Goal: Task Accomplishment & Management: Complete application form

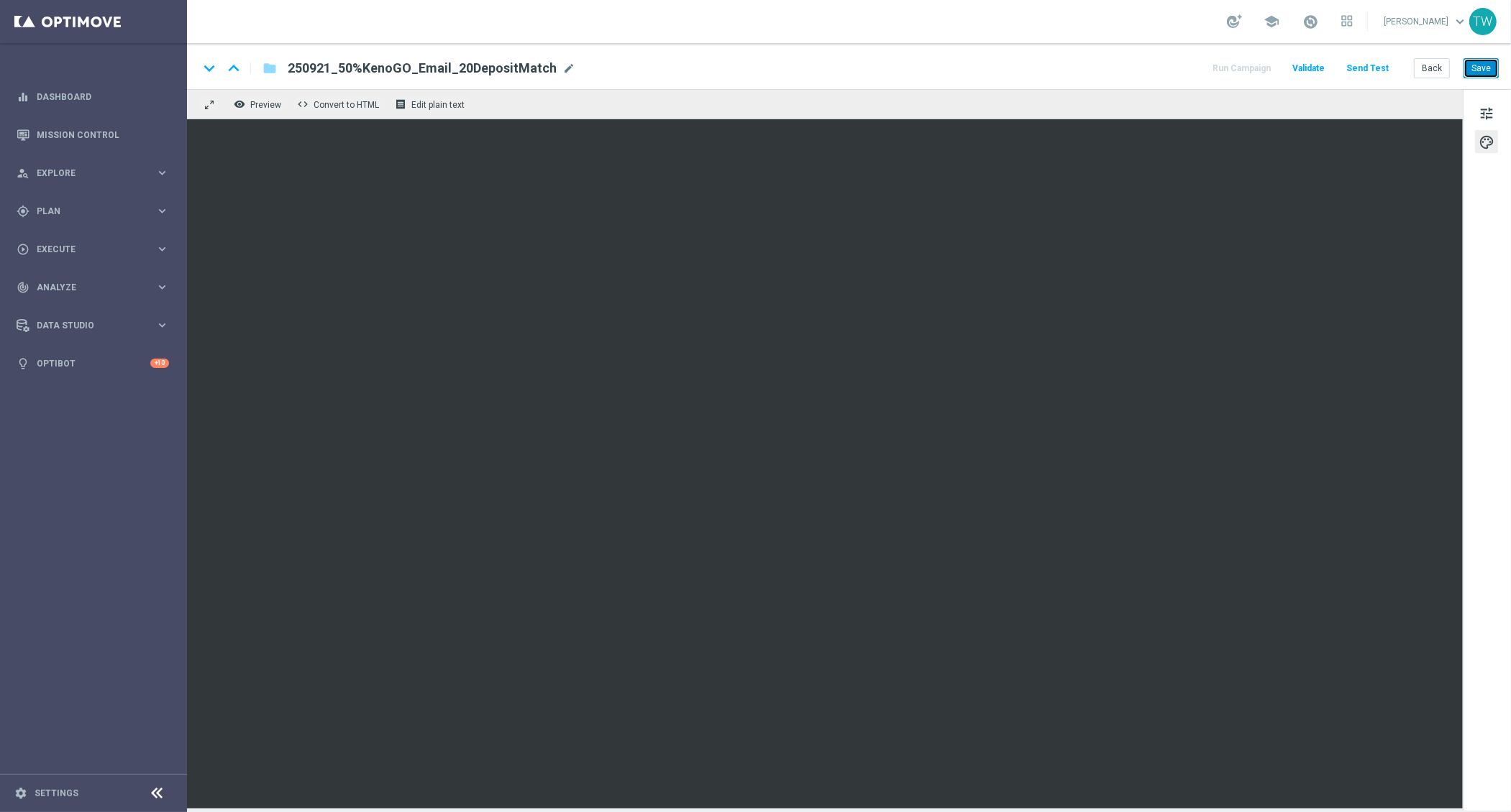
click at [1480, 67] on button "Save" at bounding box center [1481, 68] width 35 height 20
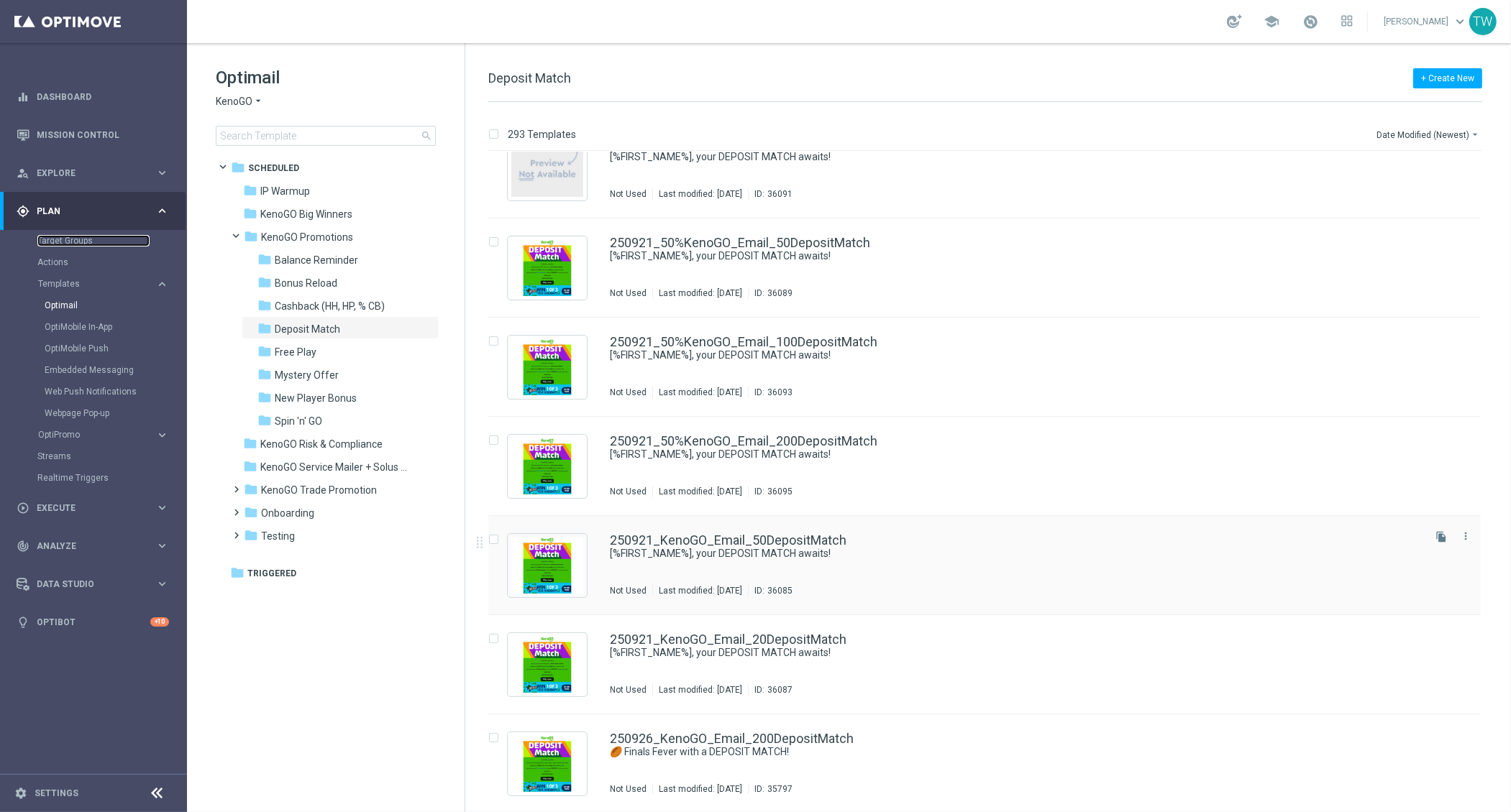
scroll to position [16, 0]
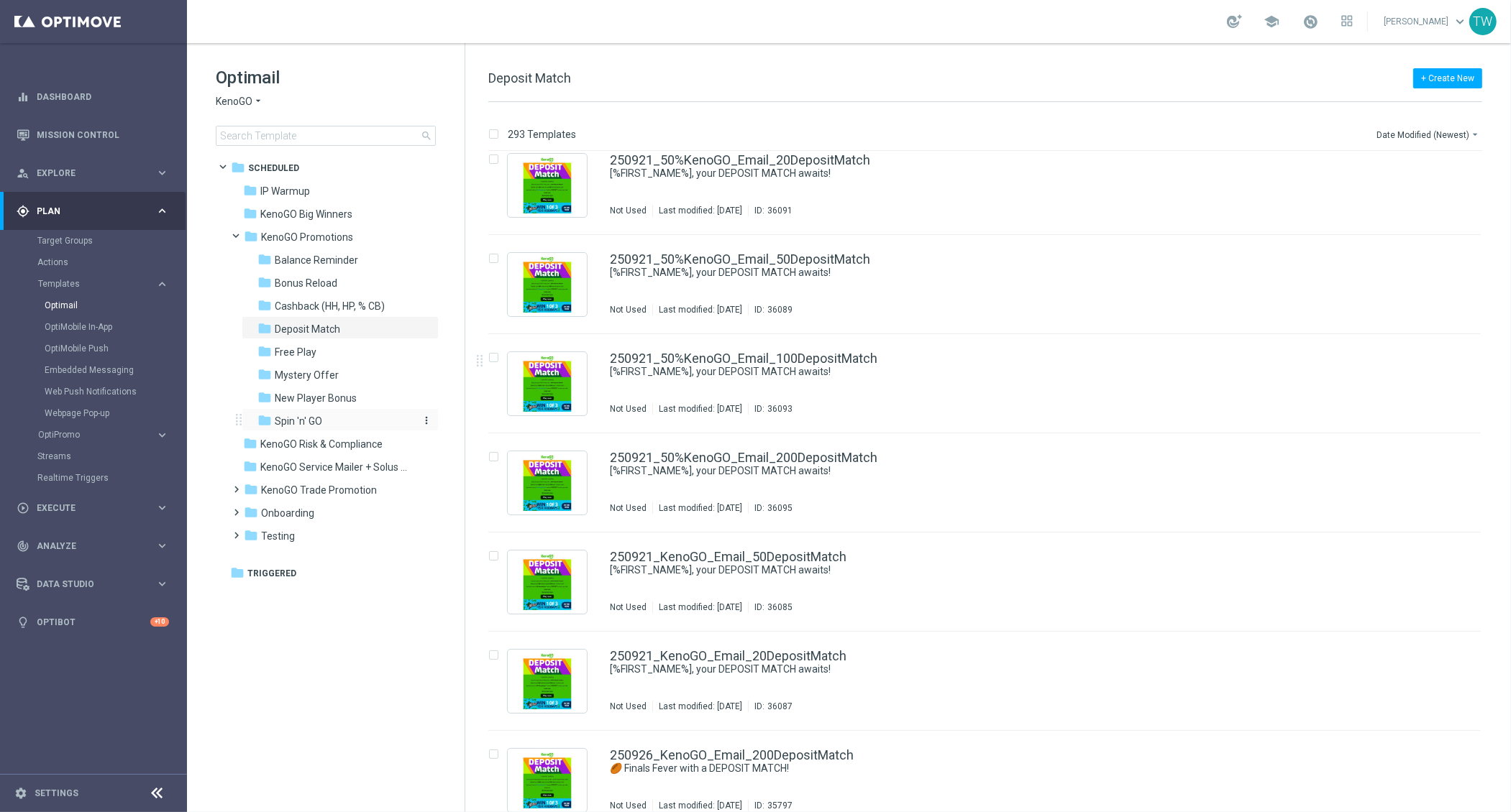
click at [318, 424] on span "Spin 'n' GO" at bounding box center [299, 420] width 47 height 13
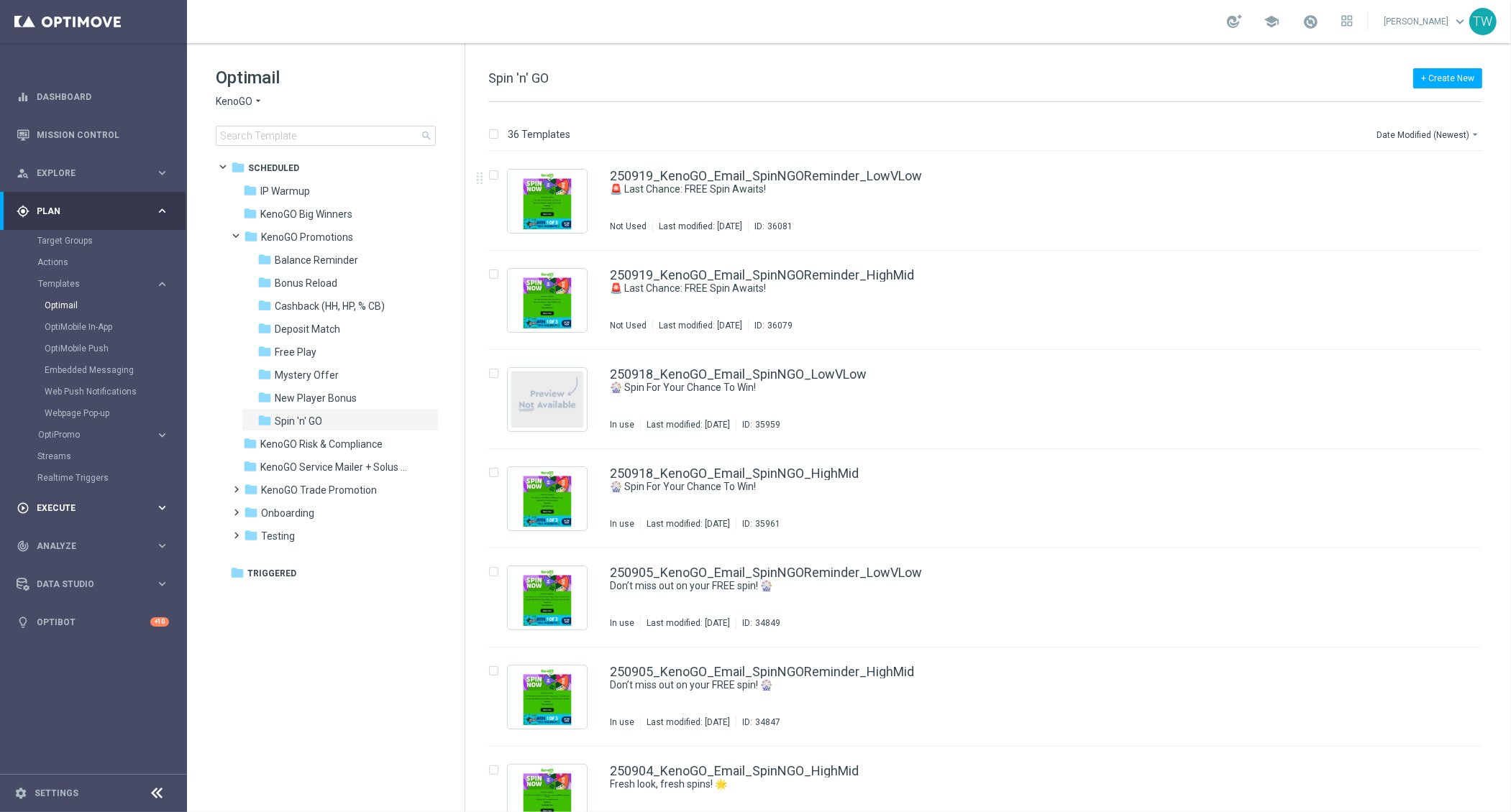
click at [83, 511] on span "Execute" at bounding box center [95, 508] width 118 height 8
click at [89, 278] on link "Campaign Builder" at bounding box center [93, 279] width 112 height 11
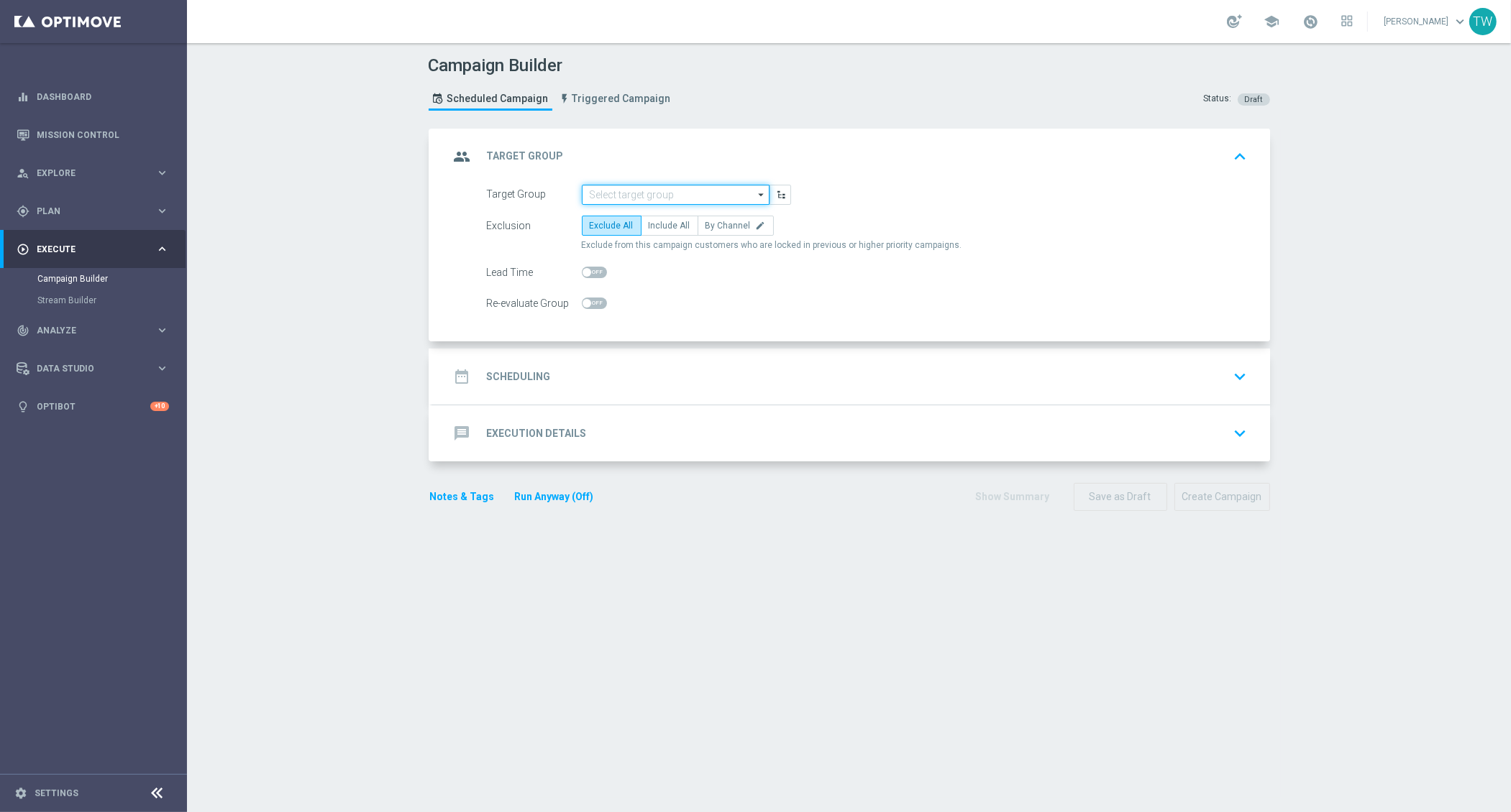
click at [665, 186] on input at bounding box center [676, 195] width 188 height 20
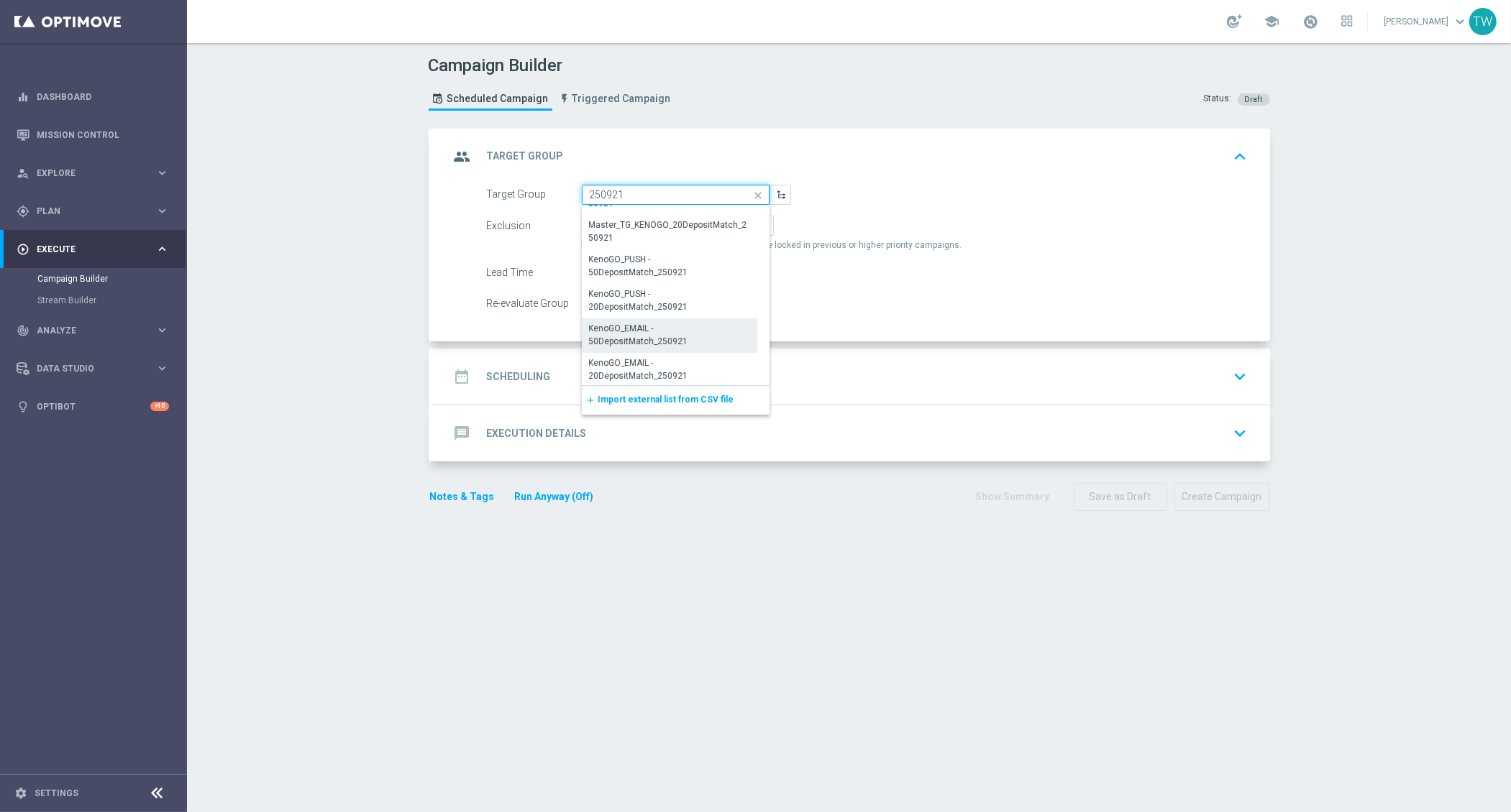
scroll to position [29, 0]
click at [703, 337] on div "KenoGO_EMAIL - 50DepositMatch_250921" at bounding box center [669, 332] width 160 height 26
type input "KenoGO_EMAIL - 50DepositMatch_250921"
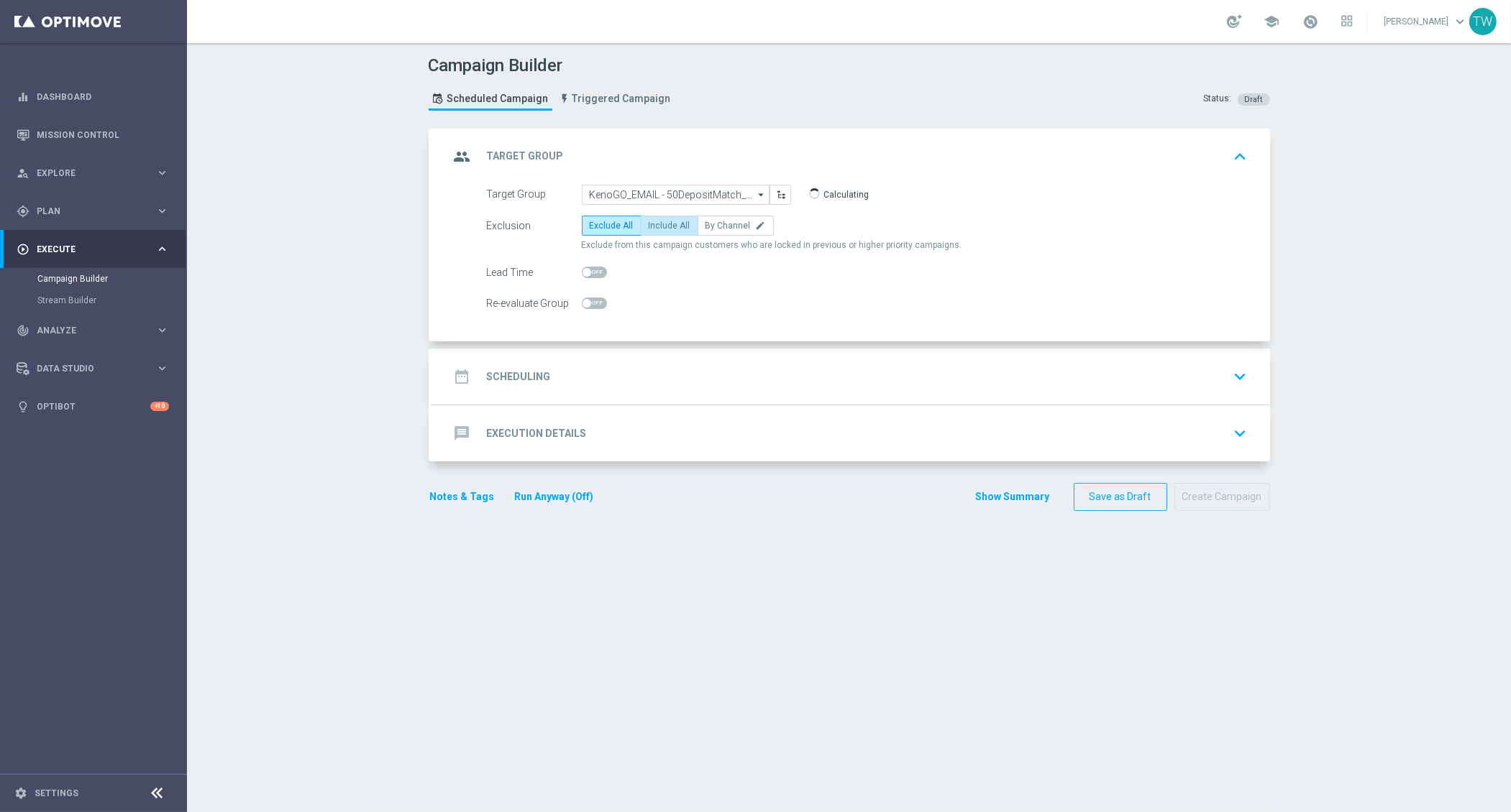
click at [670, 221] on span "Include All" at bounding box center [670, 225] width 42 height 10
click at [658, 224] on input "Include All" at bounding box center [654, 228] width 9 height 9
radio input "true"
click at [660, 369] on div "date_range Scheduling keyboard_arrow_down" at bounding box center [851, 377] width 803 height 27
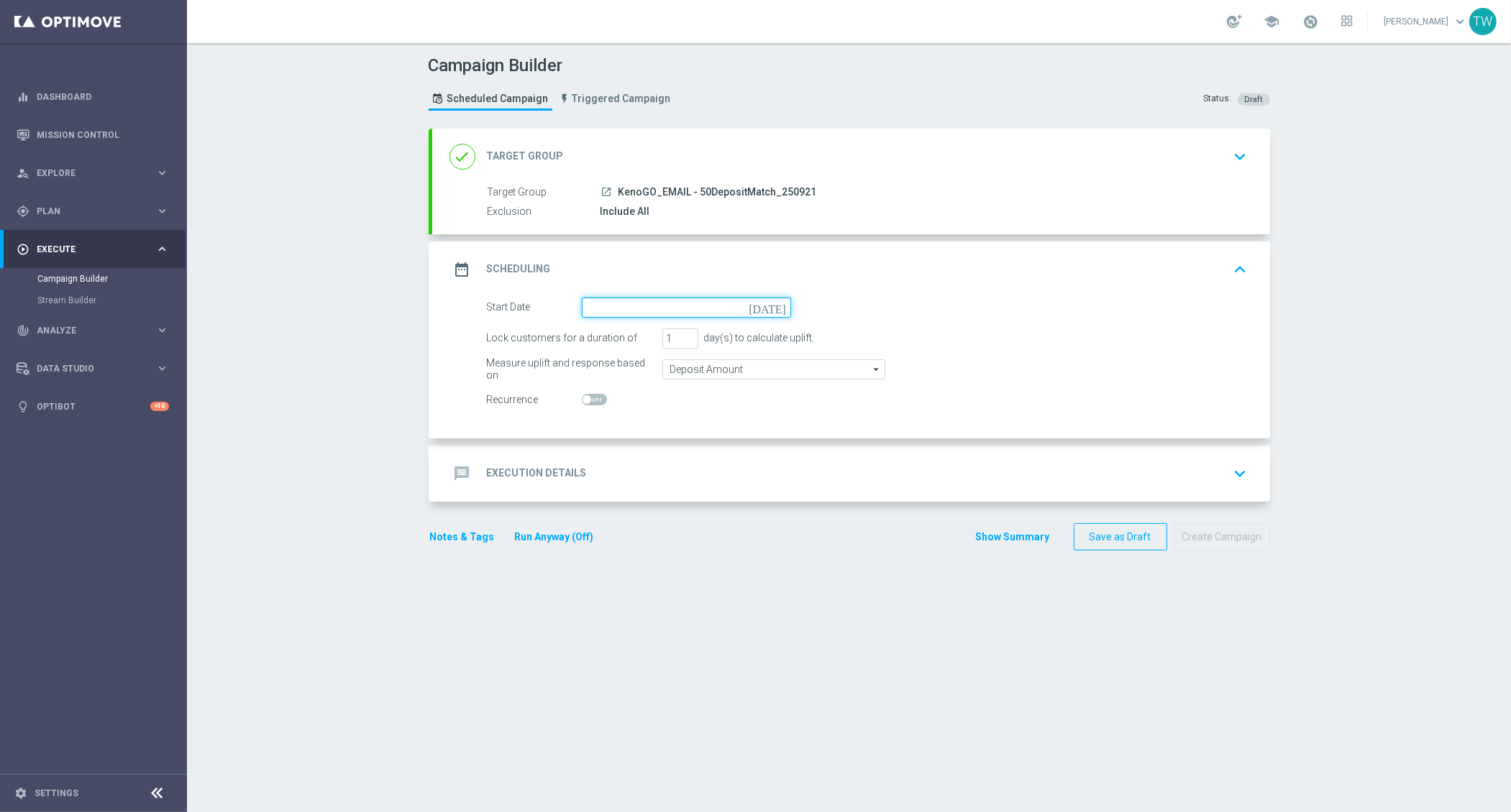
click at [583, 305] on input at bounding box center [686, 308] width 209 height 20
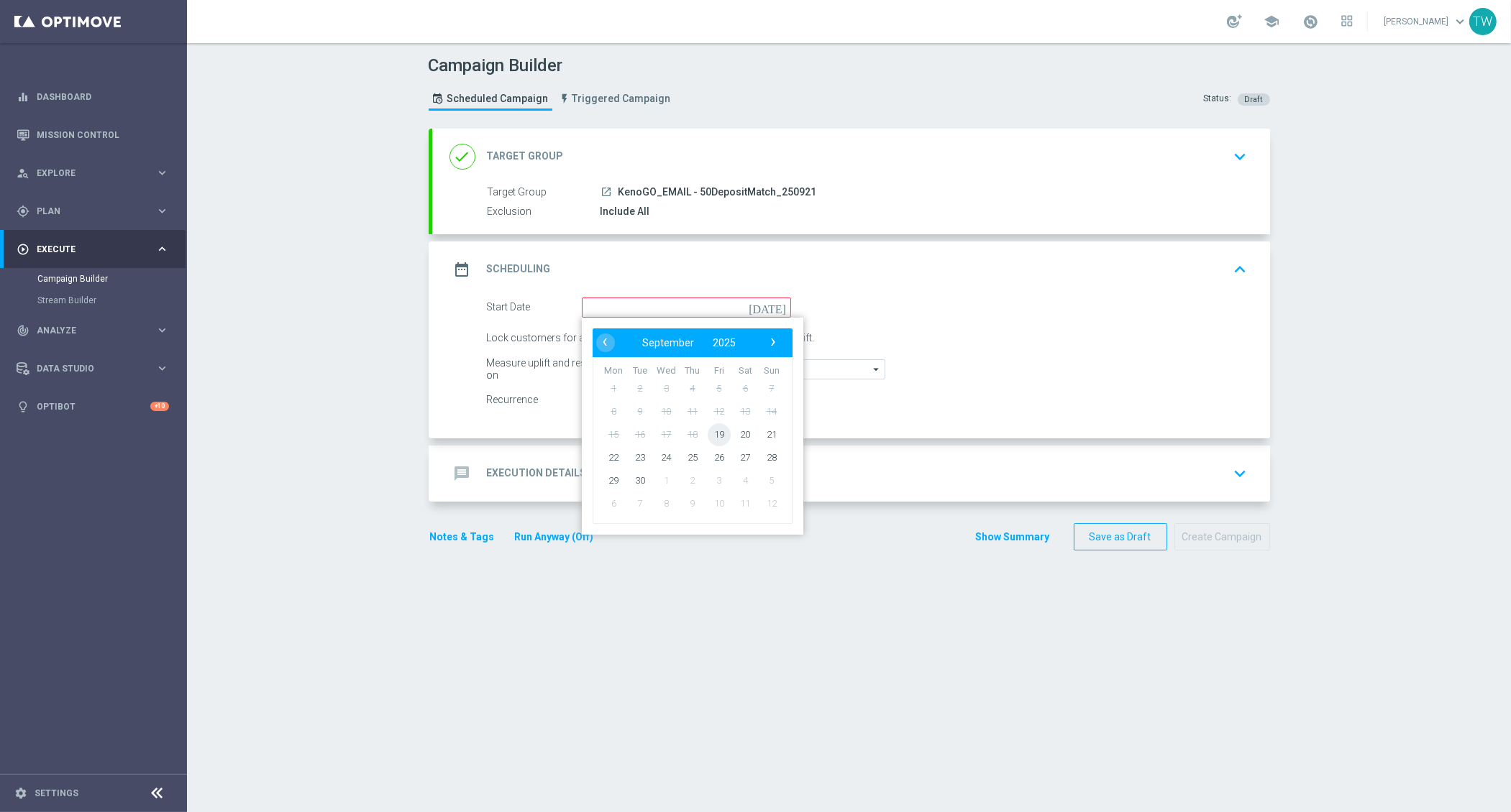
click at [720, 433] on span "19" at bounding box center [718, 434] width 23 height 23
type input "19 Sep 2025"
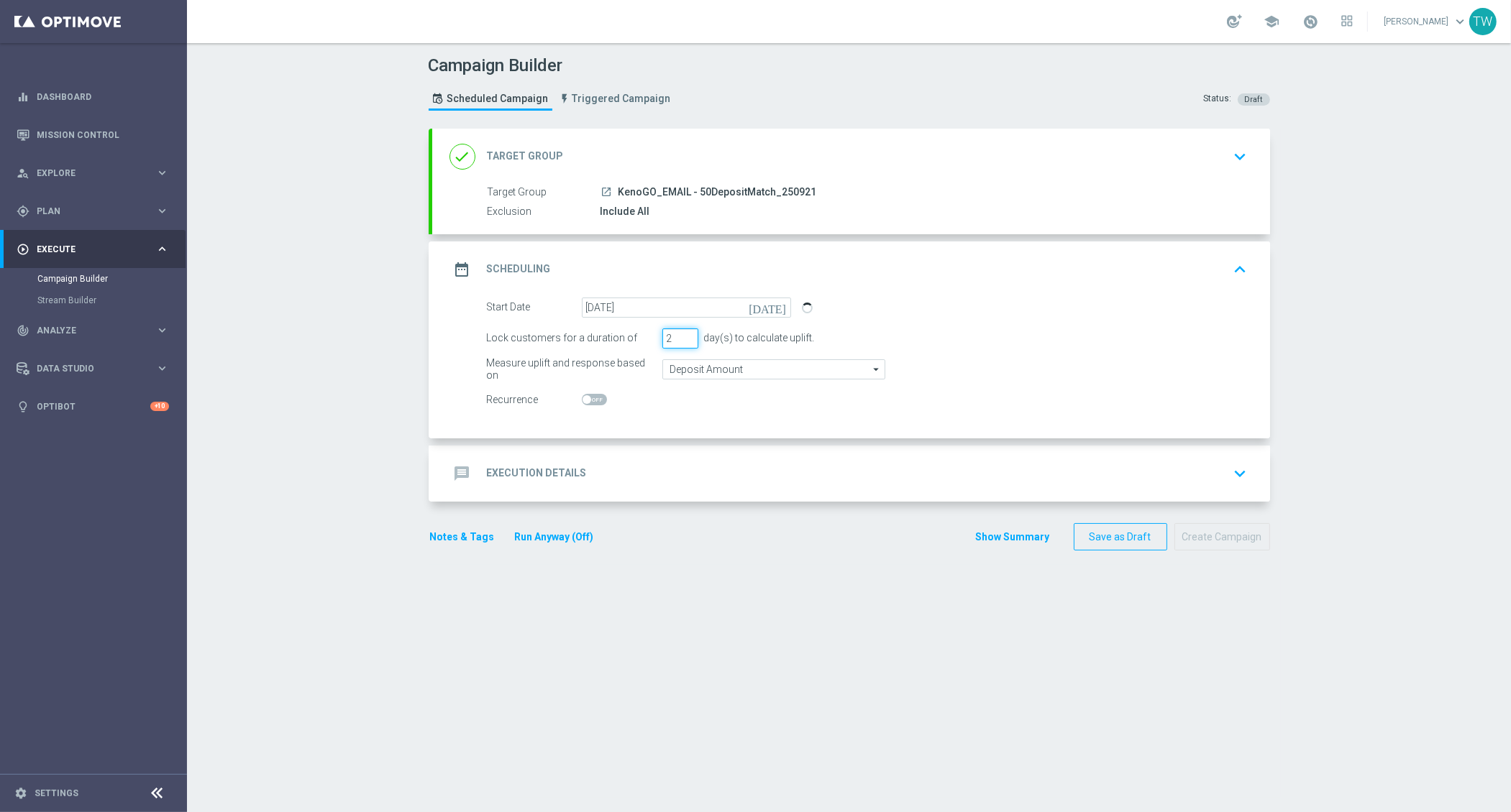
type input "2"
click at [689, 330] on input "2" at bounding box center [680, 338] width 36 height 20
click at [689, 300] on input "19 Sep 2025" at bounding box center [686, 308] width 209 height 20
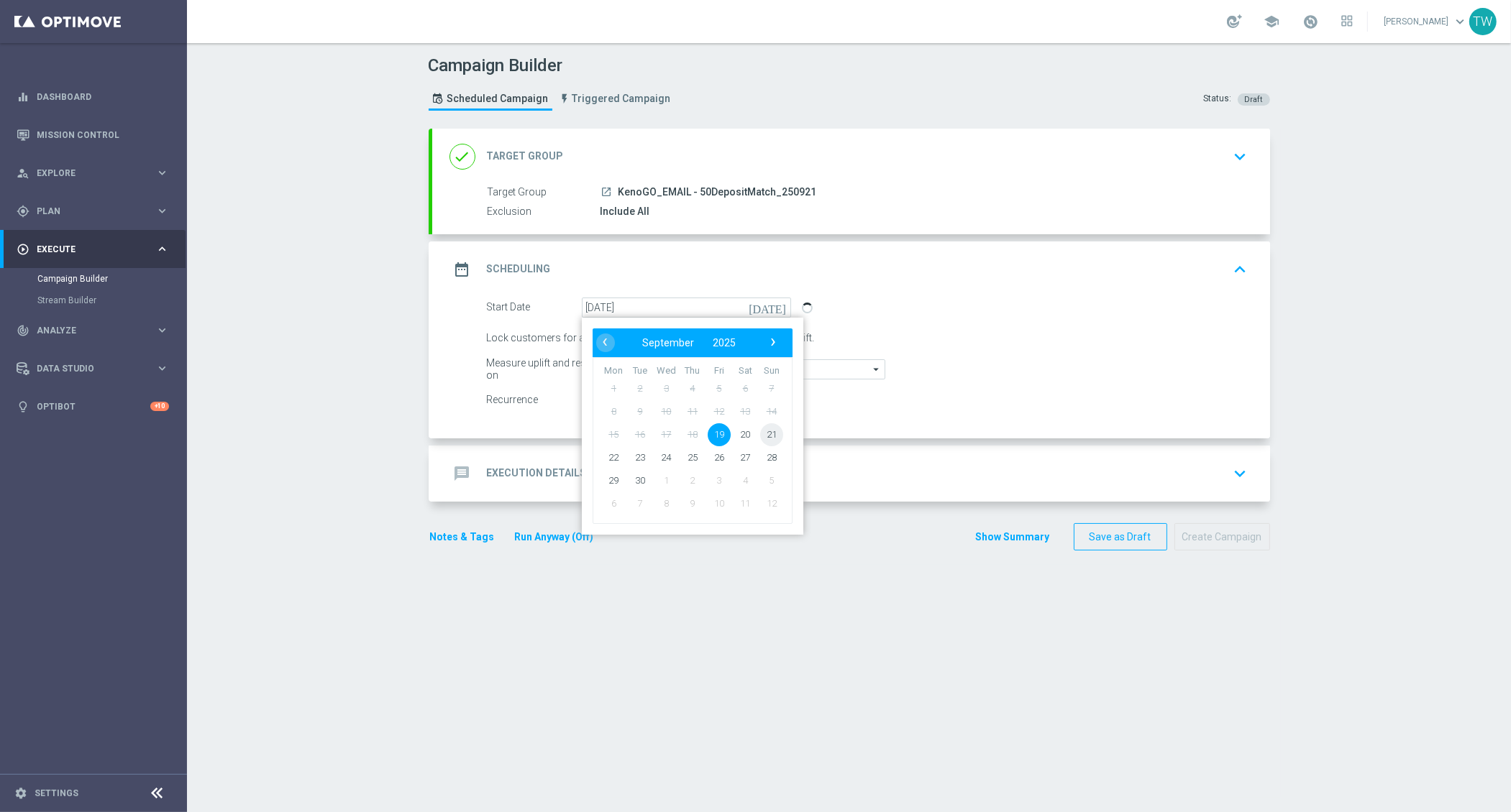
click at [770, 431] on span "21" at bounding box center [771, 434] width 23 height 23
type input "21 Sep 2025"
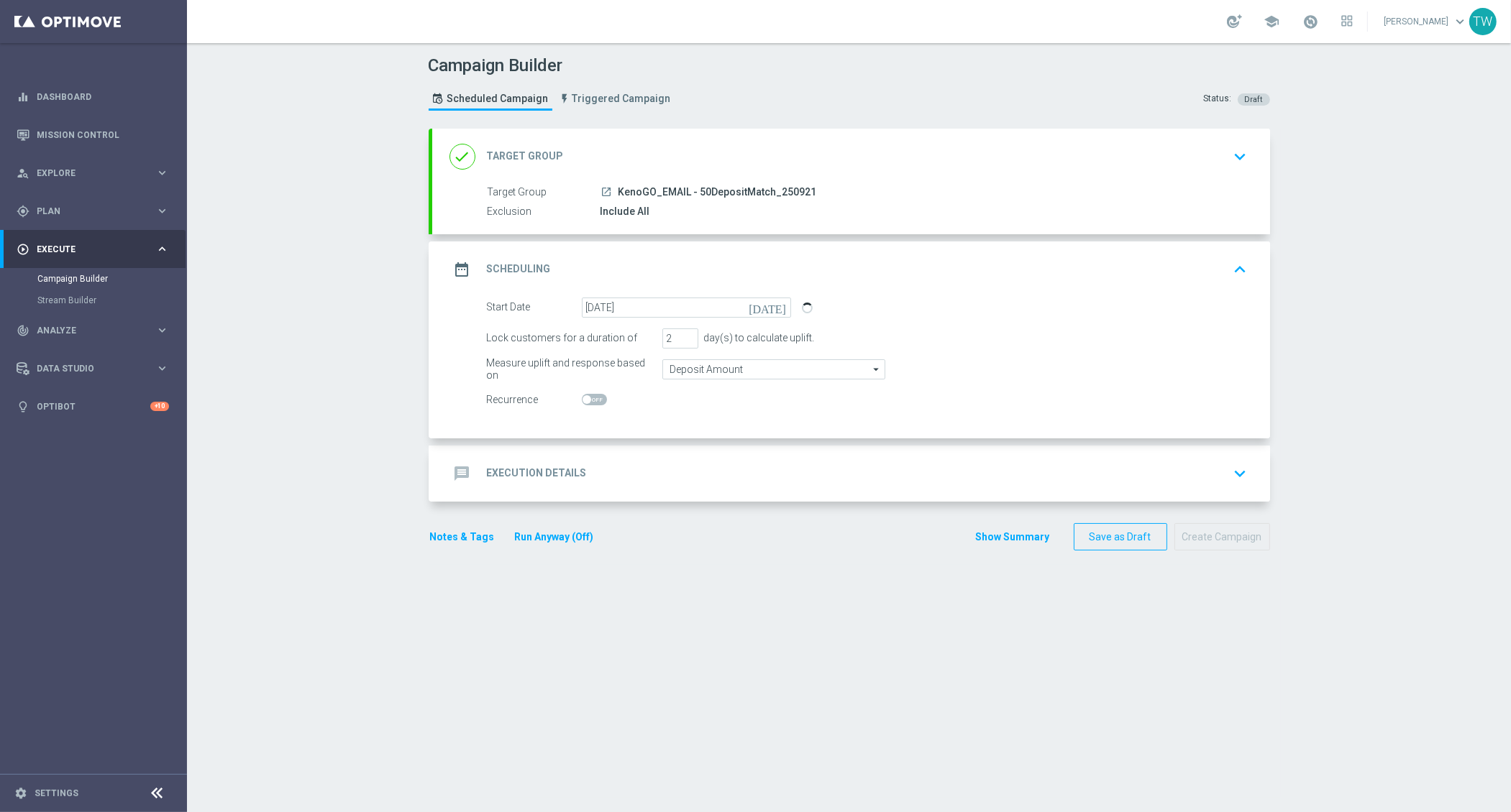
click at [734, 464] on div "message Execution Details keyboard_arrow_down" at bounding box center [851, 474] width 803 height 27
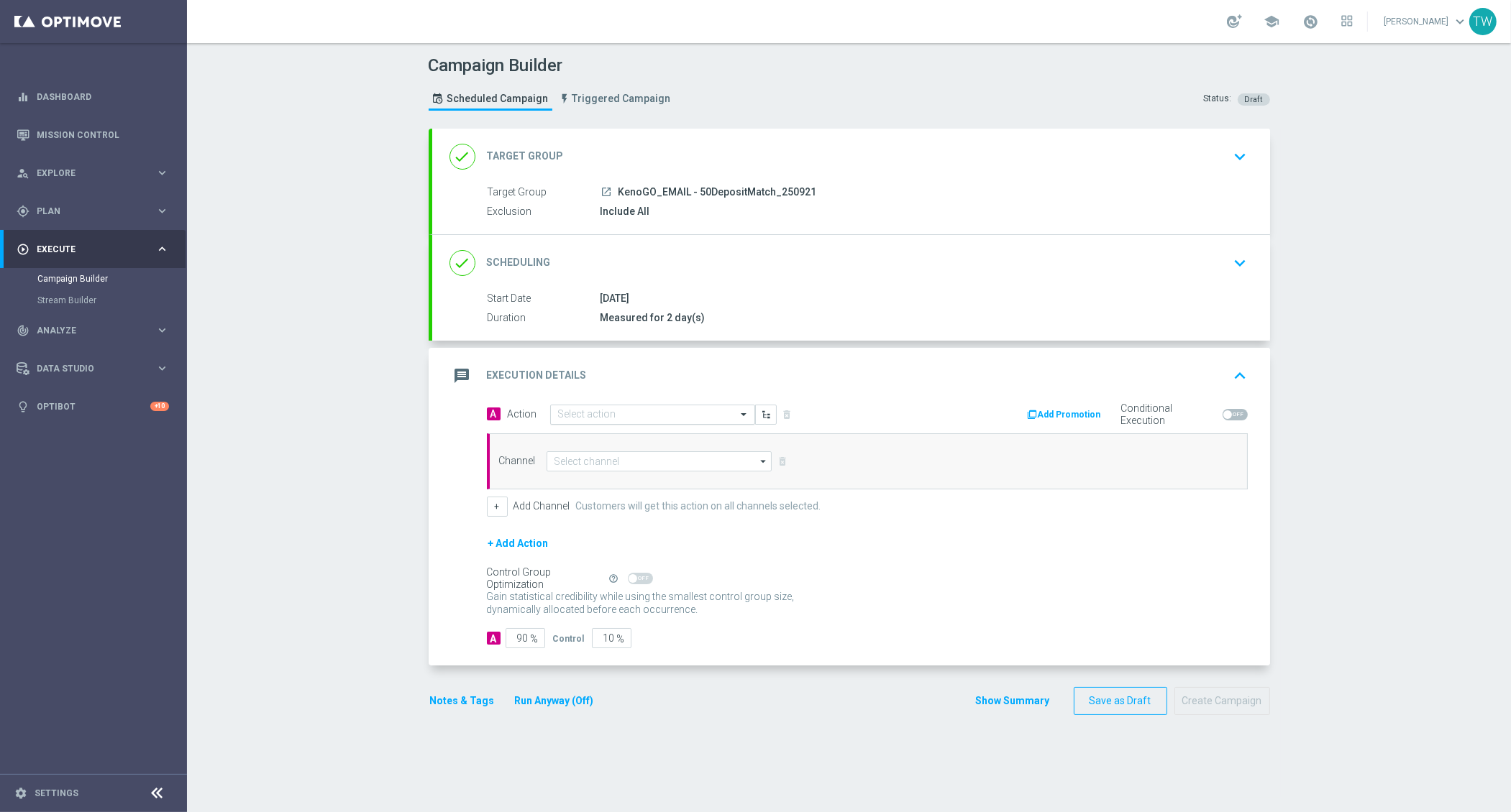
click at [577, 411] on input "text" at bounding box center [638, 415] width 160 height 12
type input "kenogo depo"
click at [565, 438] on label "KenoGO Deposit Match" at bounding box center [602, 440] width 89 height 12
click at [629, 464] on input at bounding box center [660, 462] width 226 height 20
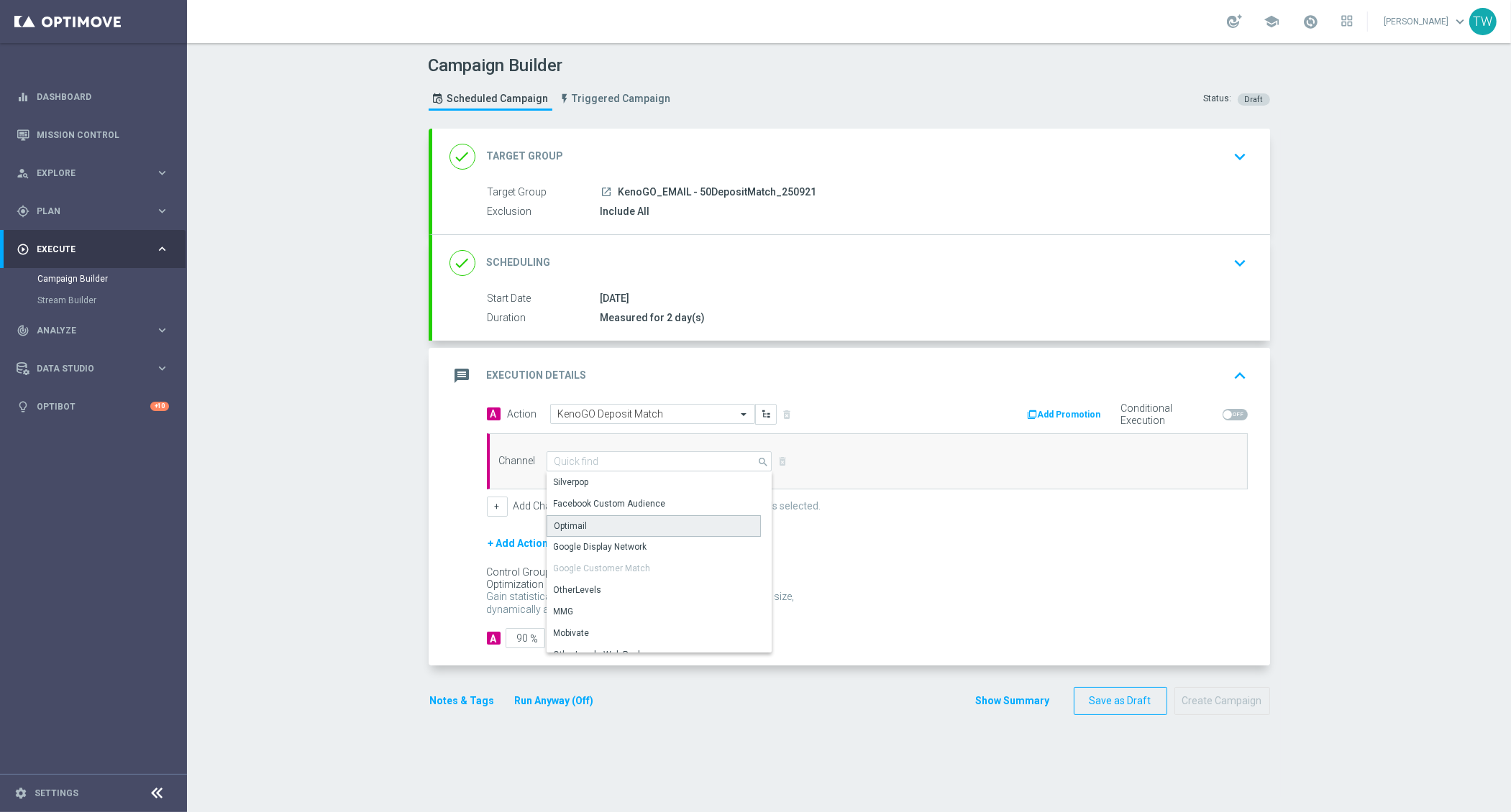
click at [622, 527] on div "Optimail" at bounding box center [654, 526] width 215 height 21
type input "Optimail"
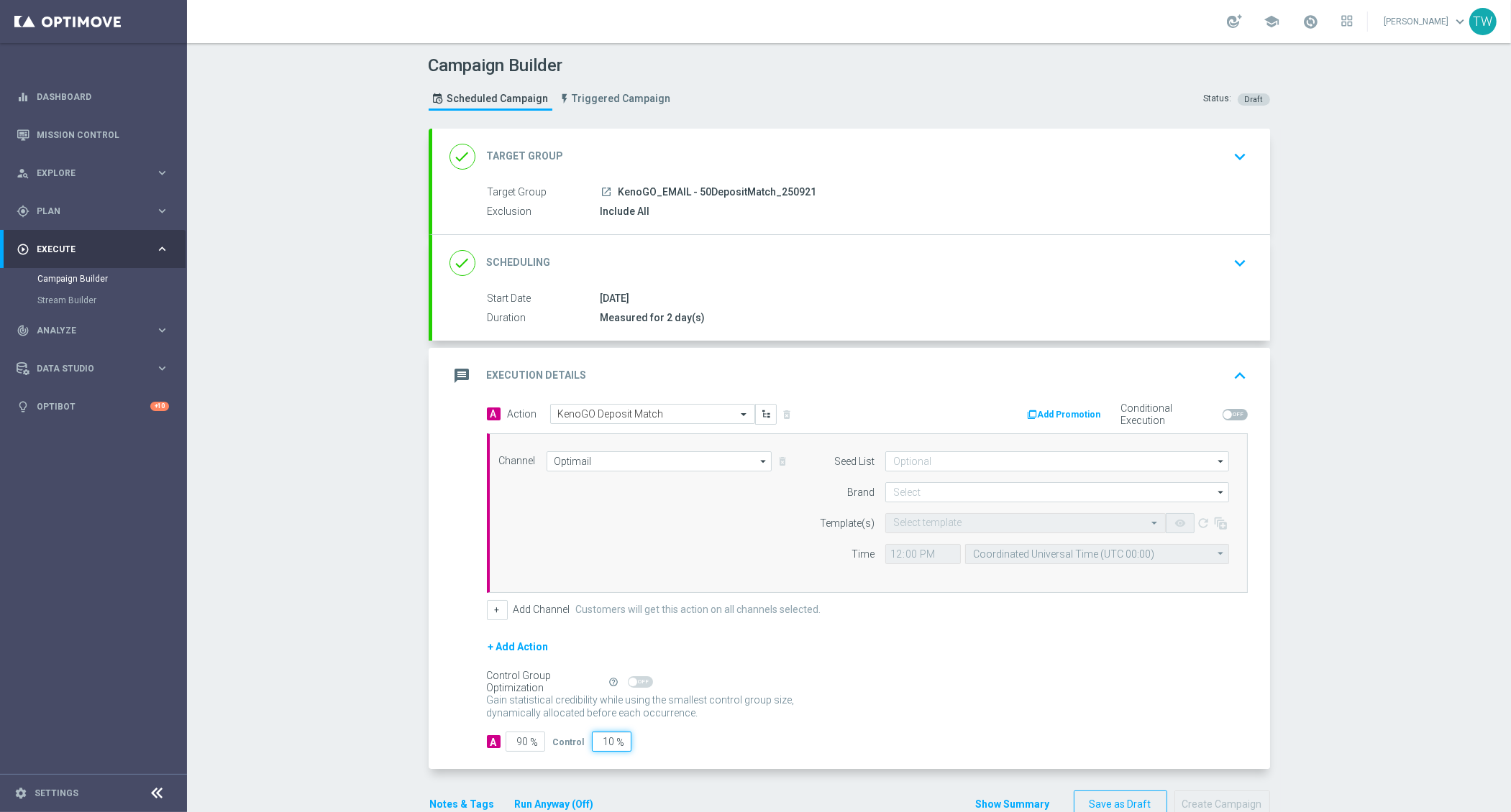
drag, startPoint x: 593, startPoint y: 729, endPoint x: 631, endPoint y: 732, distance: 38.1
click at [631, 732] on div "A 90 % Control 10 %" at bounding box center [867, 742] width 761 height 20
type input "0"
type input "100"
type input "0"
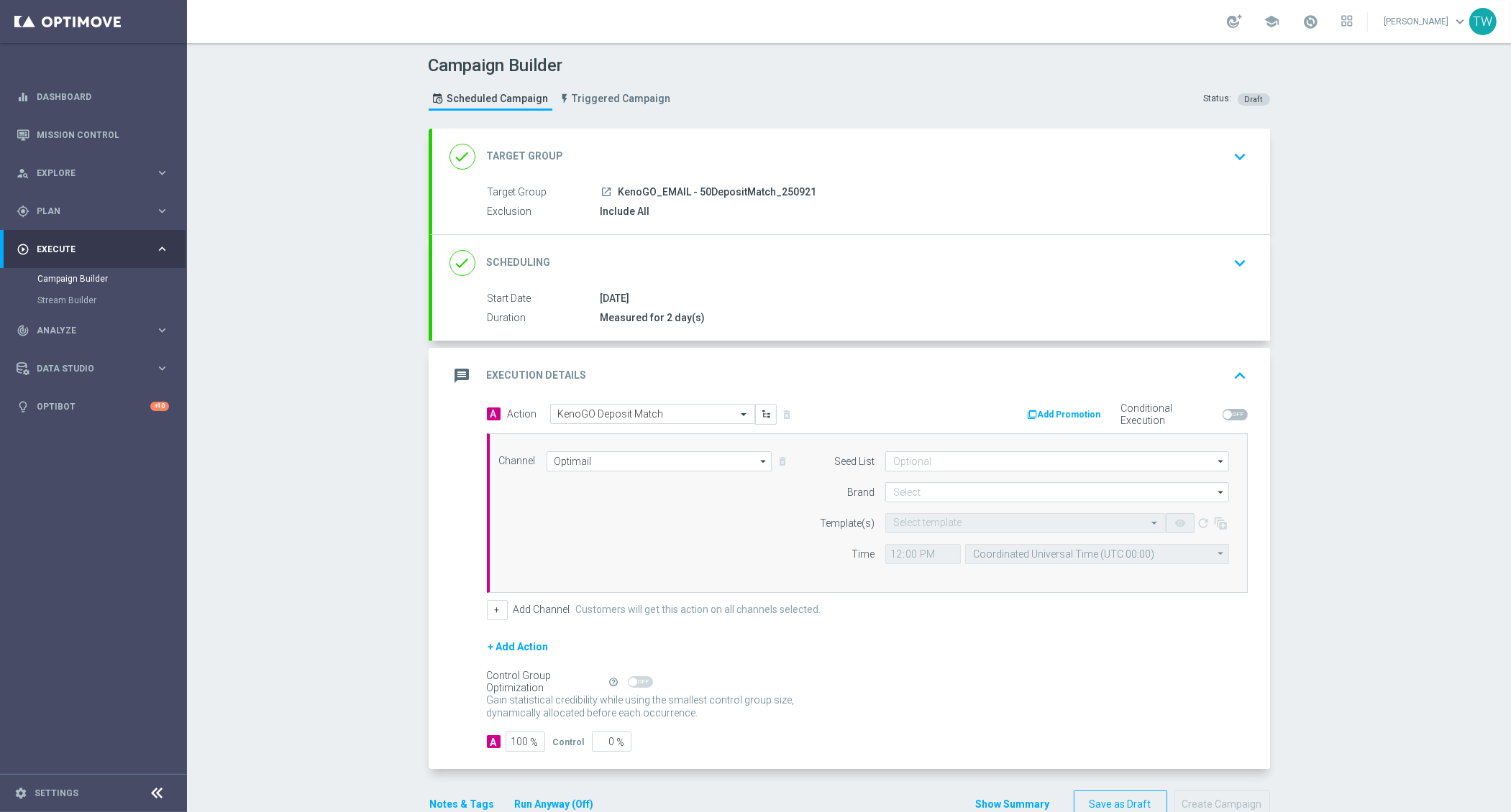
click at [564, 798] on button "Run Anyway (Off)" at bounding box center [554, 805] width 82 height 18
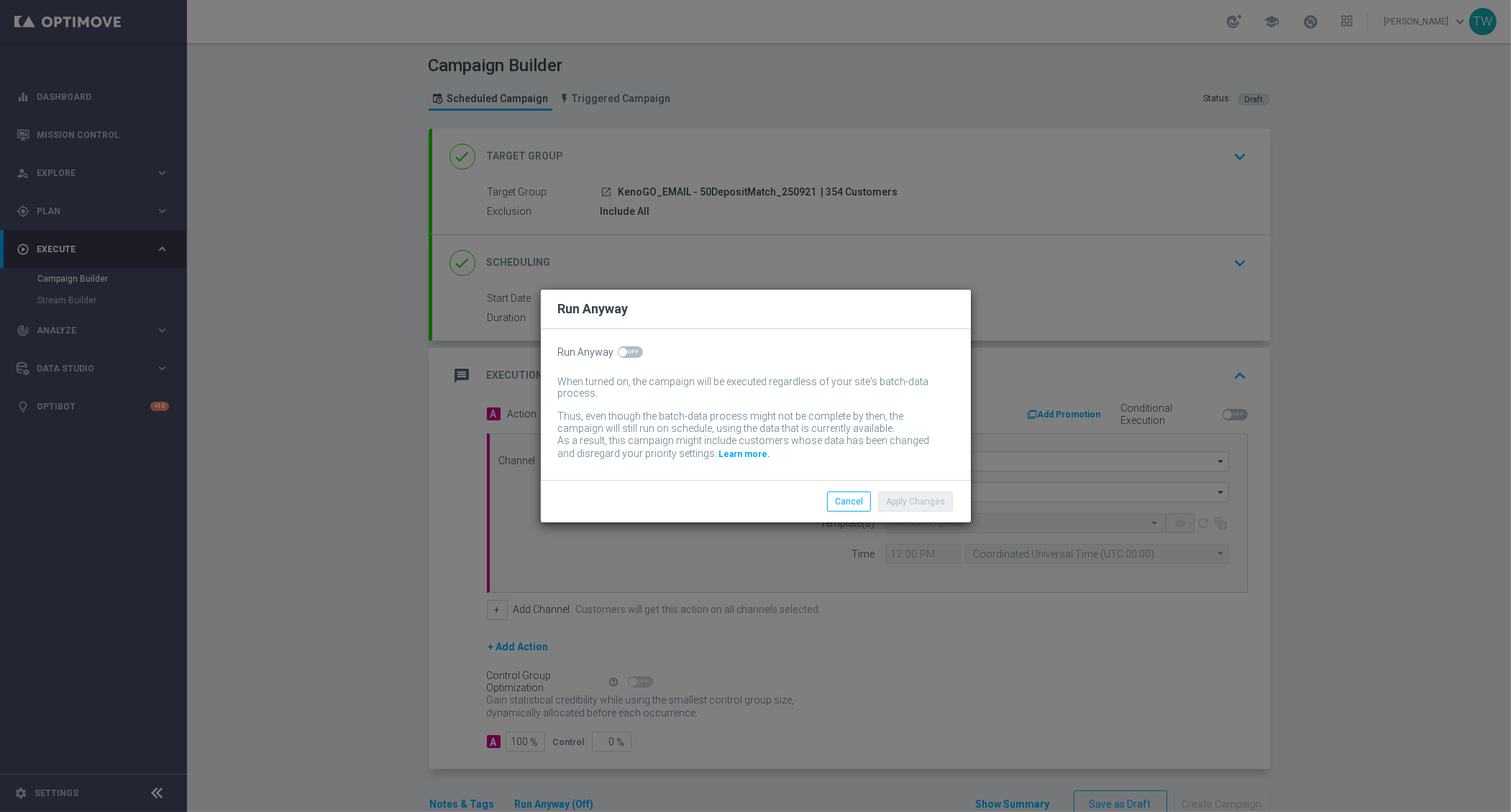
click at [625, 356] on span at bounding box center [630, 352] width 25 height 11
click at [625, 356] on input "checkbox" at bounding box center [630, 352] width 25 height 11
checkbox input "true"
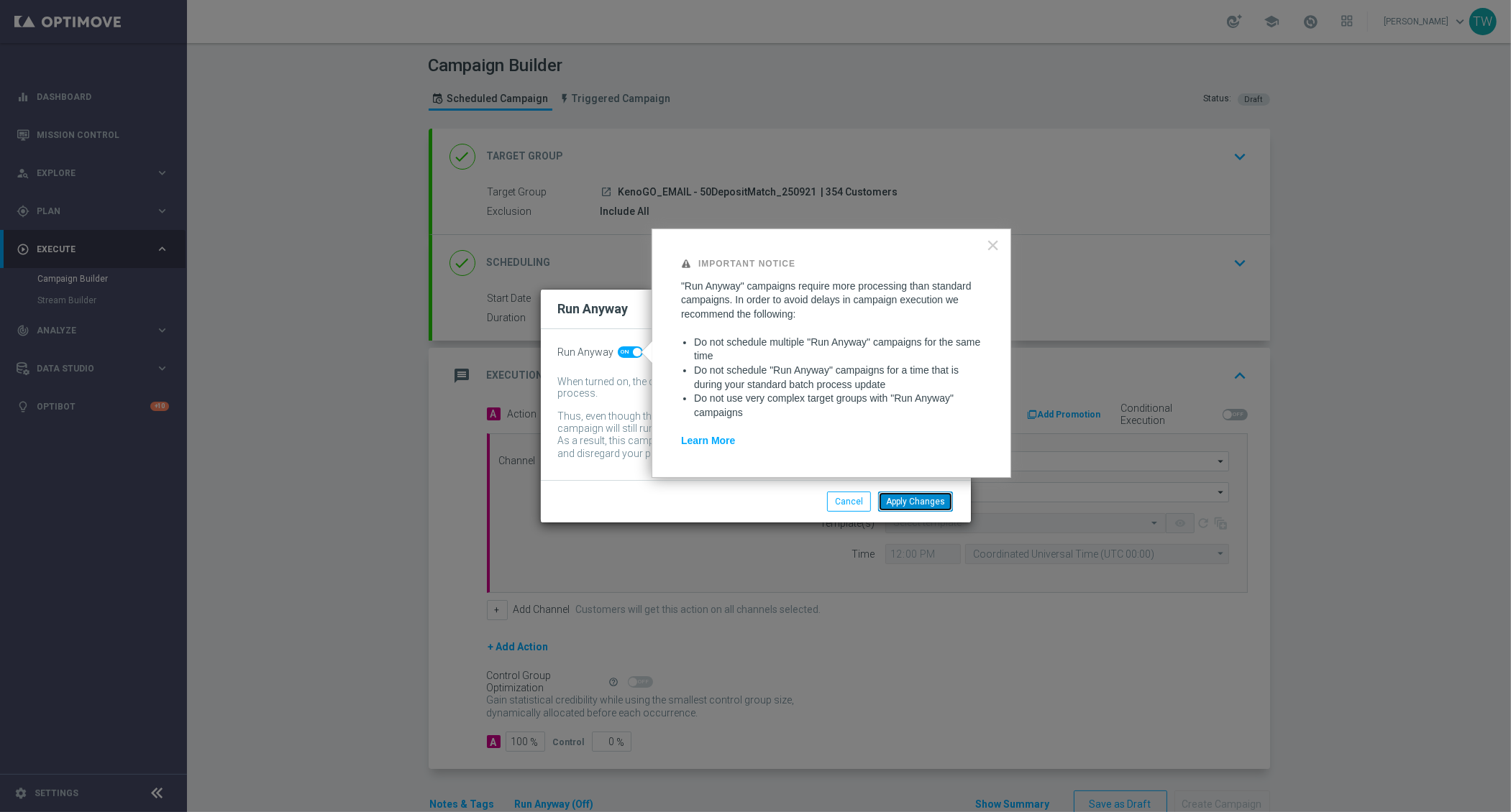
click at [915, 495] on button "Apply Changes" at bounding box center [915, 501] width 75 height 20
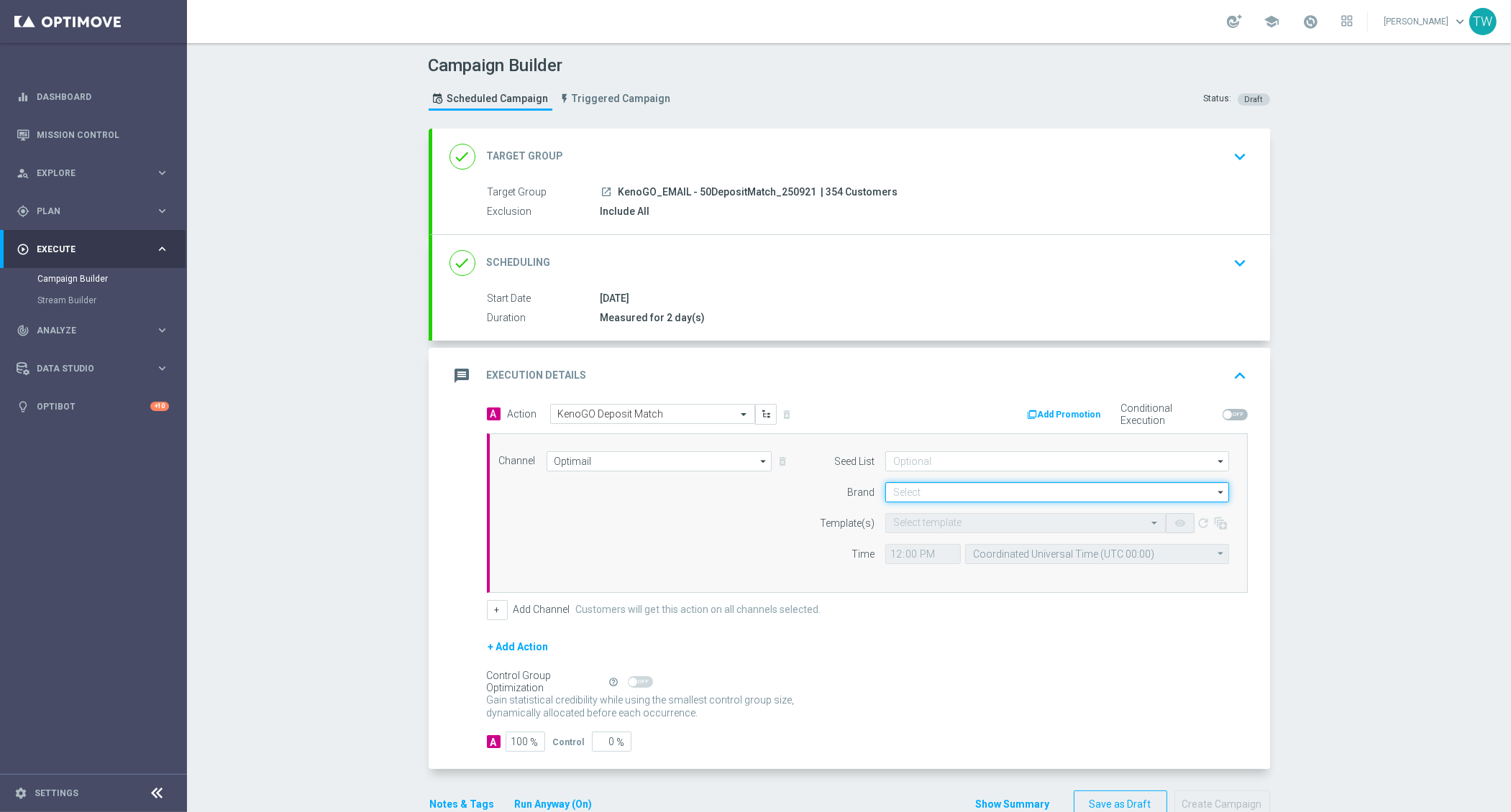
click at [953, 483] on input at bounding box center [1057, 492] width 344 height 20
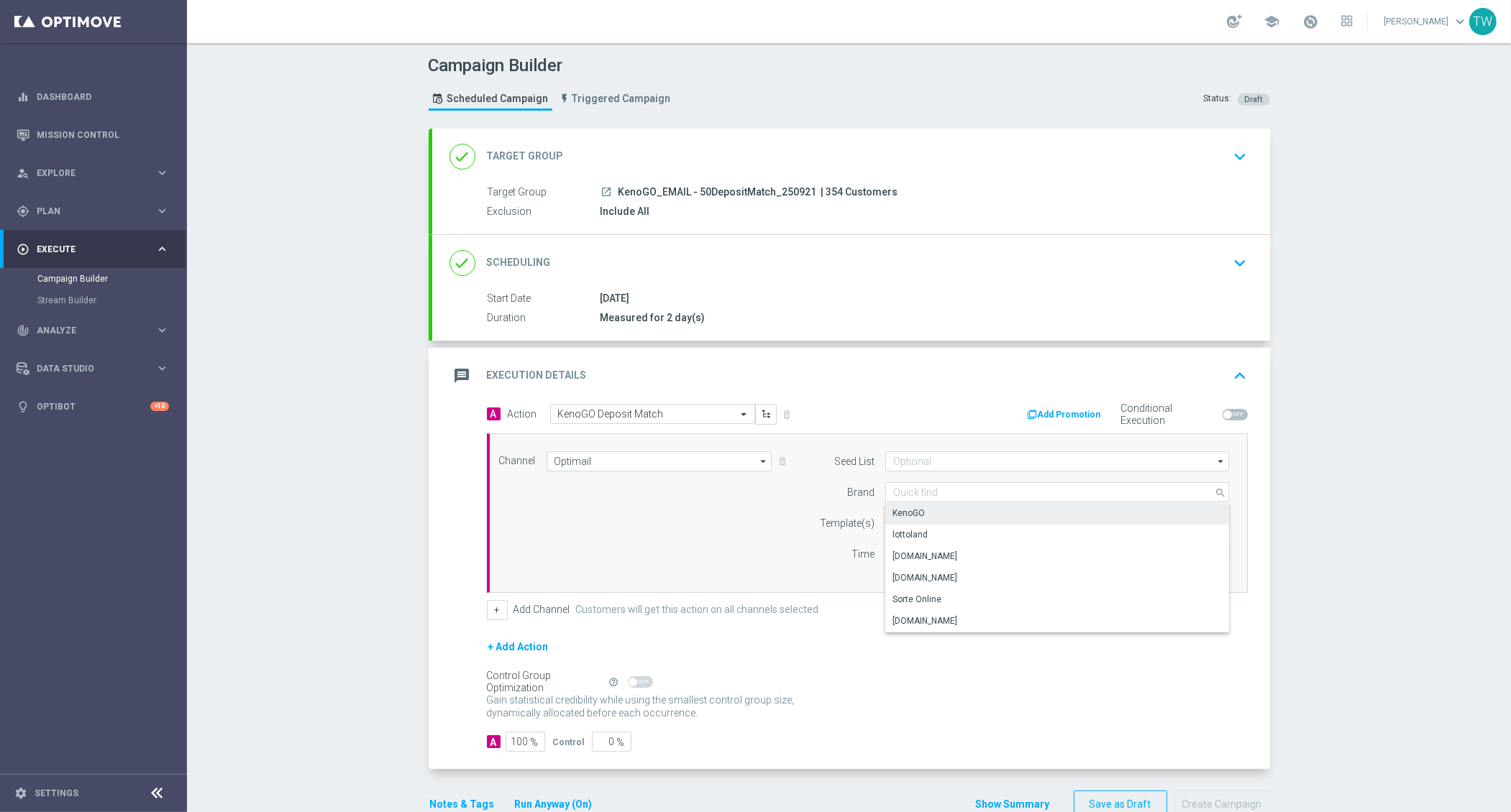
click at [938, 507] on div "KenoGO" at bounding box center [1057, 513] width 344 height 20
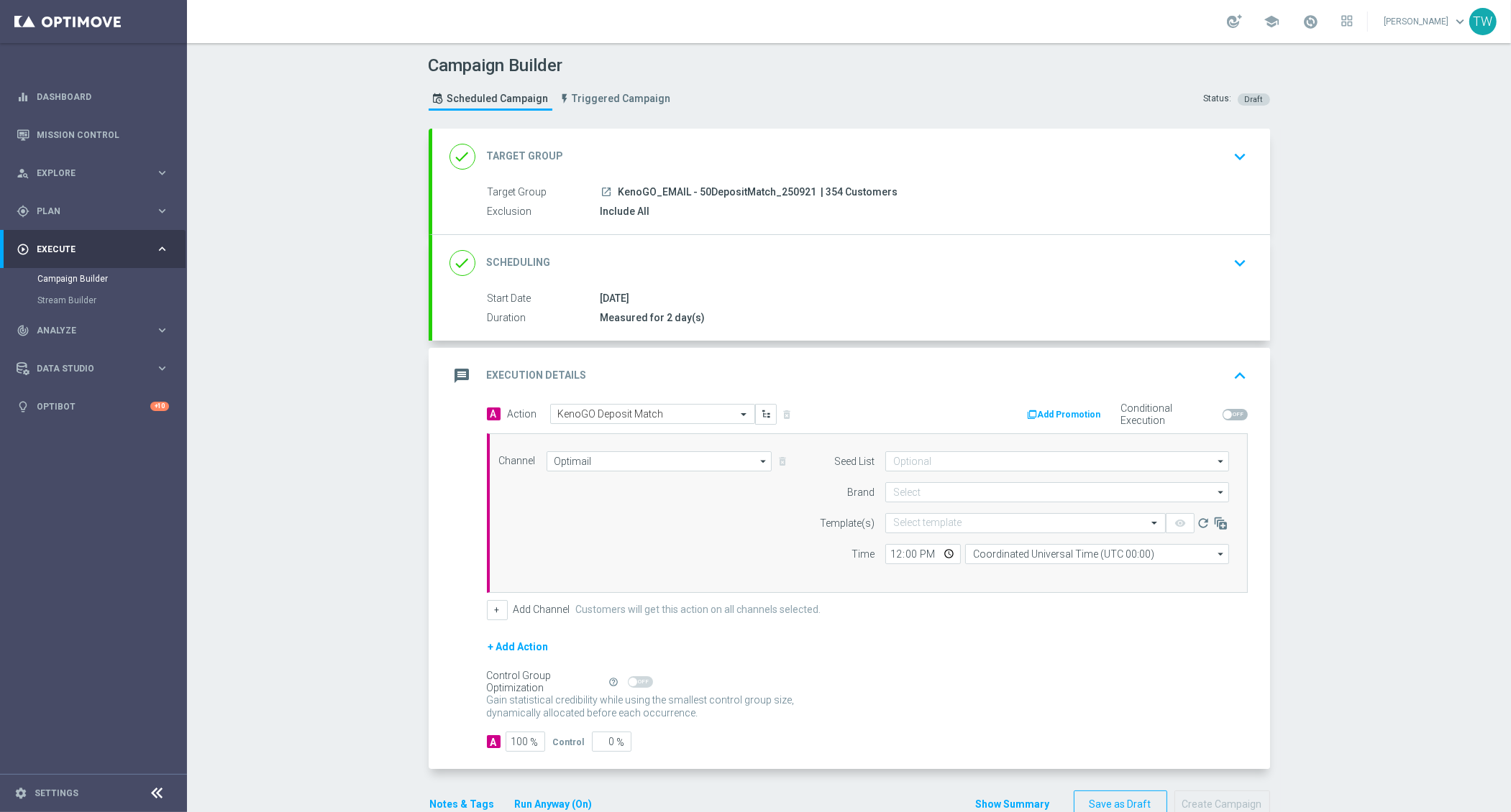
type input "KenoGO"
click at [915, 517] on input "text" at bounding box center [1011, 524] width 236 height 12
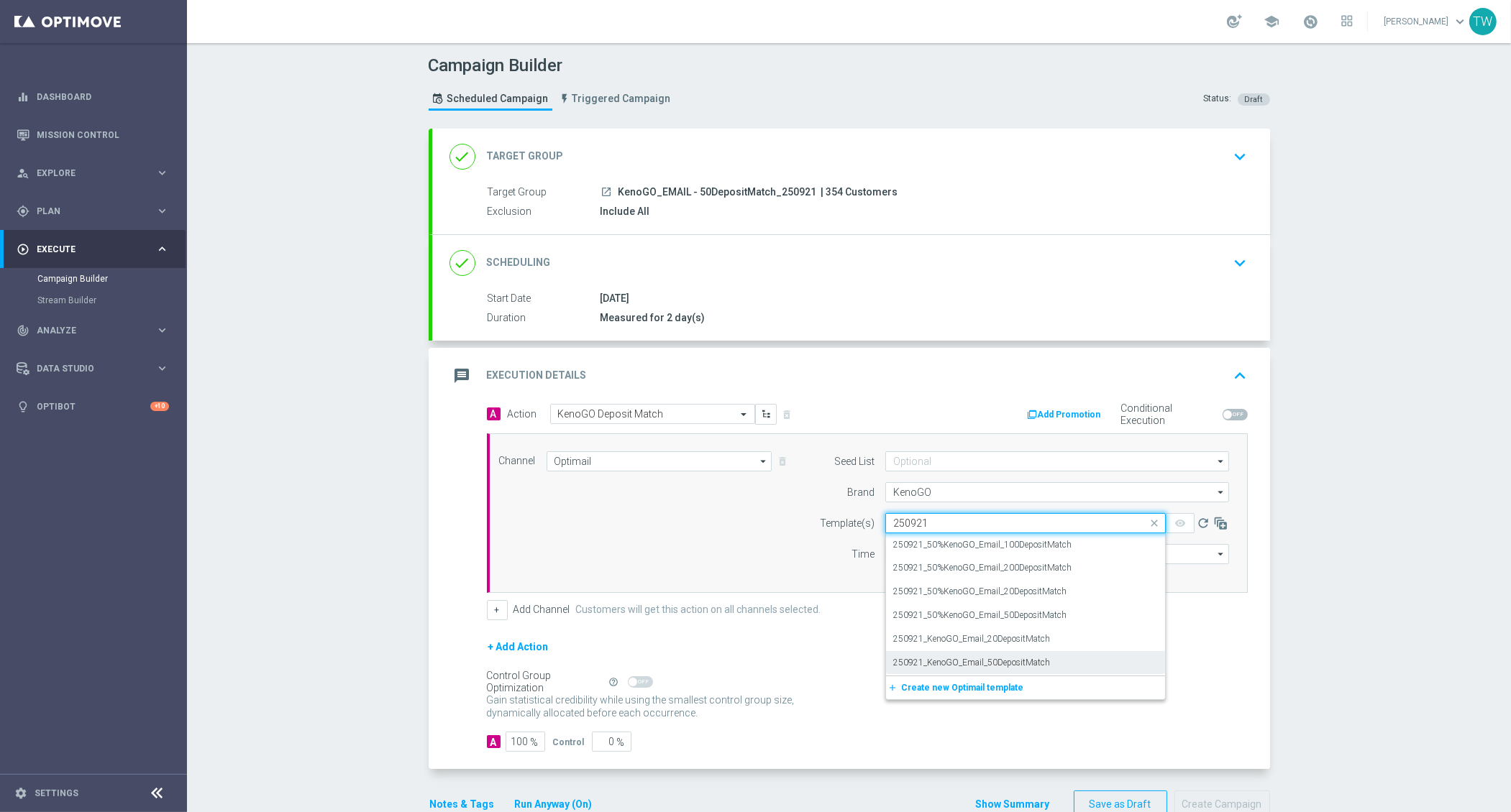
click at [1090, 651] on div "250921_KenoGO_Email_50DepositMatch" at bounding box center [1025, 662] width 265 height 24
type input "250921"
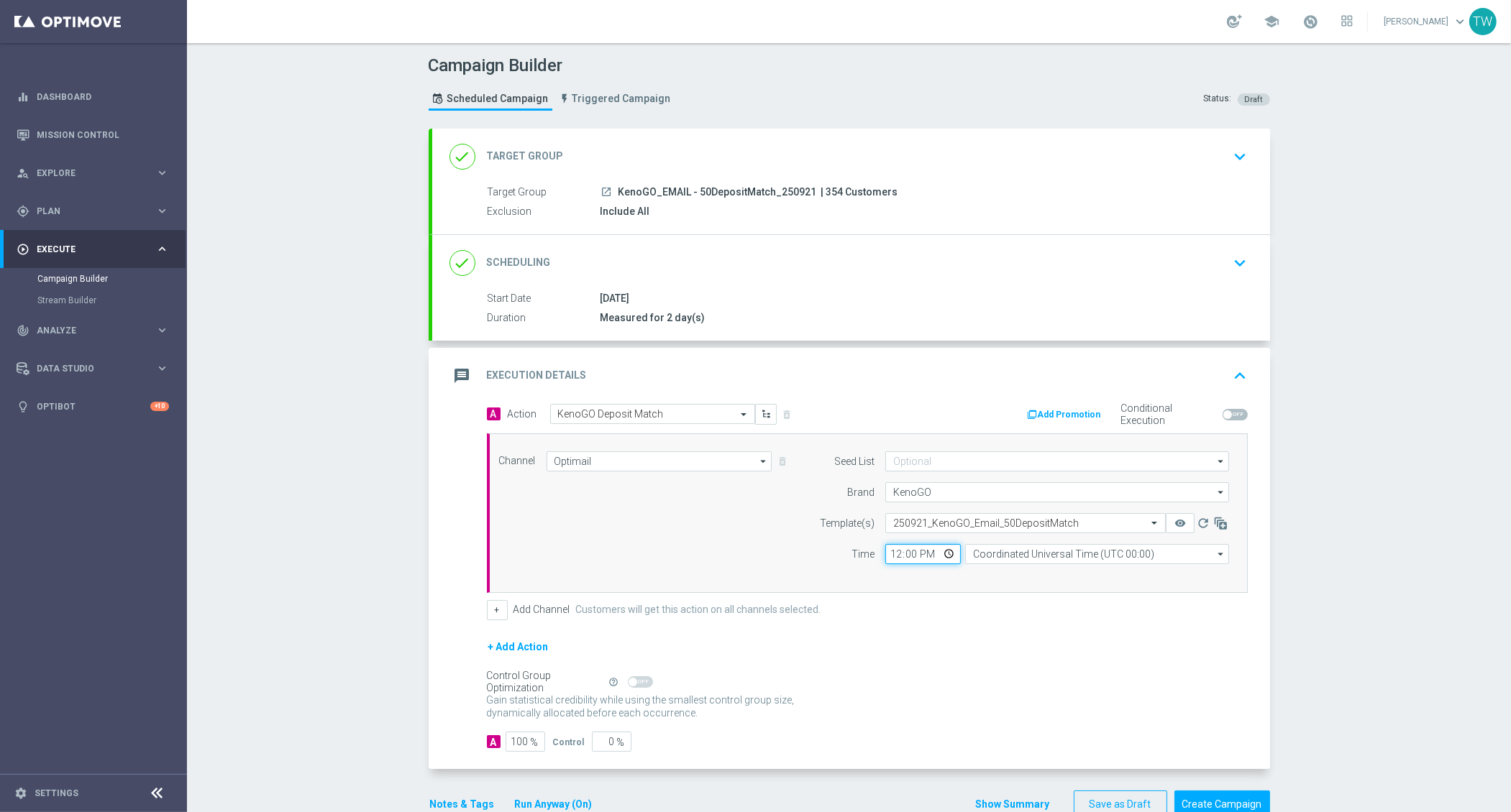
click at [897, 558] on input "12:00" at bounding box center [922, 554] width 76 height 20
type input "13:00"
click at [1026, 538] on form "Template(s) Select template 250921_KenoGO_Email_50DepositMatch remove_red_eye r…" at bounding box center [1020, 539] width 417 height 51
click at [1020, 550] on input "Coordinated Universal Time (UTC 00:00)" at bounding box center [1097, 554] width 264 height 20
click at [1028, 574] on div "Eastern Australia Time (Sydney) (UTC +10:00)" at bounding box center [1090, 575] width 236 height 13
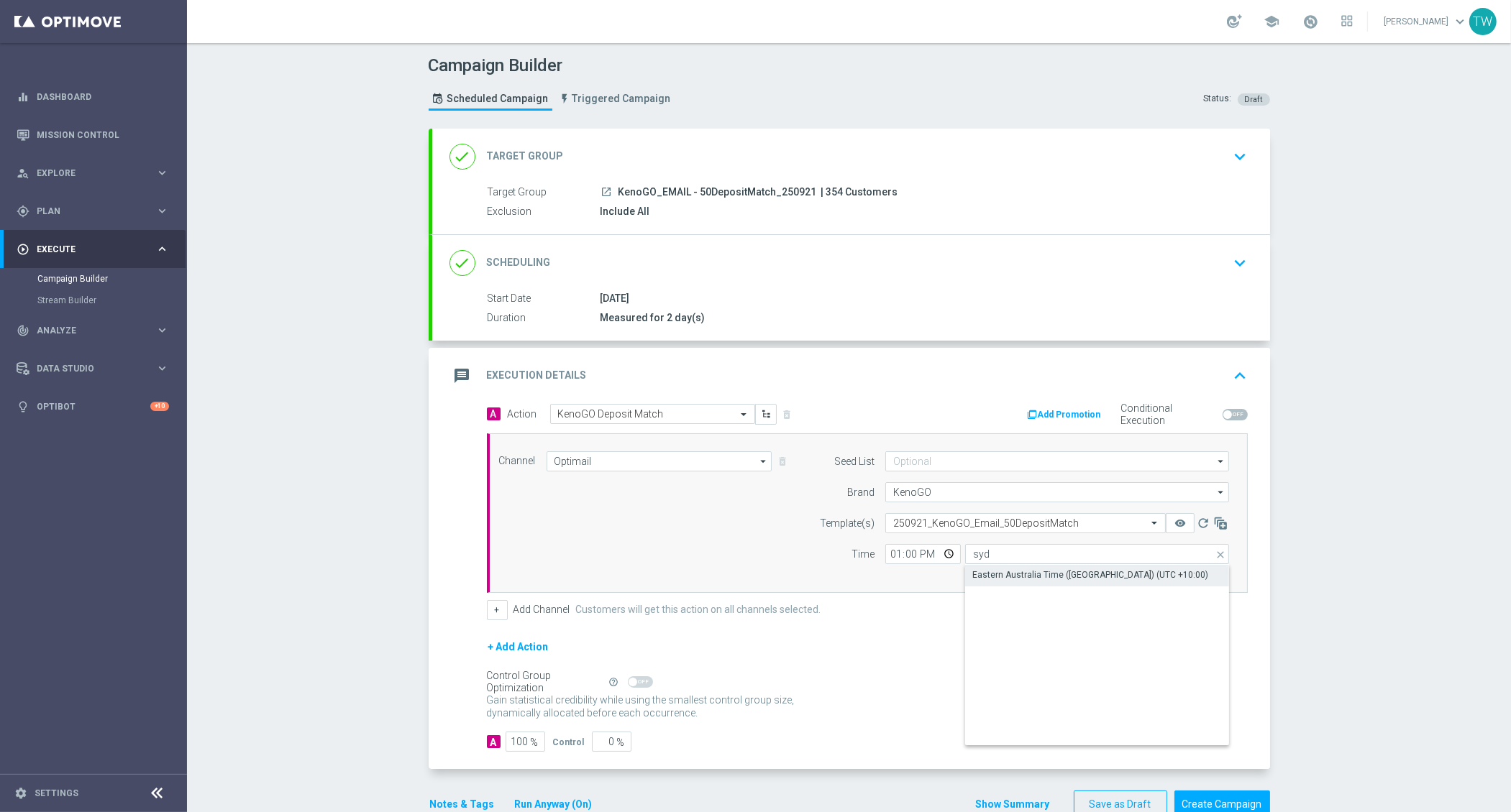
type input "Eastern Australia Time (Sydney) (UTC +10:00)"
click at [1028, 616] on div "+ Add Channel Customers will get this action on all channels selected." at bounding box center [867, 610] width 761 height 20
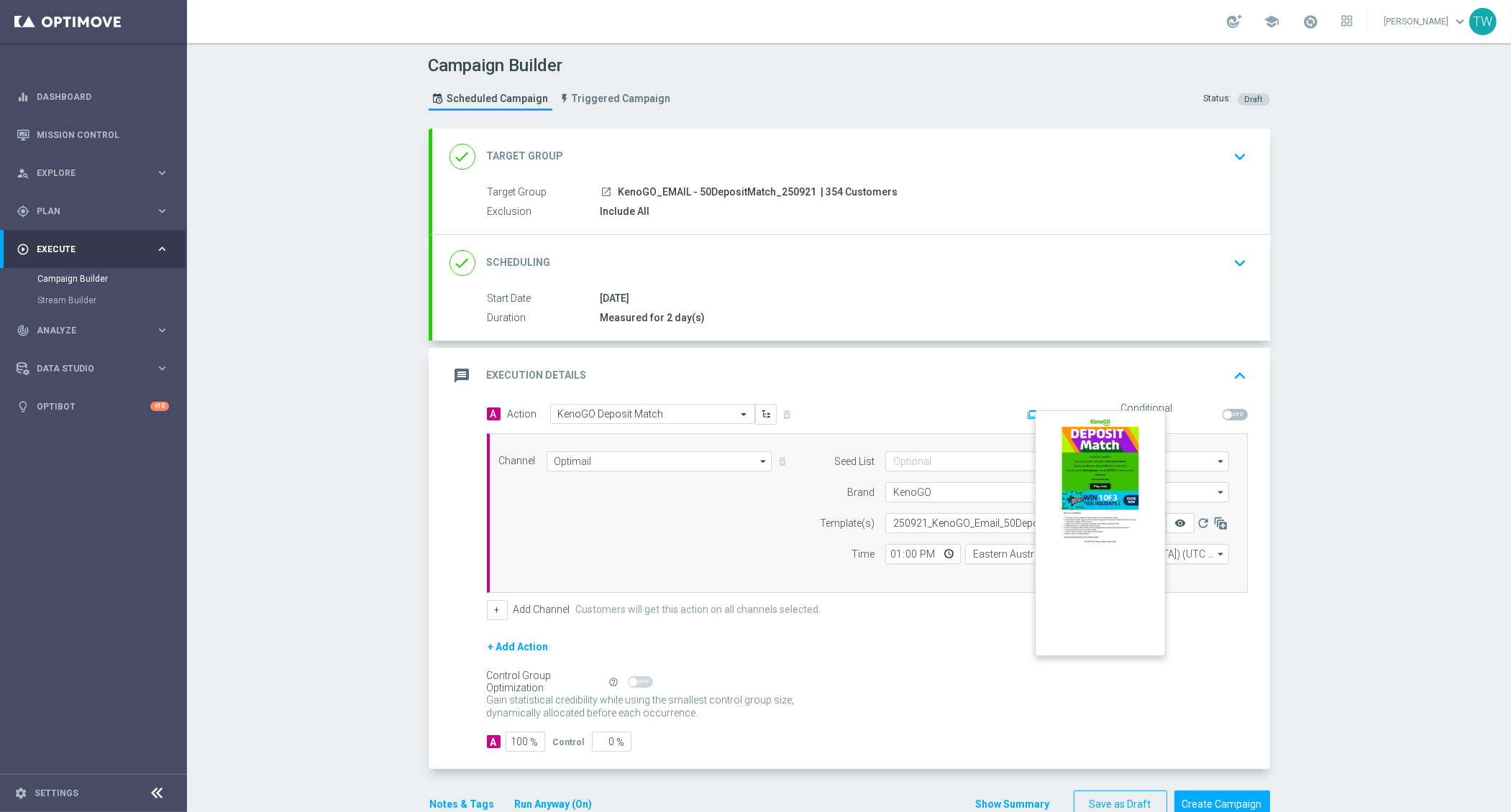
click at [1183, 524] on icon "remove_red_eye" at bounding box center [1180, 523] width 11 height 11
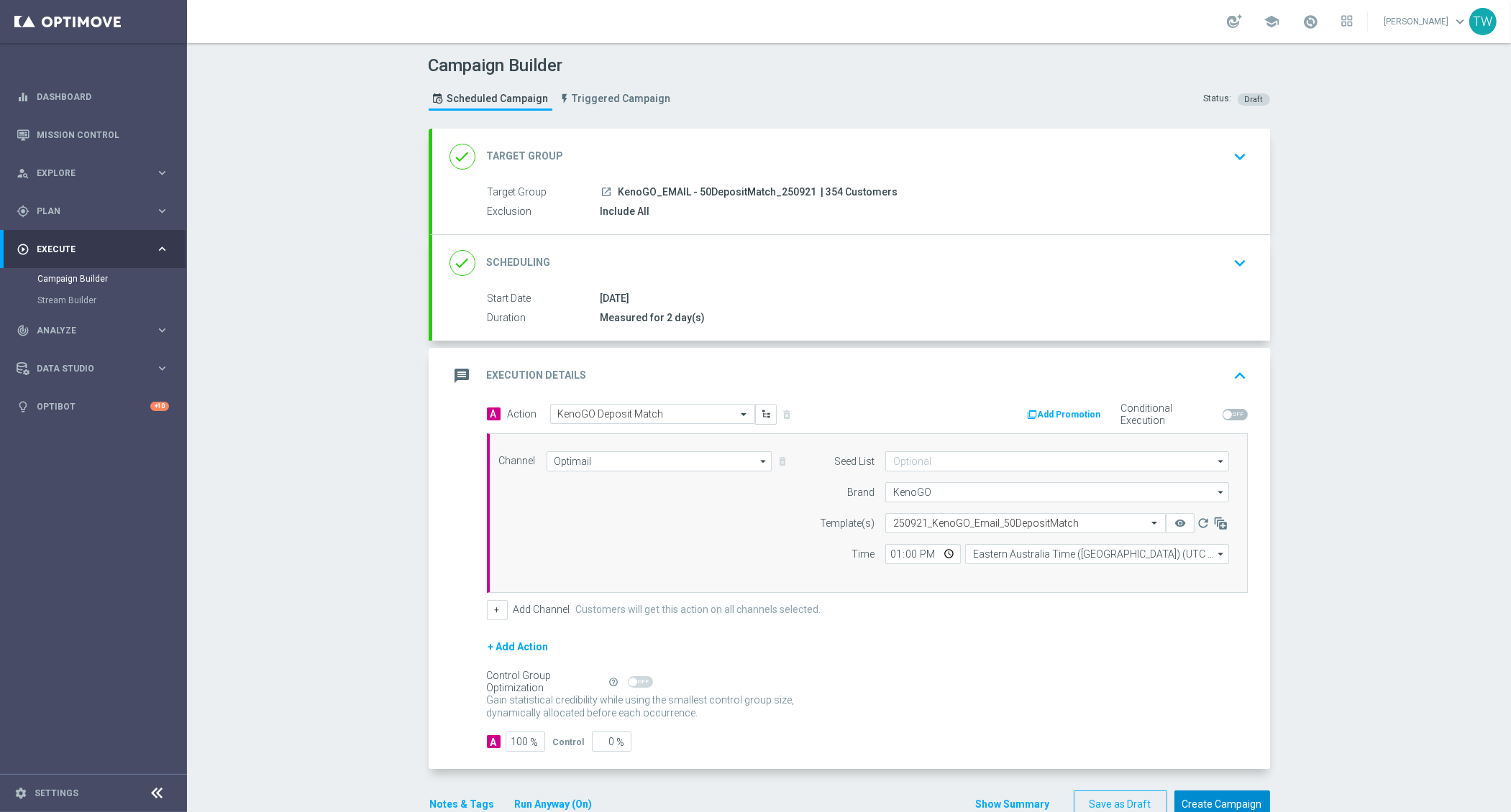
click at [1238, 791] on button "Create Campaign" at bounding box center [1222, 804] width 95 height 28
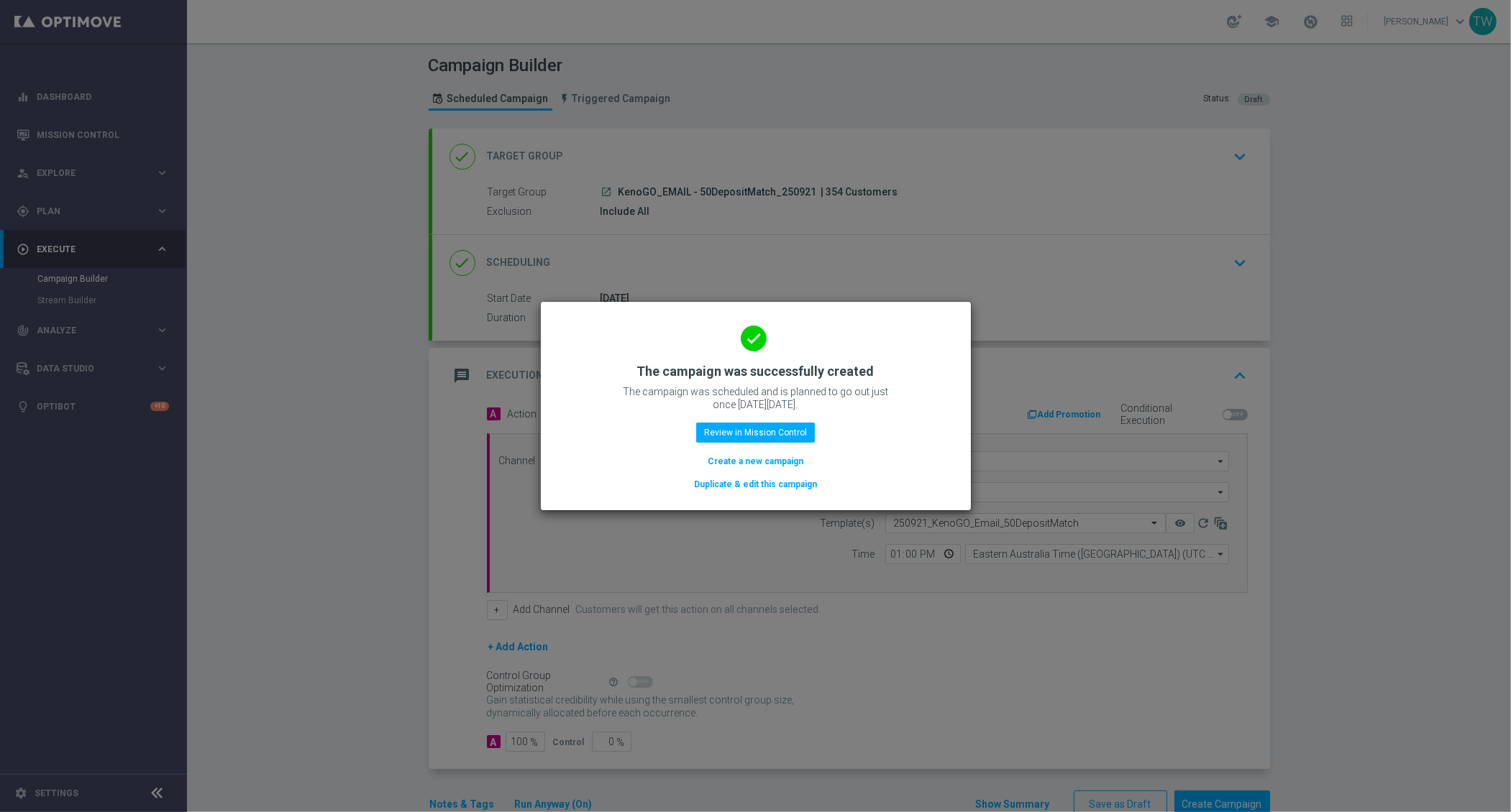
click at [764, 484] on button "Duplicate & edit this campaign" at bounding box center [755, 484] width 126 height 16
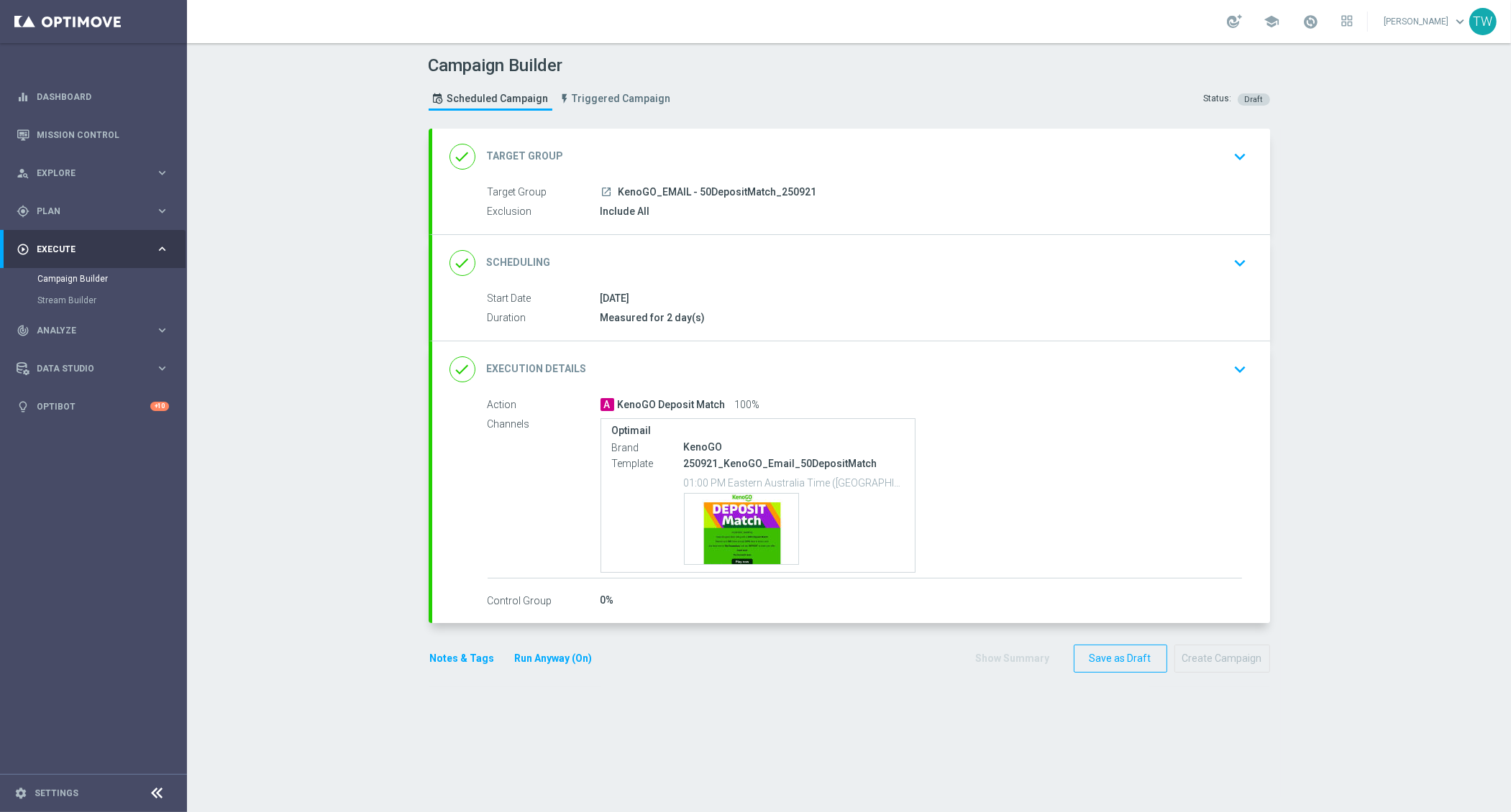
click at [727, 146] on div "done Target Group keyboard_arrow_down" at bounding box center [851, 156] width 803 height 27
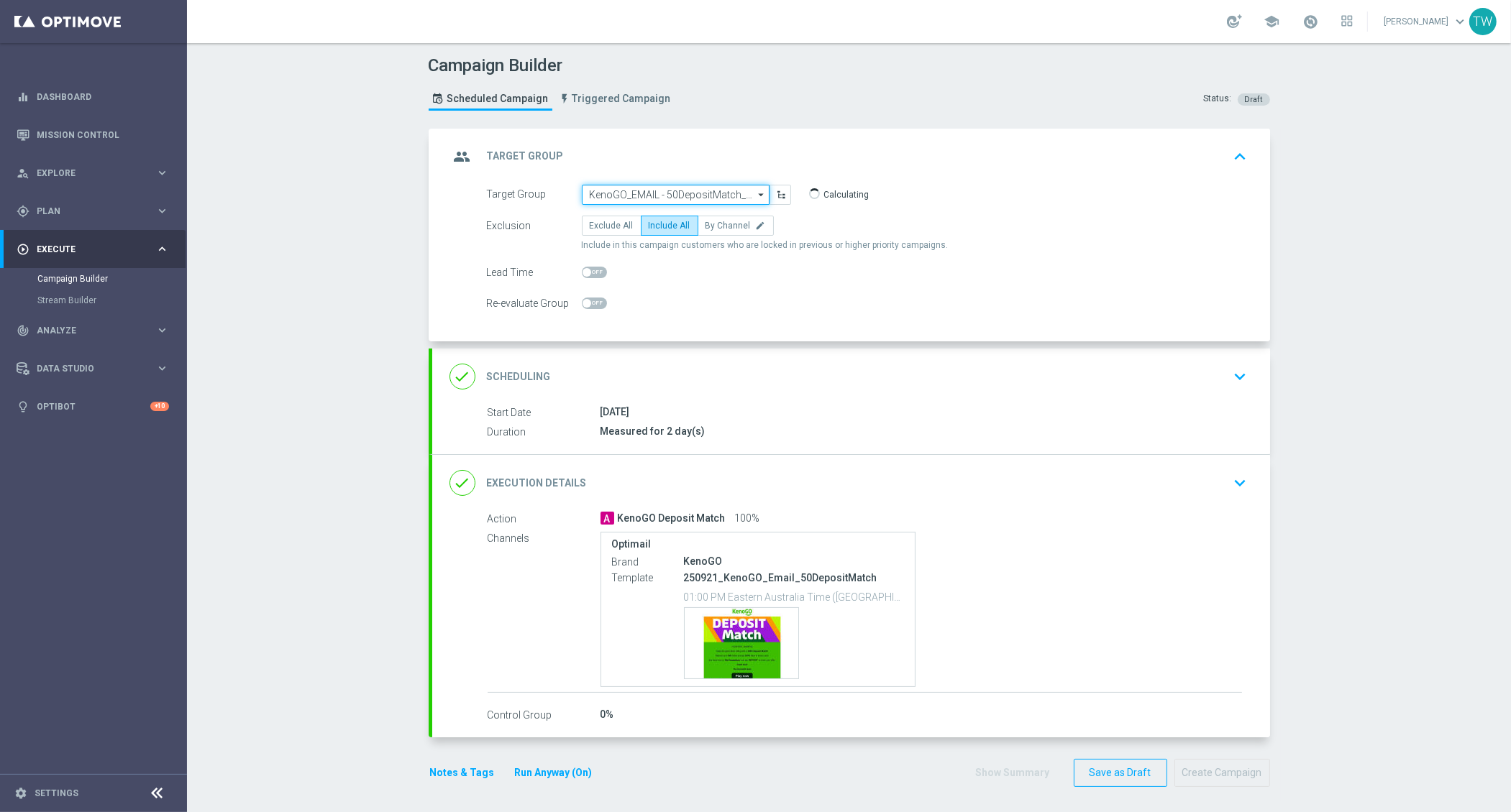
click at [620, 192] on input "KenoGO_EMAIL - 50DepositMatch_250921" at bounding box center [676, 195] width 188 height 20
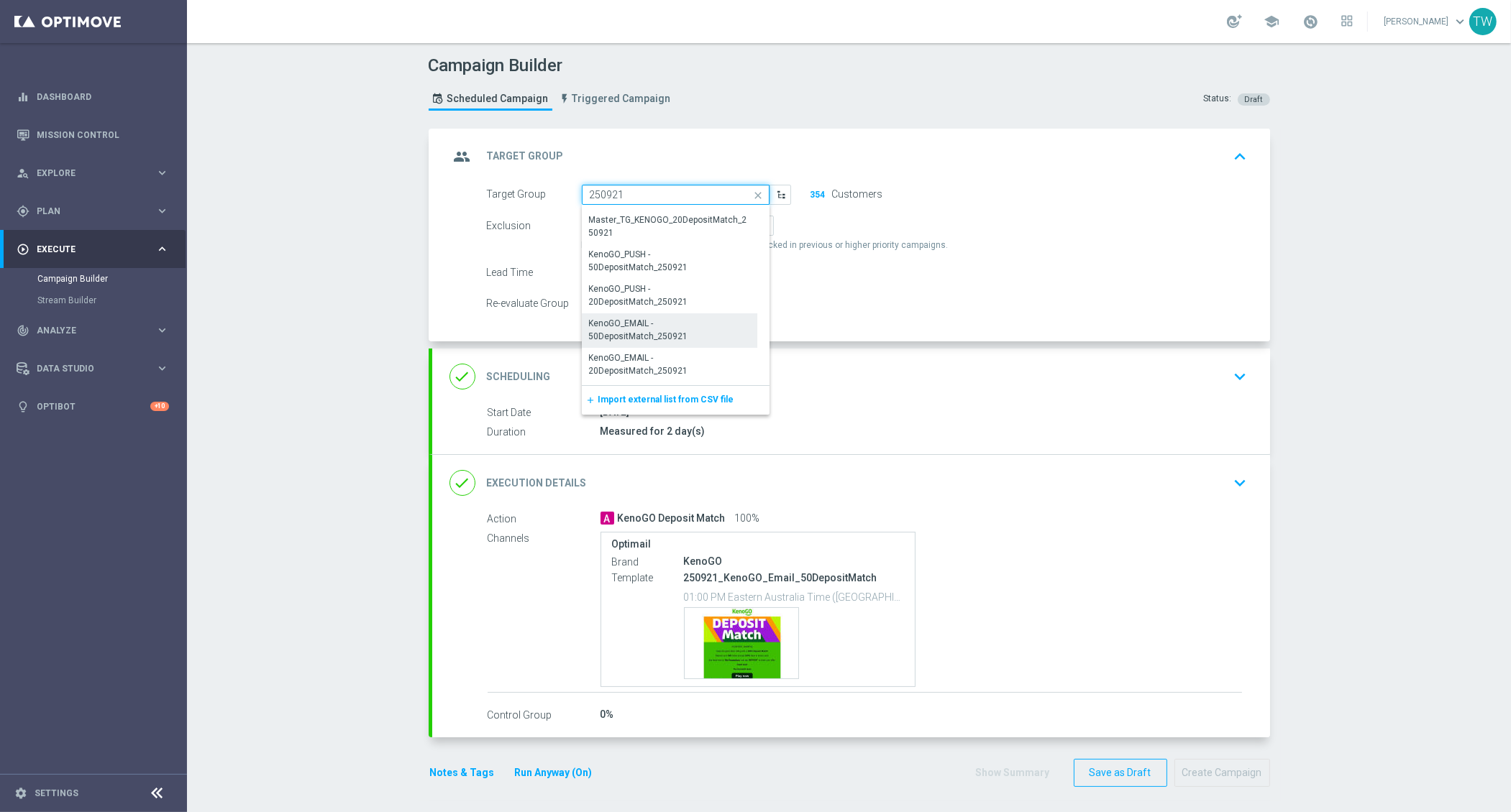
scroll to position [44, 0]
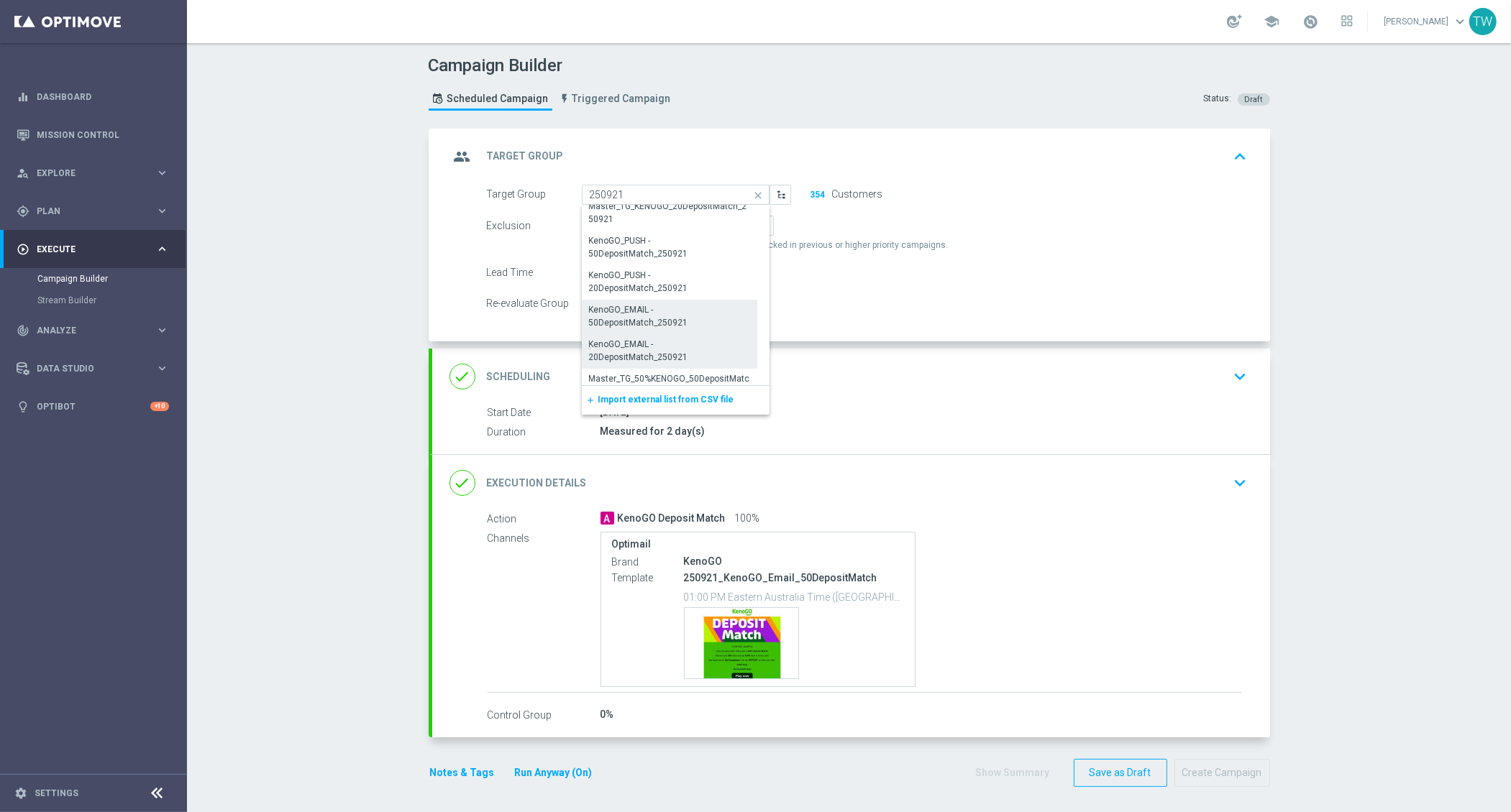
click at [677, 348] on div "KenoGO_EMAIL - 20DepositMatch_250921" at bounding box center [669, 351] width 161 height 26
type input "KenoGO_EMAIL - 20DepositMatch_250921"
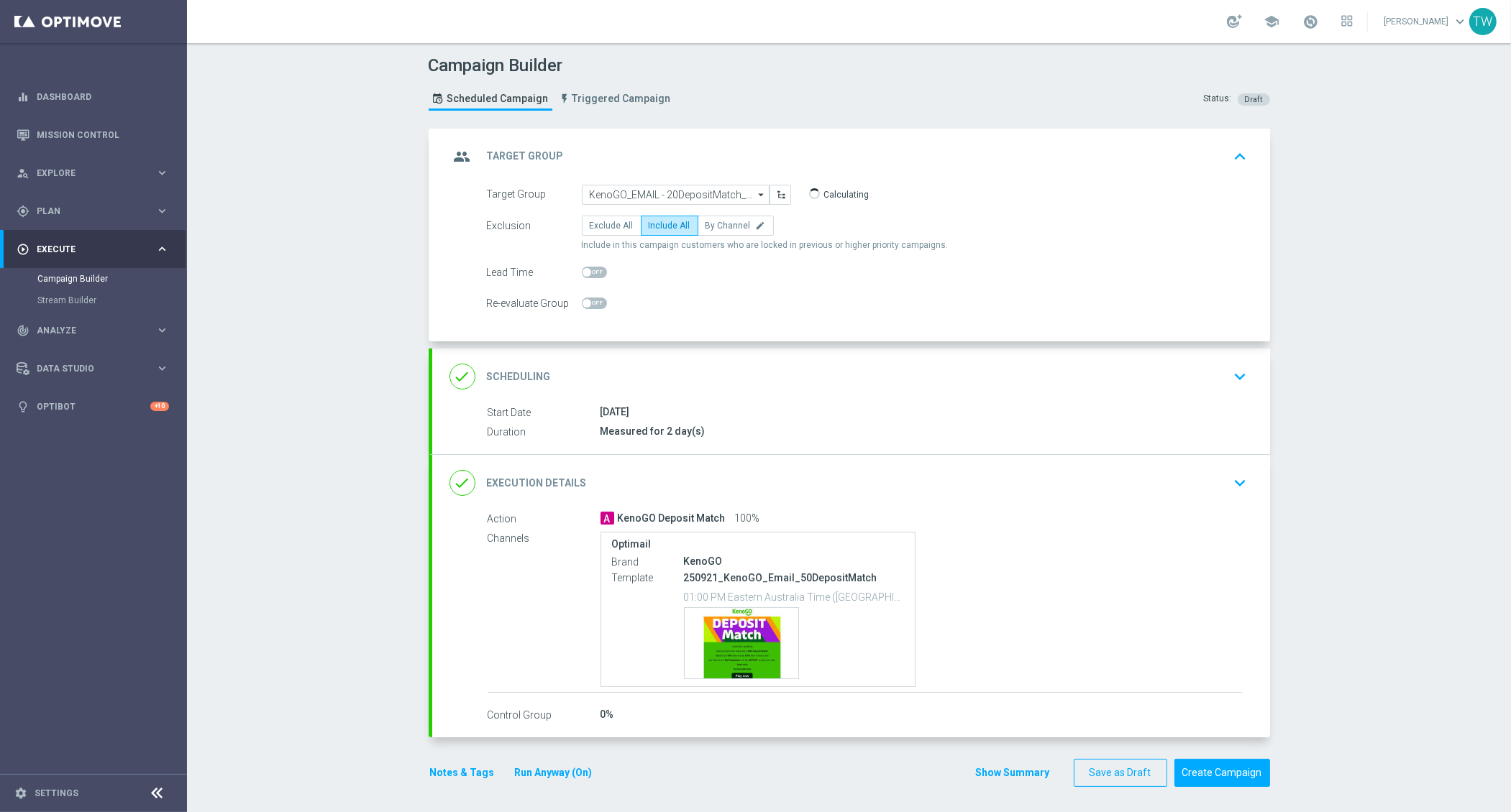
click at [689, 475] on div "done Execution Details keyboard_arrow_down" at bounding box center [851, 483] width 803 height 27
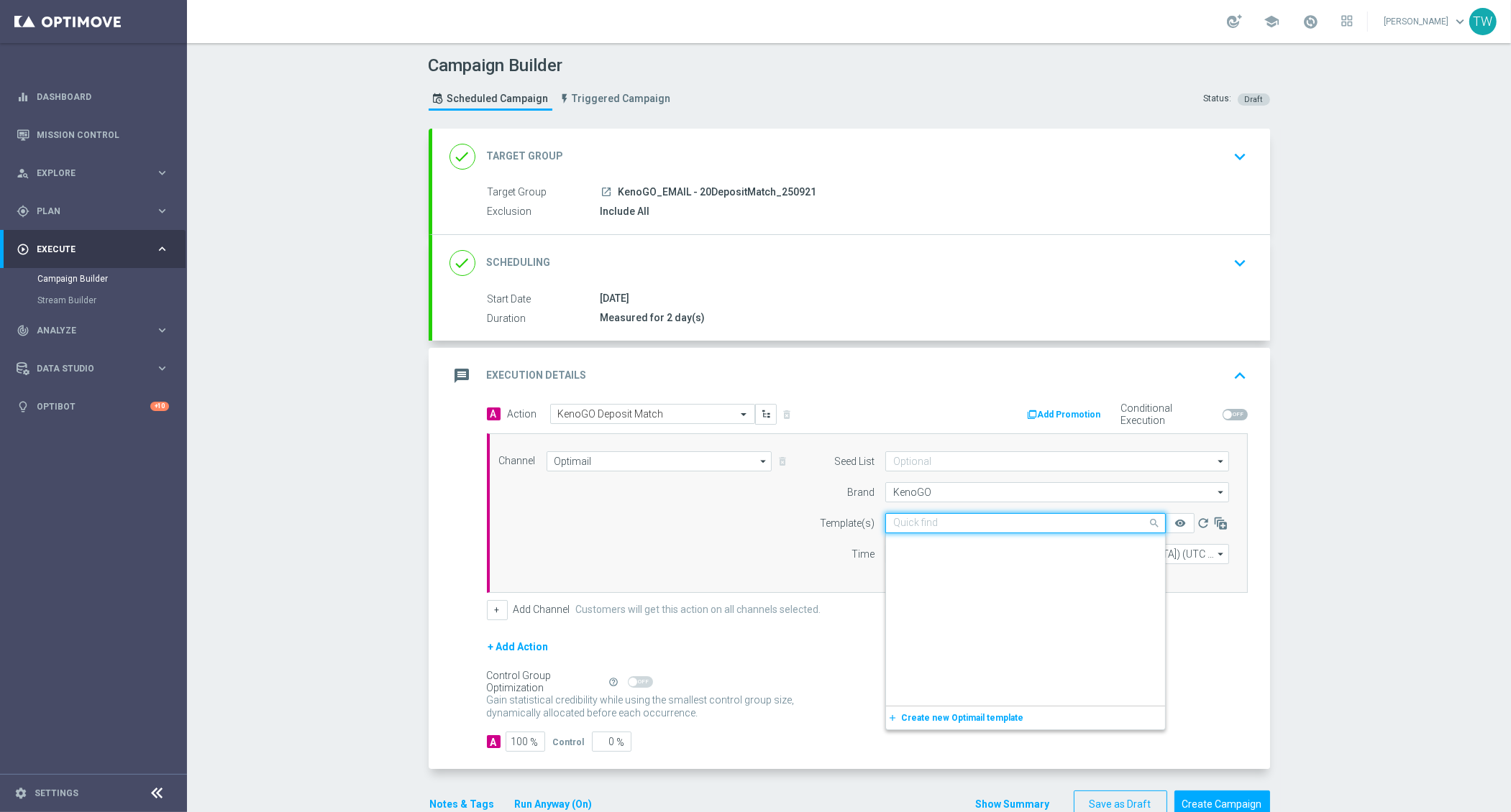
click at [944, 522] on input "text" at bounding box center [1011, 524] width 236 height 12
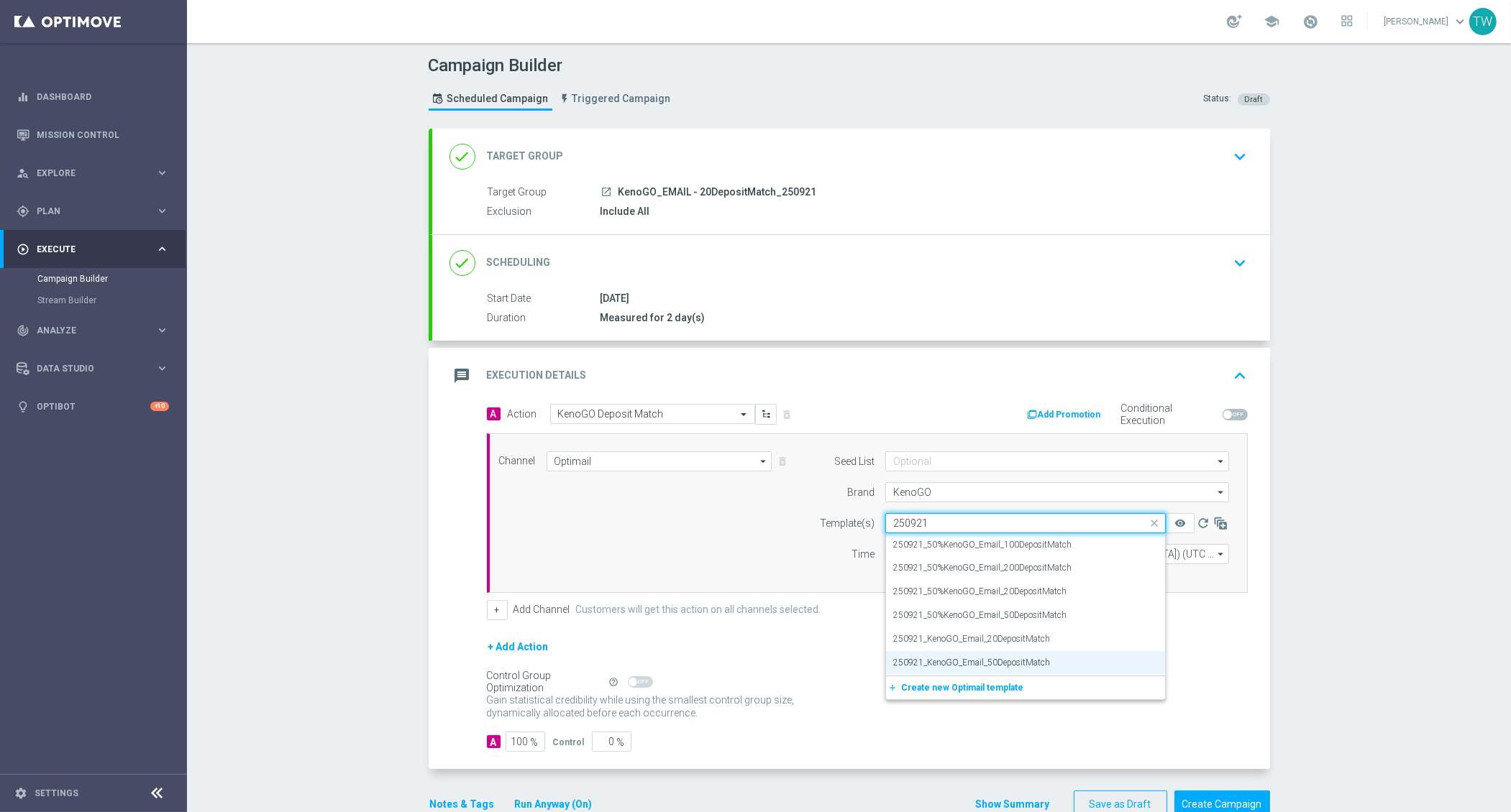
scroll to position [0, 0]
click at [1096, 643] on div "250921_KenoGO_Email_20DepositMatch" at bounding box center [1025, 639] width 265 height 24
type input "250921"
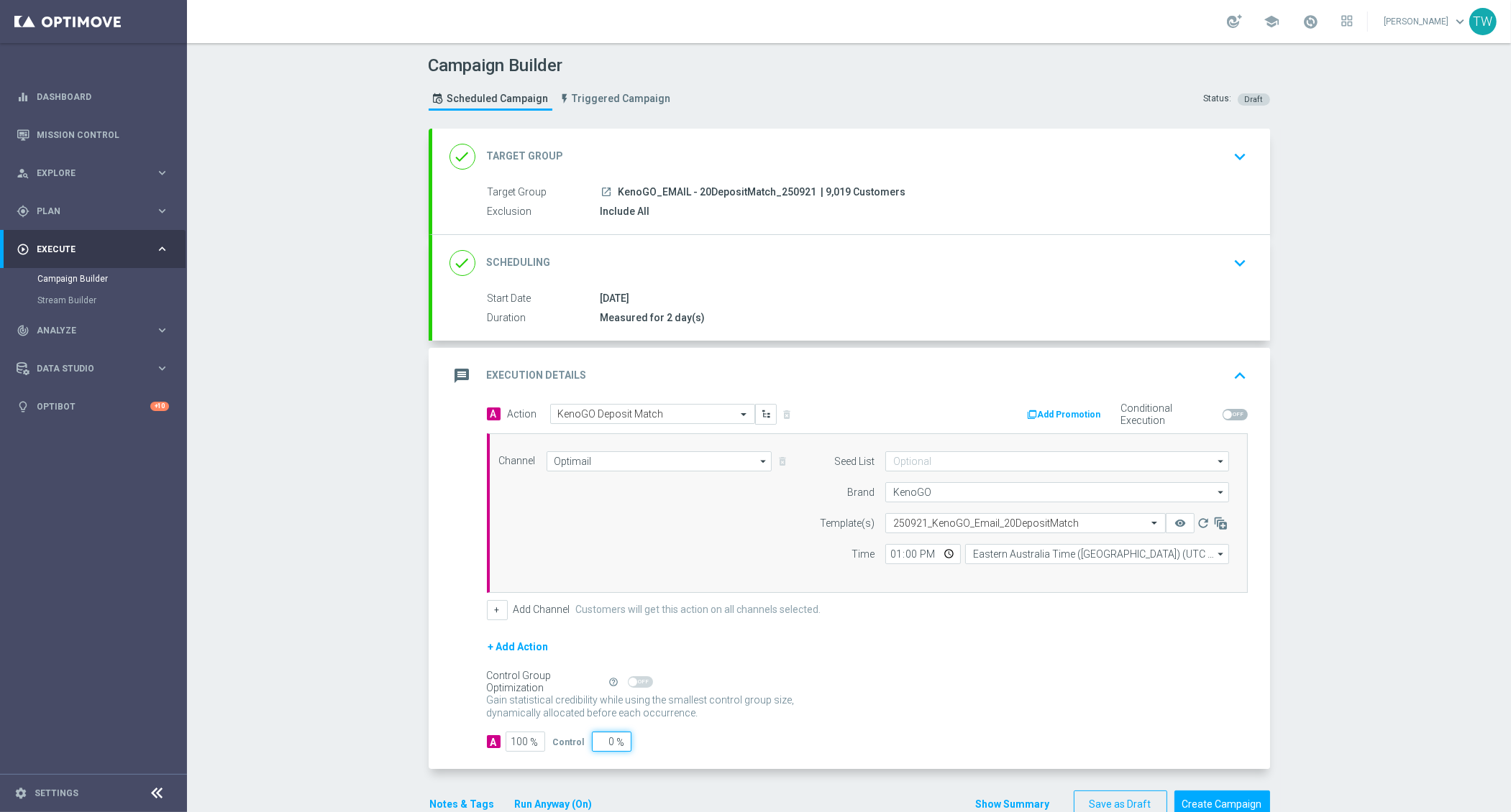
drag, startPoint x: 605, startPoint y: 736, endPoint x: 620, endPoint y: 736, distance: 15.0
click at [620, 736] on div "0 %" at bounding box center [609, 742] width 36 height 20
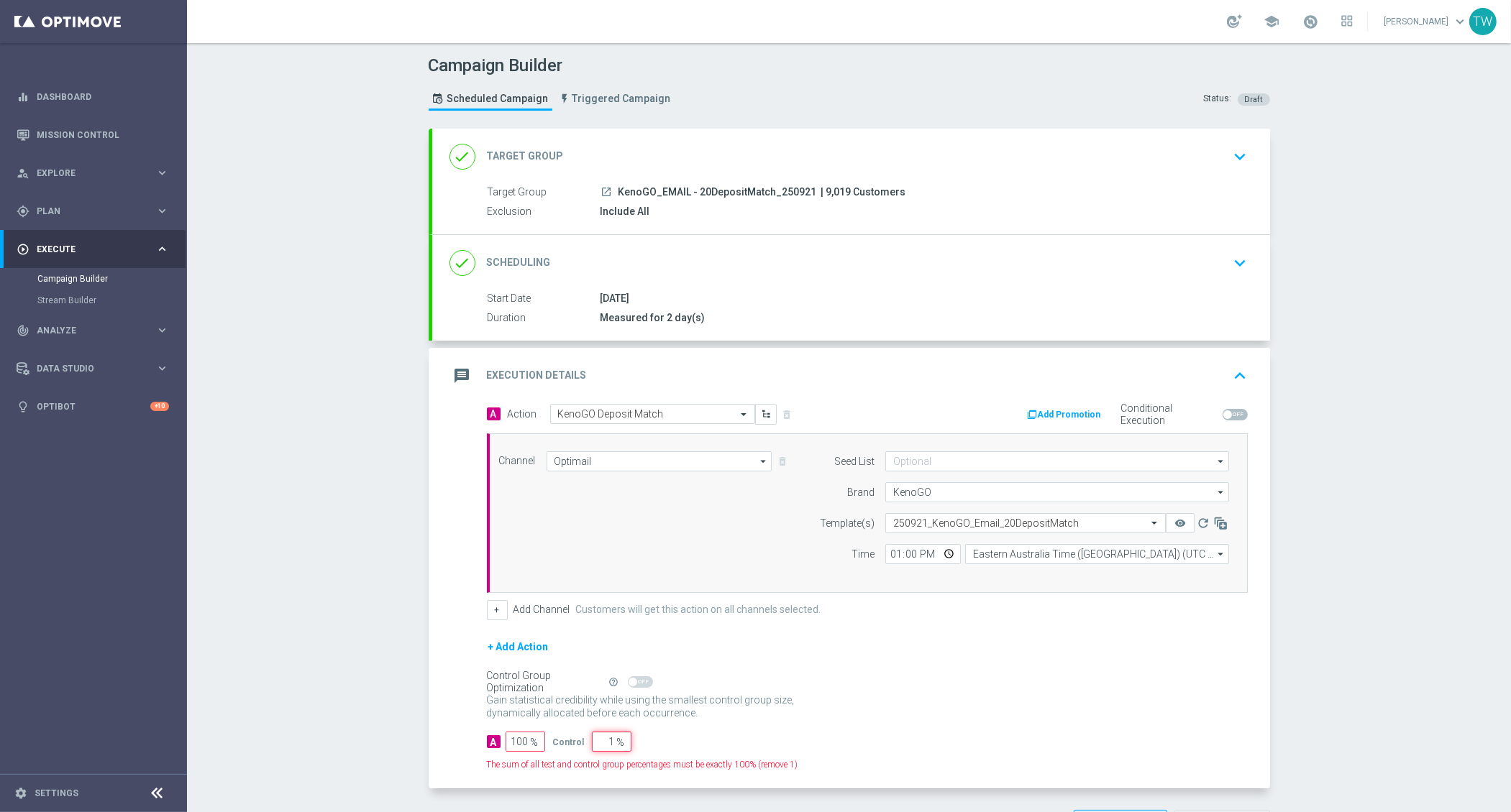
type input "10"
type input "90"
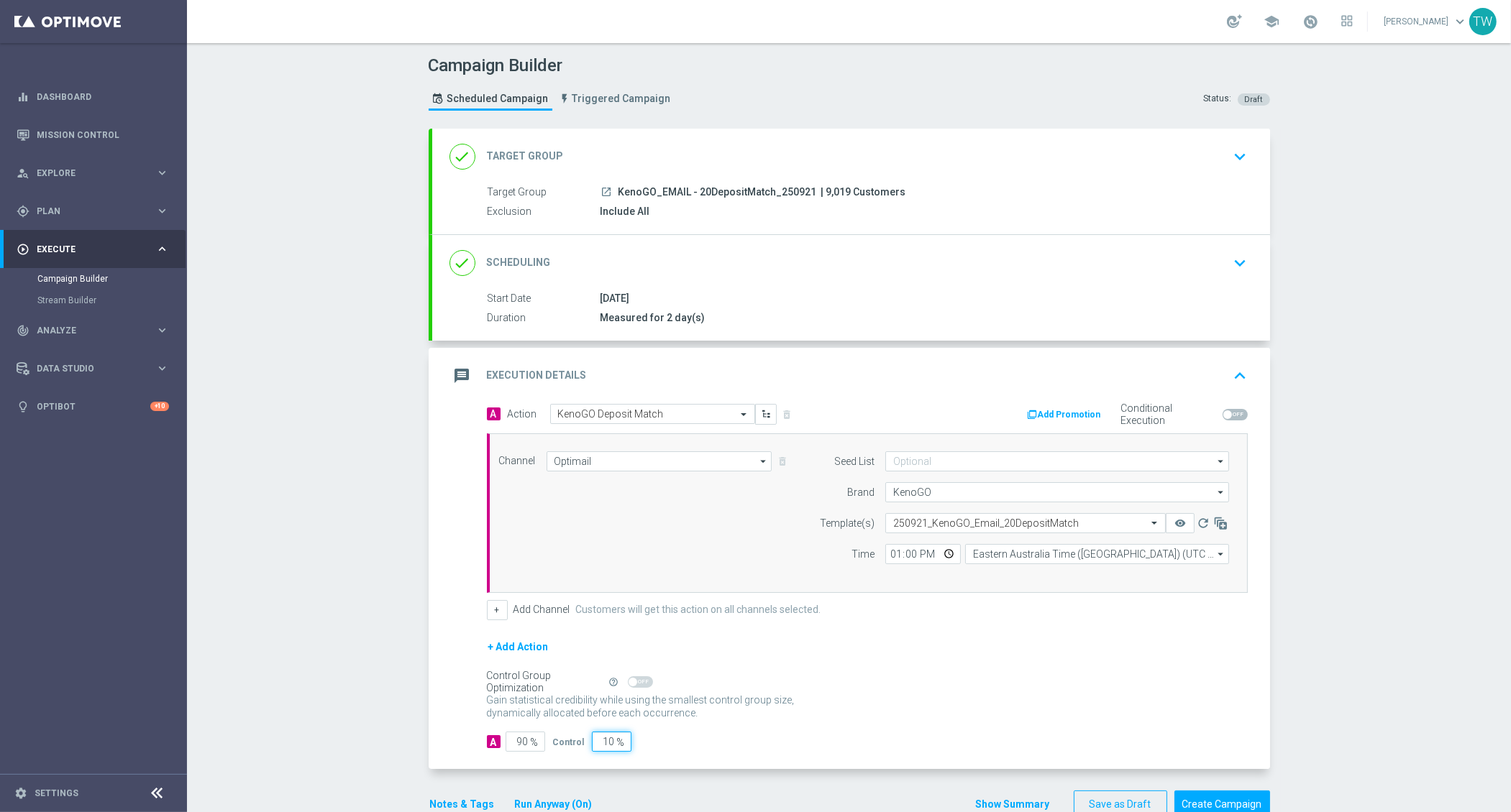
type input "10"
click at [660, 746] on div "A 90 % Control 10 %" at bounding box center [867, 742] width 761 height 20
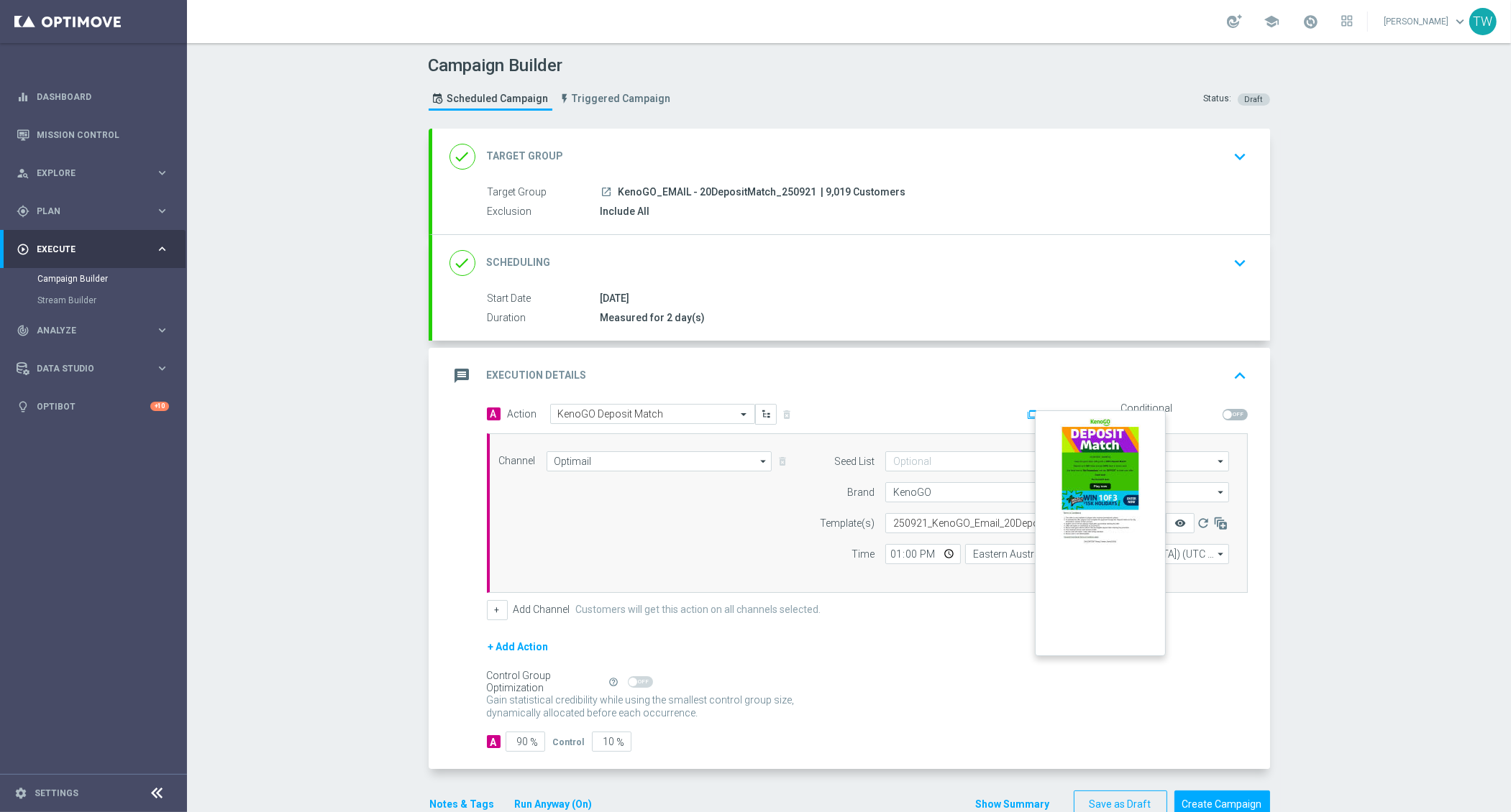
click at [1176, 518] on icon "remove_red_eye" at bounding box center [1180, 523] width 11 height 11
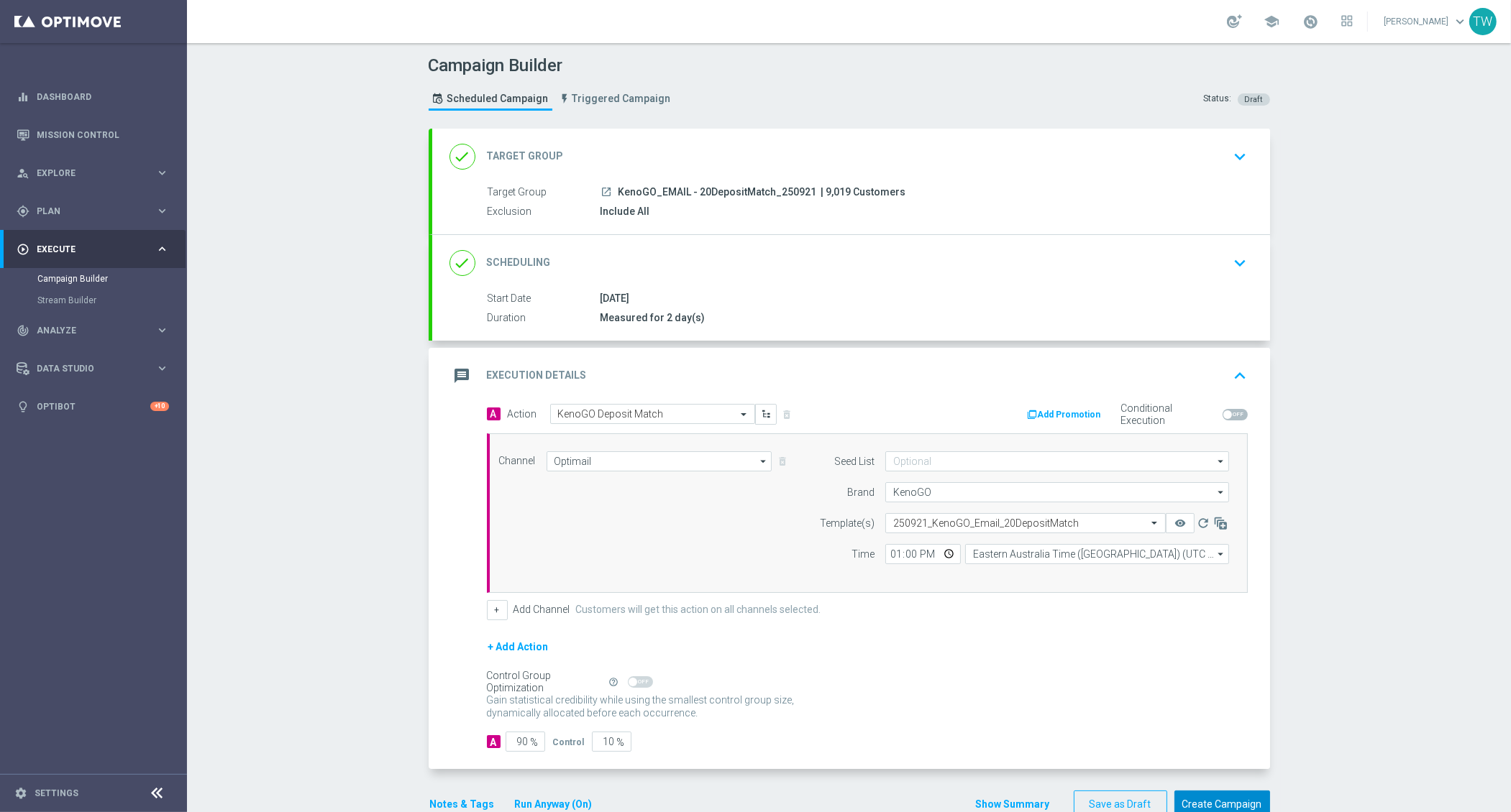
click at [1228, 791] on button "Create Campaign" at bounding box center [1222, 804] width 95 height 28
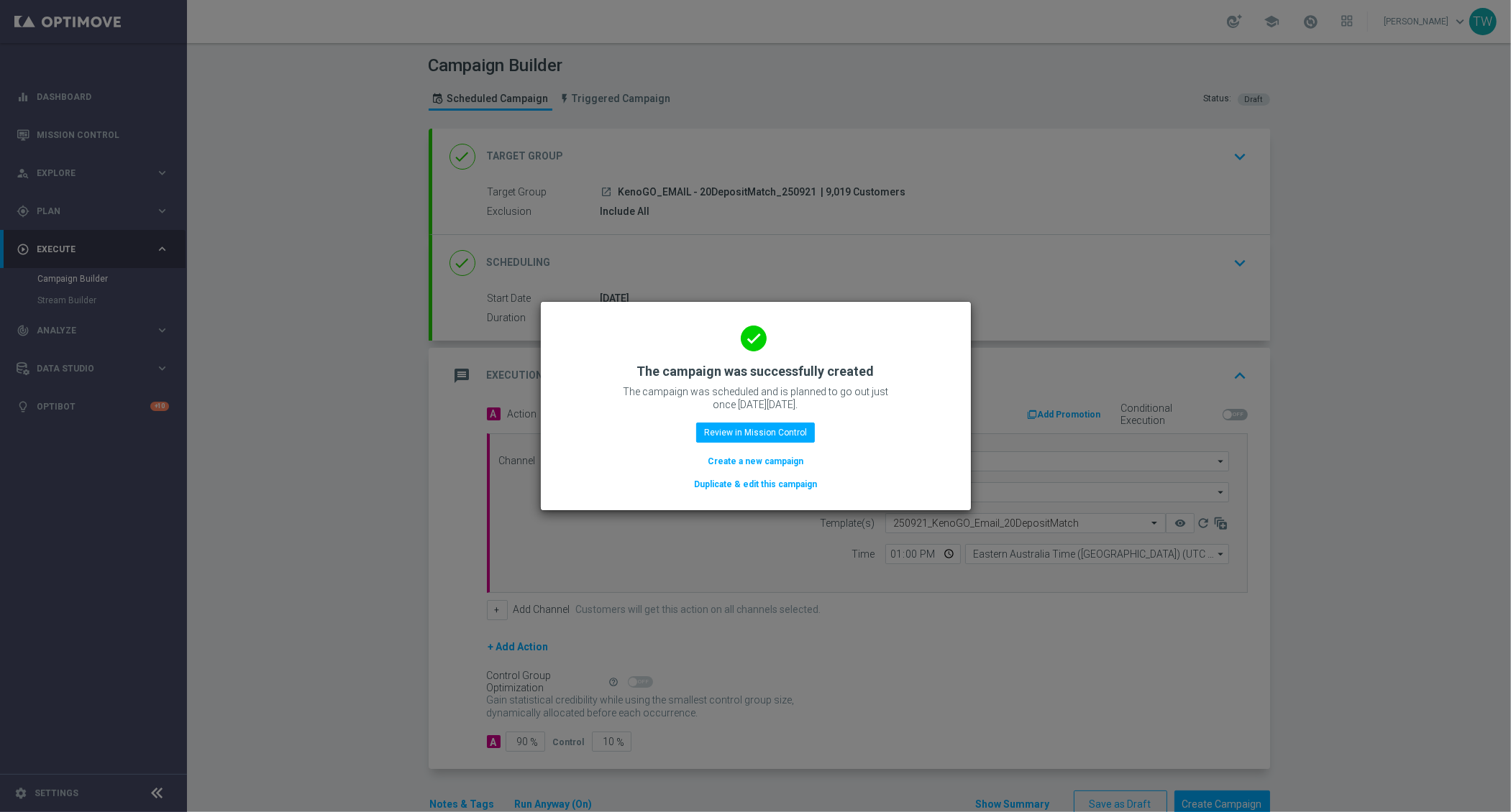
click at [731, 488] on button "Duplicate & edit this campaign" at bounding box center [755, 484] width 126 height 16
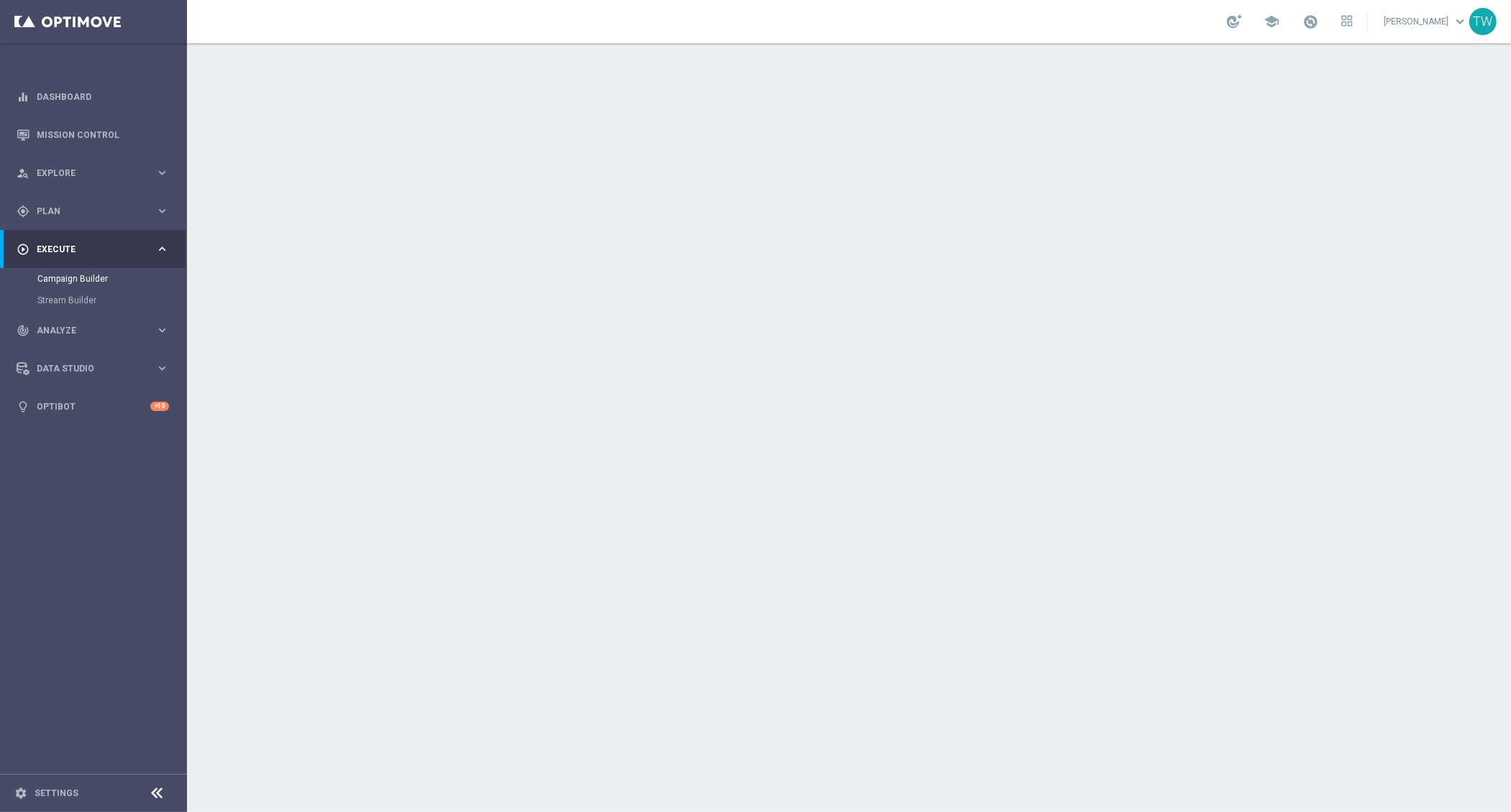
click at [768, 158] on div "done Target Group keyboard_arrow_down" at bounding box center [851, 156] width 803 height 27
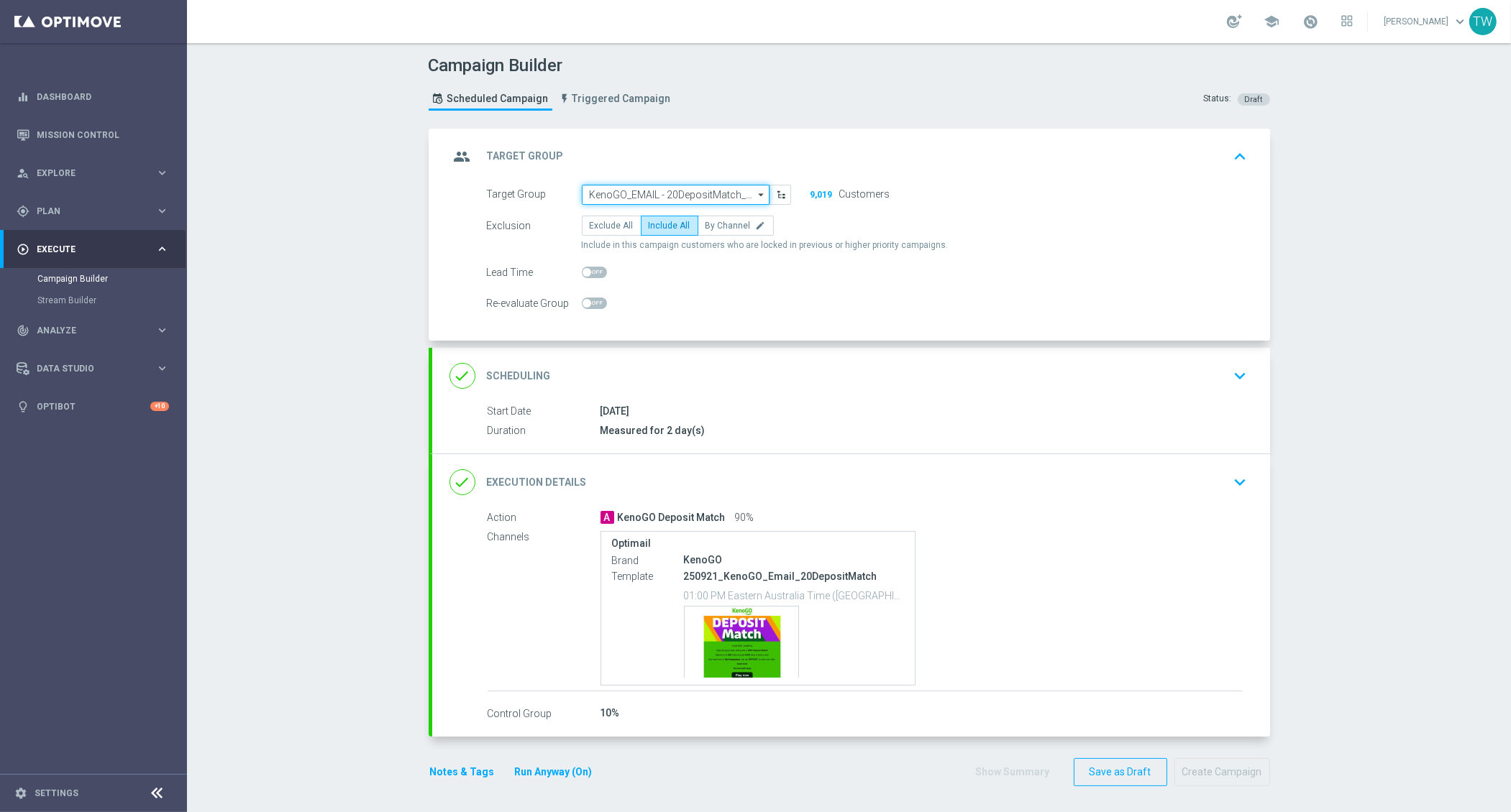
click at [683, 195] on input "KenoGO_EMAIL - 20DepositMatch_250921" at bounding box center [676, 195] width 188 height 20
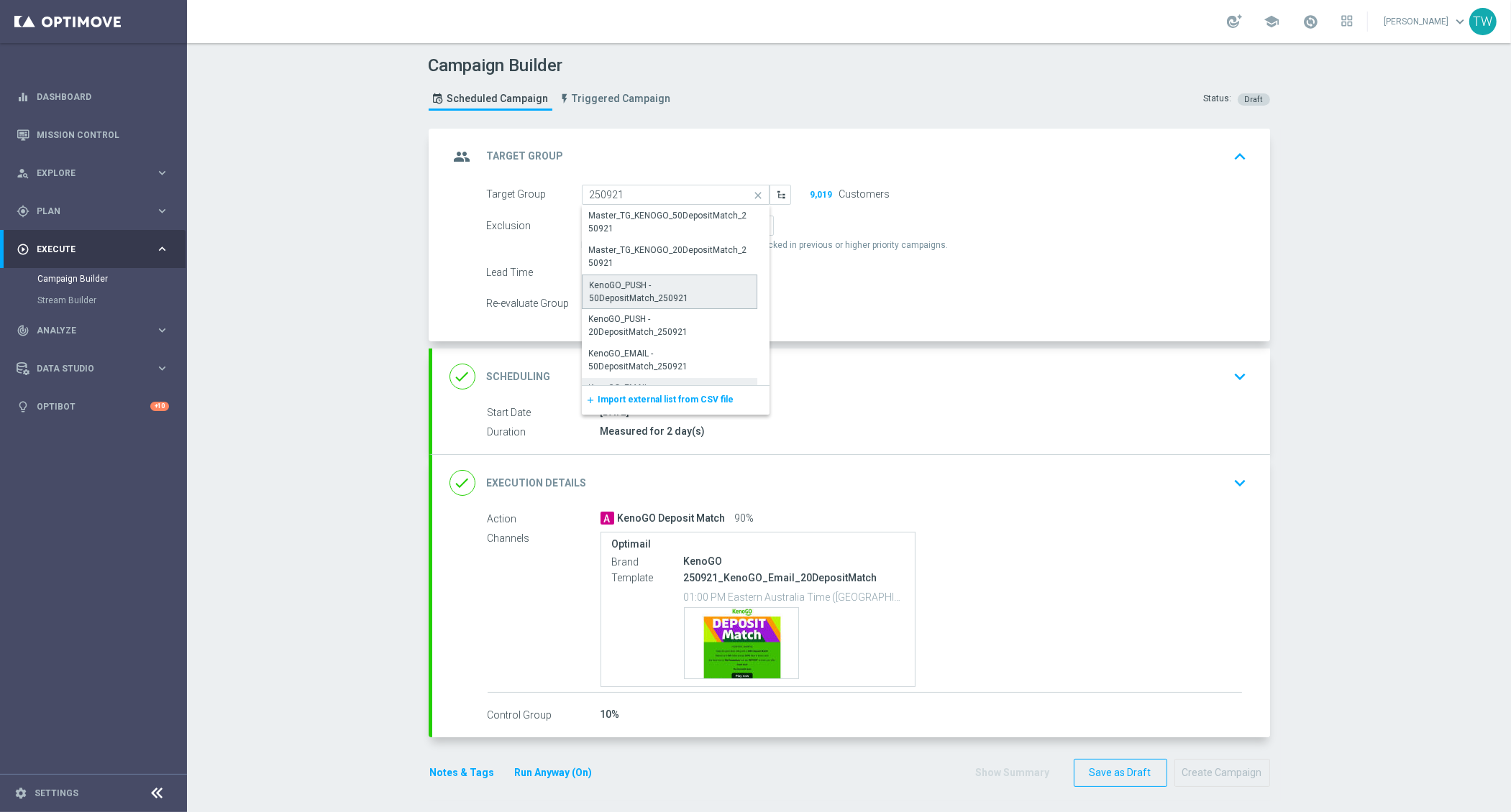
click at [680, 290] on div "KenoGO_PUSH - 50DepositMatch_250921" at bounding box center [670, 292] width 176 height 34
type input "KenoGO_PUSH - 50DepositMatch_250921"
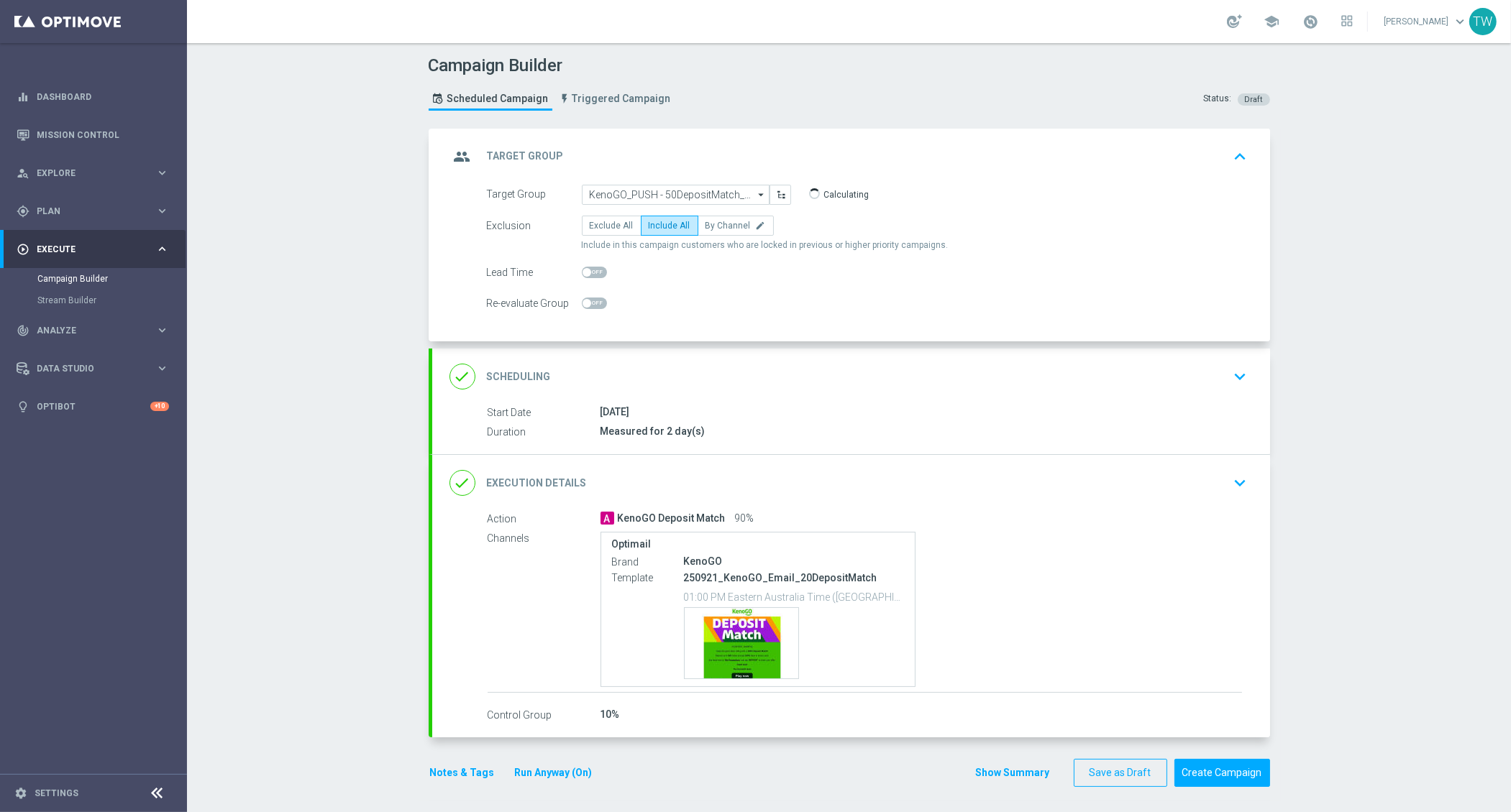
click at [701, 469] on div "done Execution Details keyboard_arrow_down" at bounding box center [851, 483] width 803 height 27
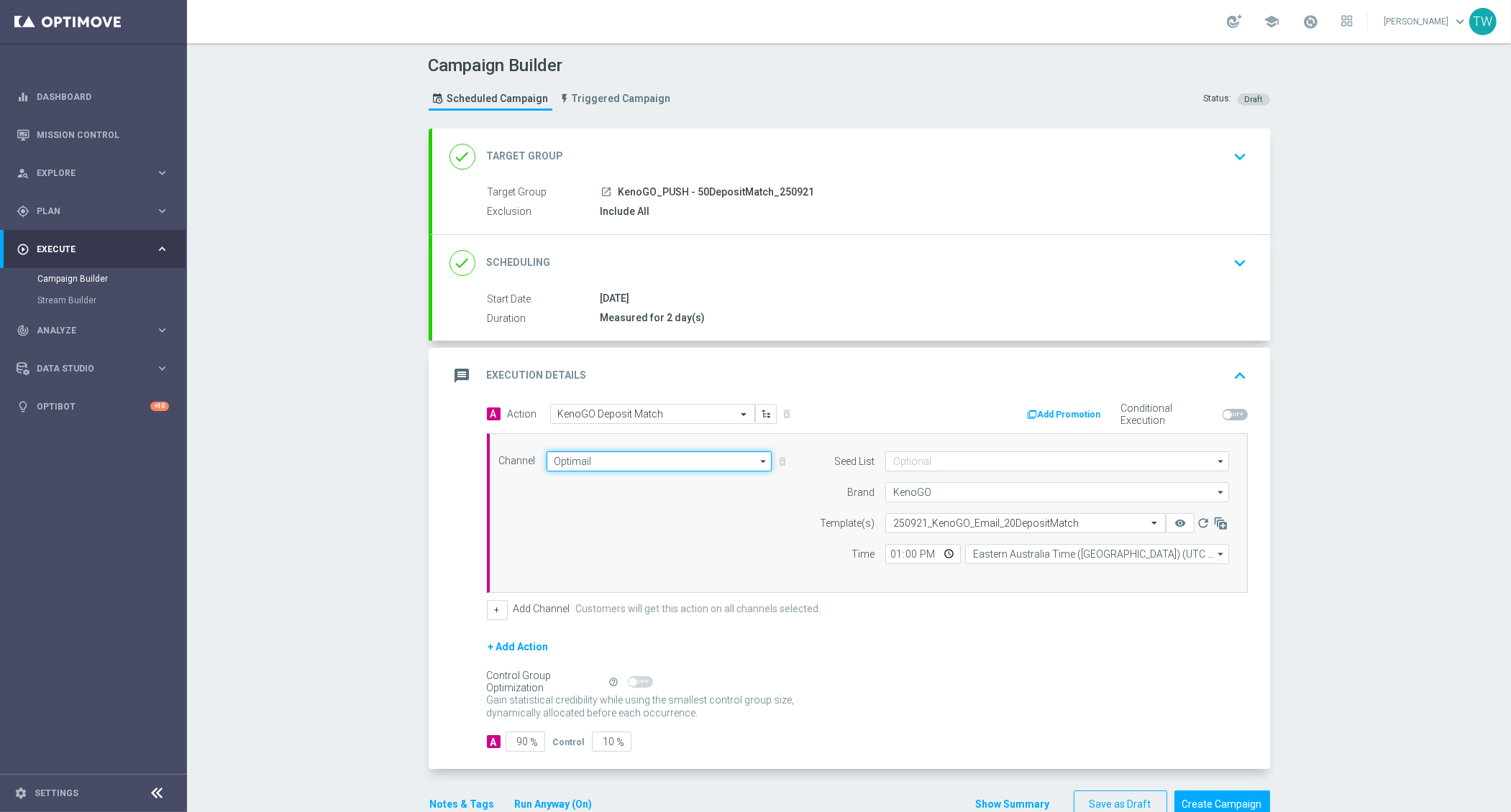
click at [643, 452] on input "Optimail" at bounding box center [660, 462] width 226 height 20
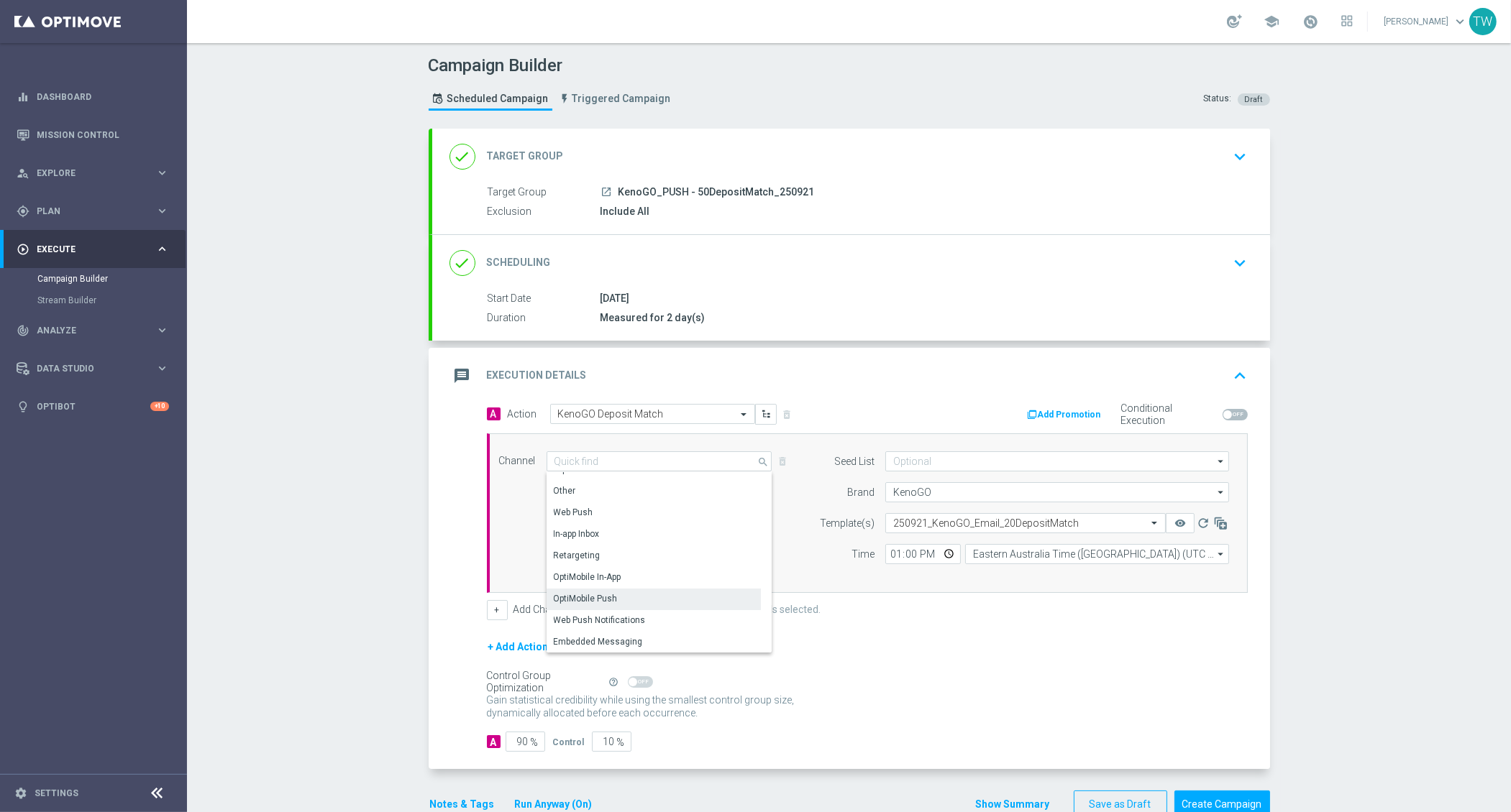
click at [624, 601] on div "OptiMobile Push" at bounding box center [654, 598] width 215 height 20
type input "OptiMobile Push"
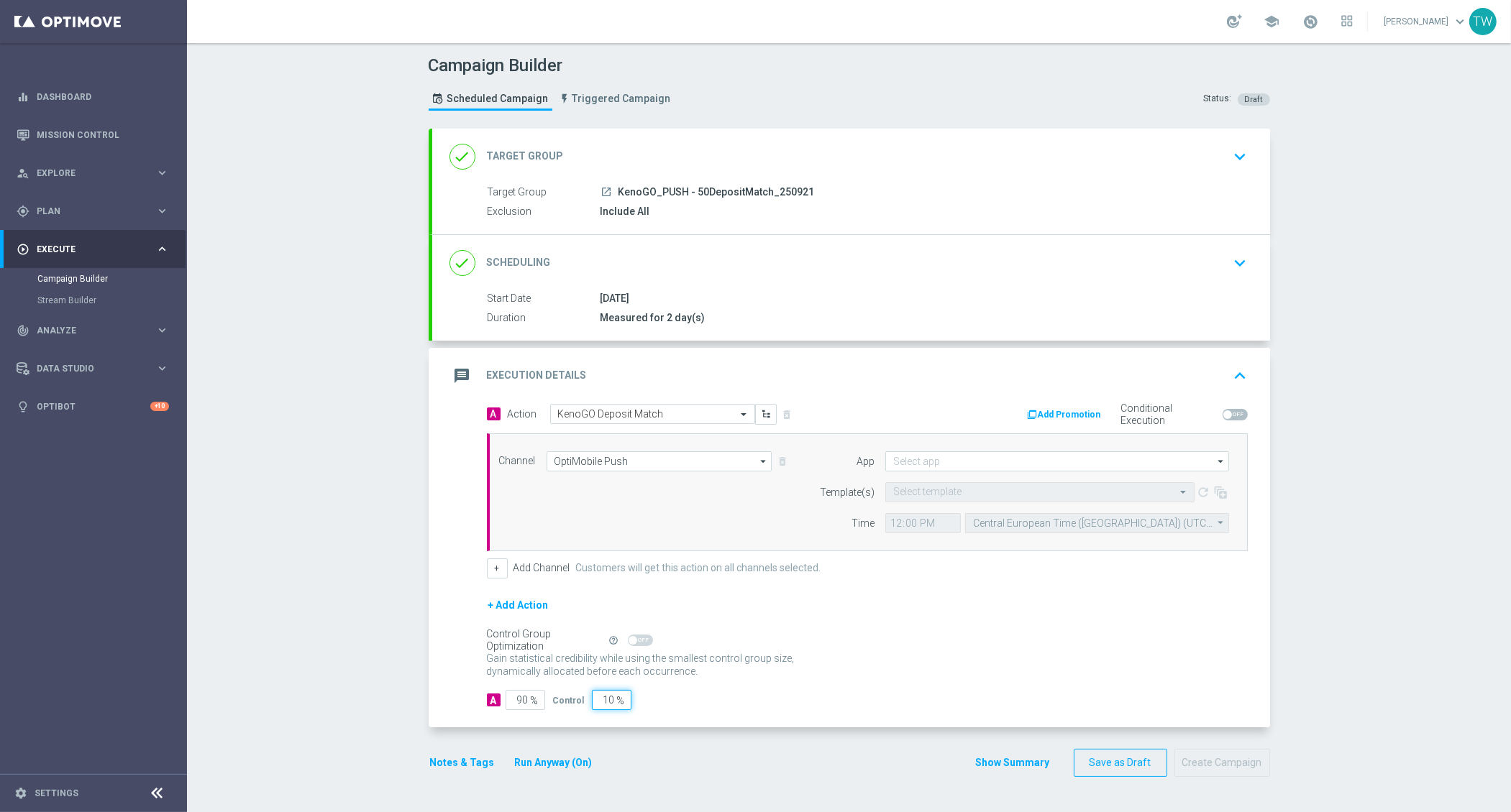
drag, startPoint x: 597, startPoint y: 698, endPoint x: 623, endPoint y: 698, distance: 26.0
click at [623, 698] on input "10" at bounding box center [612, 700] width 40 height 20
type input "0"
type input "100"
type input "0"
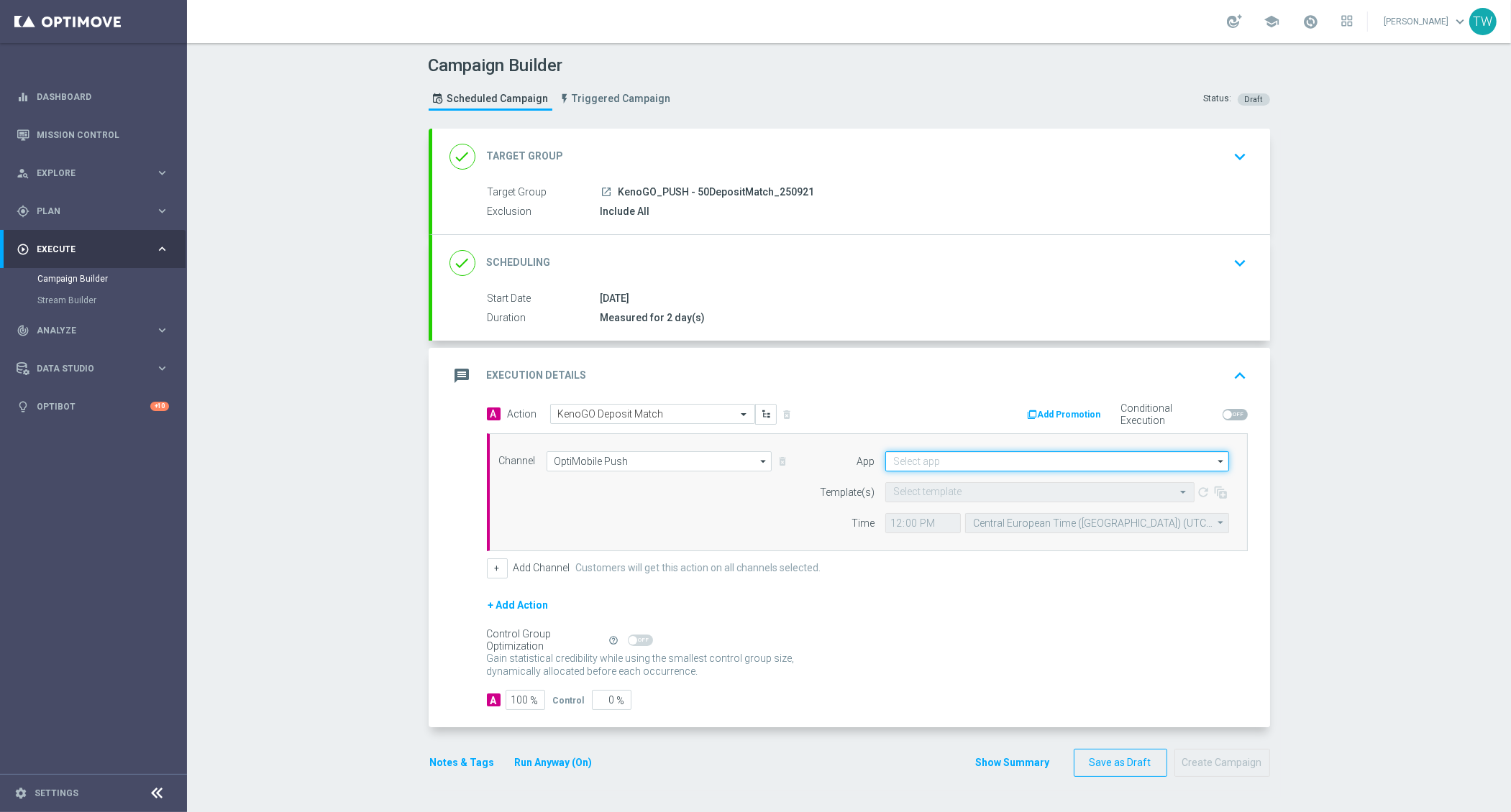
click at [978, 456] on input at bounding box center [1057, 462] width 344 height 20
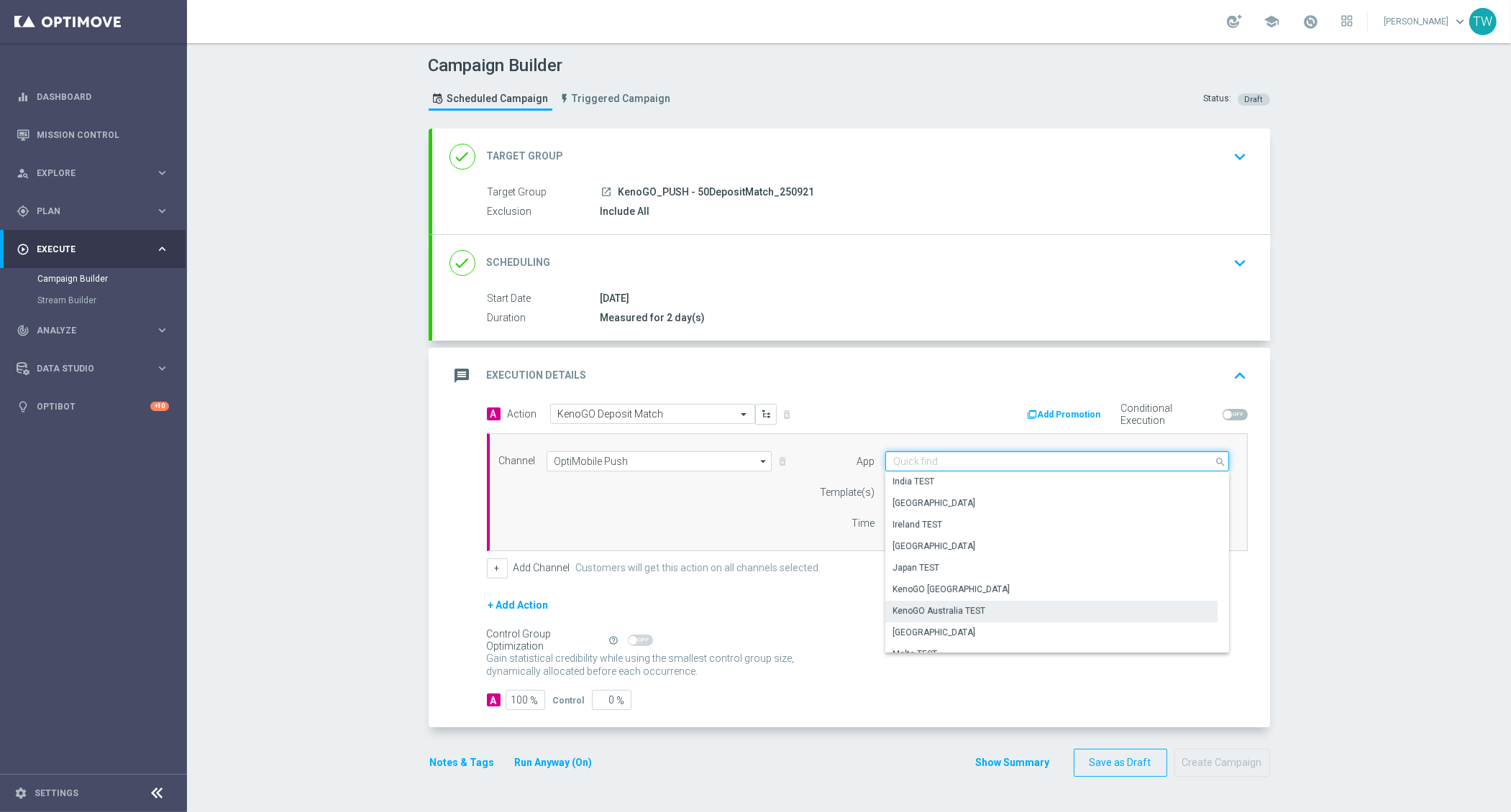
scroll to position [284, 0]
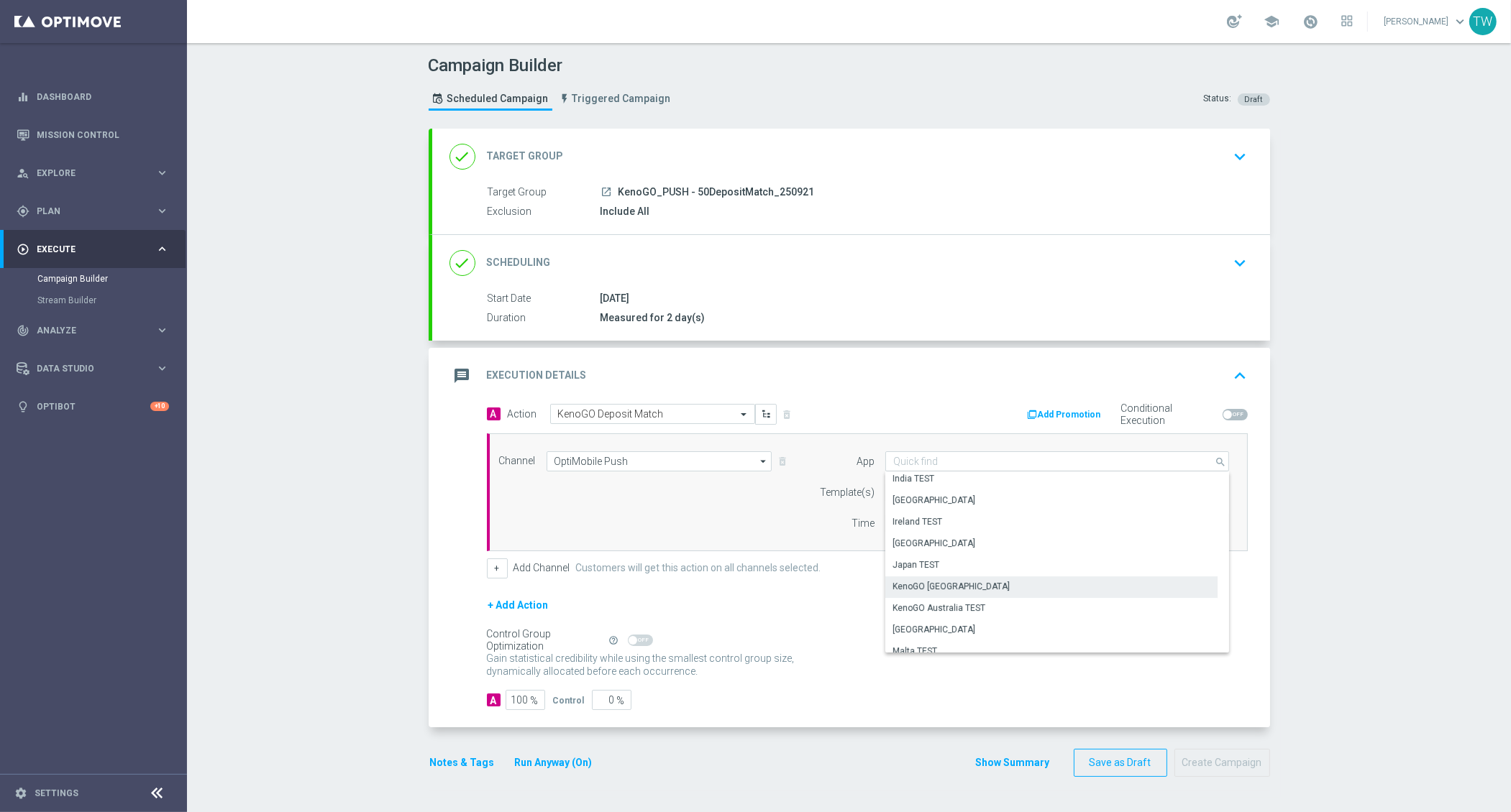
click at [972, 579] on div "KenoGO Australia" at bounding box center [1051, 586] width 332 height 20
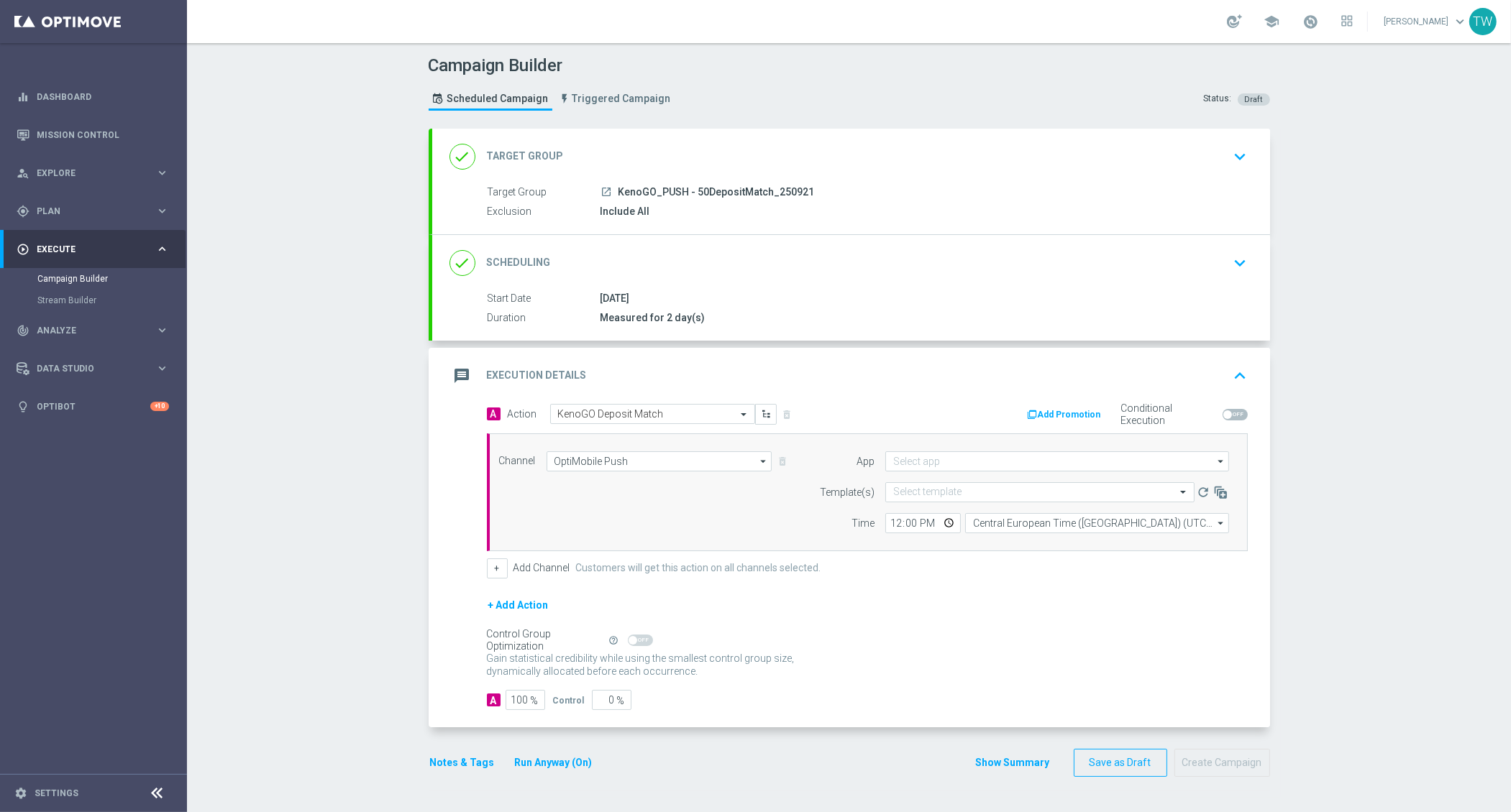
type input "KenoGO Australia"
click at [957, 494] on input "text" at bounding box center [1025, 493] width 265 height 12
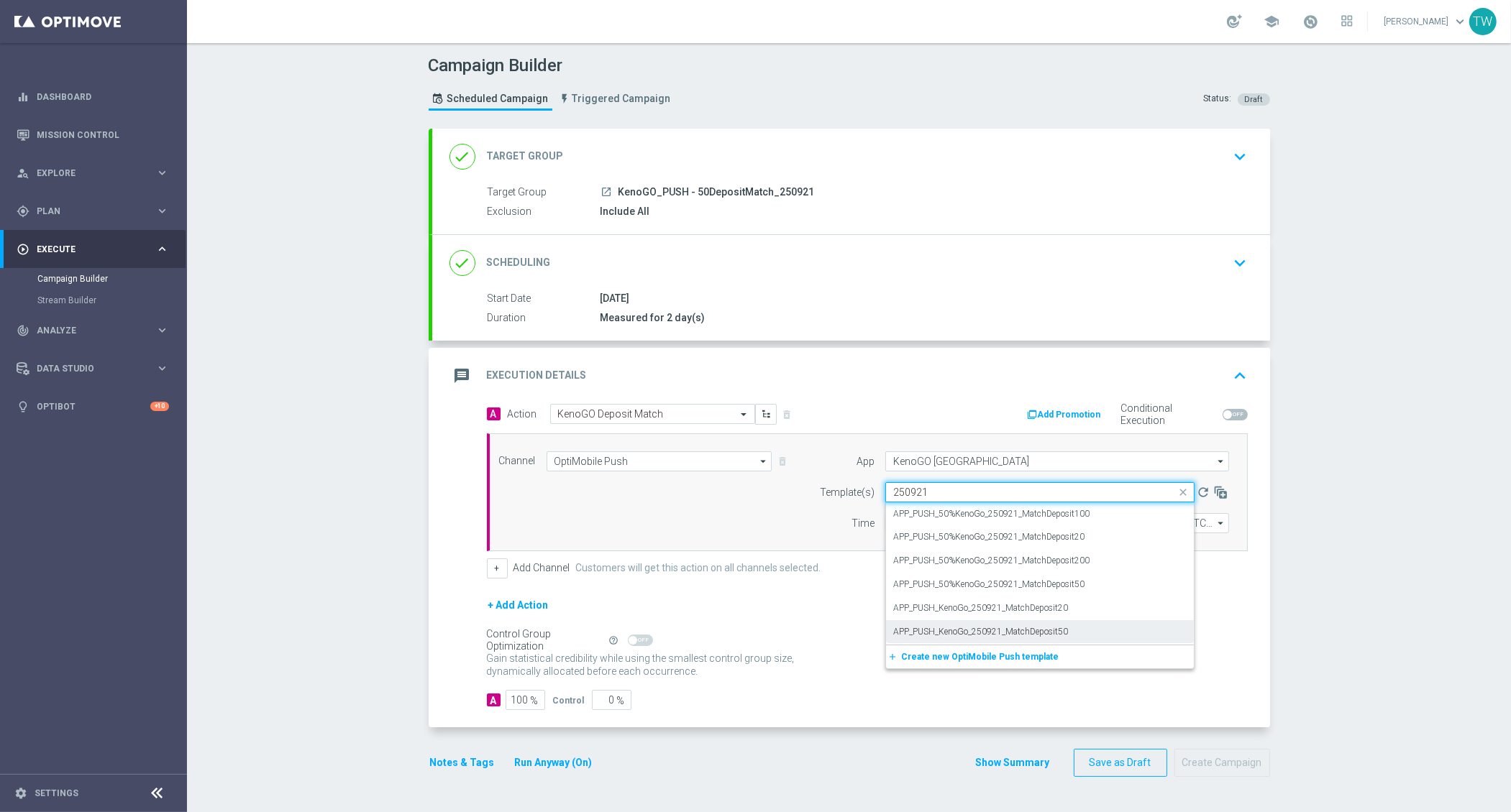
click at [1109, 625] on div "APP_PUSH_KenoGo_250921_MatchDeposit50" at bounding box center [1040, 632] width 293 height 24
type input "250921"
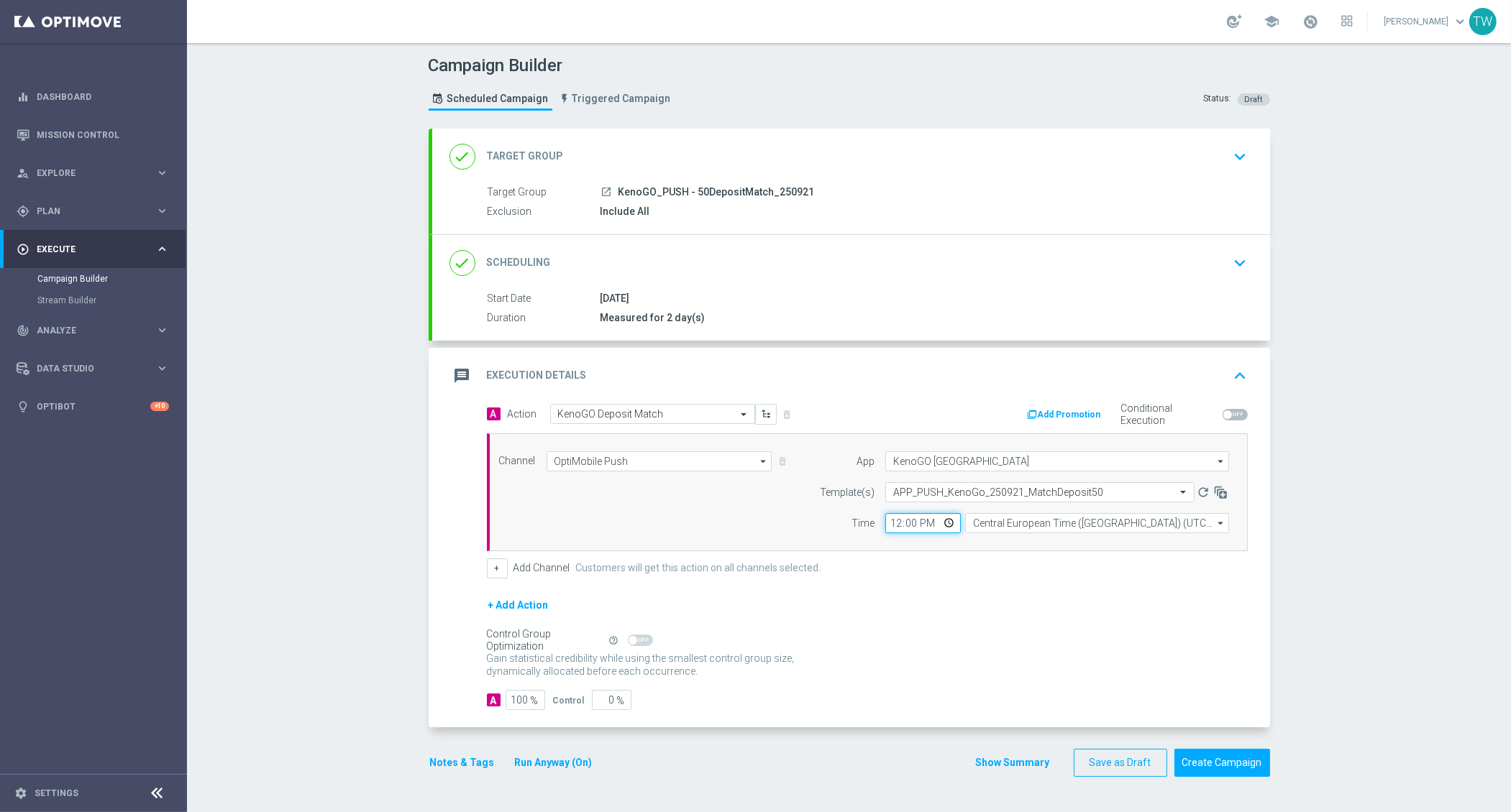
click at [897, 515] on input "12:00" at bounding box center [922, 524] width 76 height 20
type input "13:00"
click at [1007, 516] on input "Central European Time (Budapest) (UTC +02:00)" at bounding box center [1097, 524] width 264 height 20
click at [1008, 540] on div "Eastern Australia Time (Sydney) (UTC +10:00)" at bounding box center [1090, 544] width 236 height 13
type input "Eastern Australia Time (Sydney) (UTC +10:00)"
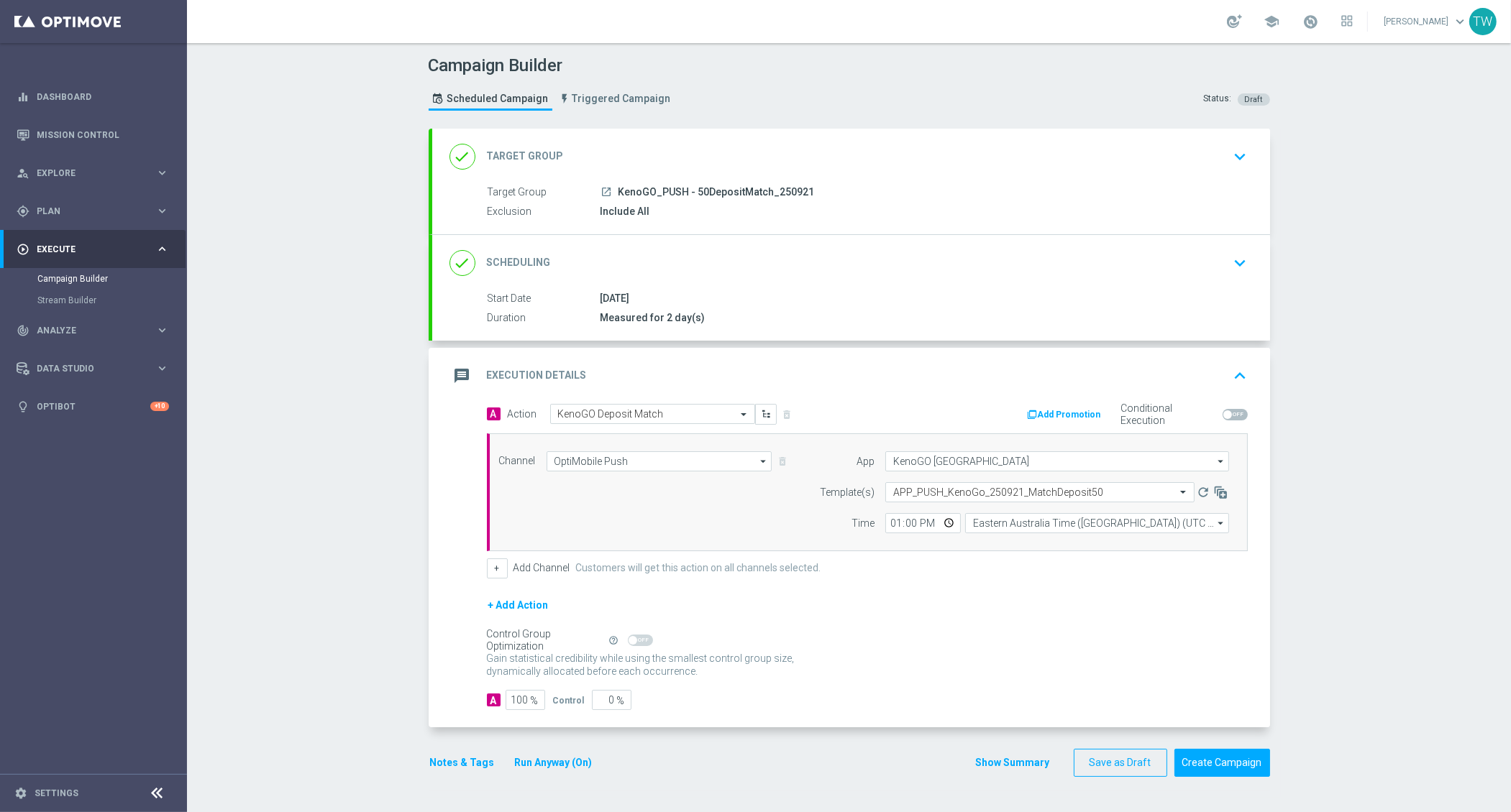
click at [1022, 581] on form "A Action Select action KenoGO Deposit Match delete_forever Add Promotion Condit…" at bounding box center [867, 557] width 761 height 307
click at [1232, 765] on button "Create Campaign" at bounding box center [1222, 762] width 95 height 28
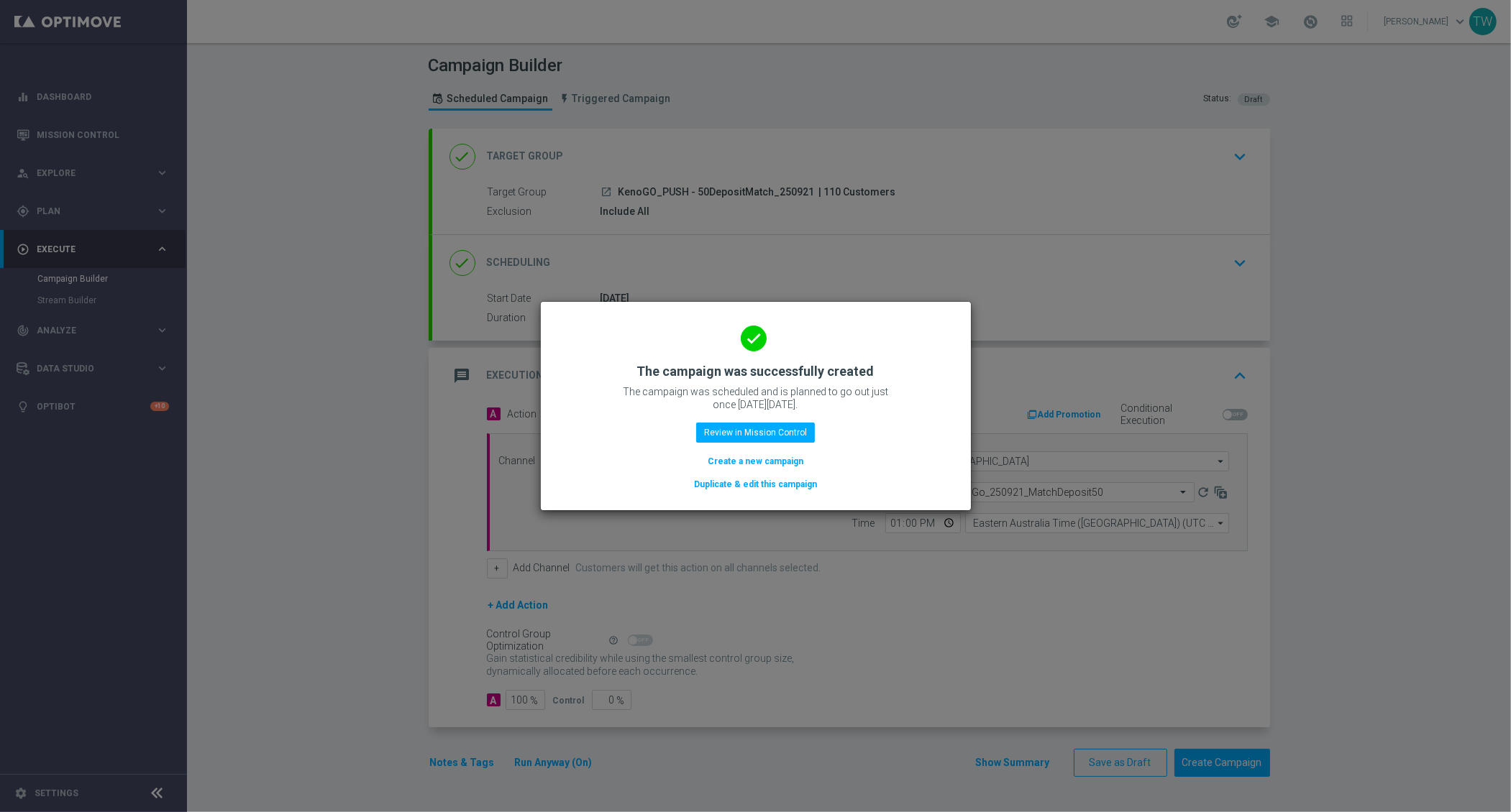
click at [741, 484] on button "Duplicate & edit this campaign" at bounding box center [755, 484] width 126 height 16
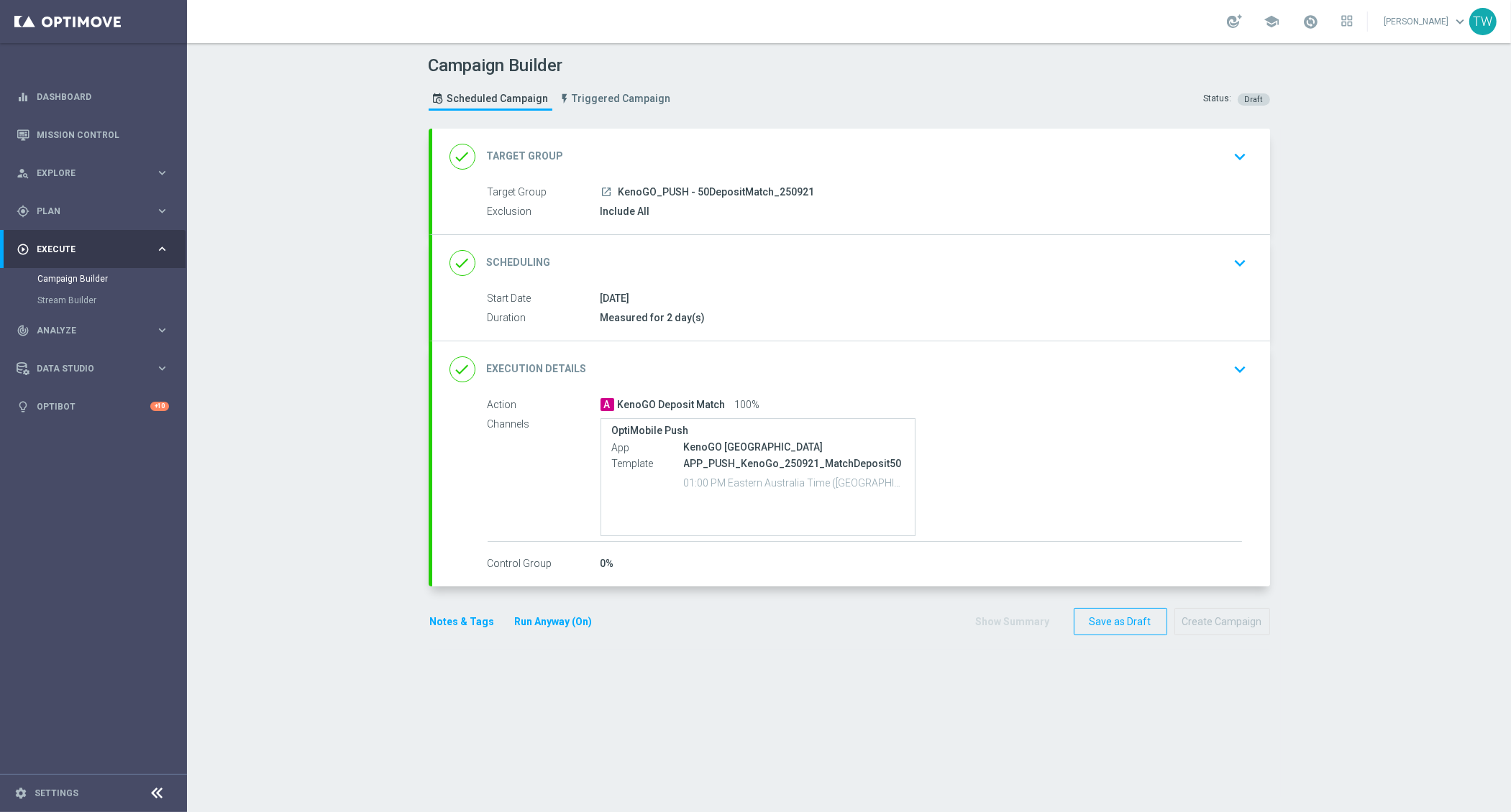
click at [761, 168] on div "done Target Group keyboard_arrow_down" at bounding box center [851, 156] width 803 height 27
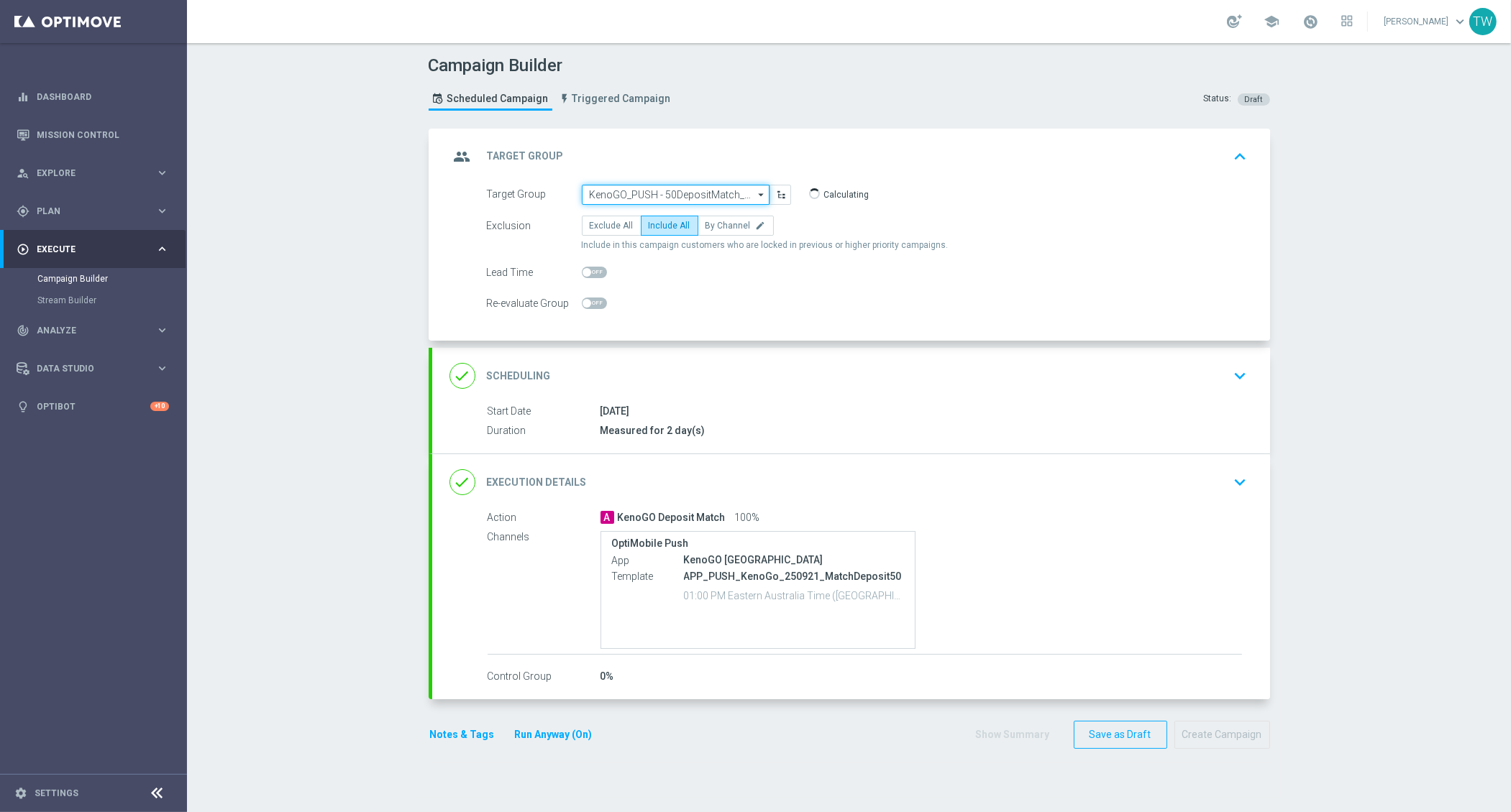
click at [694, 189] on input "KenoGO_PUSH - 50DepositMatch_250921" at bounding box center [676, 195] width 188 height 20
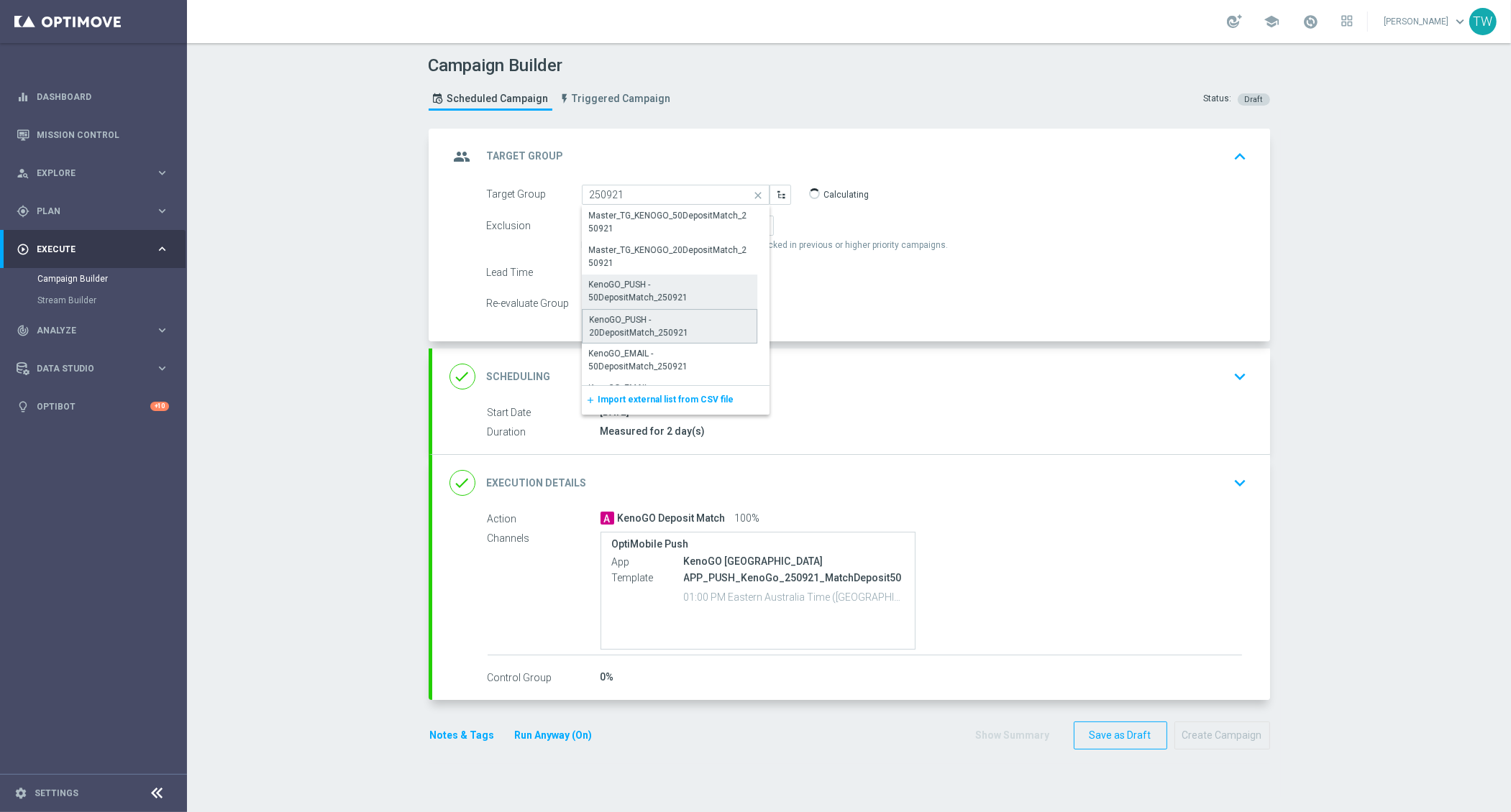
click at [674, 321] on div "KenoGO_PUSH - 20DepositMatch_250921" at bounding box center [669, 327] width 160 height 26
type input "KenoGO_PUSH - 20DepositMatch_250921"
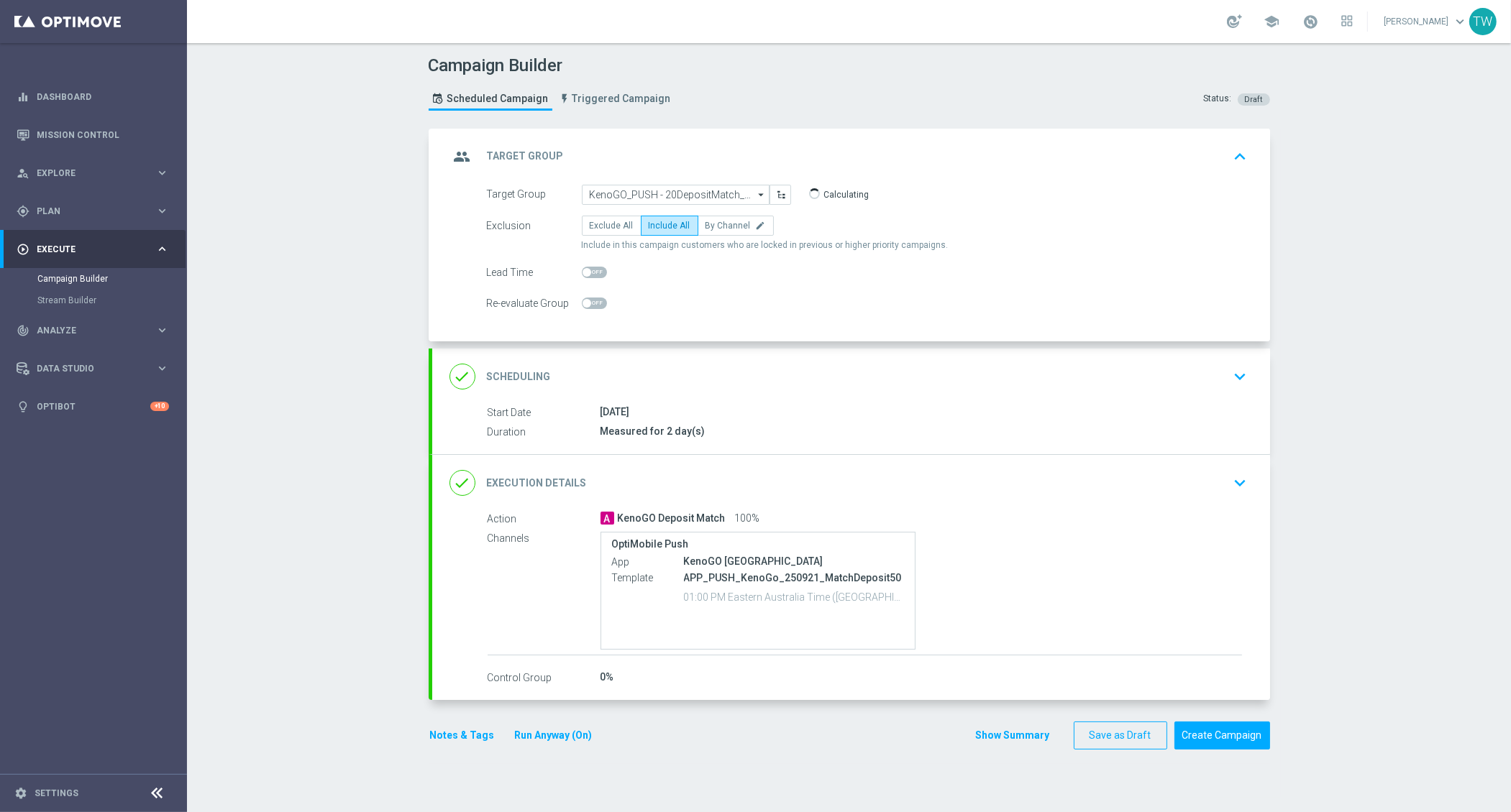
click at [688, 465] on div "done Execution Details keyboard_arrow_down" at bounding box center [851, 482] width 838 height 56
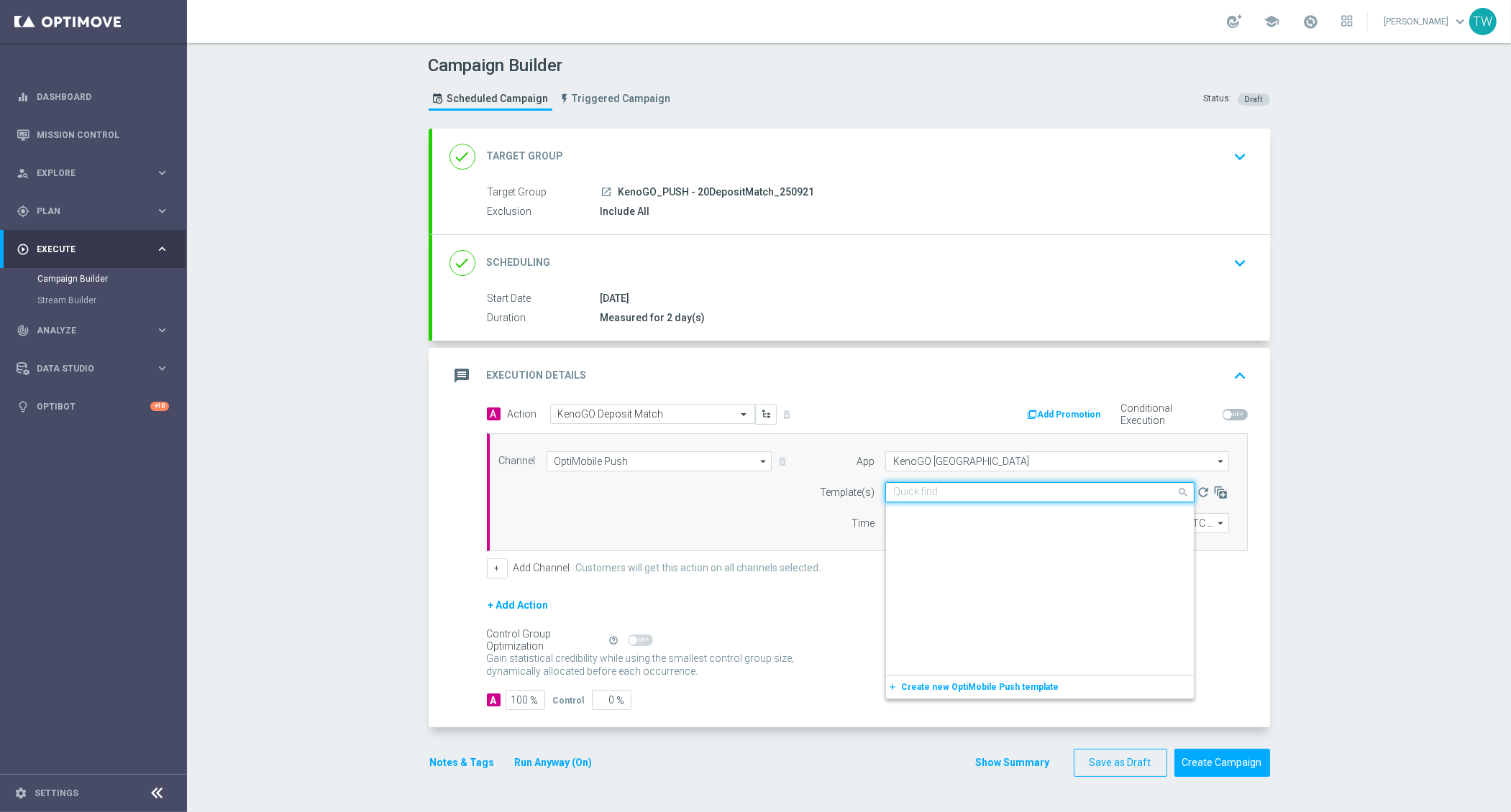
click at [941, 487] on input "text" at bounding box center [1025, 493] width 265 height 12
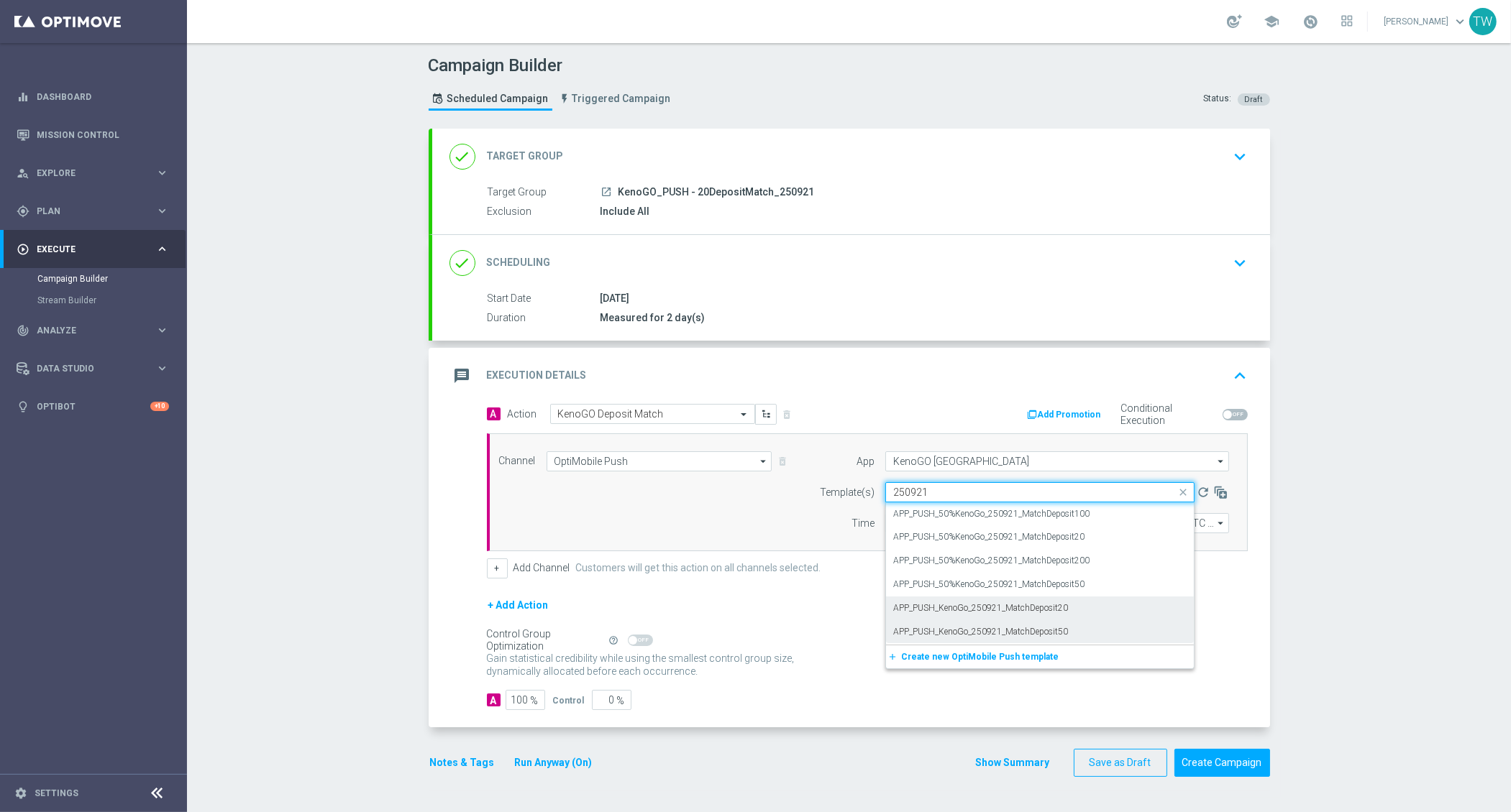
click at [1086, 612] on div "APP_PUSH_KenoGo_250921_MatchDeposit20" at bounding box center [1040, 608] width 293 height 24
type input "250921"
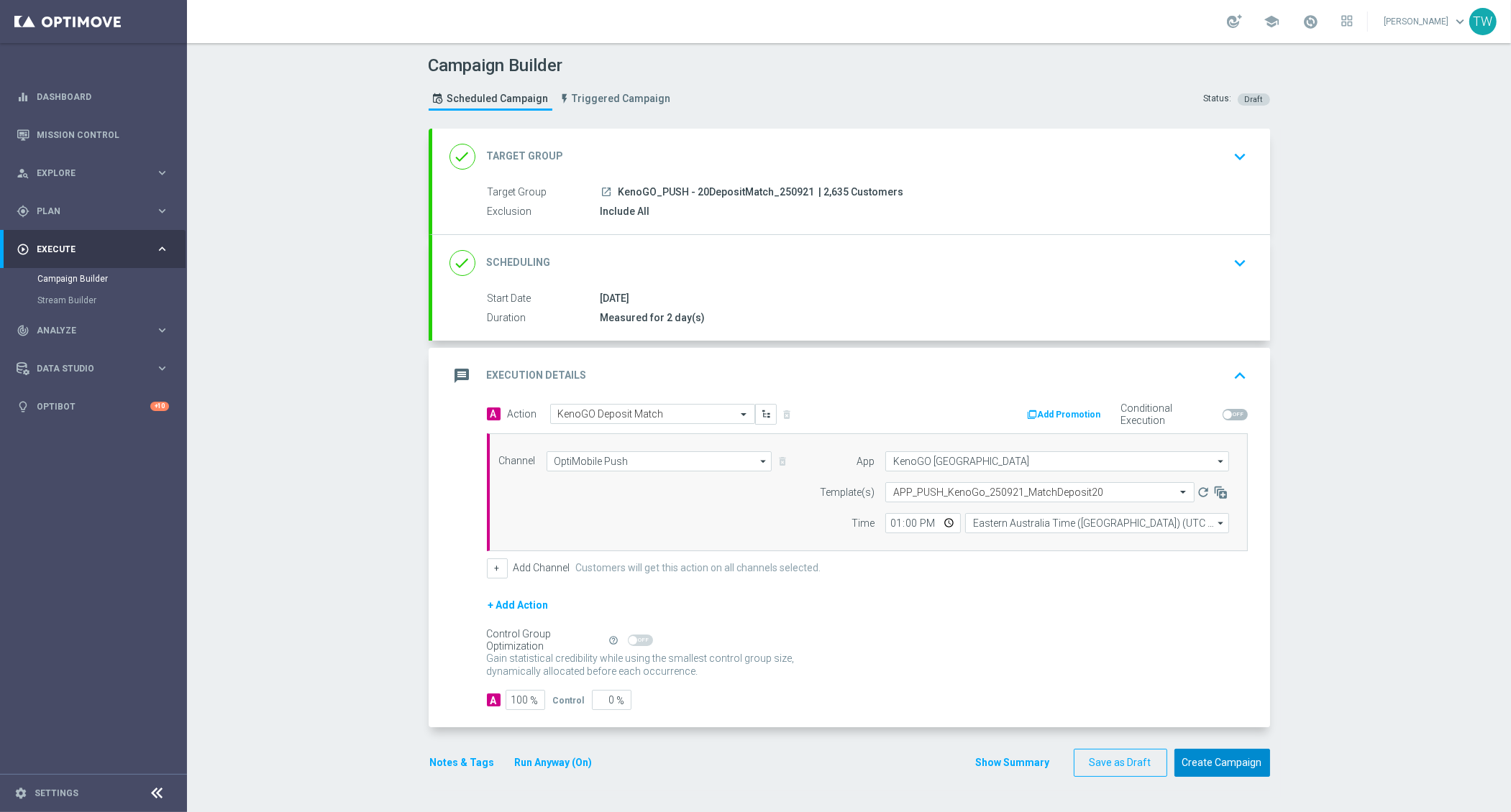
click at [1245, 764] on button "Create Campaign" at bounding box center [1222, 762] width 95 height 28
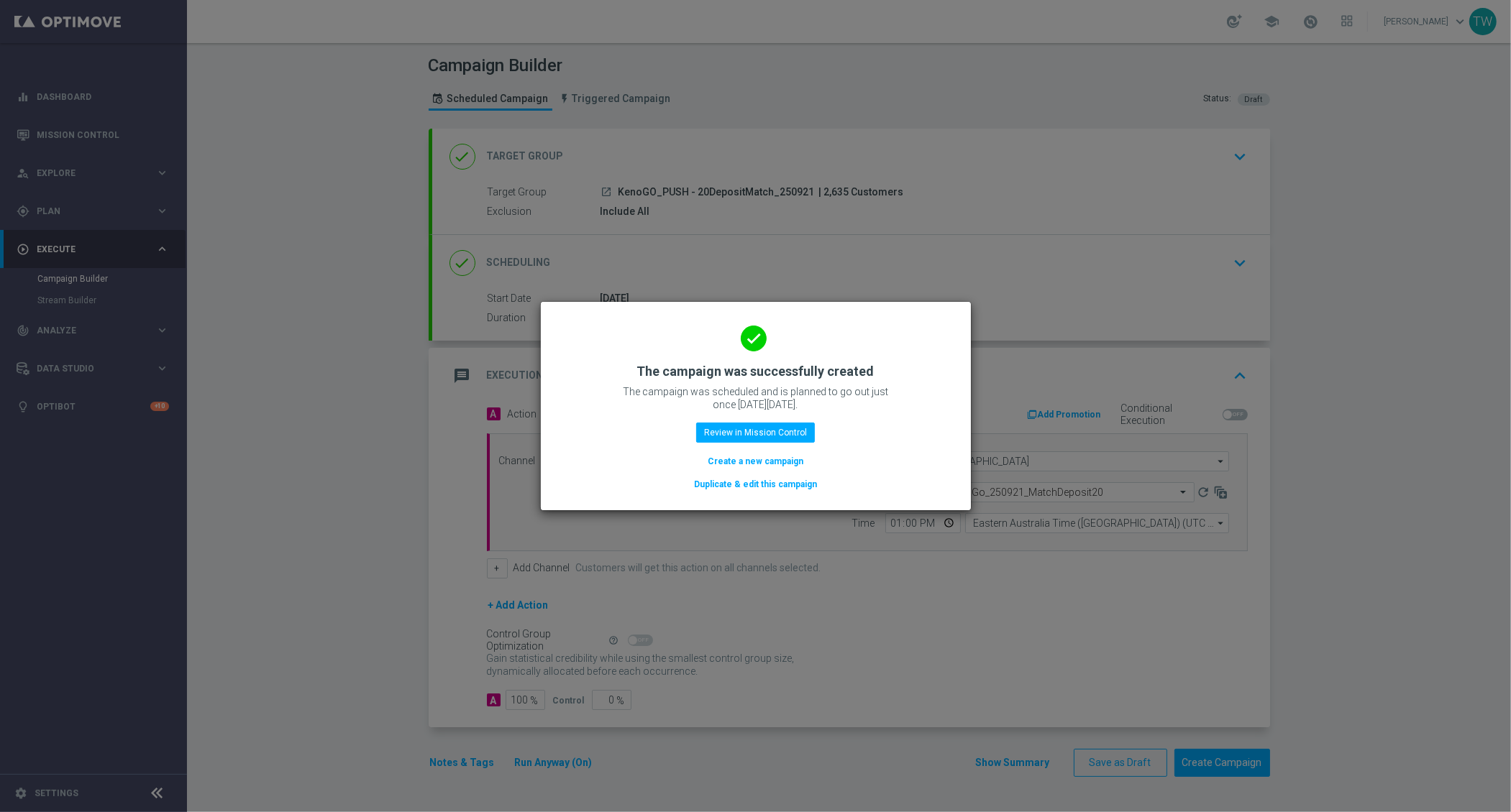
click at [745, 485] on button "Duplicate & edit this campaign" at bounding box center [755, 484] width 126 height 16
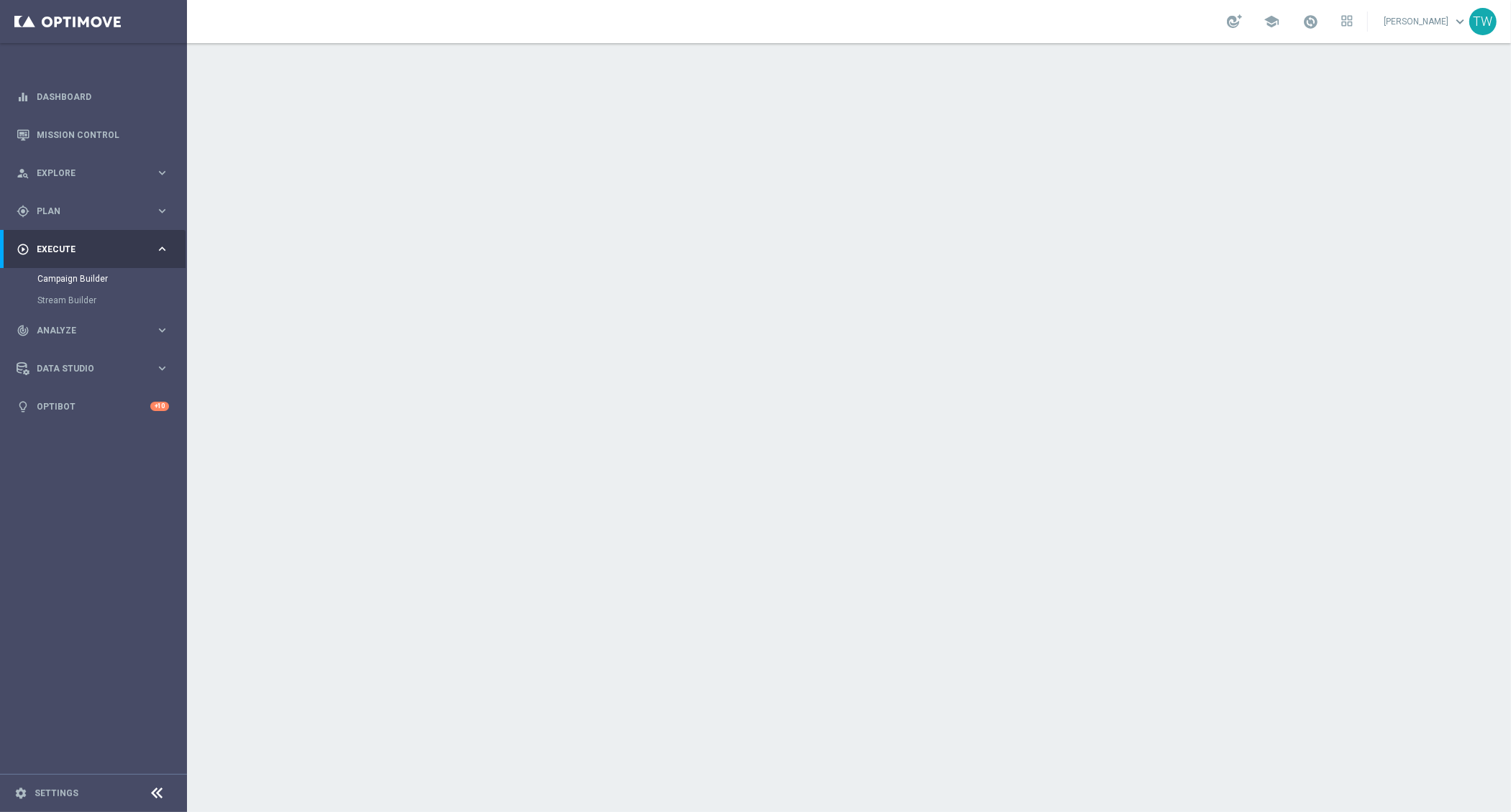
click at [758, 140] on div "done Target Group keyboard_arrow_down" at bounding box center [851, 156] width 838 height 56
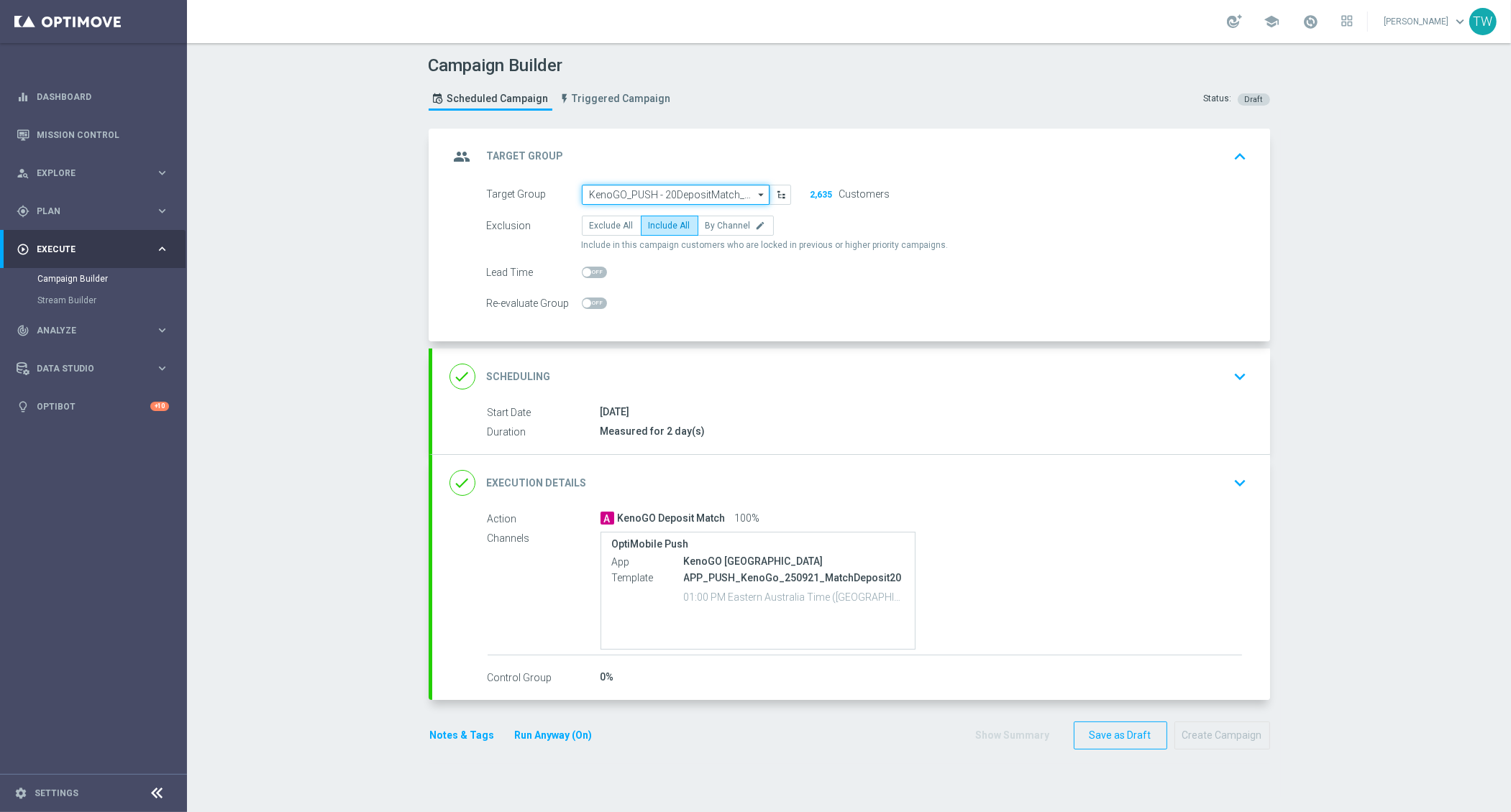
click at [661, 191] on input "KenoGO_PUSH - 20DepositMatch_250921" at bounding box center [676, 195] width 188 height 20
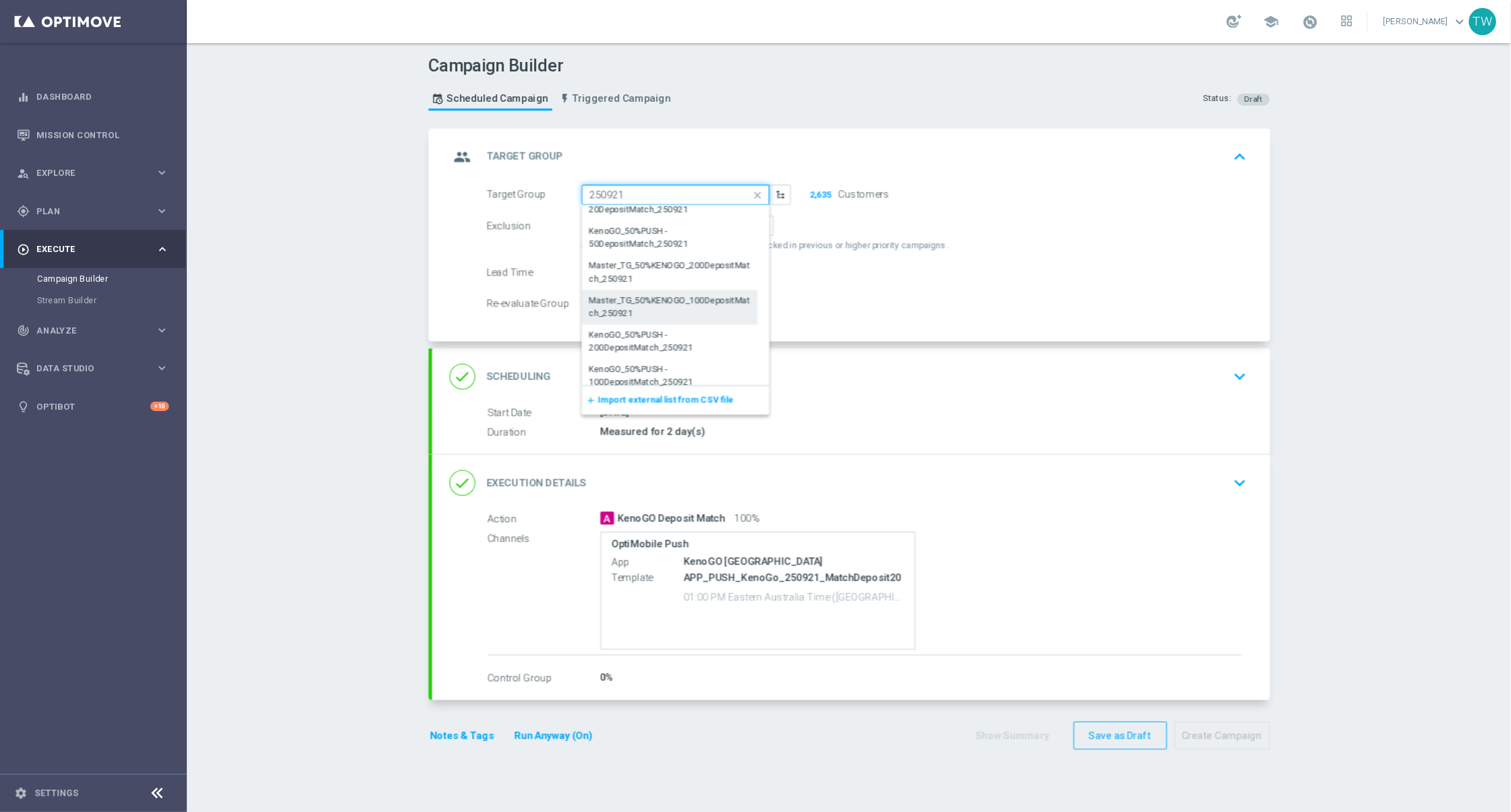
scroll to position [413, 0]
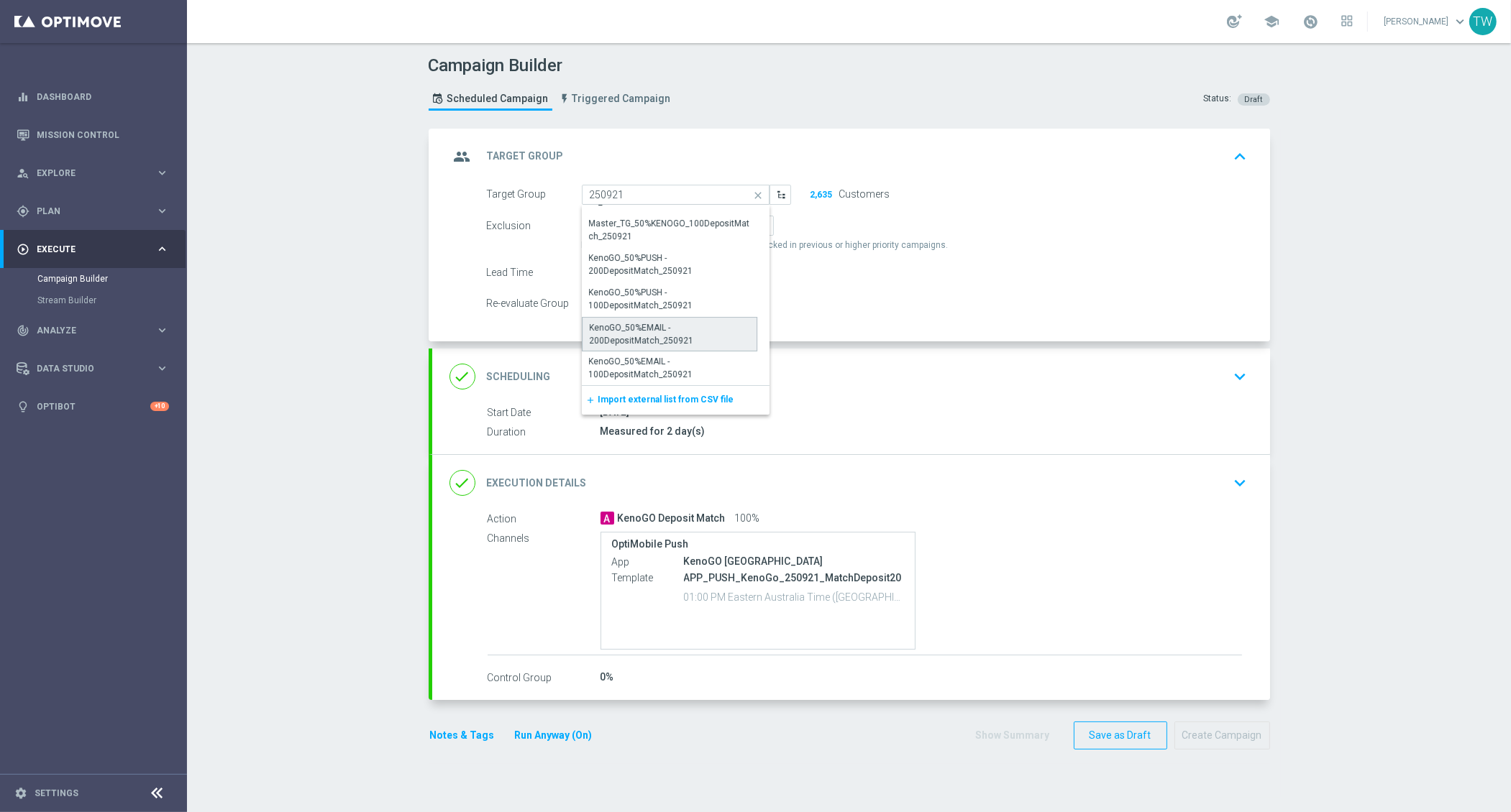
click at [604, 341] on div "KenoGO_50%EMAIL - 200DepositMatch_250921" at bounding box center [669, 334] width 160 height 26
type input "KenoGO_50%EMAIL - 200DepositMatch_250921"
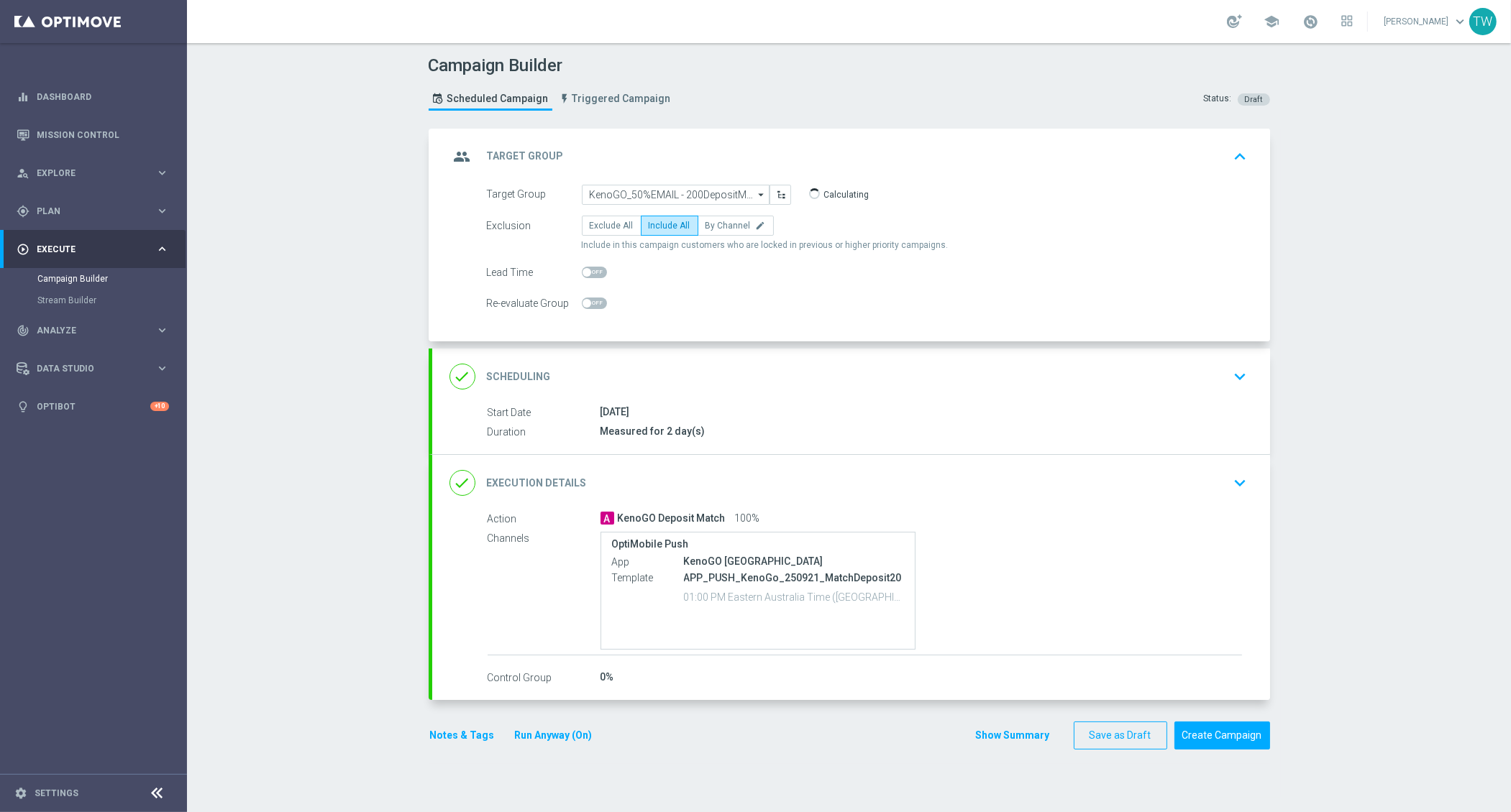
click at [712, 484] on div "done Execution Details keyboard_arrow_down" at bounding box center [851, 483] width 803 height 27
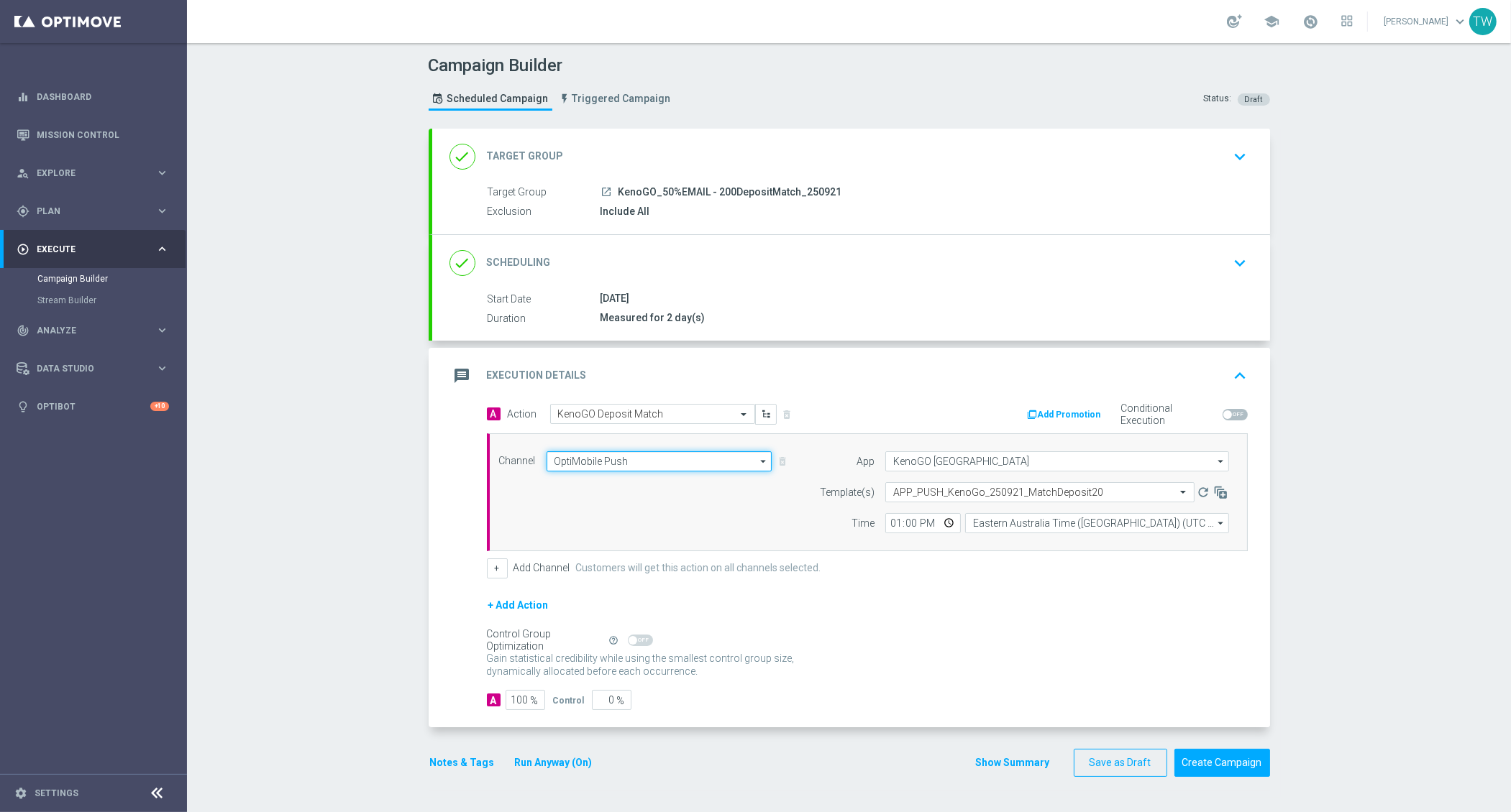
click at [583, 456] on input "OptiMobile Push" at bounding box center [660, 462] width 226 height 20
click at [577, 482] on div "Optimail" at bounding box center [570, 482] width 33 height 13
type input "Optimail"
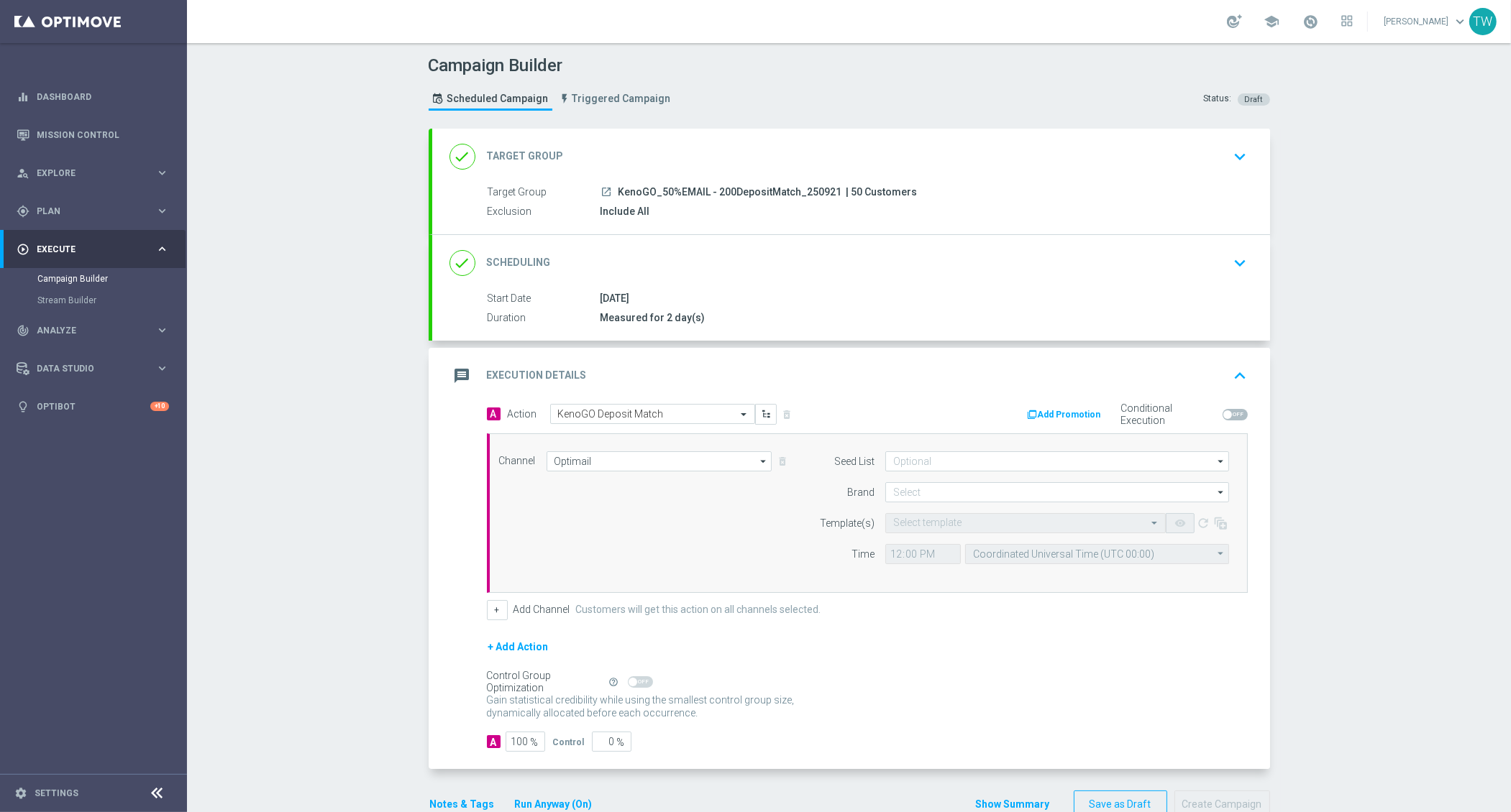
click at [936, 500] on form "Seed List arrow_drop_down Drag here to set row groups Drag here to set column l…" at bounding box center [1020, 508] width 417 height 113
click at [909, 487] on input at bounding box center [1057, 492] width 344 height 20
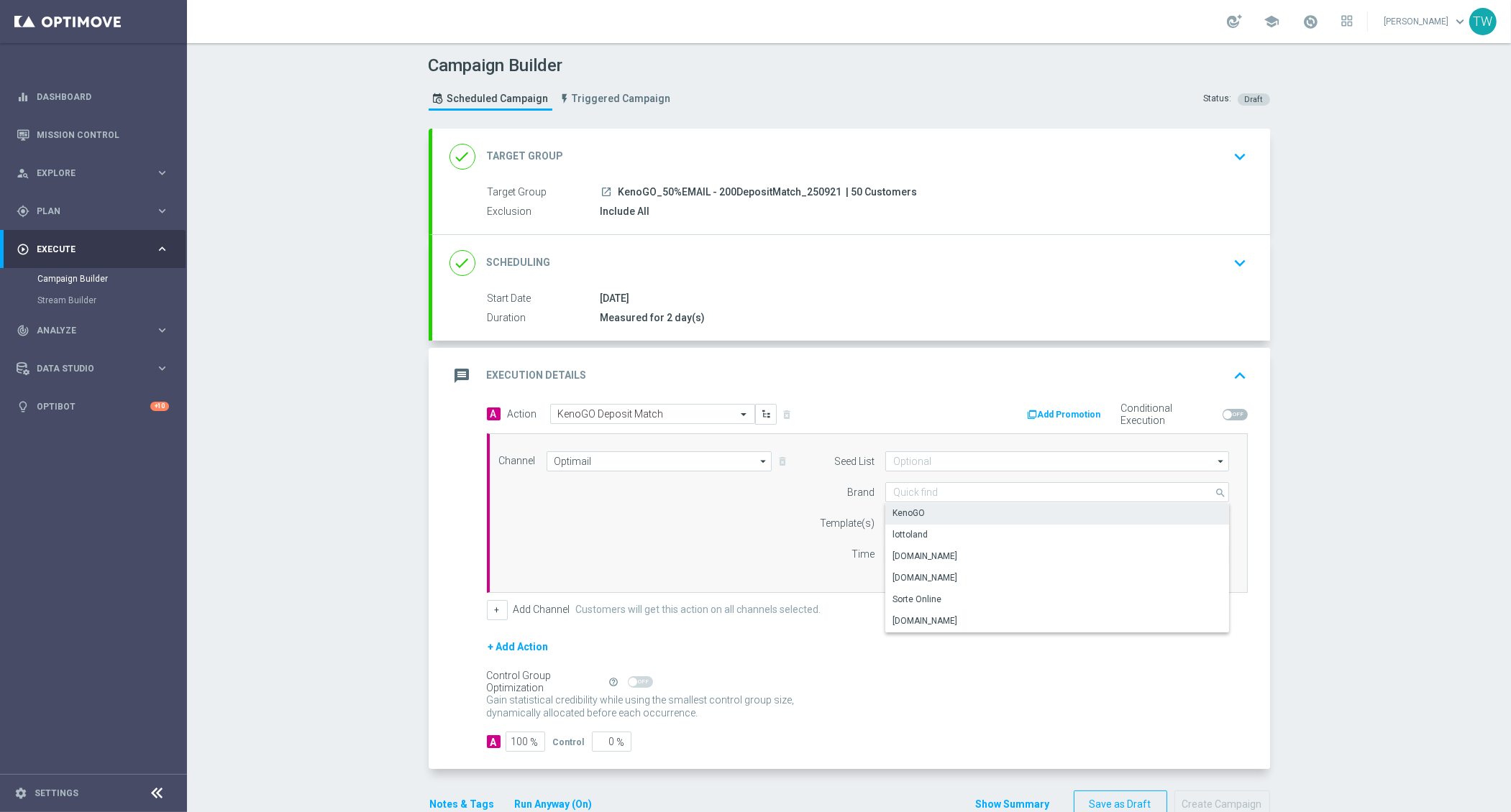
click at [919, 514] on div "KenoGO" at bounding box center [909, 513] width 32 height 13
type input "KenoGO"
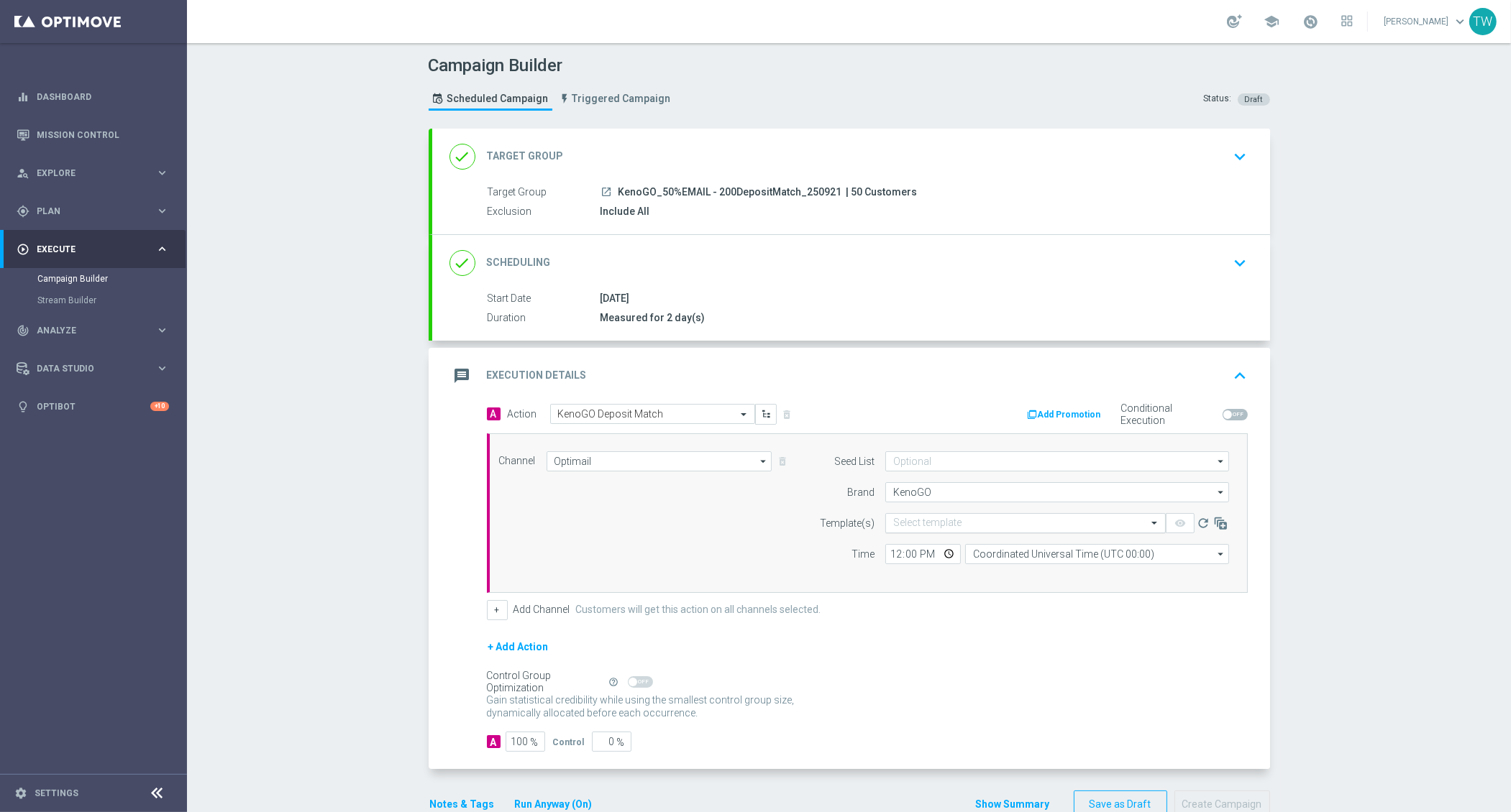
click at [918, 517] on input "text" at bounding box center [1011, 524] width 236 height 12
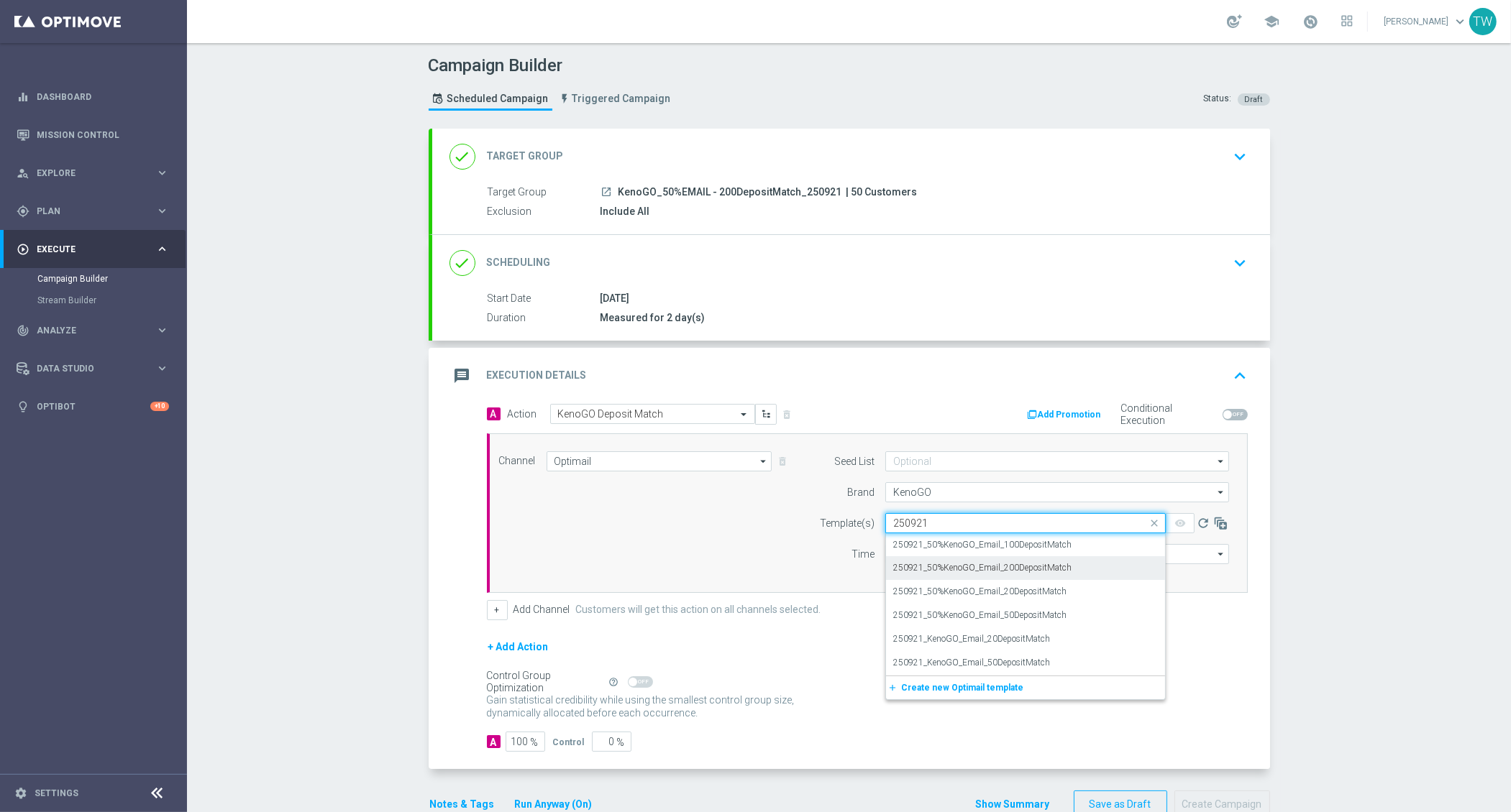
click at [1020, 563] on label "250921_50%KenoGO_Email_200DepositMatch" at bounding box center [983, 569] width 179 height 12
type input "250921"
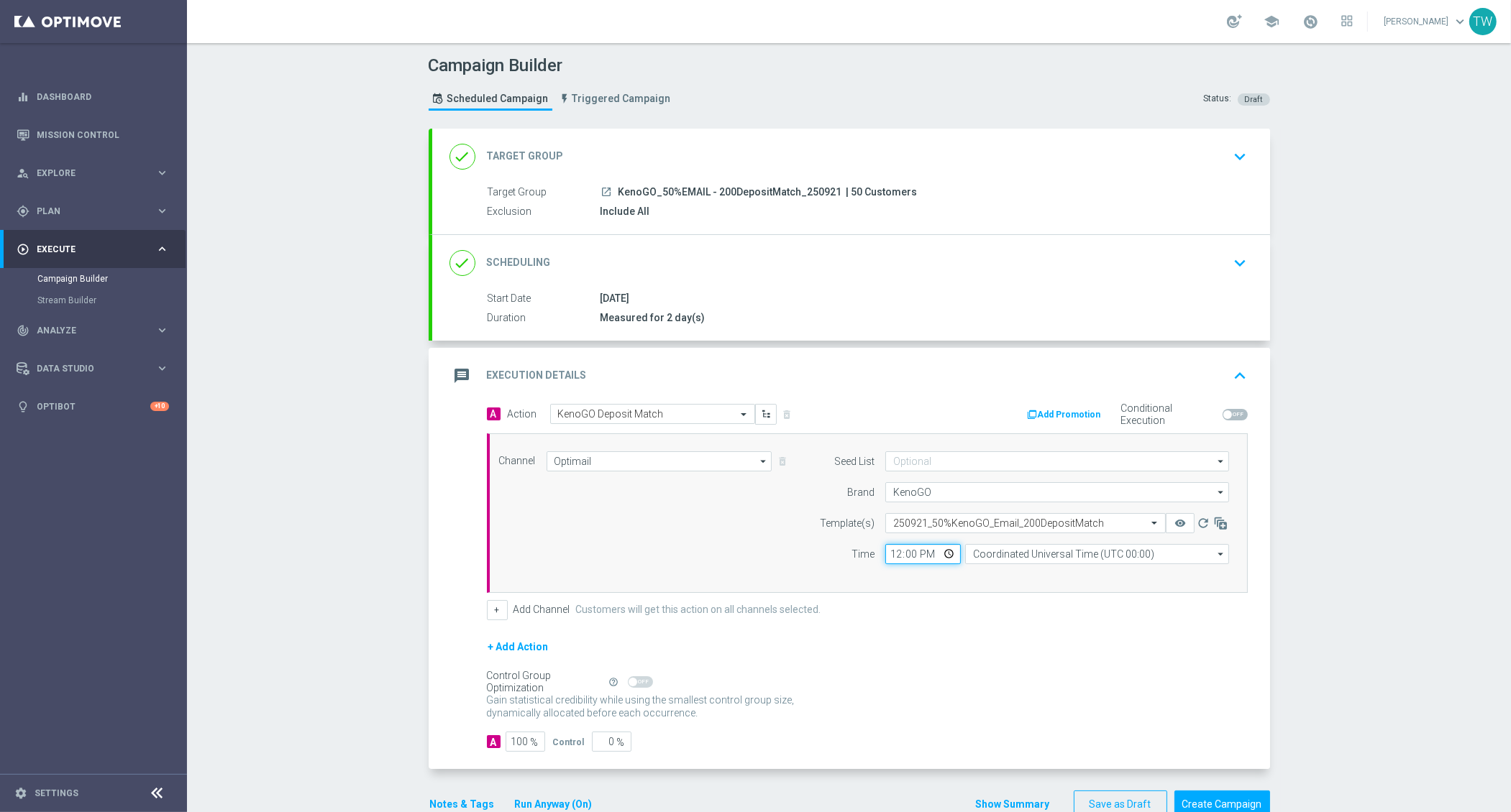
click at [897, 553] on input "12:00" at bounding box center [922, 554] width 76 height 20
type input "13:00"
click at [1074, 551] on input "Coordinated Universal Time (UTC 00:00)" at bounding box center [1097, 554] width 264 height 20
click at [1067, 569] on div "Eastern Australia Time (Sydney) (UTC +10:00)" at bounding box center [1090, 575] width 236 height 13
type input "Eastern Australia Time (Sydney) (UTC +10:00)"
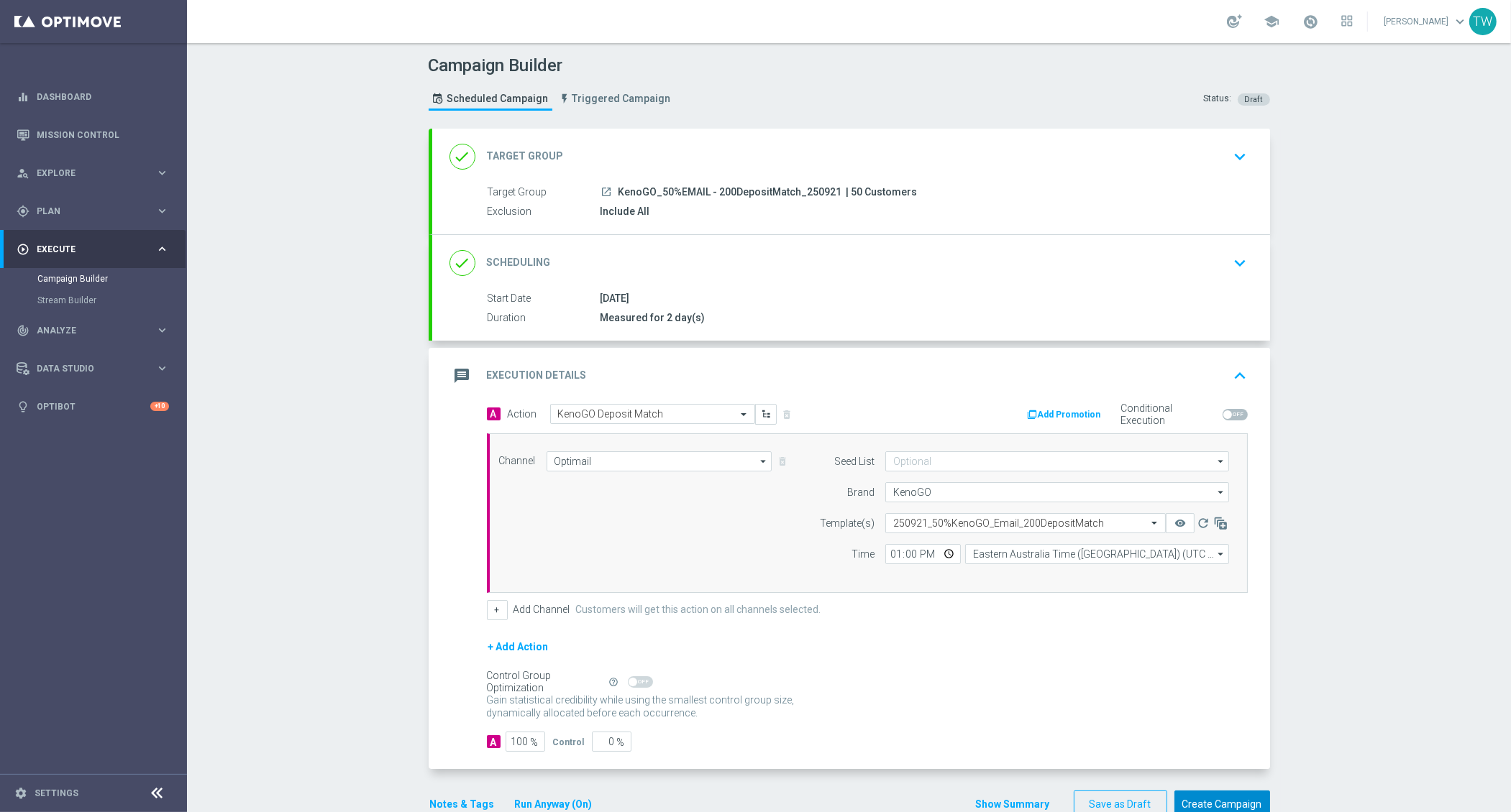
click at [1222, 791] on button "Create Campaign" at bounding box center [1222, 804] width 95 height 28
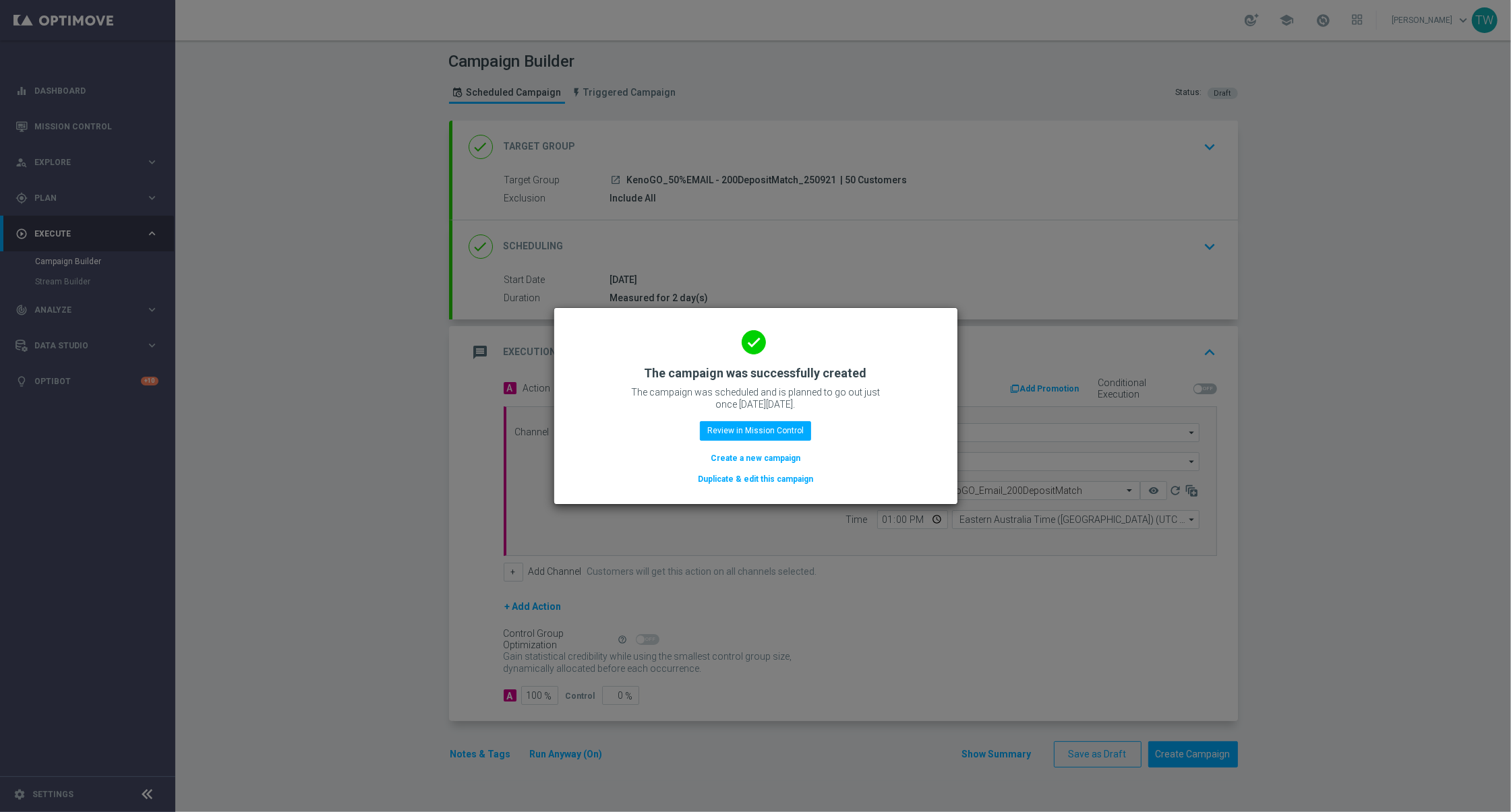
click at [750, 481] on button "Duplicate & edit this campaign" at bounding box center [755, 479] width 118 height 15
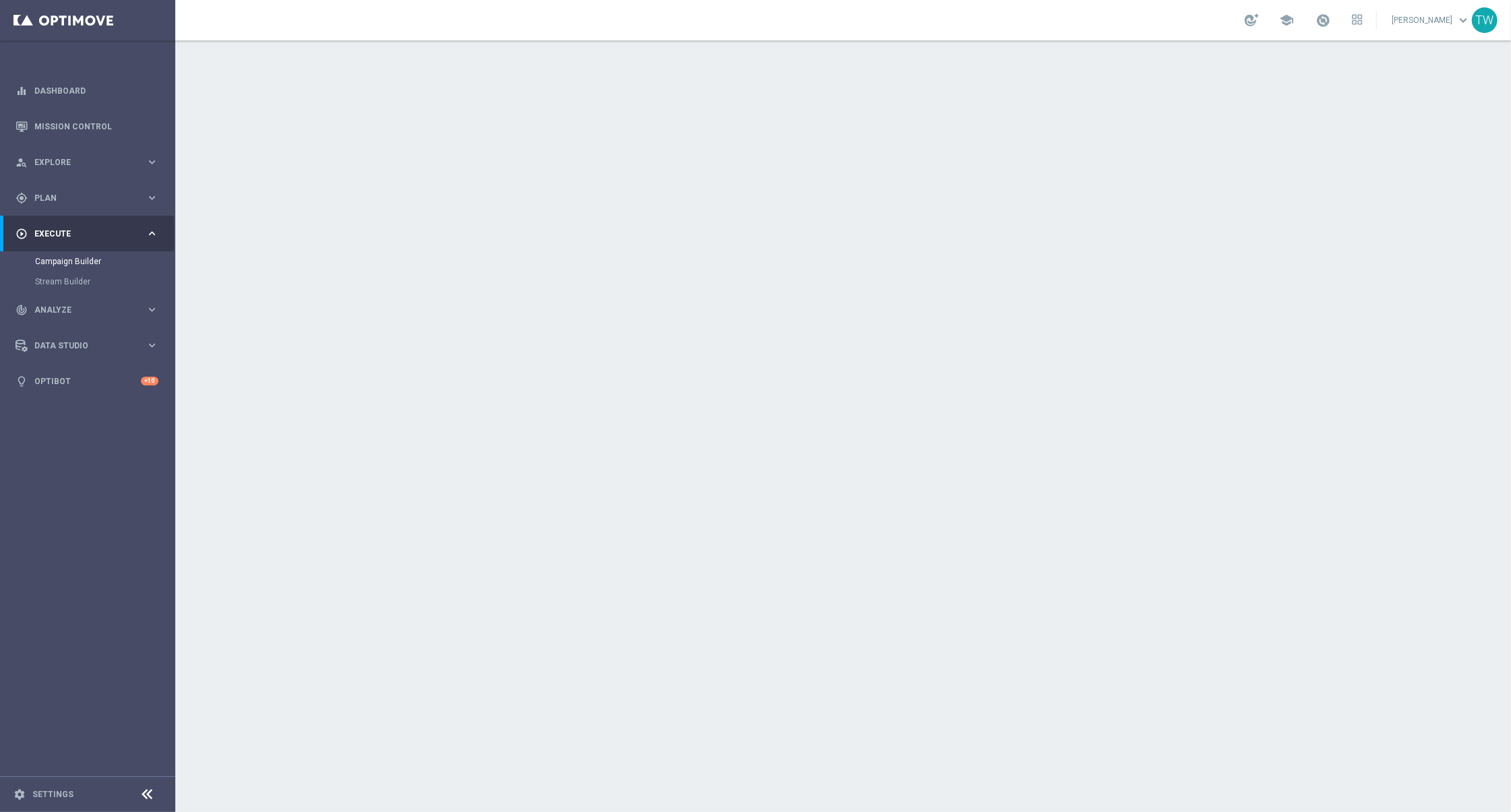
click at [744, 156] on div "done Target Group keyboard_arrow_down" at bounding box center [845, 147] width 753 height 26
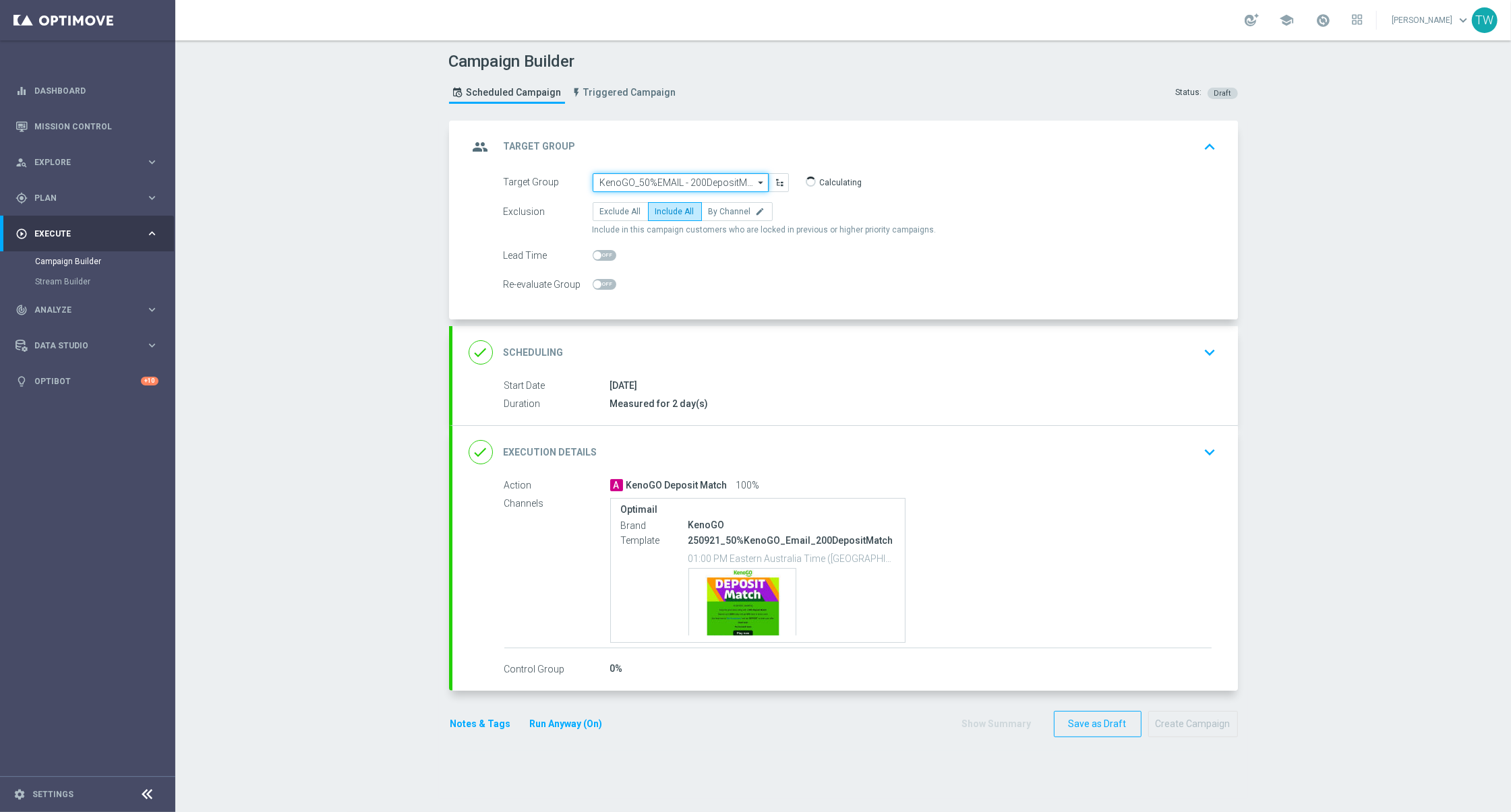
click at [676, 180] on input "KenoGO_50%EMAIL - 200DepositMatch_250921" at bounding box center [681, 182] width 176 height 19
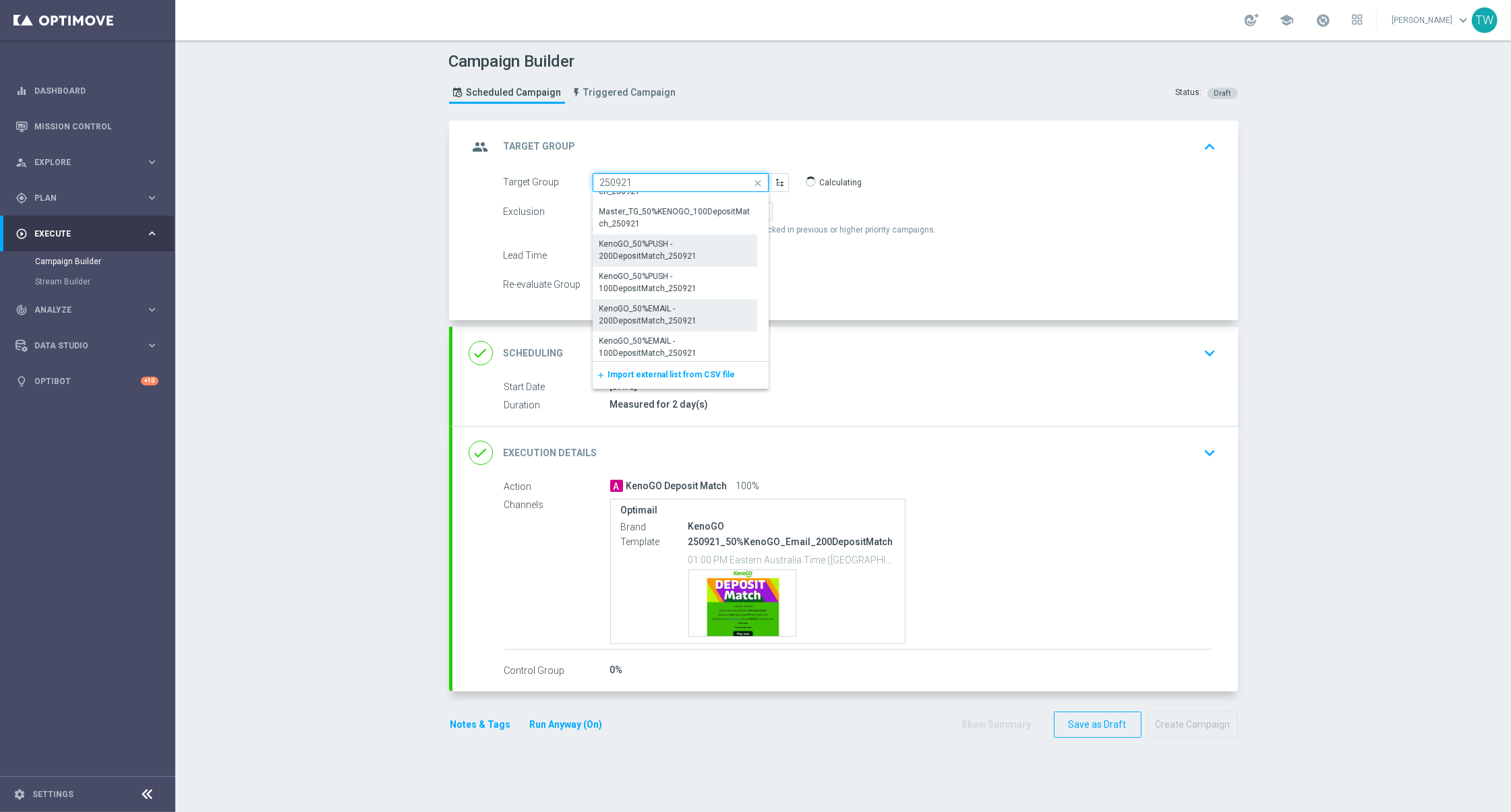
scroll to position [414, 0]
click at [717, 346] on div "KenoGO_50%EMAIL - 100DepositMatch_250921" at bounding box center [674, 344] width 151 height 24
type input "KenoGO_50%EMAIL - 100DepositMatch_250921"
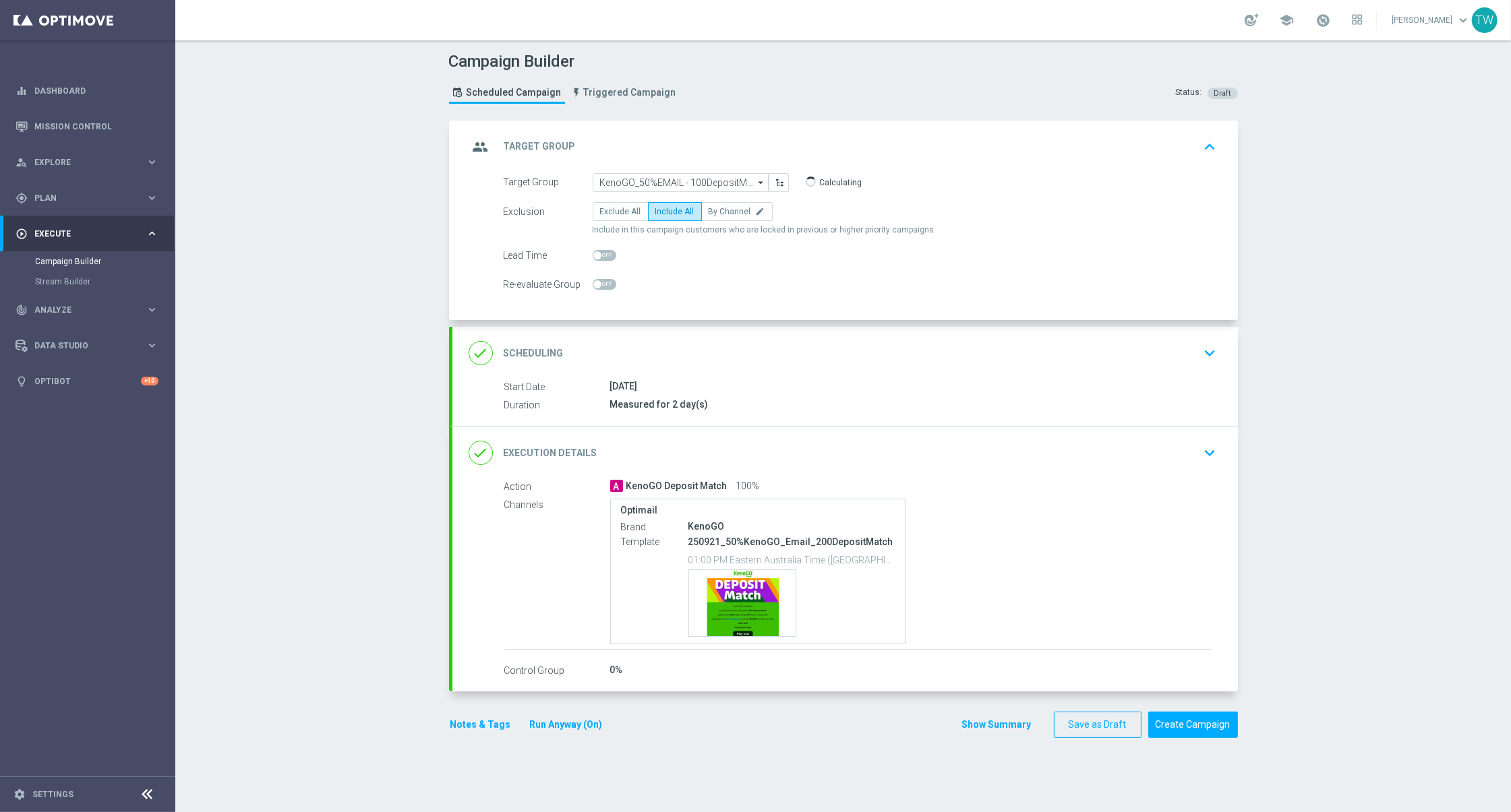
click at [704, 448] on div "done Execution Details keyboard_arrow_down" at bounding box center [845, 453] width 753 height 26
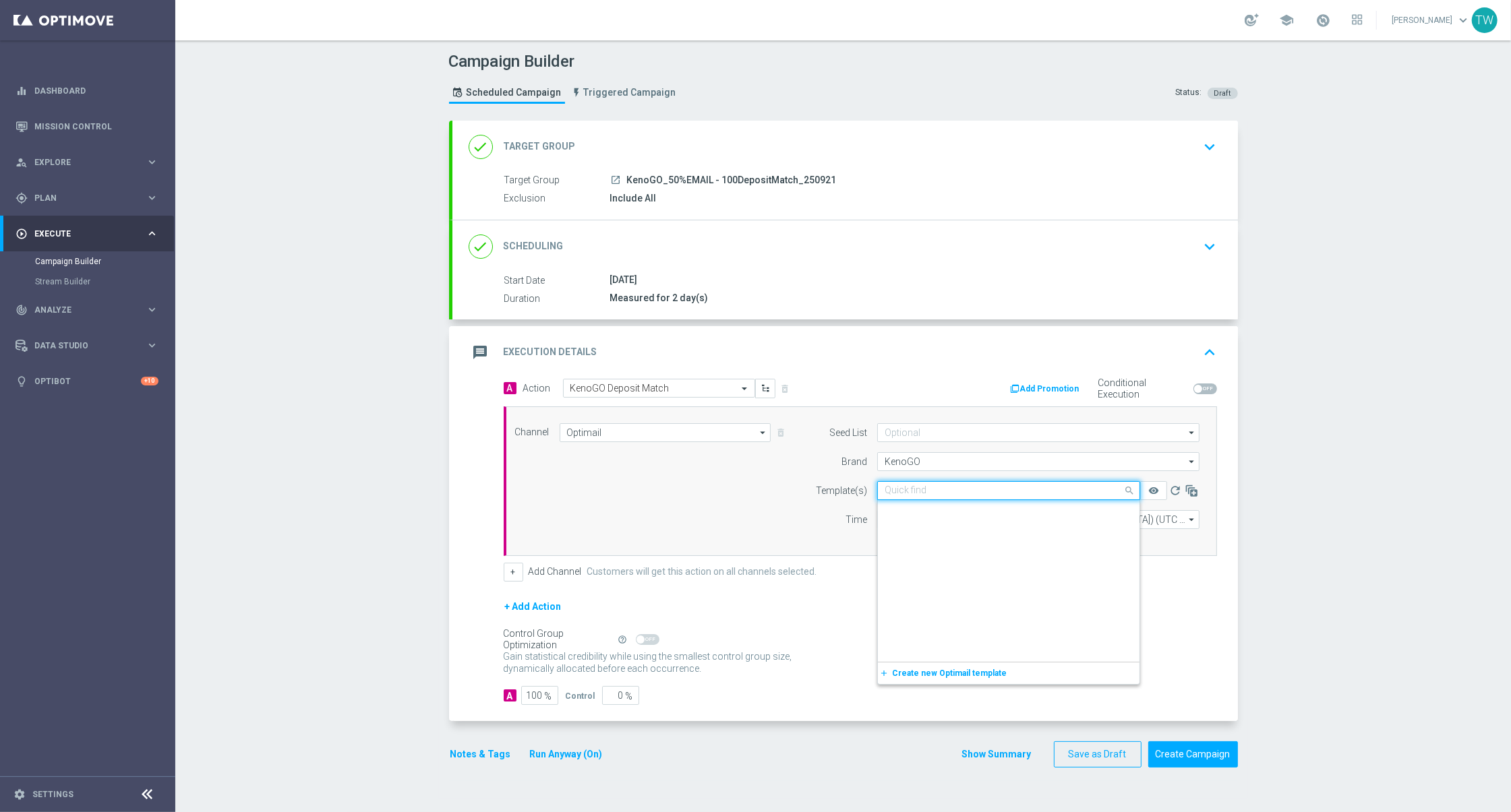
click at [972, 485] on input "text" at bounding box center [995, 491] width 221 height 11
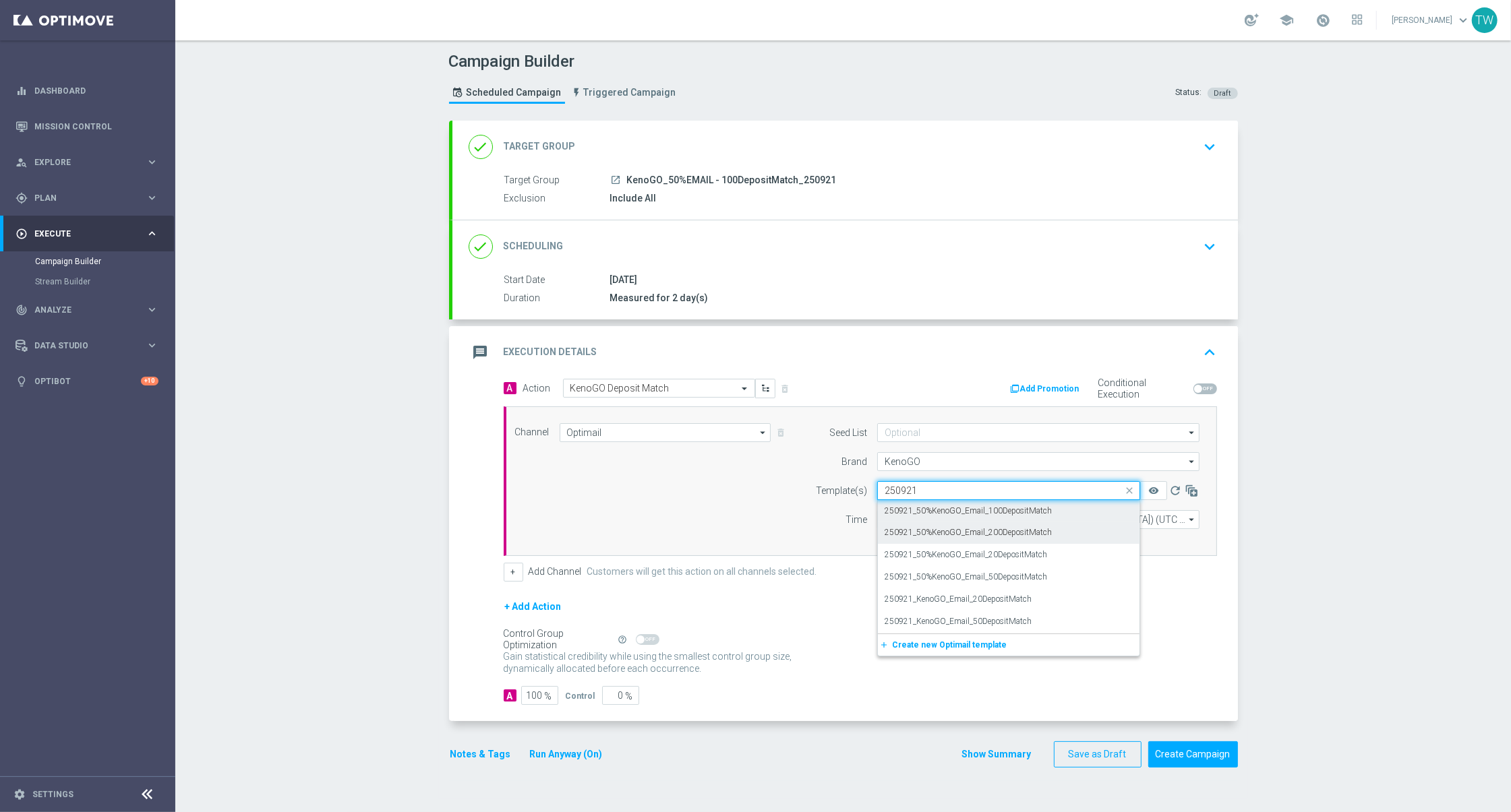
click at [1074, 509] on div "250921_50%KenoGO_Email_100DepositMatch" at bounding box center [1009, 511] width 248 height 22
type input "250921"
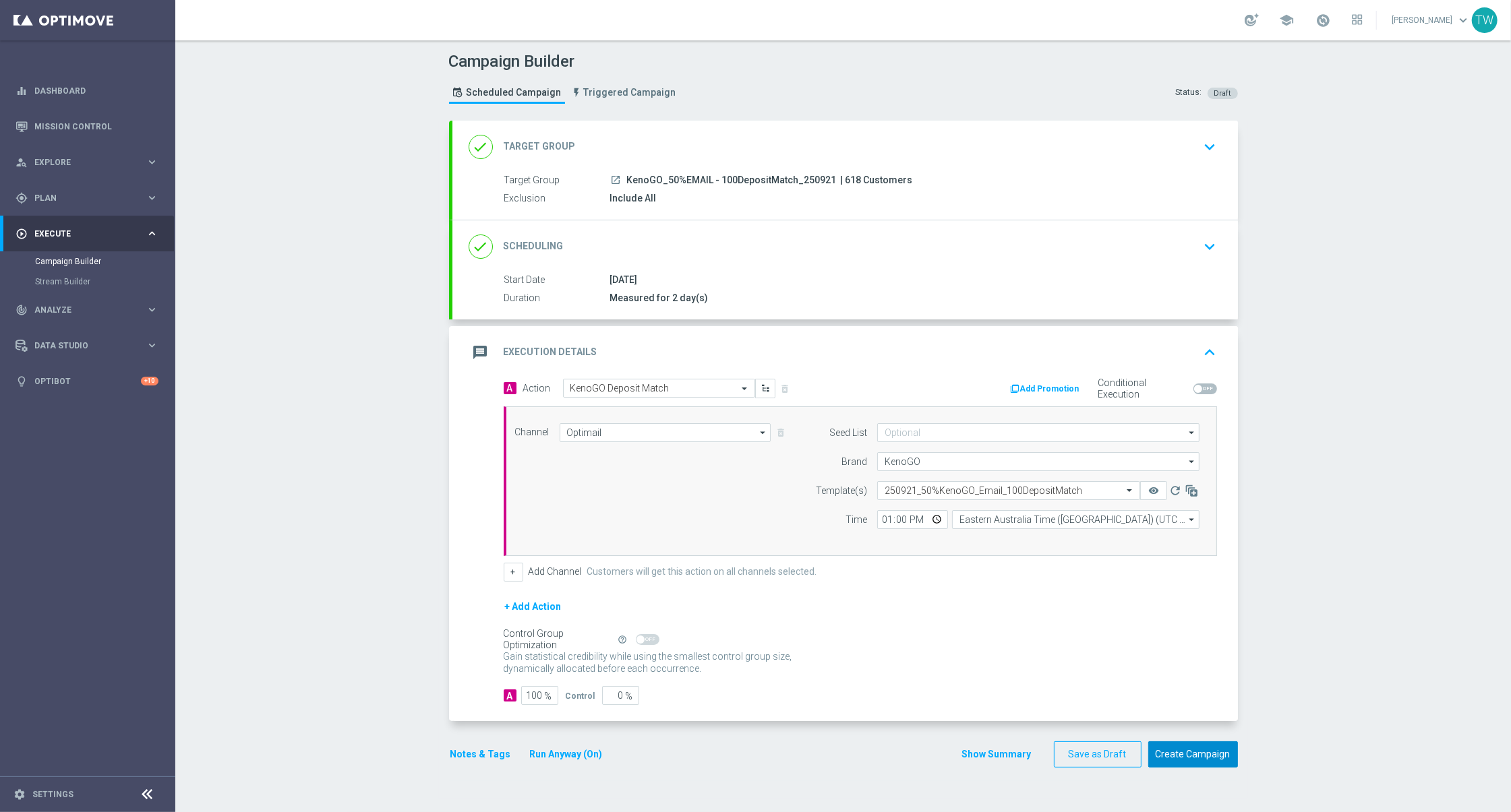
click at [1165, 753] on button "Create Campaign" at bounding box center [1192, 754] width 89 height 26
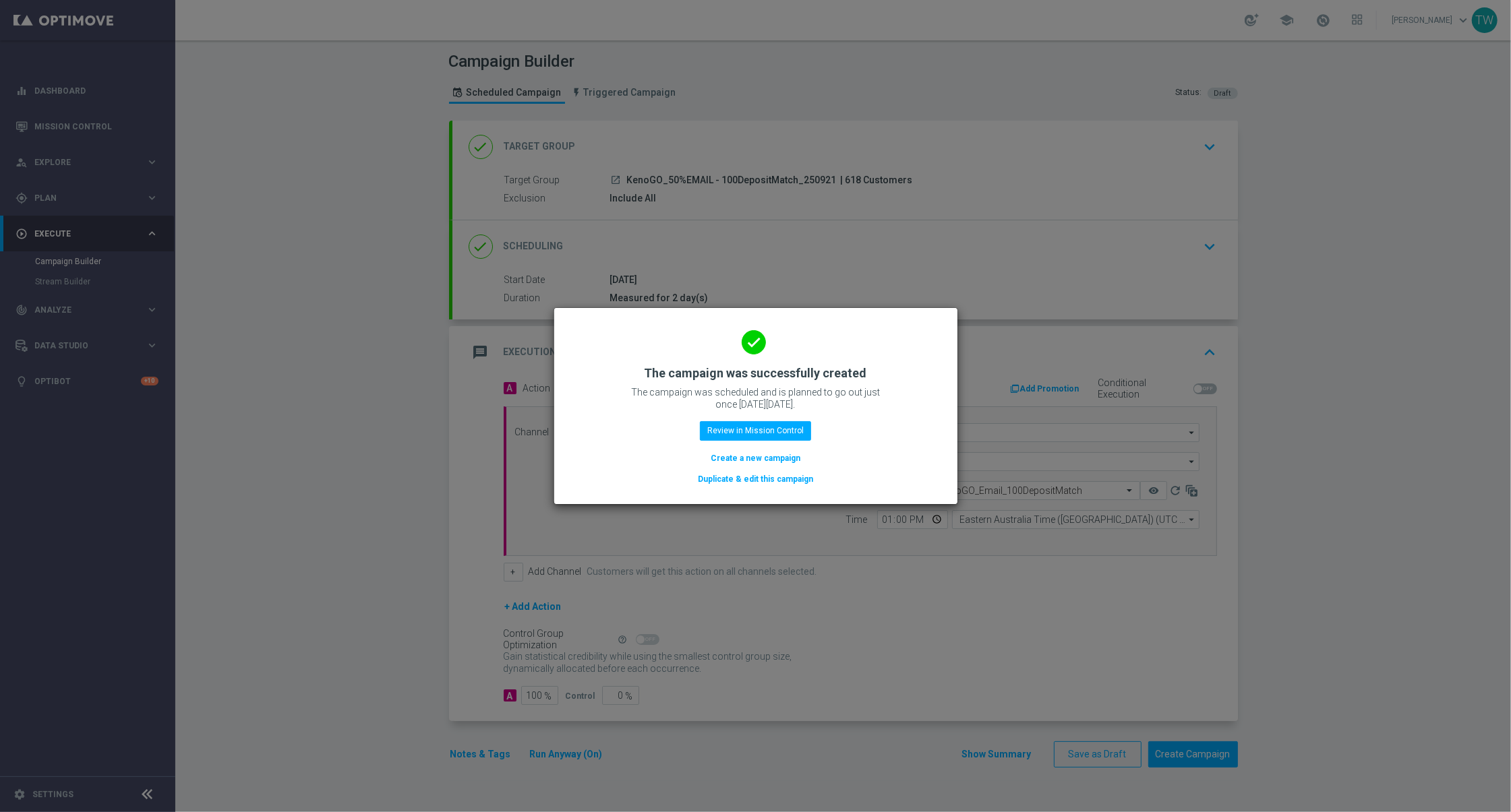
click at [791, 484] on button "Duplicate & edit this campaign" at bounding box center [755, 479] width 118 height 15
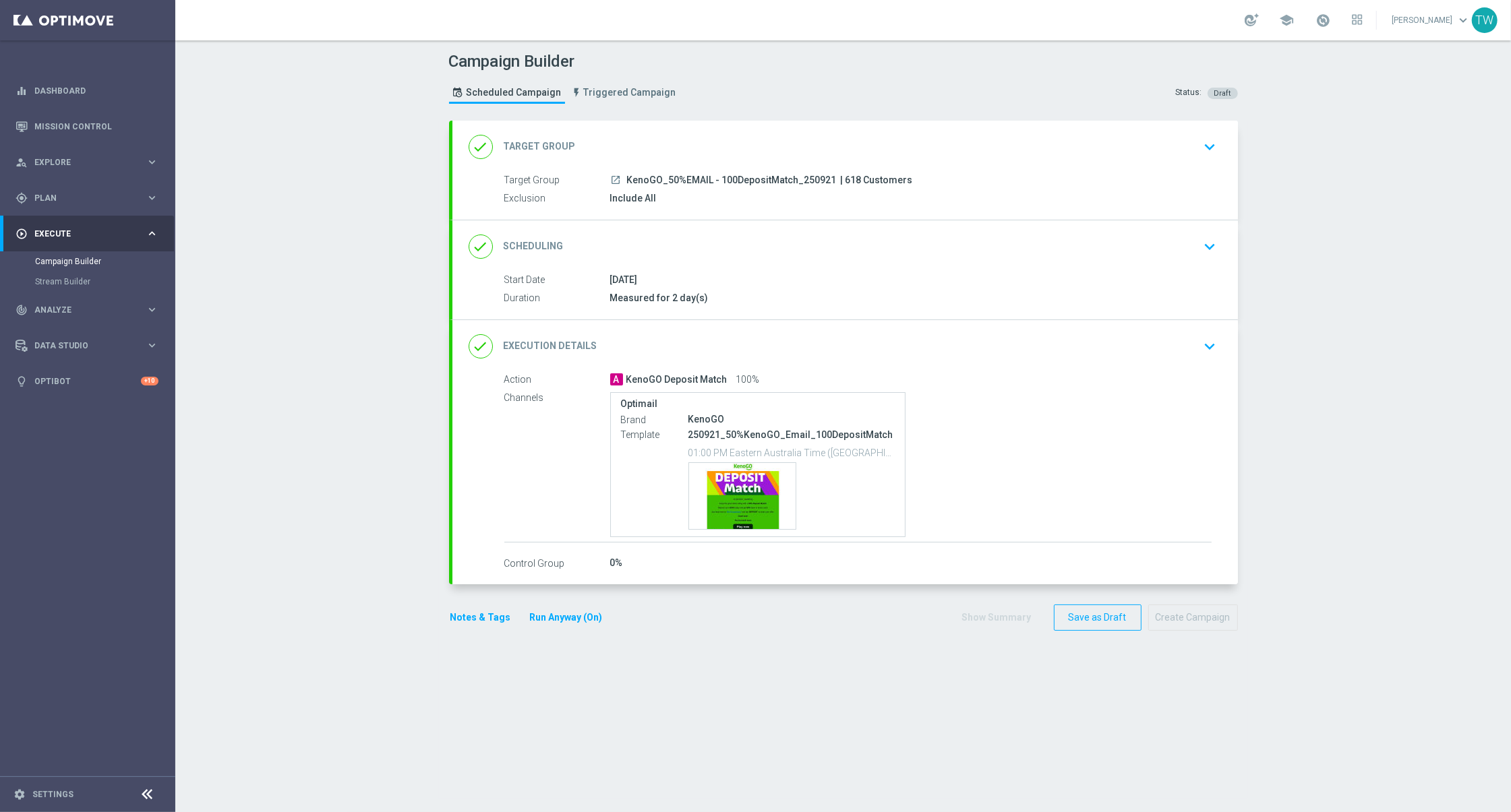
click at [760, 150] on div "done Target Group keyboard_arrow_down" at bounding box center [845, 147] width 753 height 26
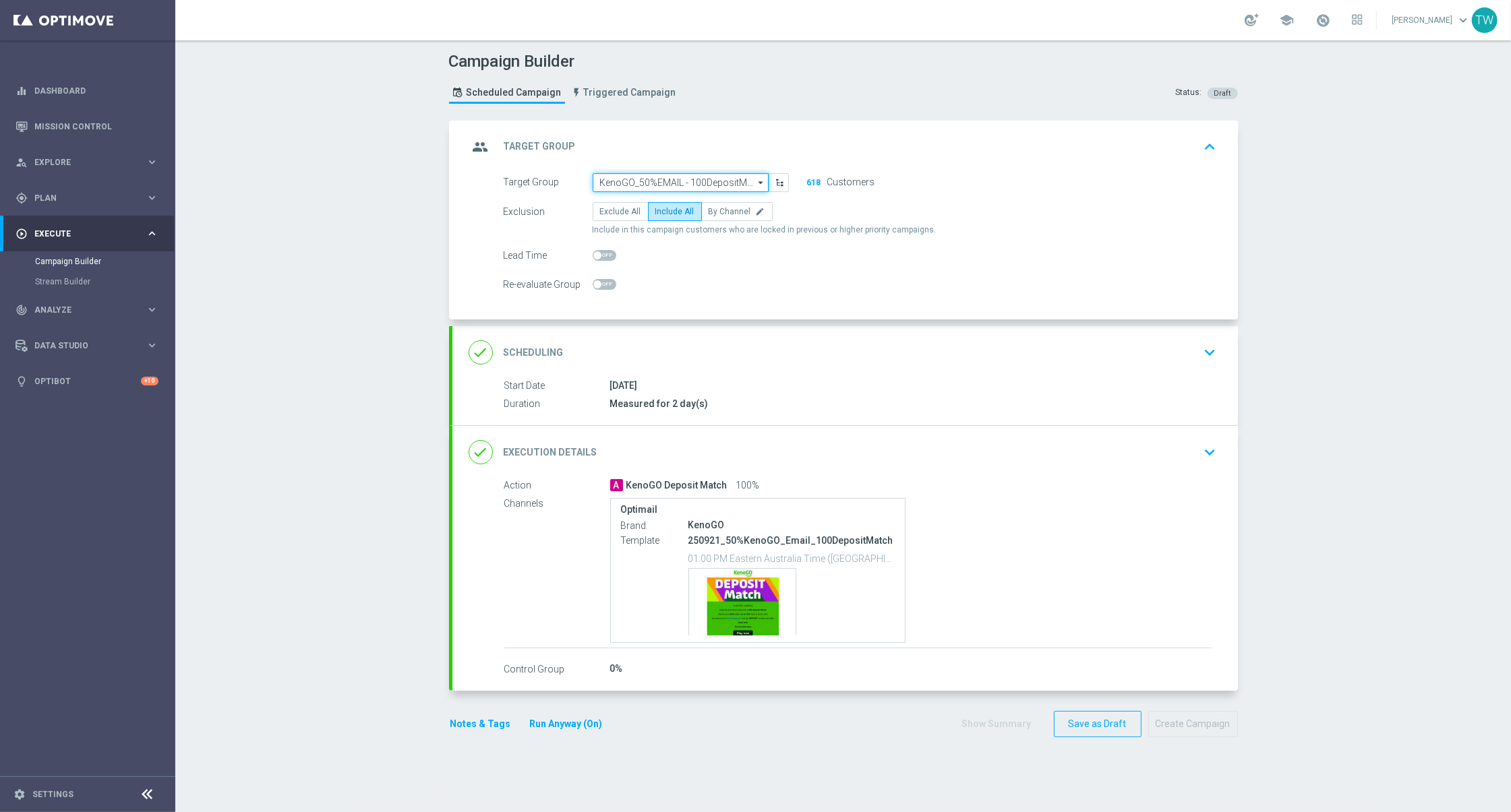
click at [656, 182] on input "KenoGO_50%EMAIL - 100DepositMatch_250921" at bounding box center [681, 182] width 176 height 19
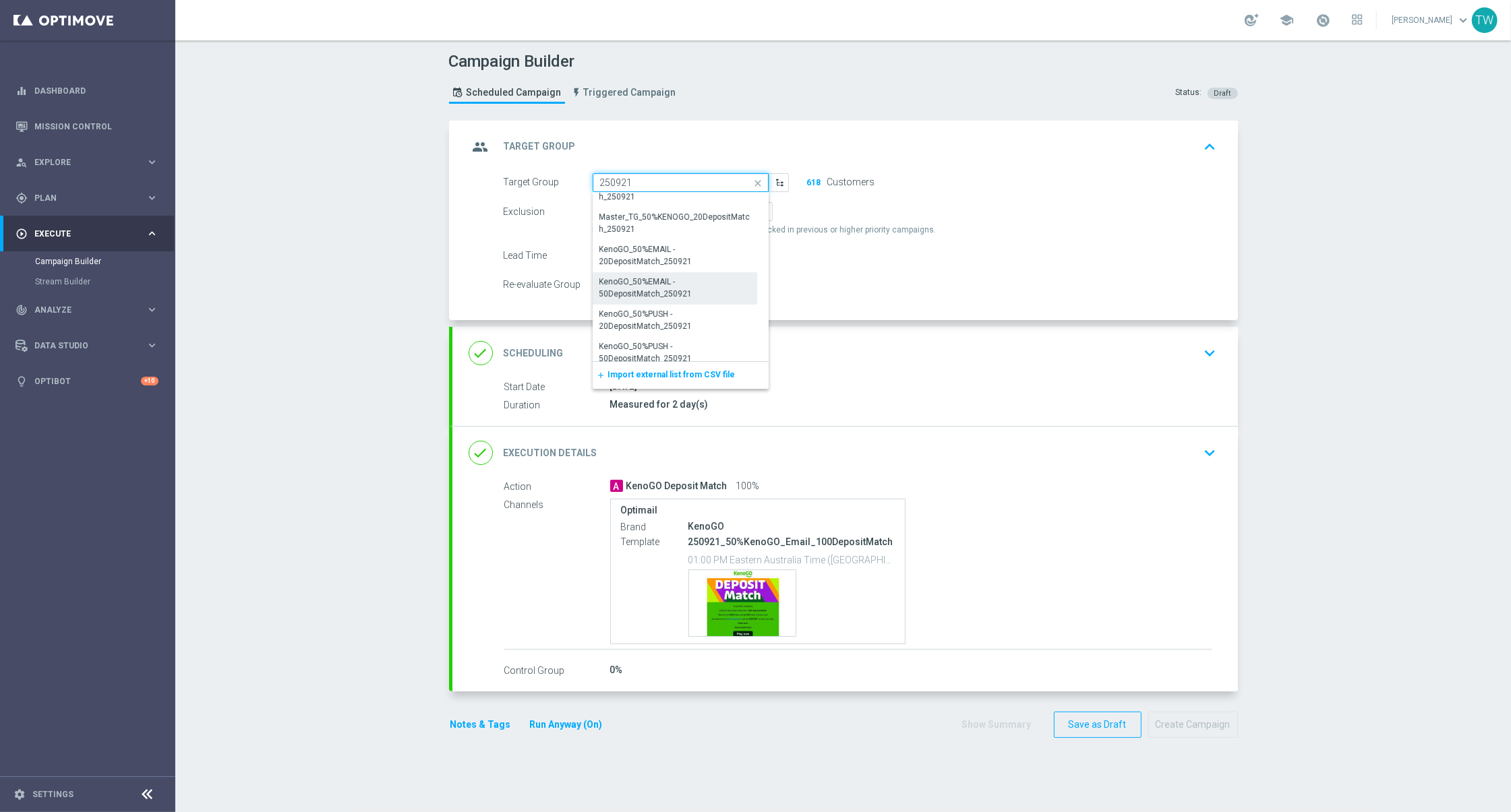
scroll to position [205, 0]
click at [638, 304] on div "KenoGO_50%EMAIL - 50DepositMatch_250921" at bounding box center [674, 295] width 150 height 24
type input "KenoGO_50%EMAIL - 50DepositMatch_250921"
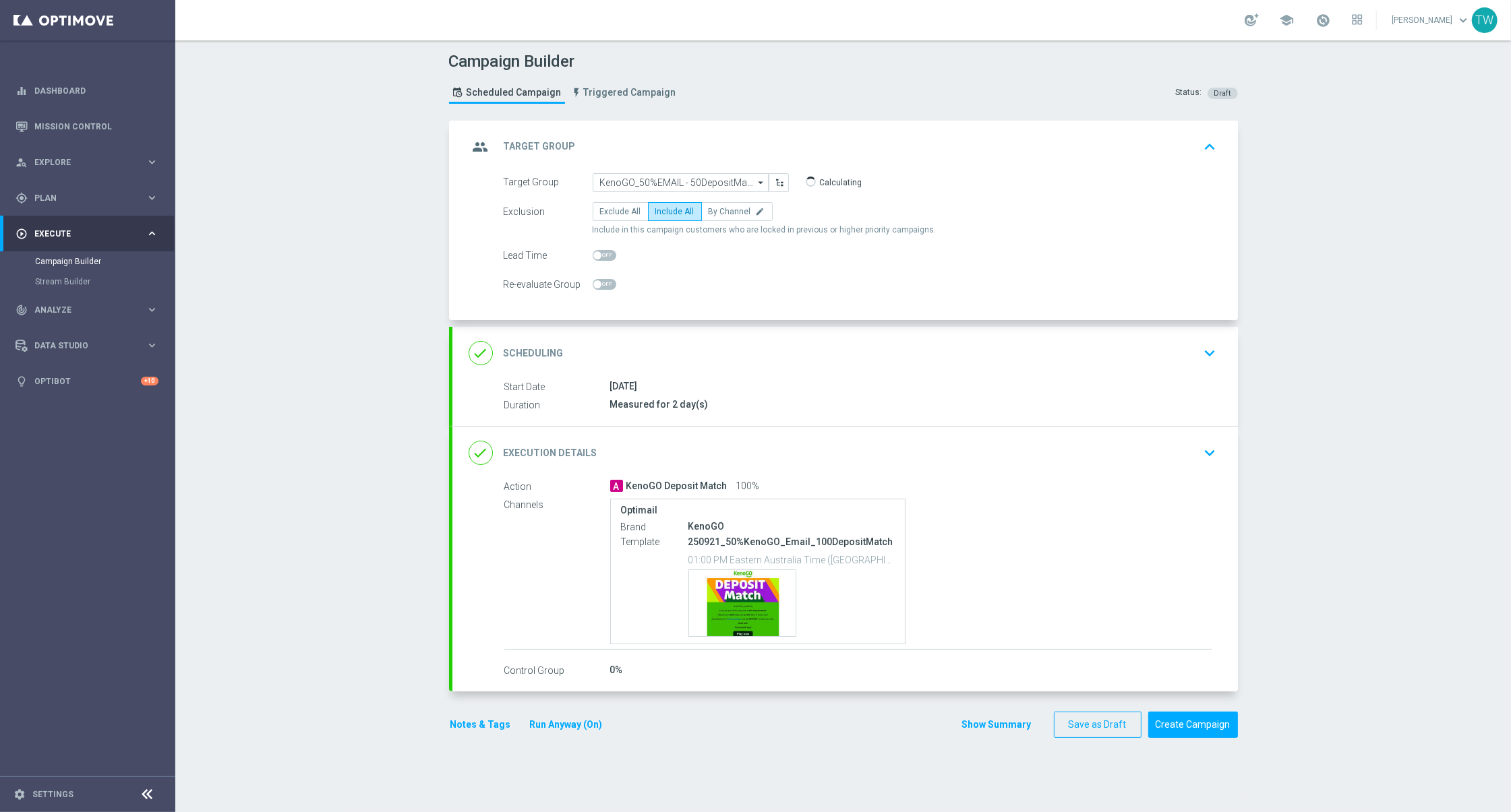
click at [687, 442] on div "done Execution Details keyboard_arrow_down" at bounding box center [845, 453] width 753 height 26
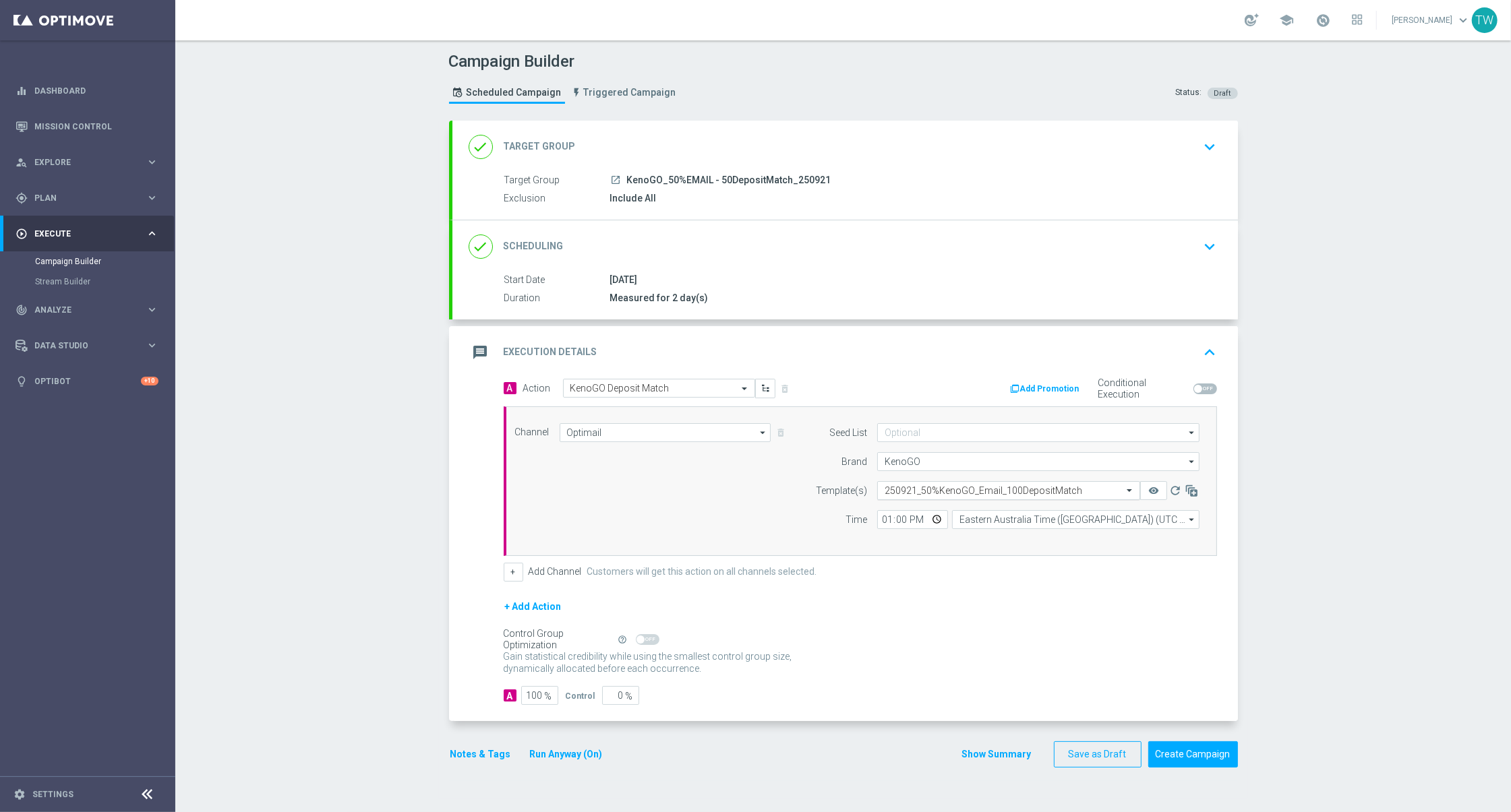
click at [965, 485] on input "text" at bounding box center [995, 491] width 221 height 11
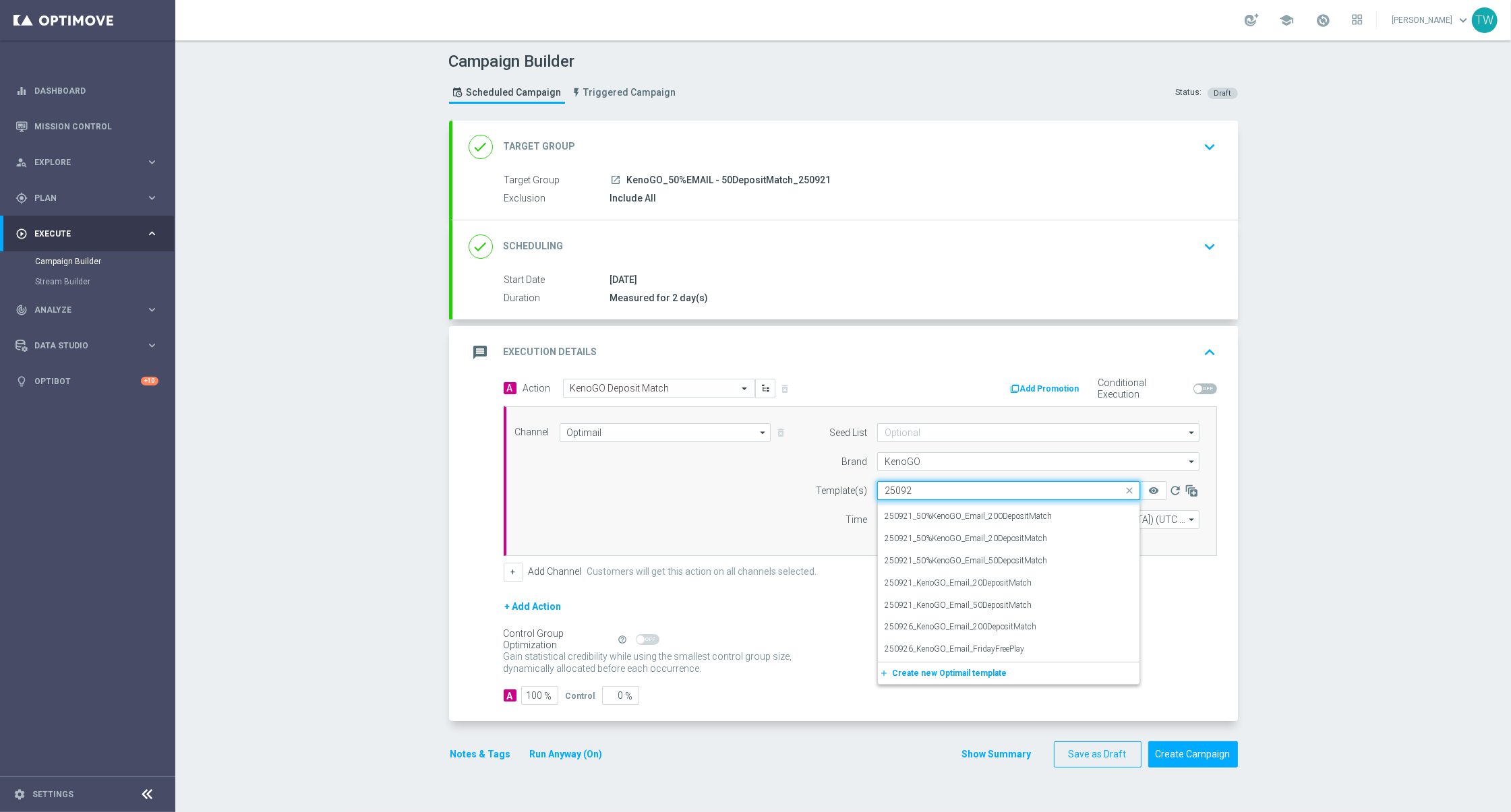
scroll to position [0, 0]
click at [990, 577] on label "250921_50%KenoGO_Email_50DepositMatch" at bounding box center [966, 577] width 162 height 11
type input "250921"
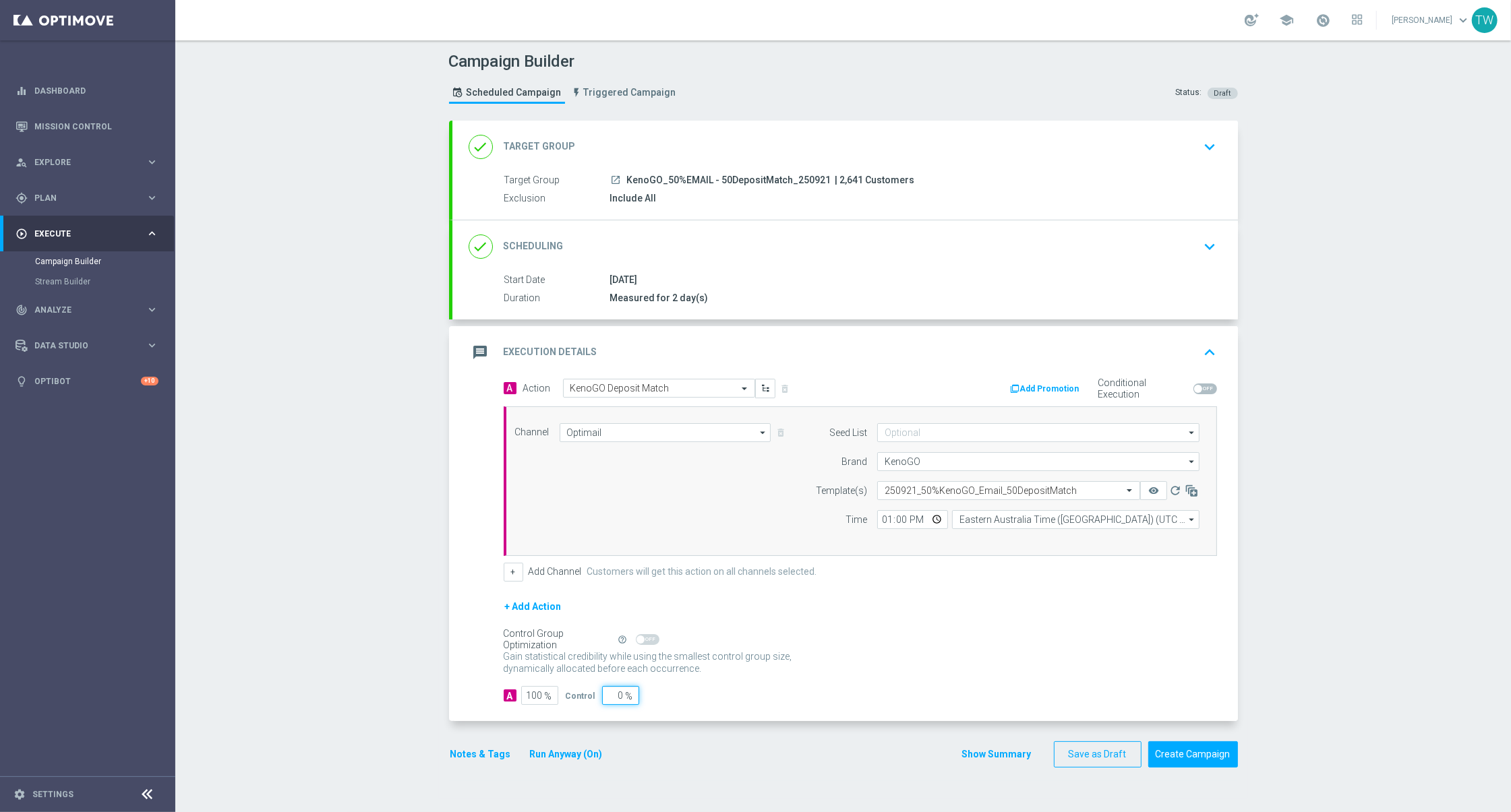
drag, startPoint x: 615, startPoint y: 688, endPoint x: 628, endPoint y: 690, distance: 13.2
click at [628, 690] on div "0 %" at bounding box center [618, 695] width 34 height 19
type input "5"
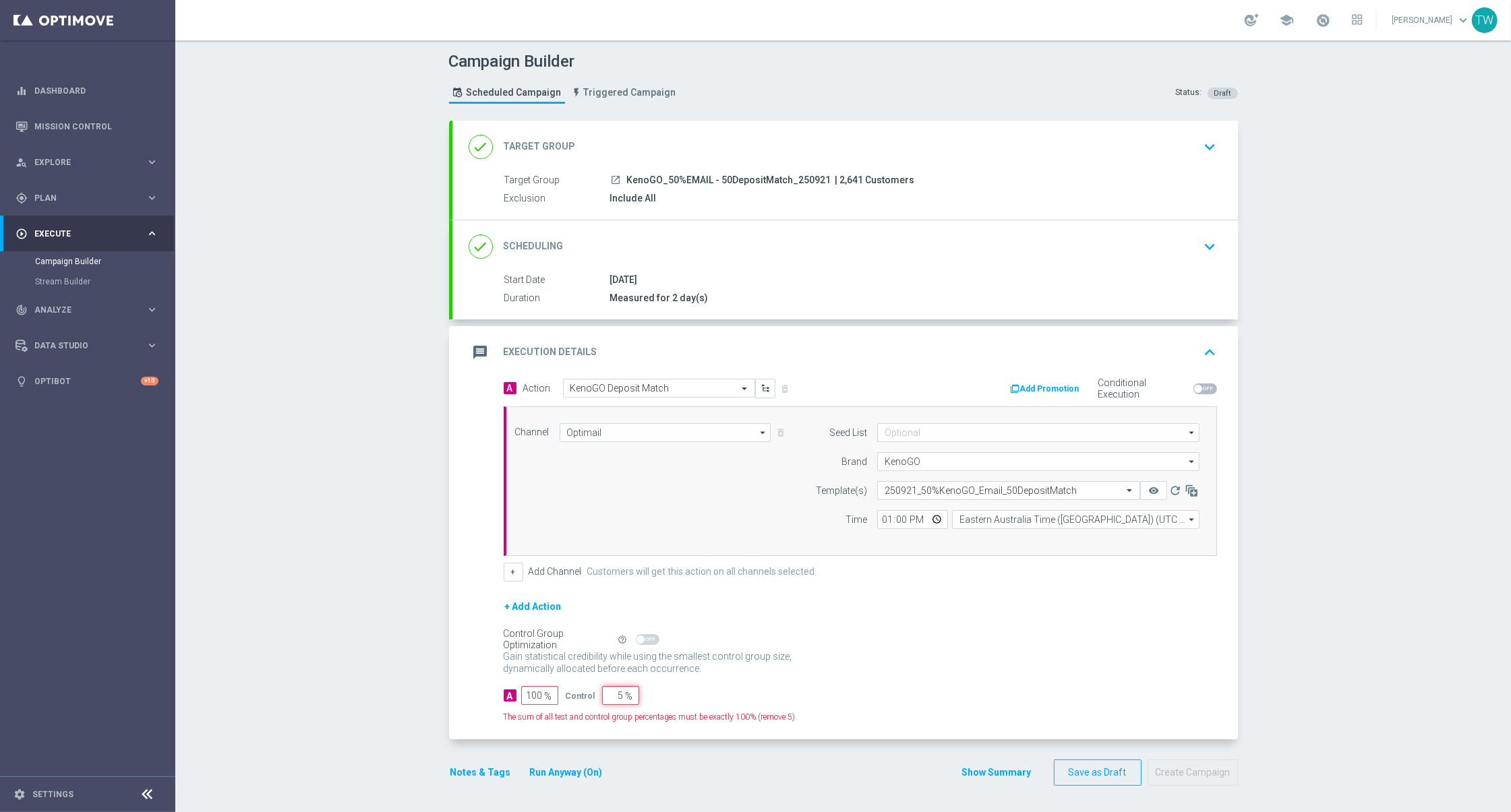
type input "95"
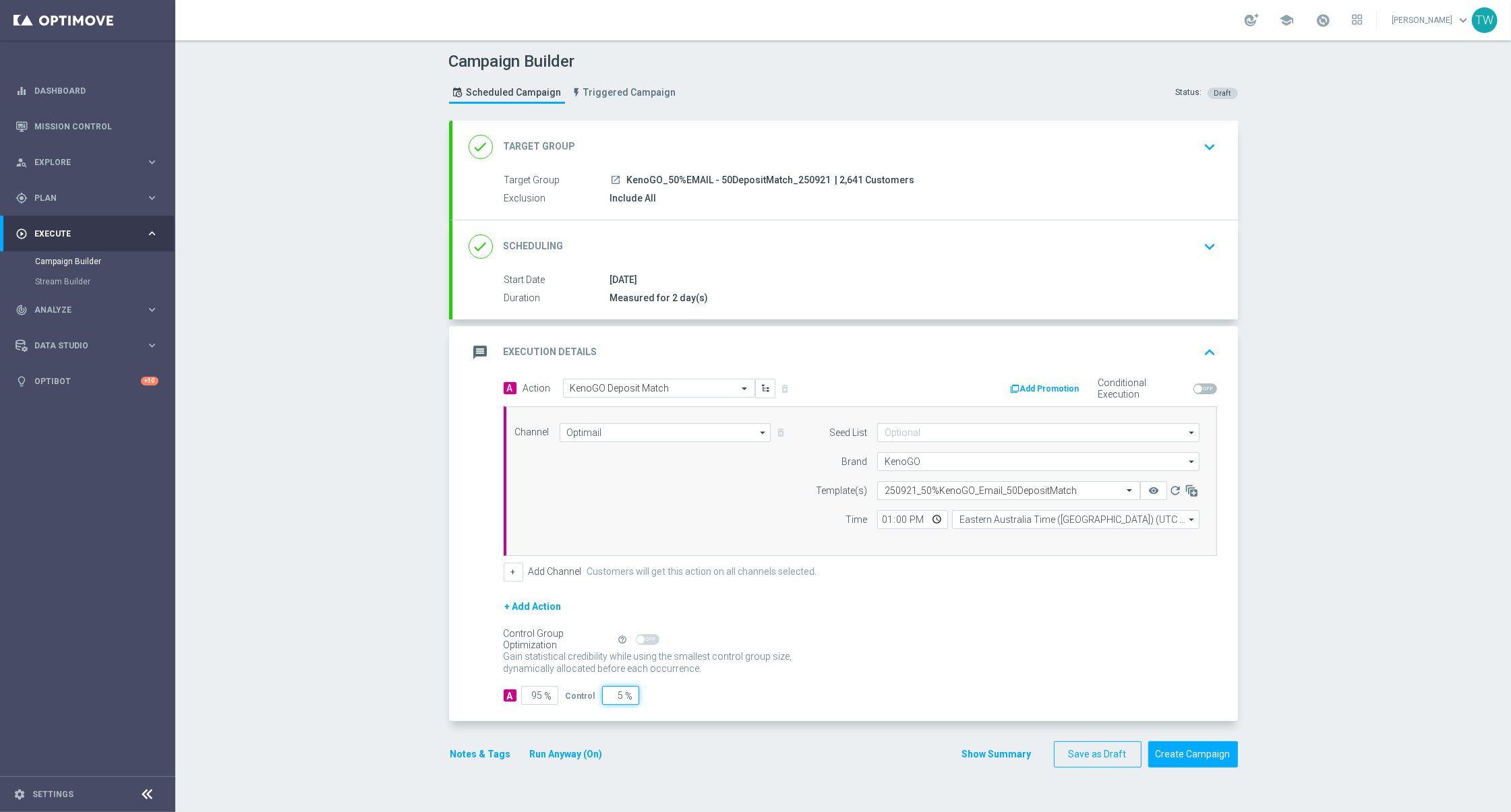
type input "5"
click at [757, 695] on div "A 95 % Control 5 %" at bounding box center [860, 695] width 714 height 19
click at [1187, 752] on button "Create Campaign" at bounding box center [1192, 754] width 89 height 26
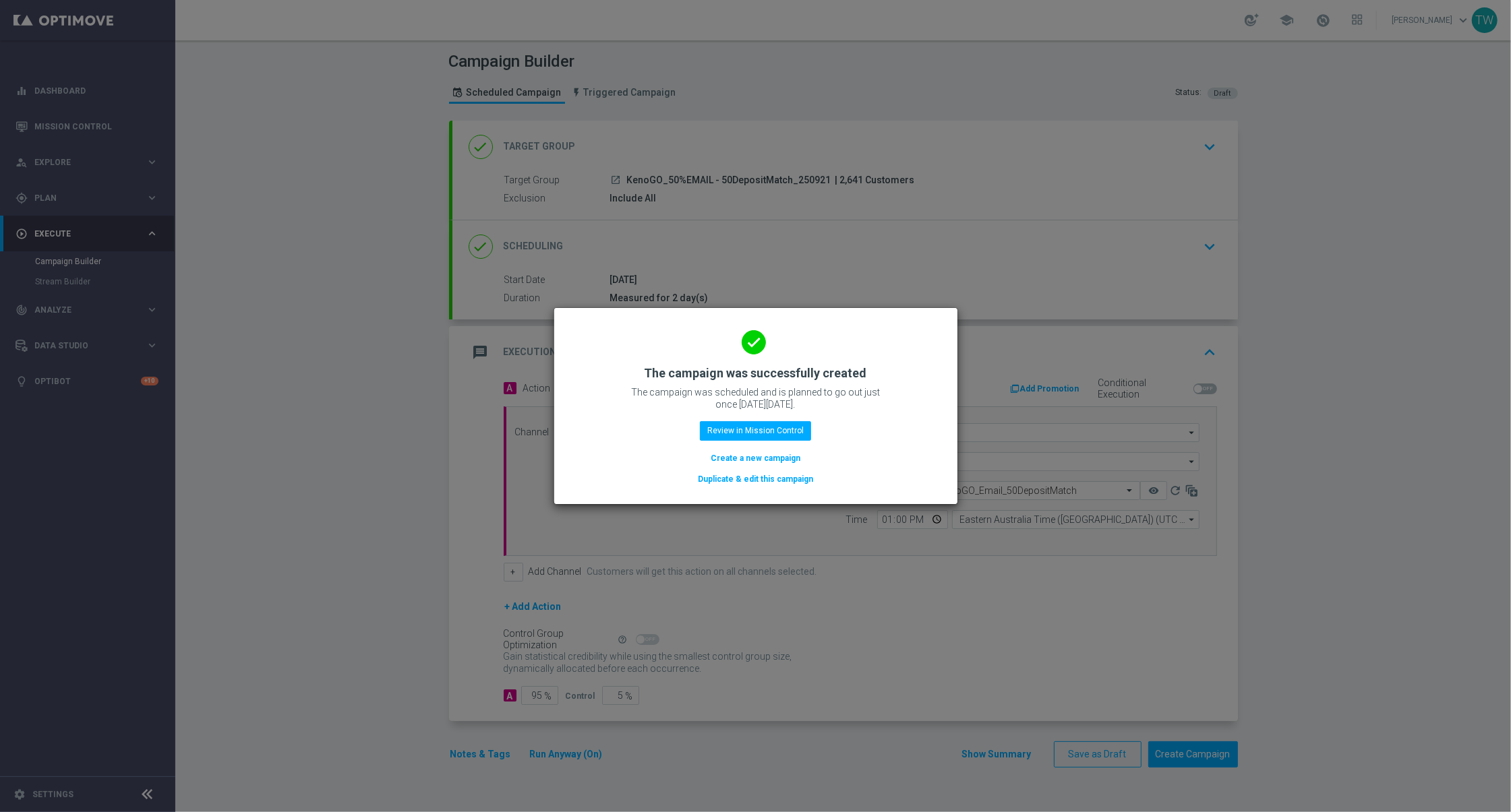
click at [805, 485] on button "Duplicate & edit this campaign" at bounding box center [755, 479] width 118 height 15
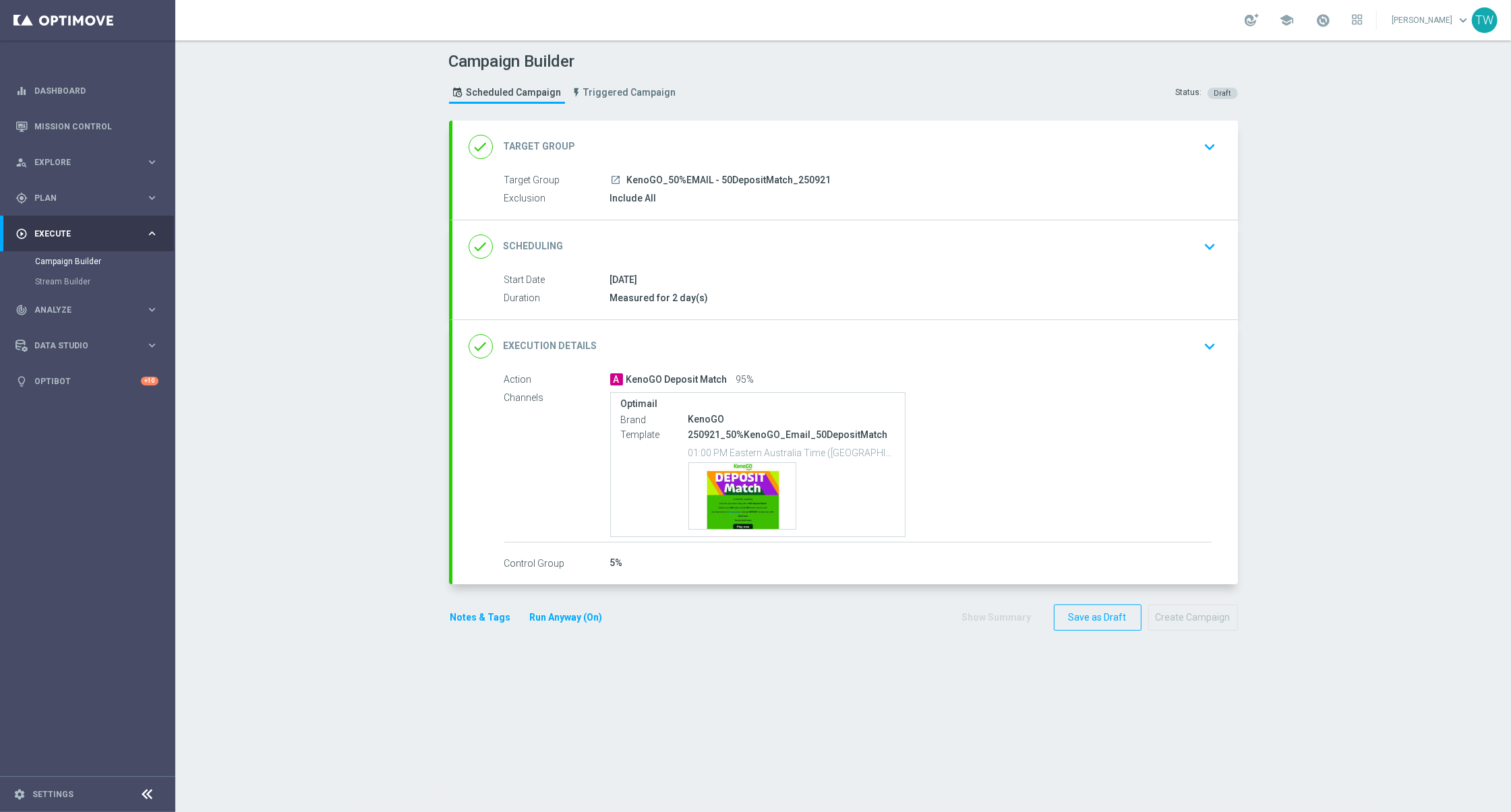
click at [676, 168] on div "done Target Group keyboard_arrow_down" at bounding box center [845, 147] width 785 height 52
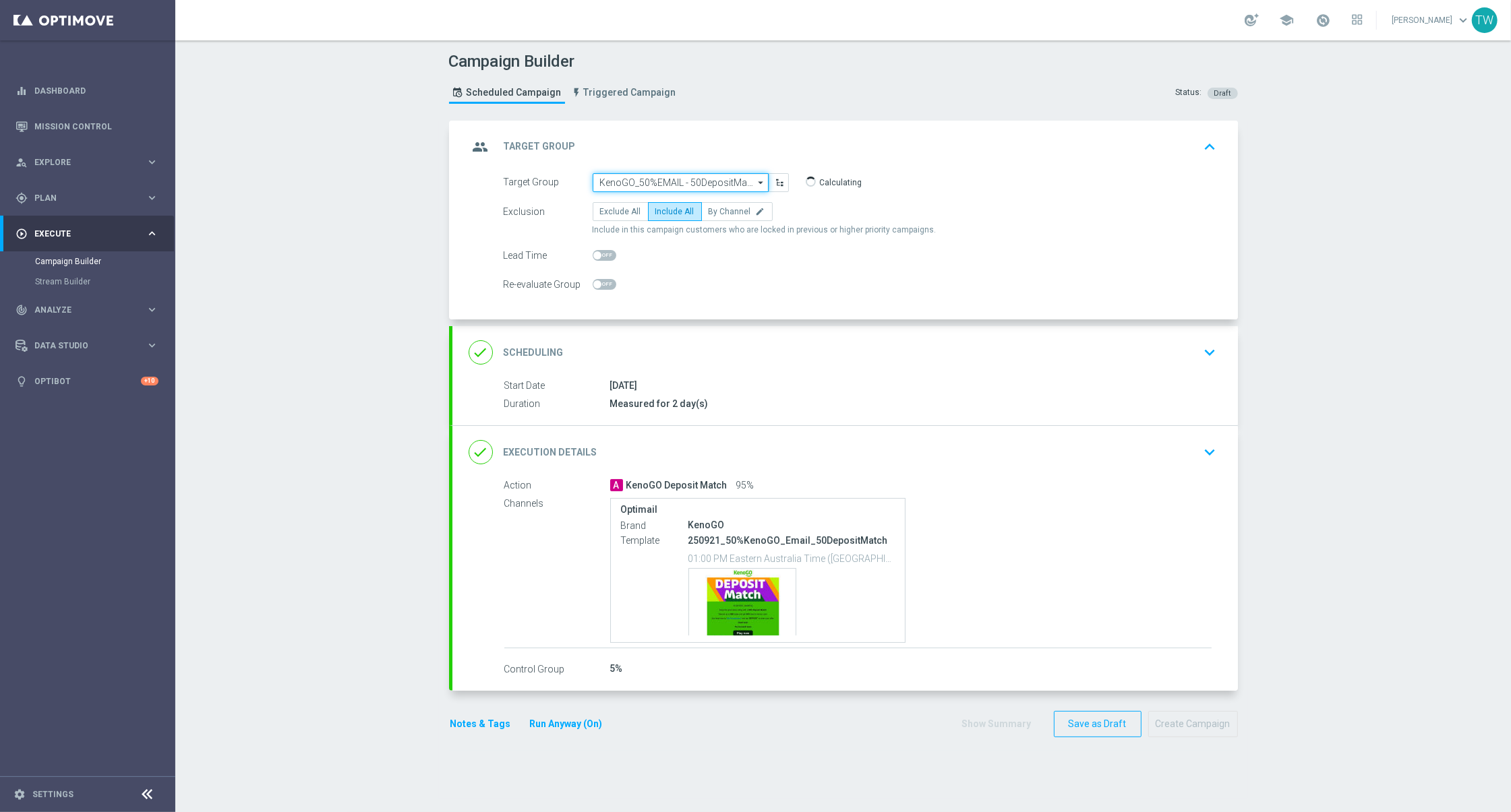
click at [655, 180] on input "KenoGO_50%EMAIL - 50DepositMatch_250921" at bounding box center [681, 182] width 176 height 19
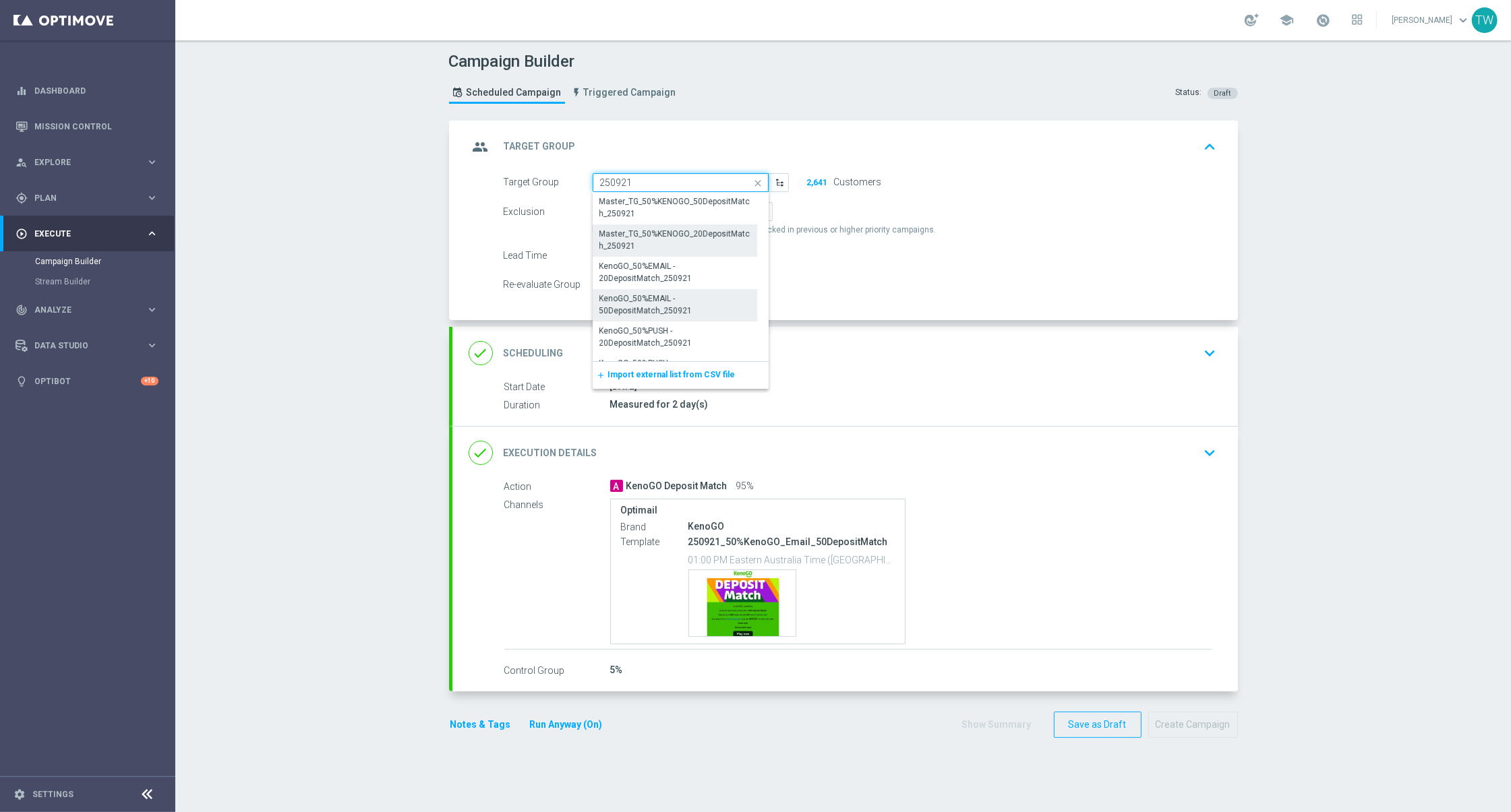
scroll to position [197, 0]
click at [646, 268] on div "KenoGO_50%EMAIL - 20DepositMatch_250921" at bounding box center [674, 271] width 150 height 24
type input "KenoGO_50%EMAIL - 20DepositMatch_250921"
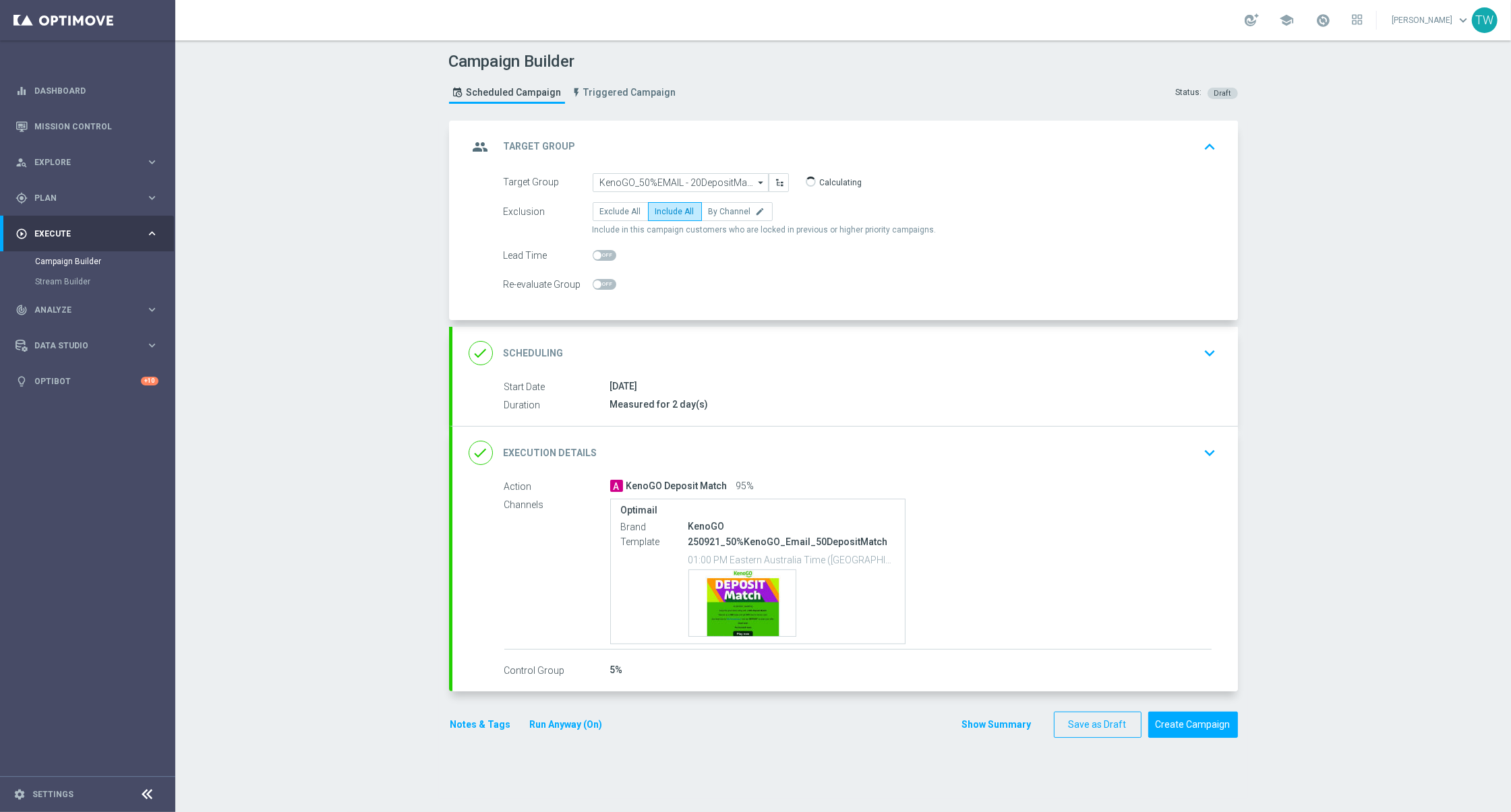
click at [676, 441] on div "done Execution Details keyboard_arrow_down" at bounding box center [845, 453] width 753 height 26
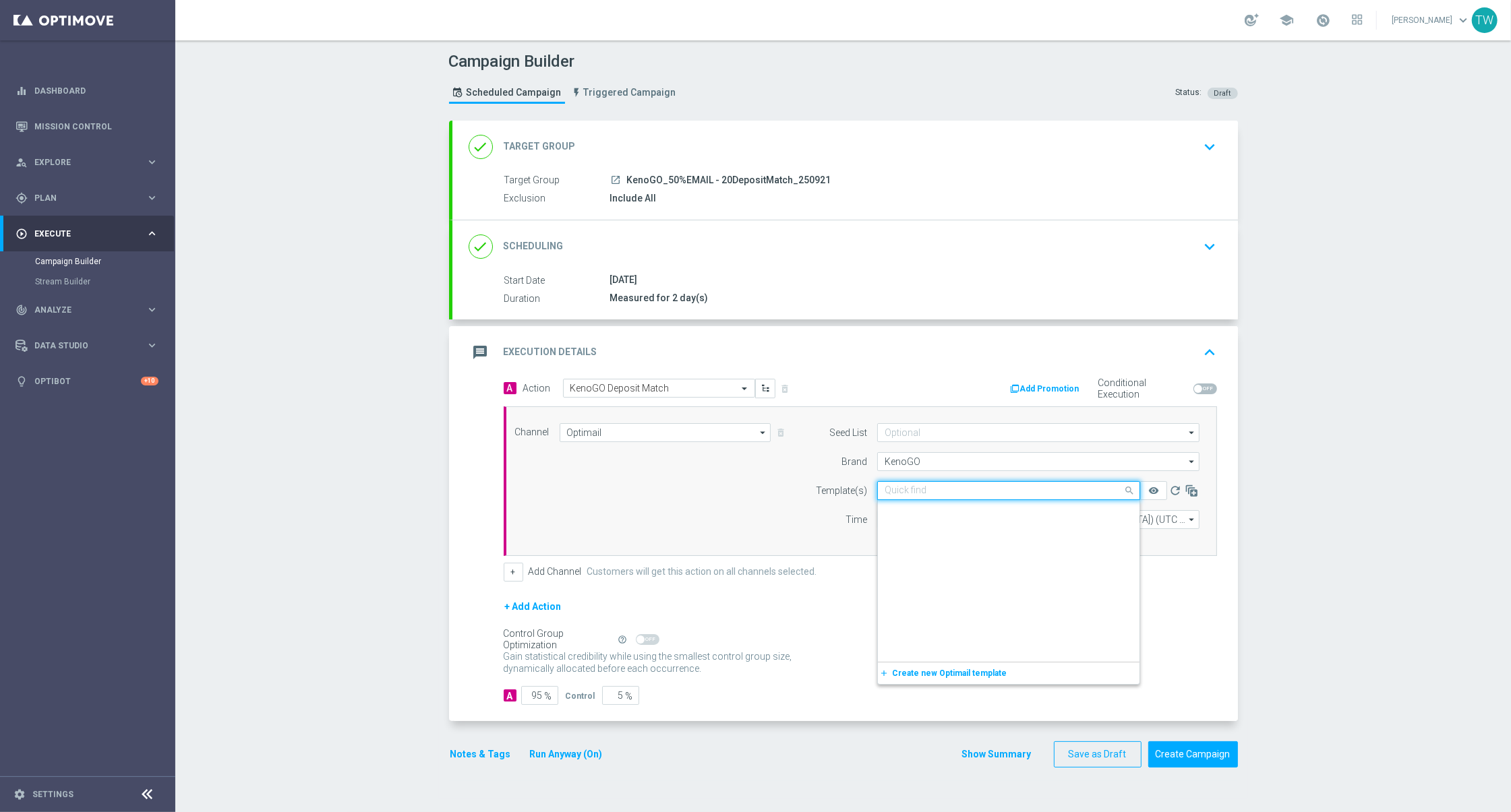
click at [1024, 485] on input "text" at bounding box center [995, 491] width 221 height 11
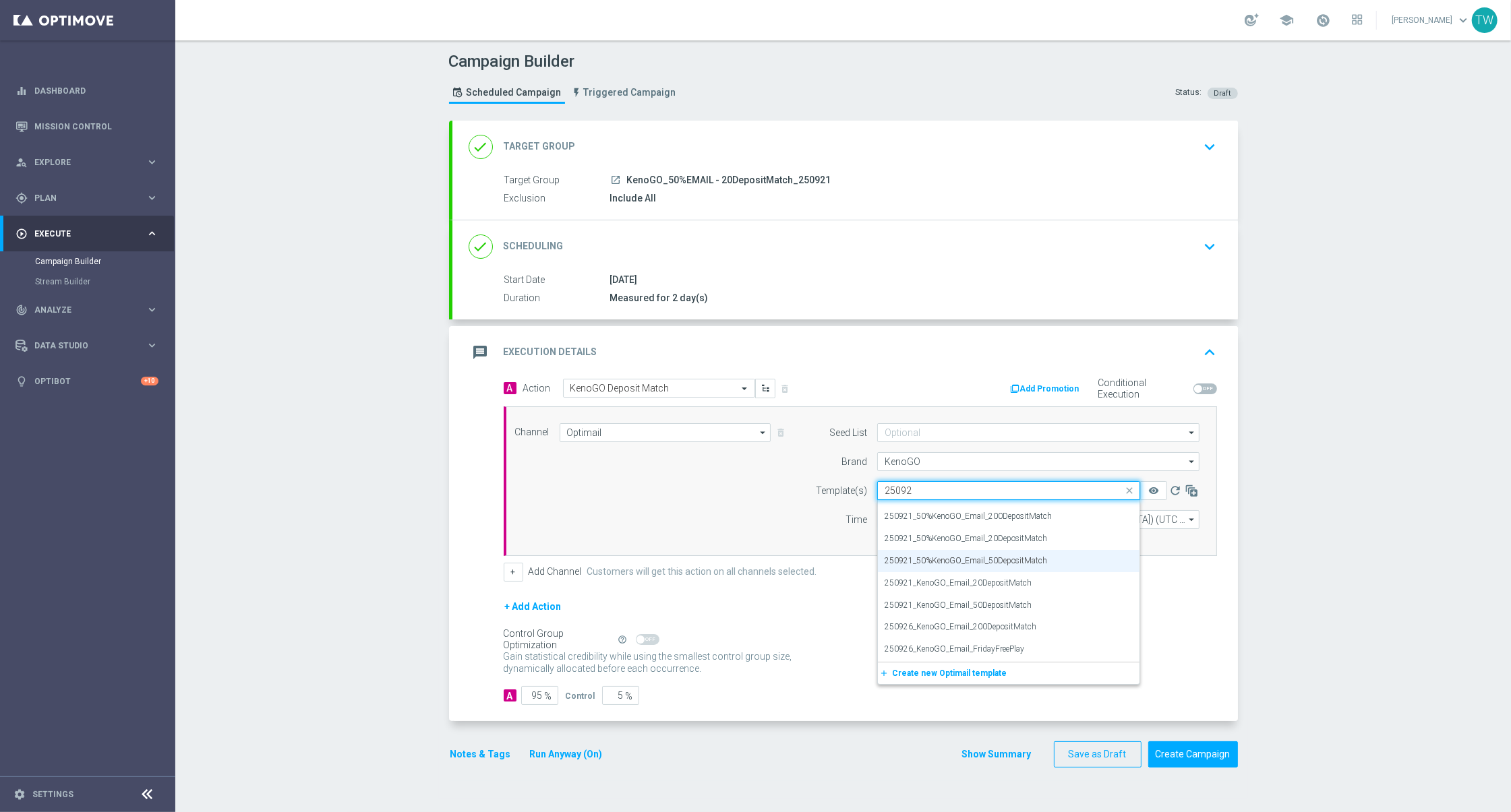
scroll to position [0, 0]
click at [1102, 556] on div "250921_50%KenoGO_Email_20DepositMatch" at bounding box center [1009, 554] width 248 height 22
type input "250921"
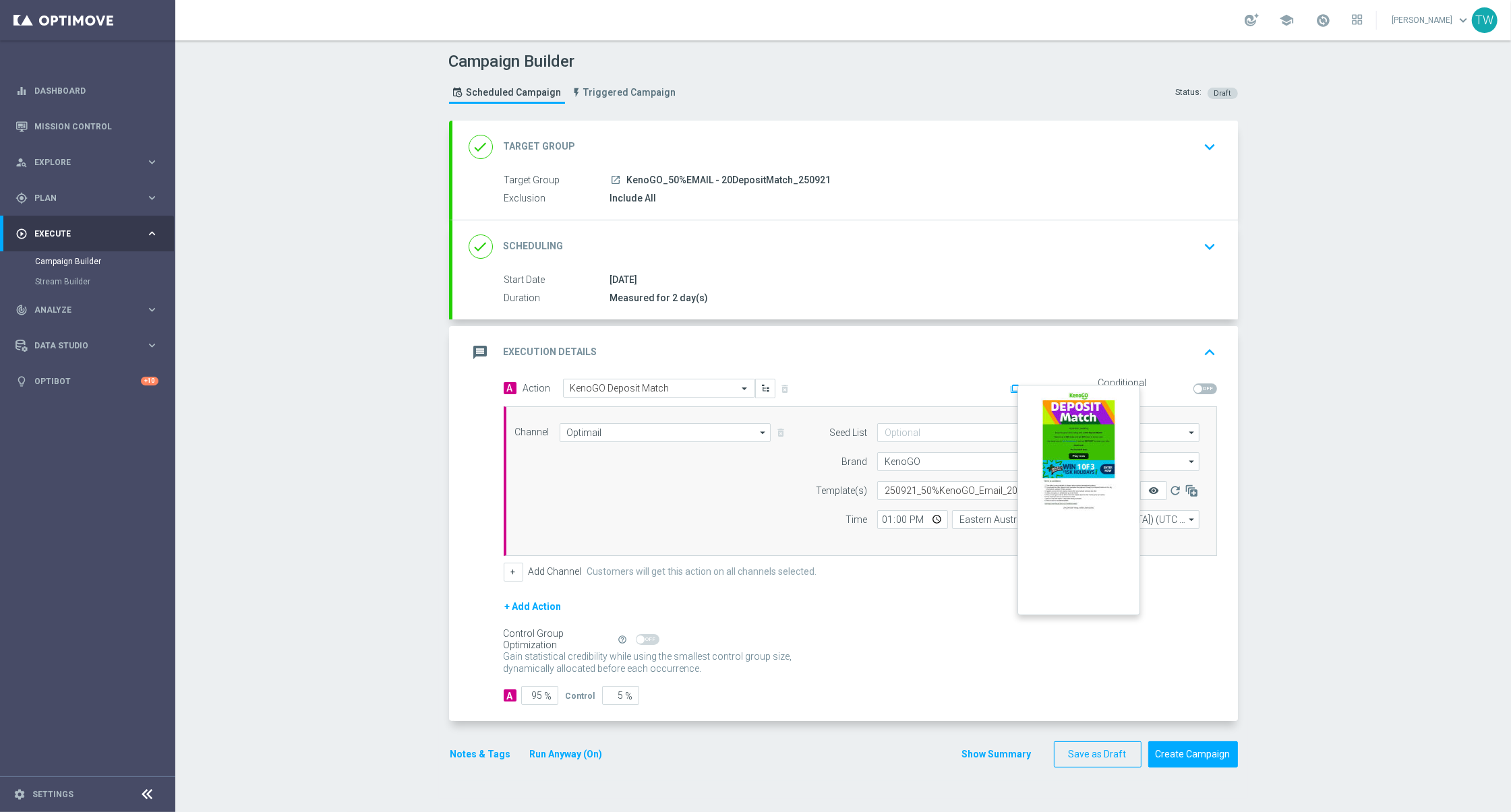
click at [1155, 489] on icon "remove_red_eye" at bounding box center [1153, 490] width 11 height 11
click at [1155, 493] on icon "remove_red_eye" at bounding box center [1153, 490] width 11 height 11
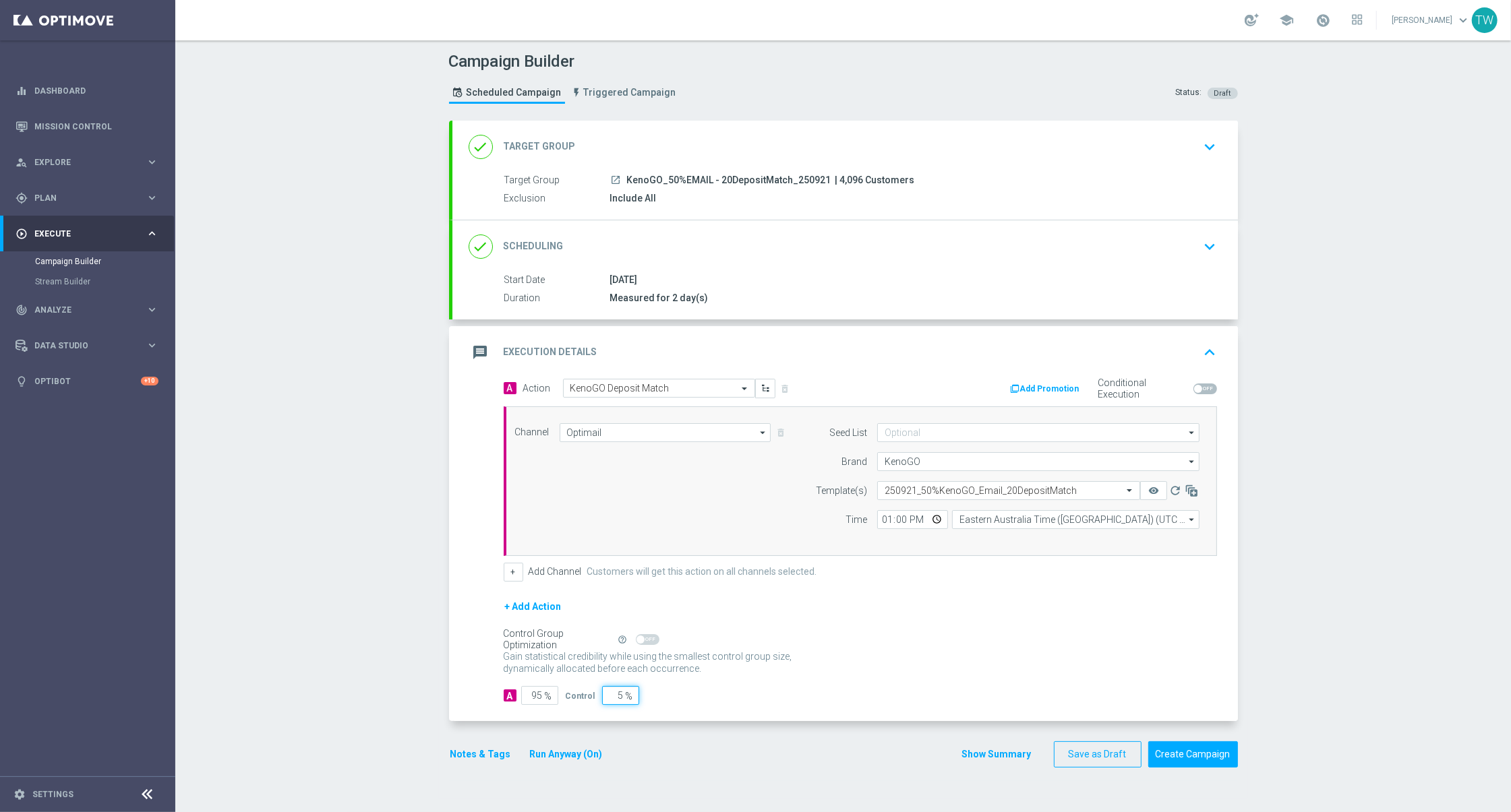
drag, startPoint x: 615, startPoint y: 691, endPoint x: 636, endPoint y: 691, distance: 21.0
click at [636, 691] on input "5" at bounding box center [621, 695] width 37 height 19
type input "1"
type input "99"
type input "10"
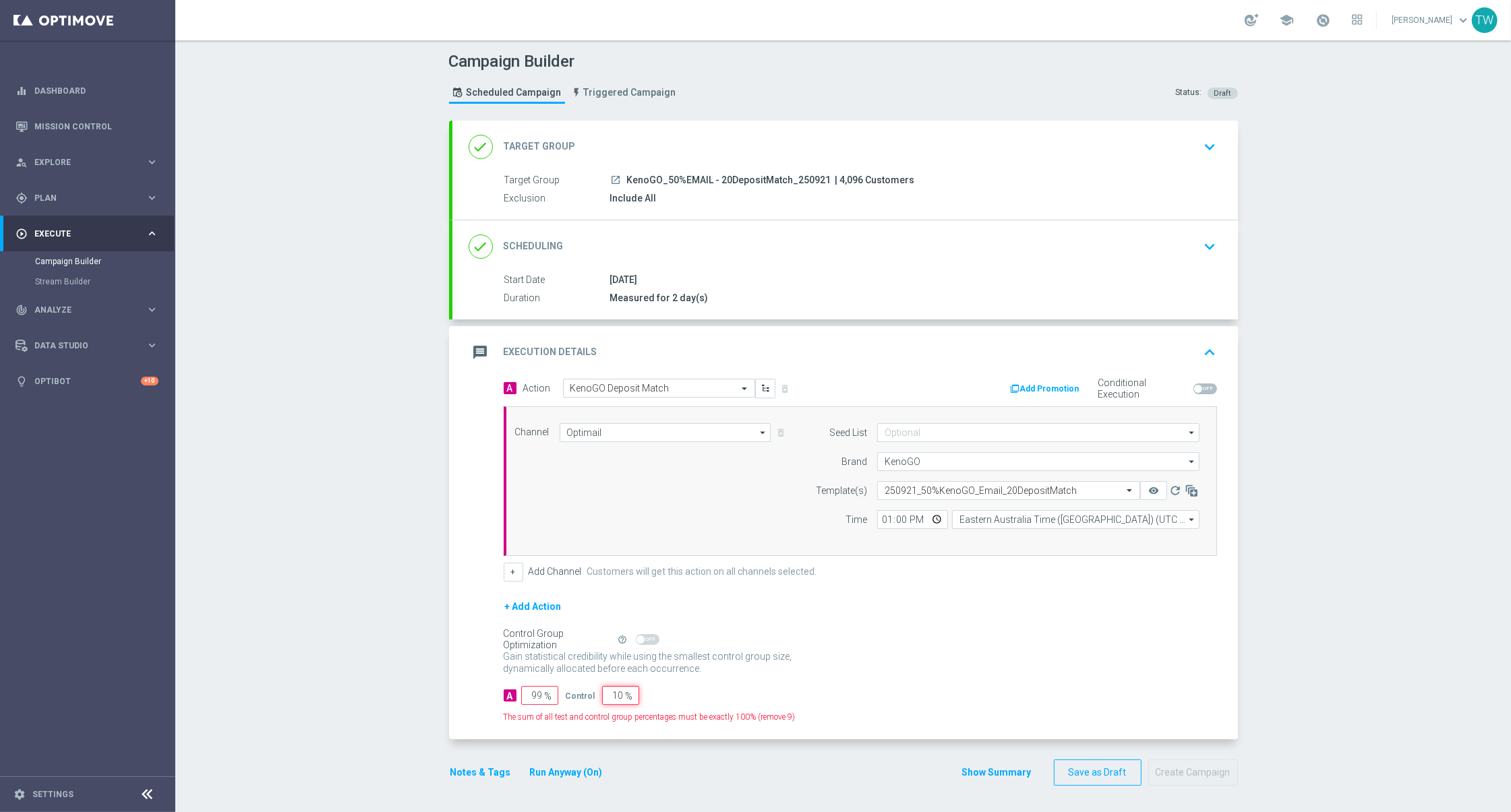
type input "90"
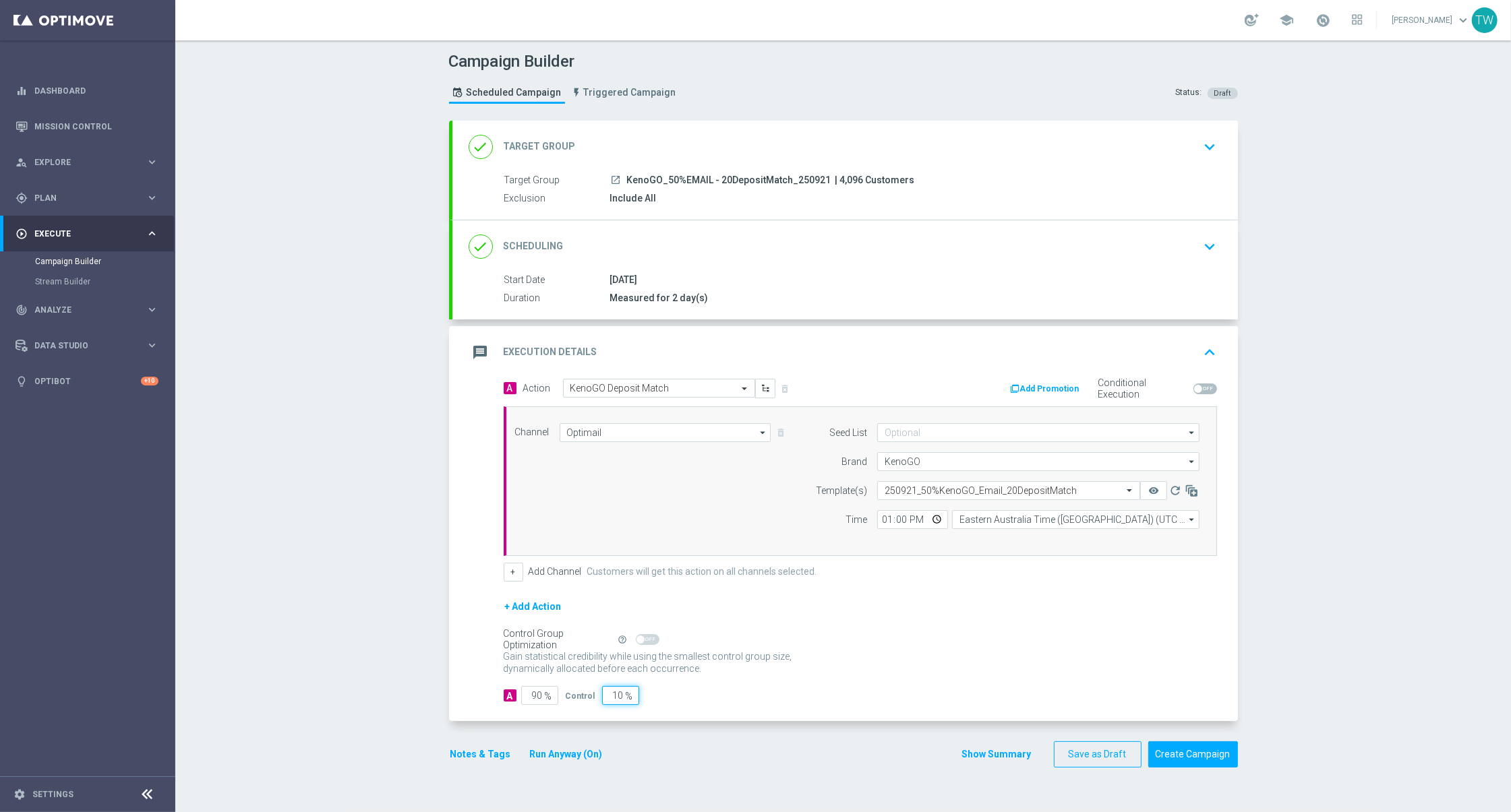
type input "10"
click at [675, 687] on div "A 90 % Control 10 %" at bounding box center [860, 695] width 714 height 19
click at [1192, 748] on button "Create Campaign" at bounding box center [1192, 754] width 89 height 26
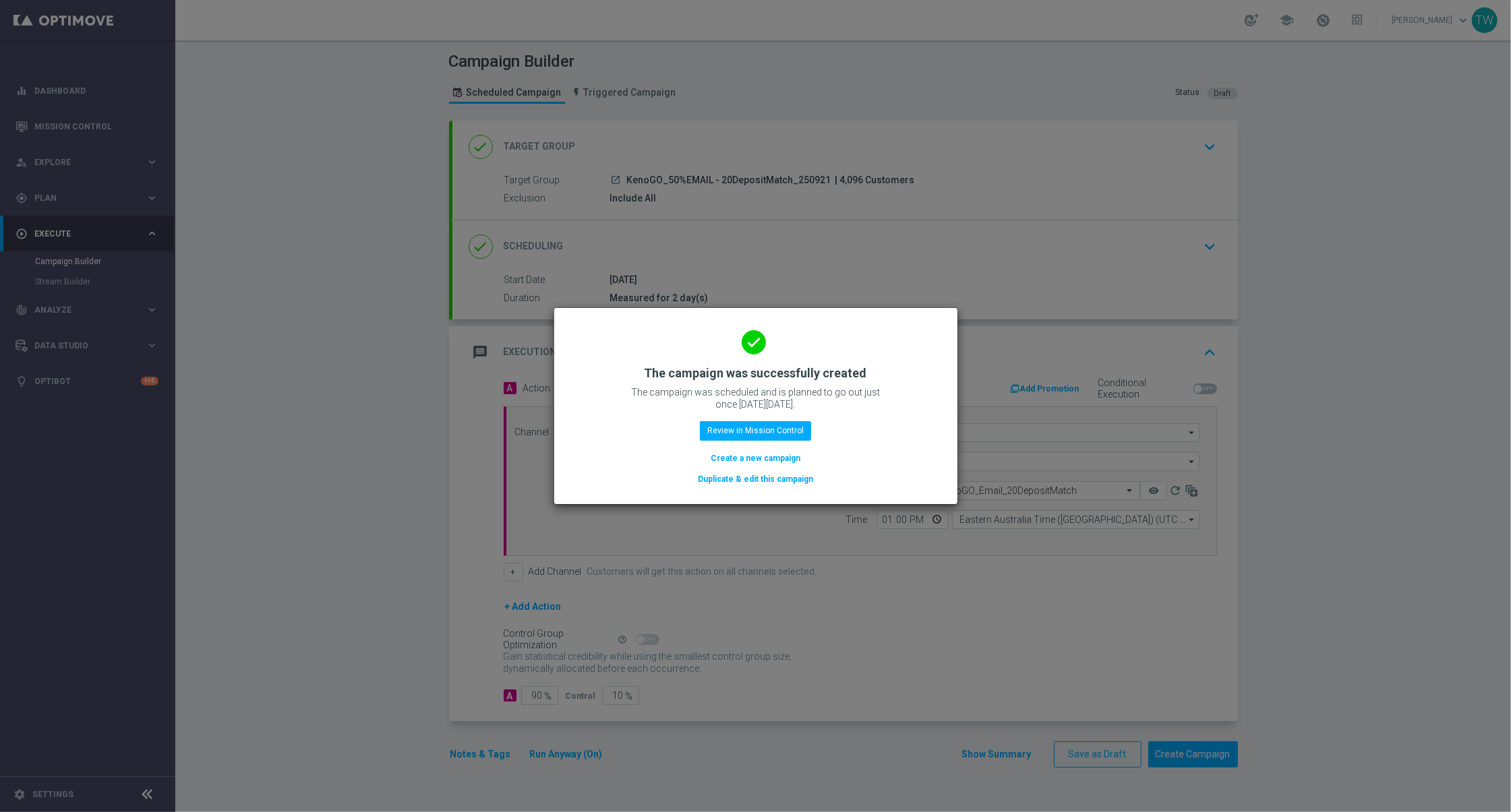
click at [752, 481] on button "Duplicate & edit this campaign" at bounding box center [755, 479] width 118 height 15
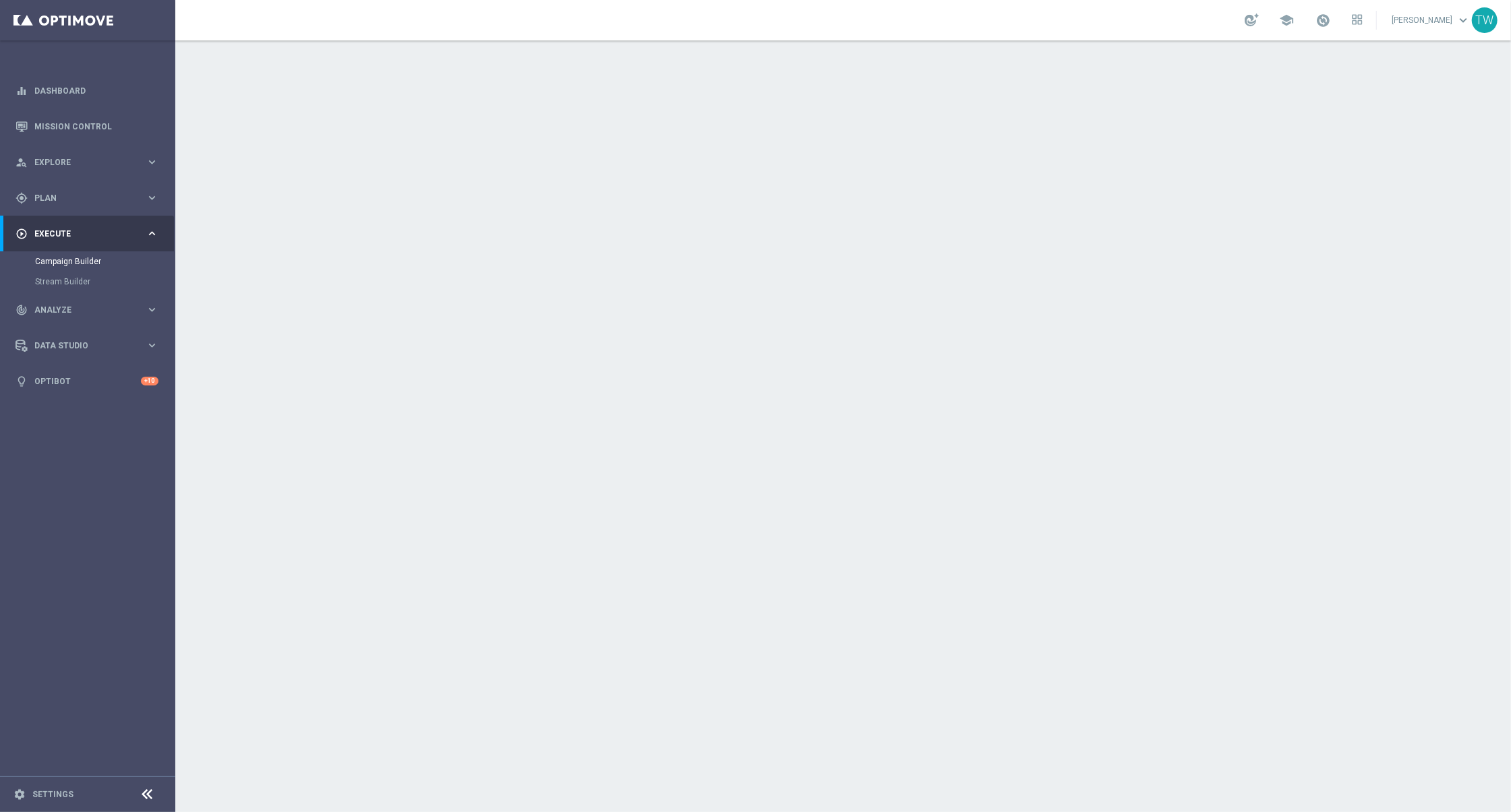
click at [754, 134] on div "done Target Group keyboard_arrow_down" at bounding box center [845, 147] width 753 height 26
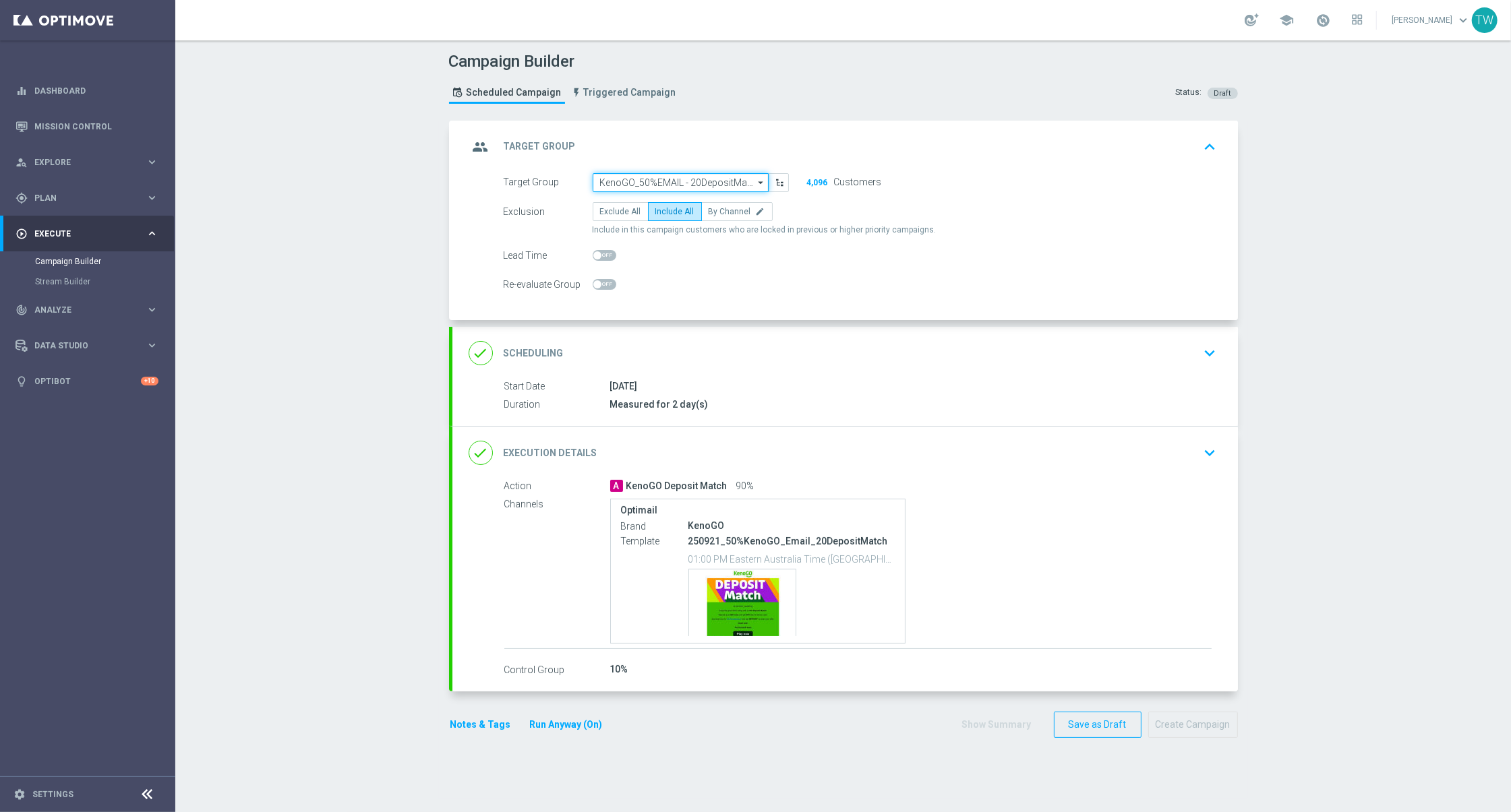
click at [704, 178] on input "KenoGO_50%EMAIL - 20DepositMatch_250921" at bounding box center [681, 182] width 176 height 19
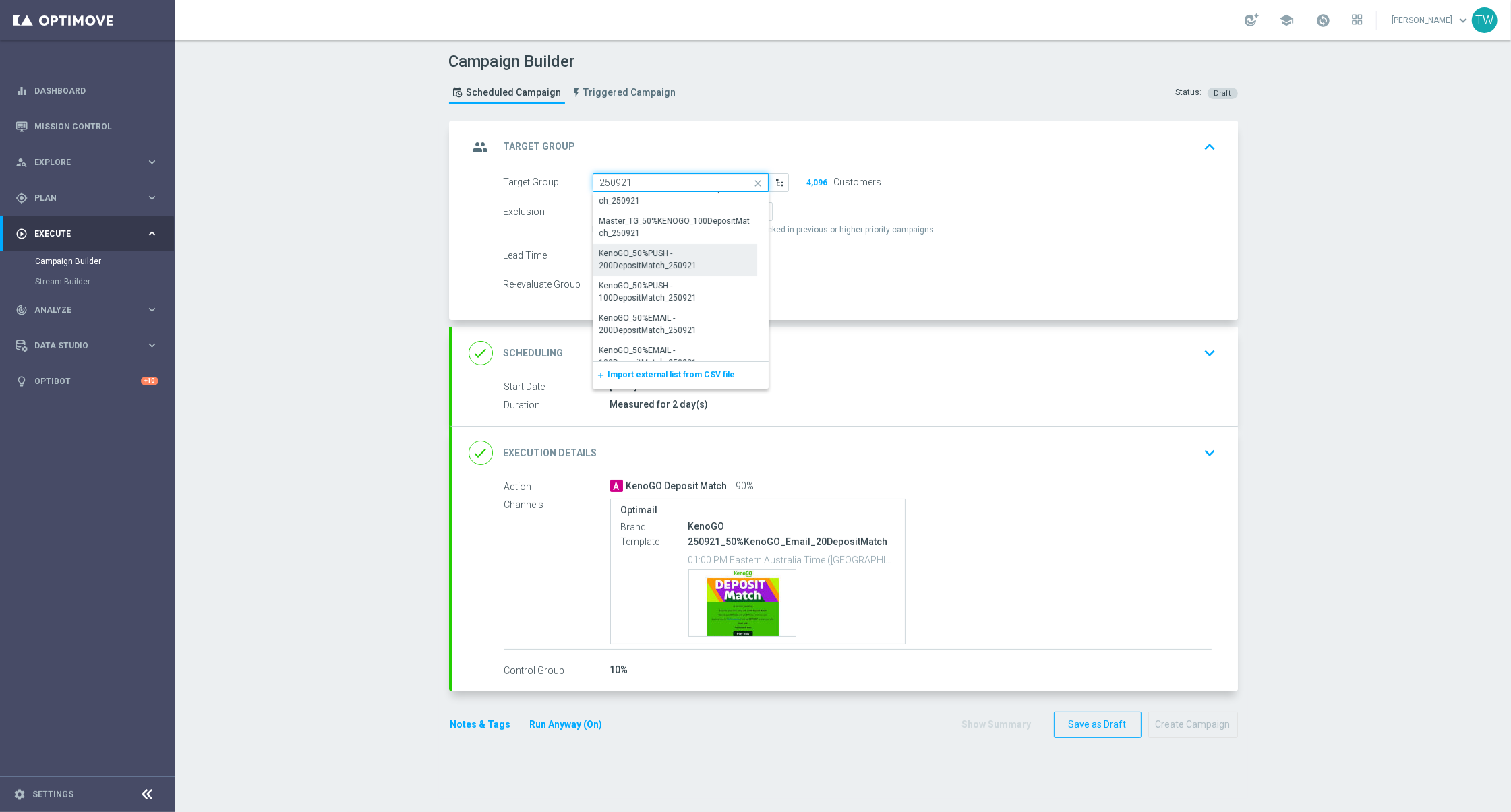
scroll to position [403, 0]
click at [606, 266] on div "KenoGO_50%PUSH - 200DepositMatch_250921" at bounding box center [674, 258] width 151 height 24
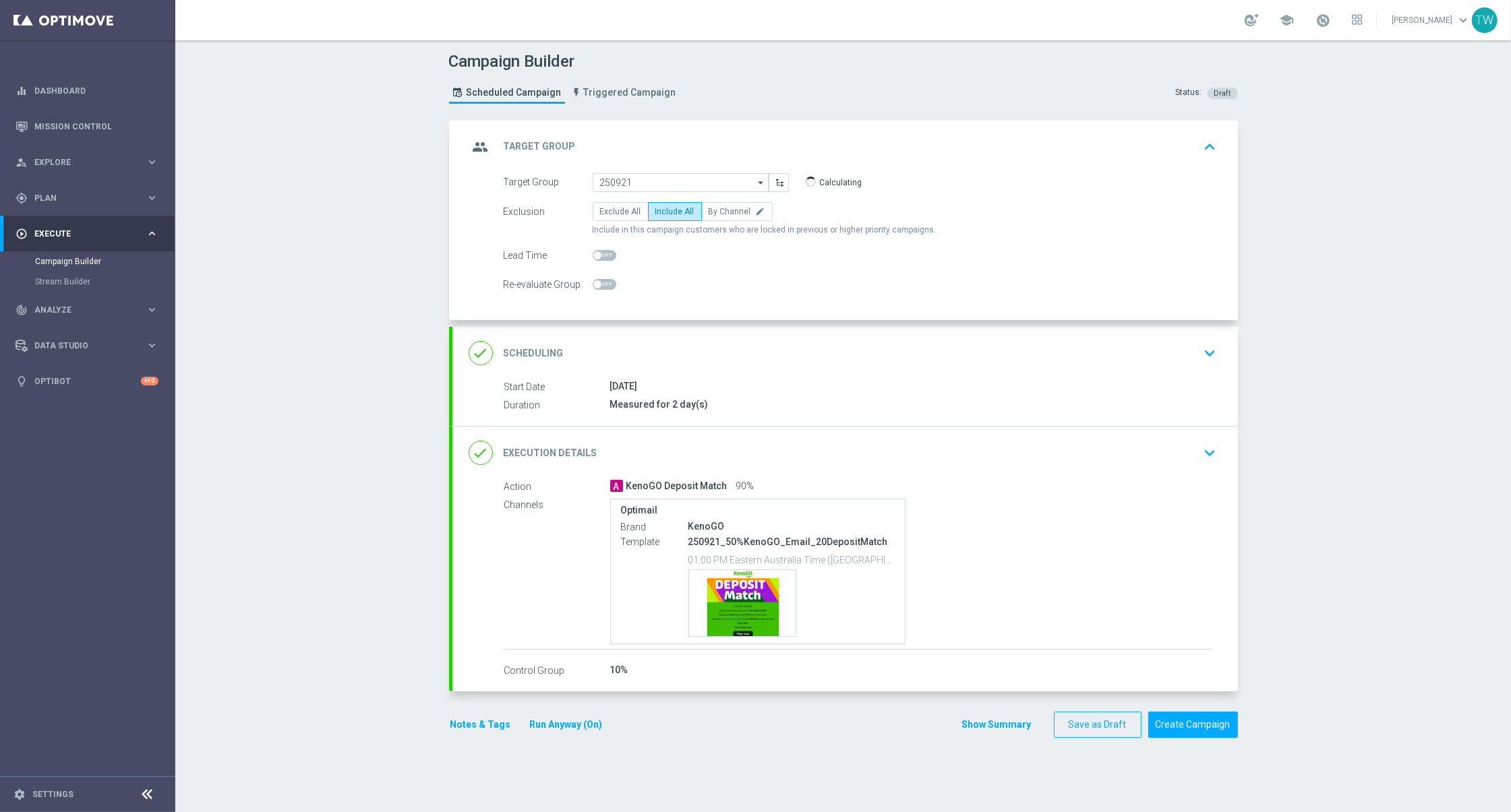
type input "KenoGO_50%PUSH - 200DepositMatch_250921"
click at [771, 435] on div "done Execution Details keyboard_arrow_down" at bounding box center [845, 452] width 785 height 52
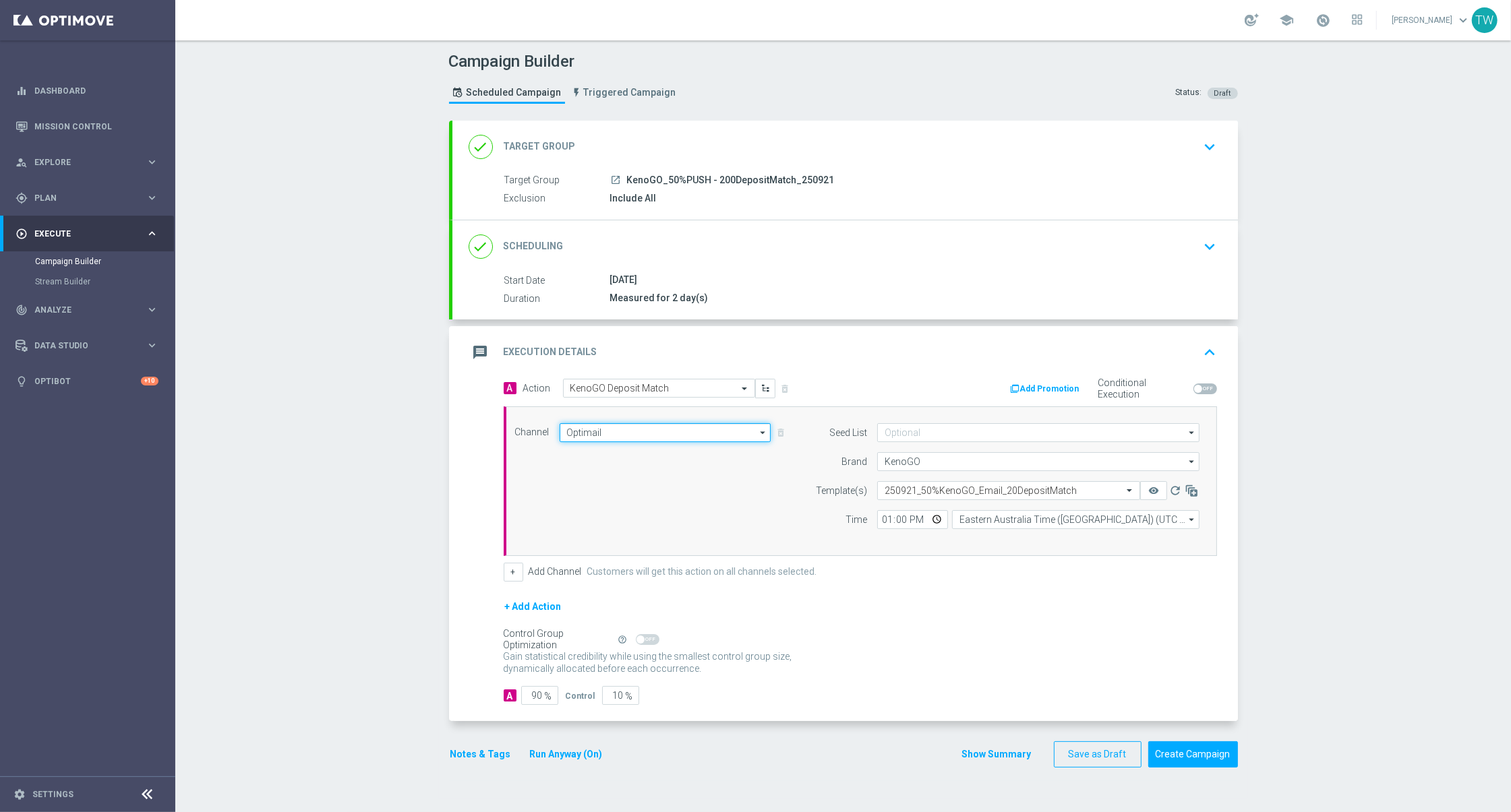
click at [594, 432] on input "Optimail" at bounding box center [666, 433] width 212 height 19
click at [638, 600] on div "OptiMobile Push" at bounding box center [661, 607] width 202 height 19
type input "OptiMobile Push"
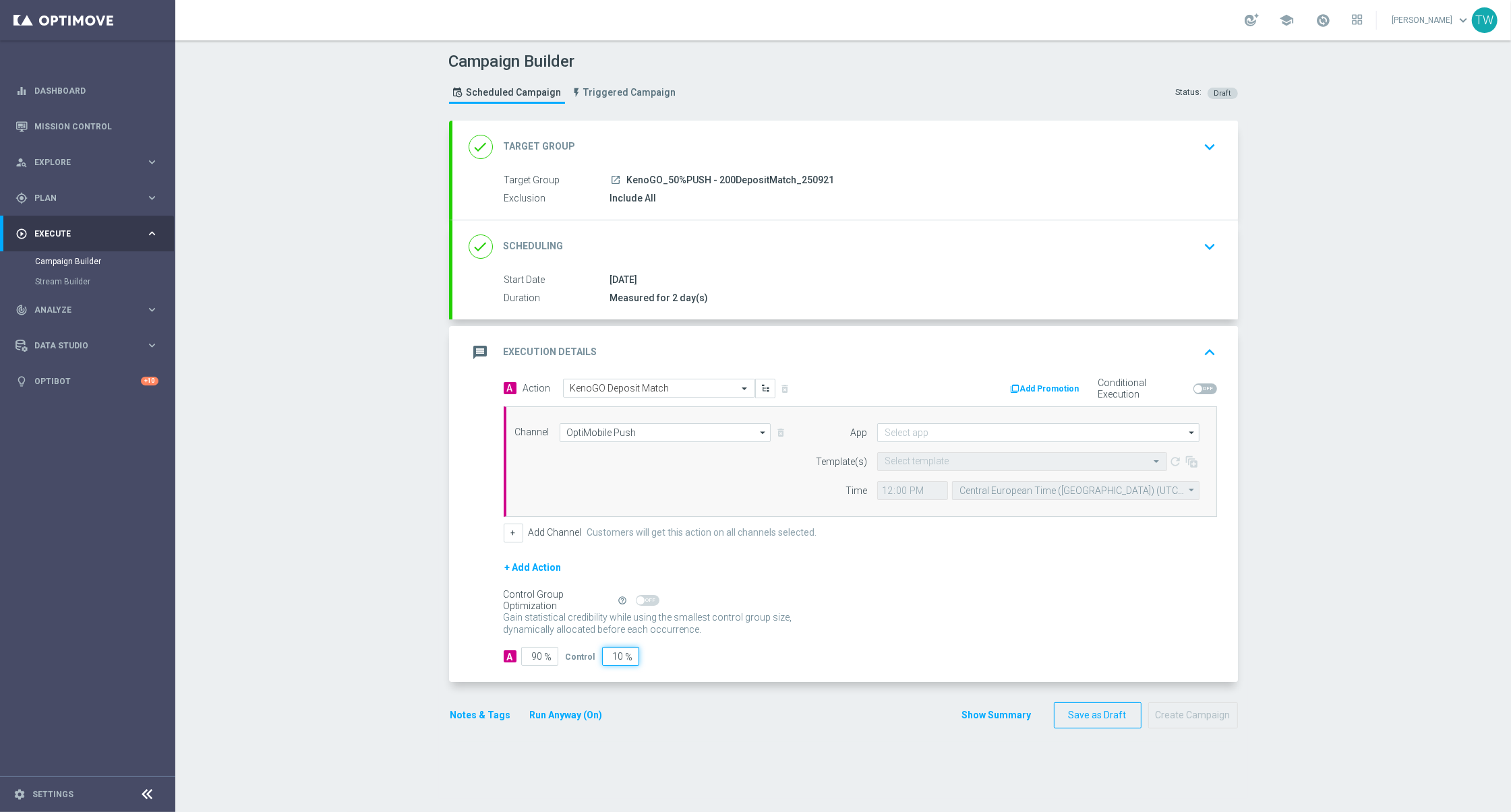
drag, startPoint x: 609, startPoint y: 655, endPoint x: 647, endPoint y: 655, distance: 38.0
click at [647, 655] on div "A 90 % Control 10 %" at bounding box center [860, 656] width 714 height 19
type input "0"
type input "100"
type input "0"
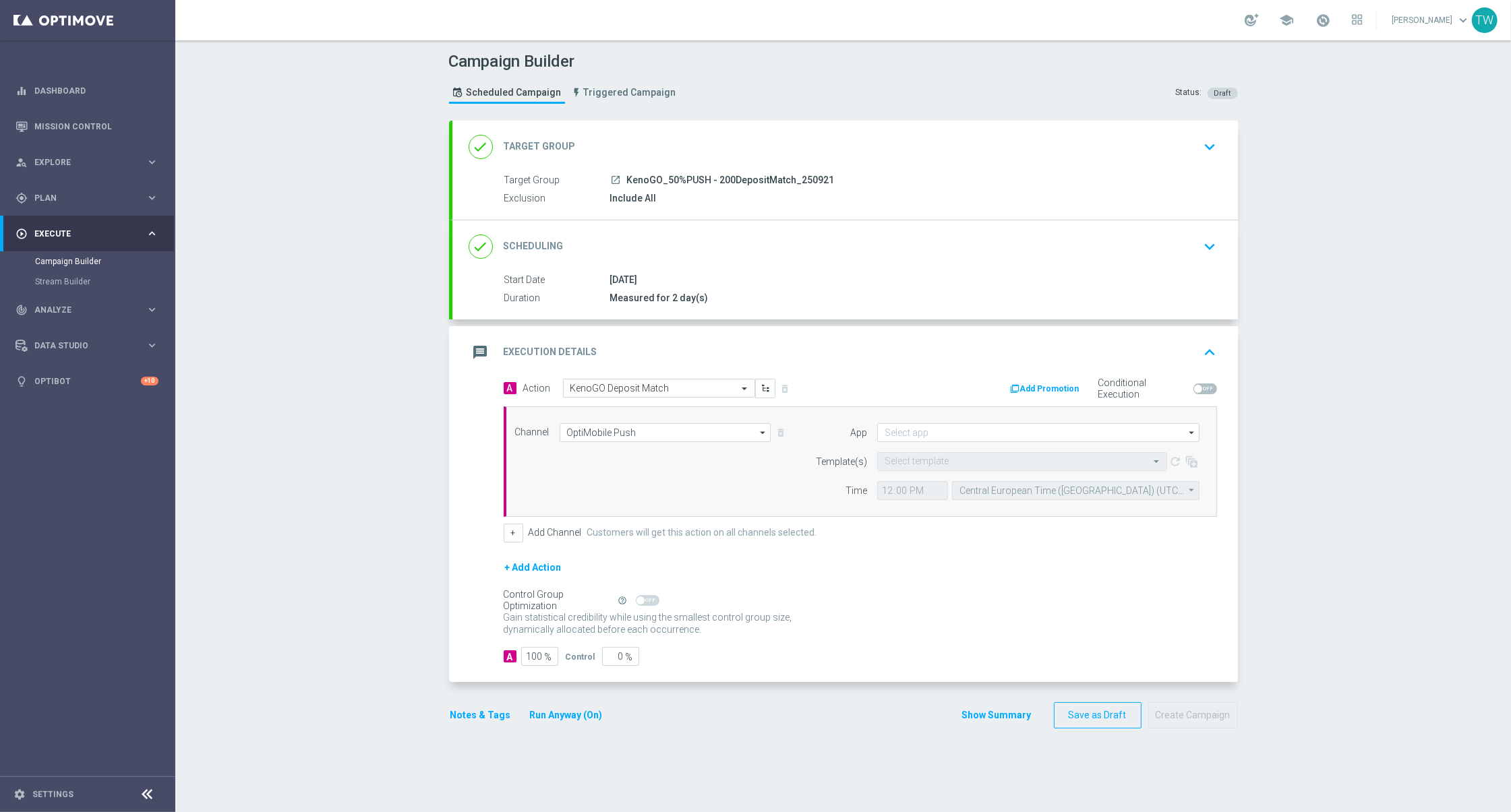
click at [729, 663] on div "A Action Select action KenoGO Deposit Match delete_forever Add Promotion Condit…" at bounding box center [845, 530] width 785 height 304
click at [924, 429] on input at bounding box center [1038, 433] width 322 height 19
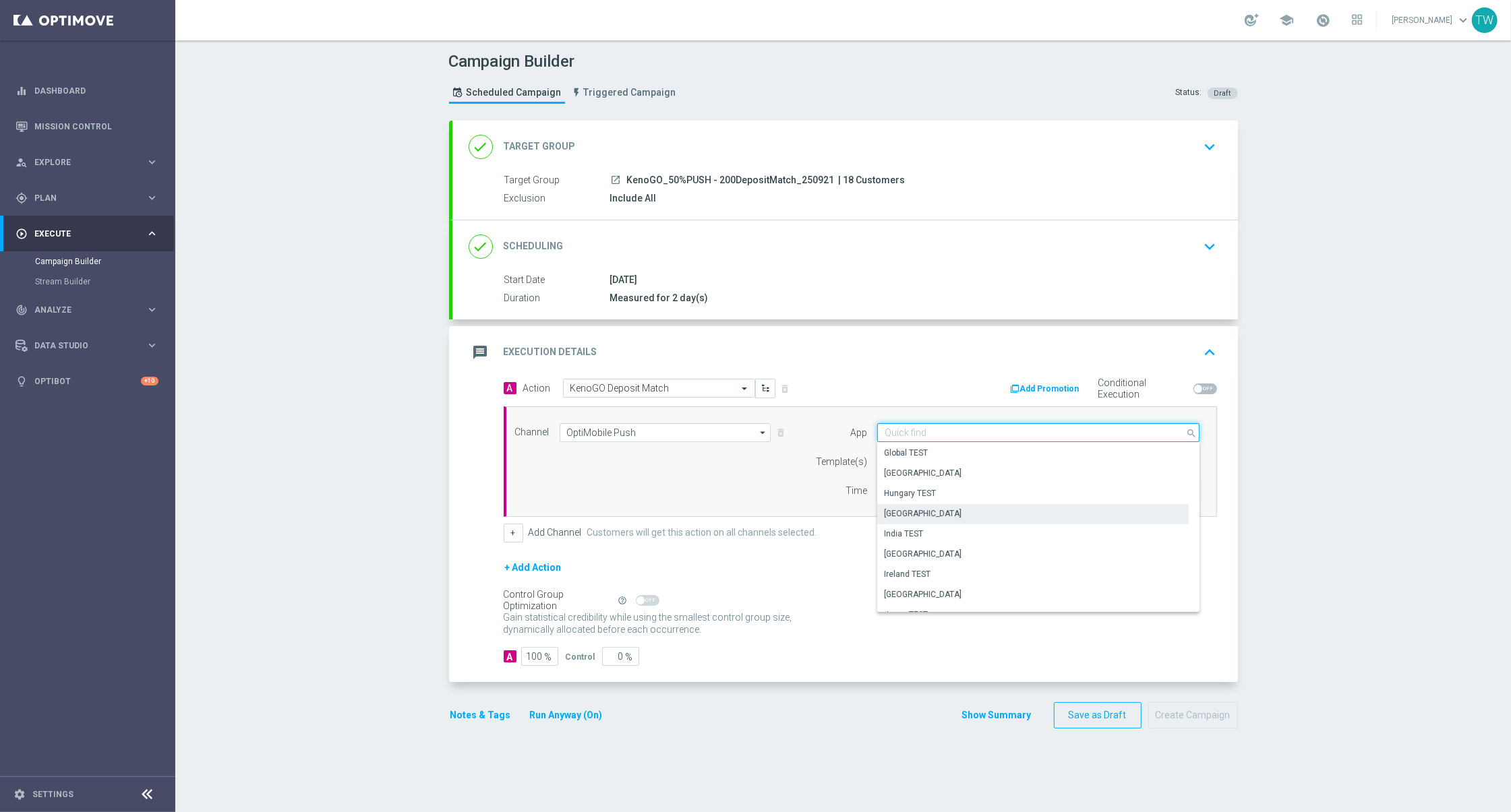
scroll to position [265, 0]
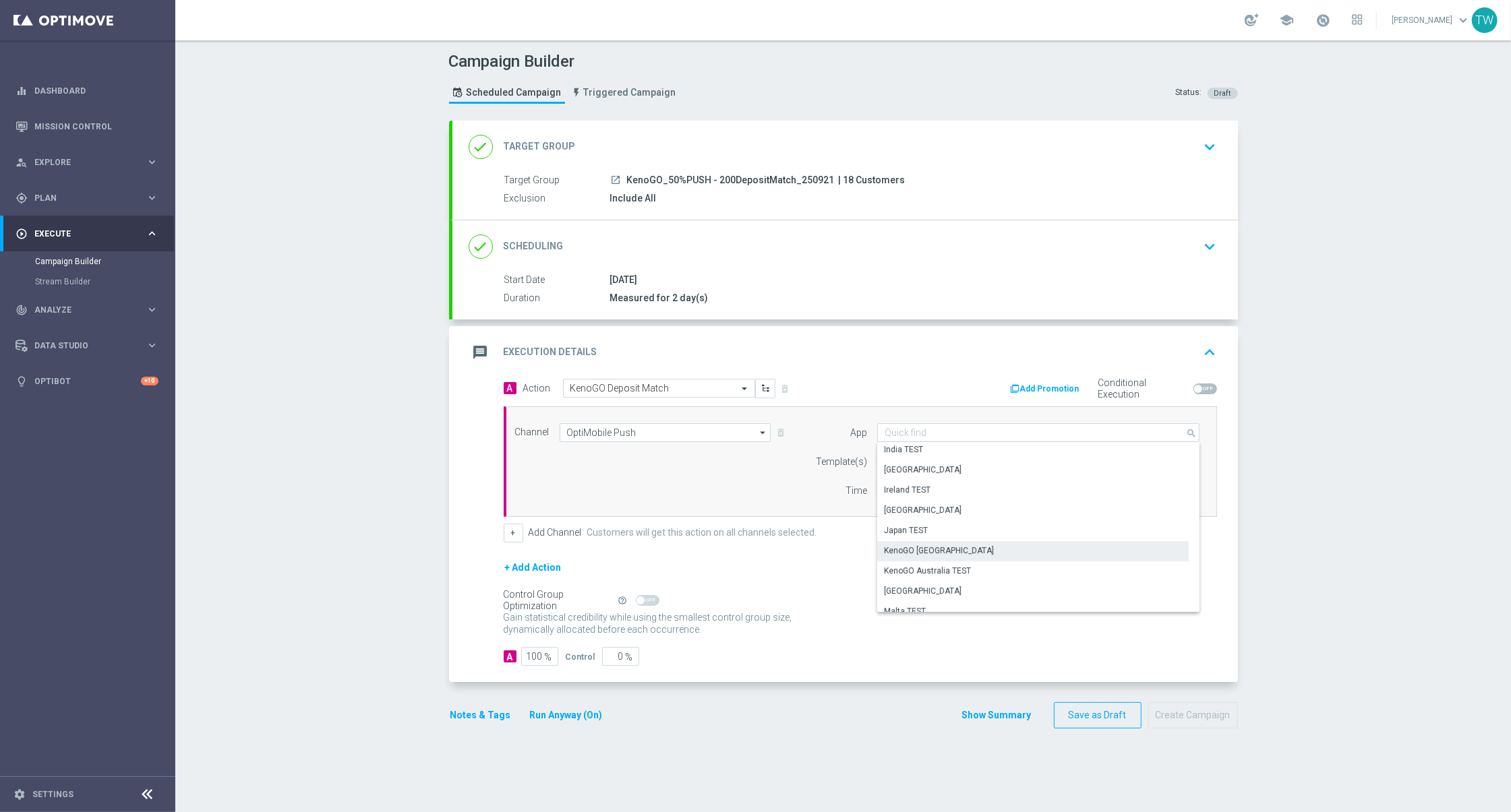
click at [912, 544] on div "KenoGO Australia" at bounding box center [939, 550] width 110 height 12
type input "KenoGO Australia"
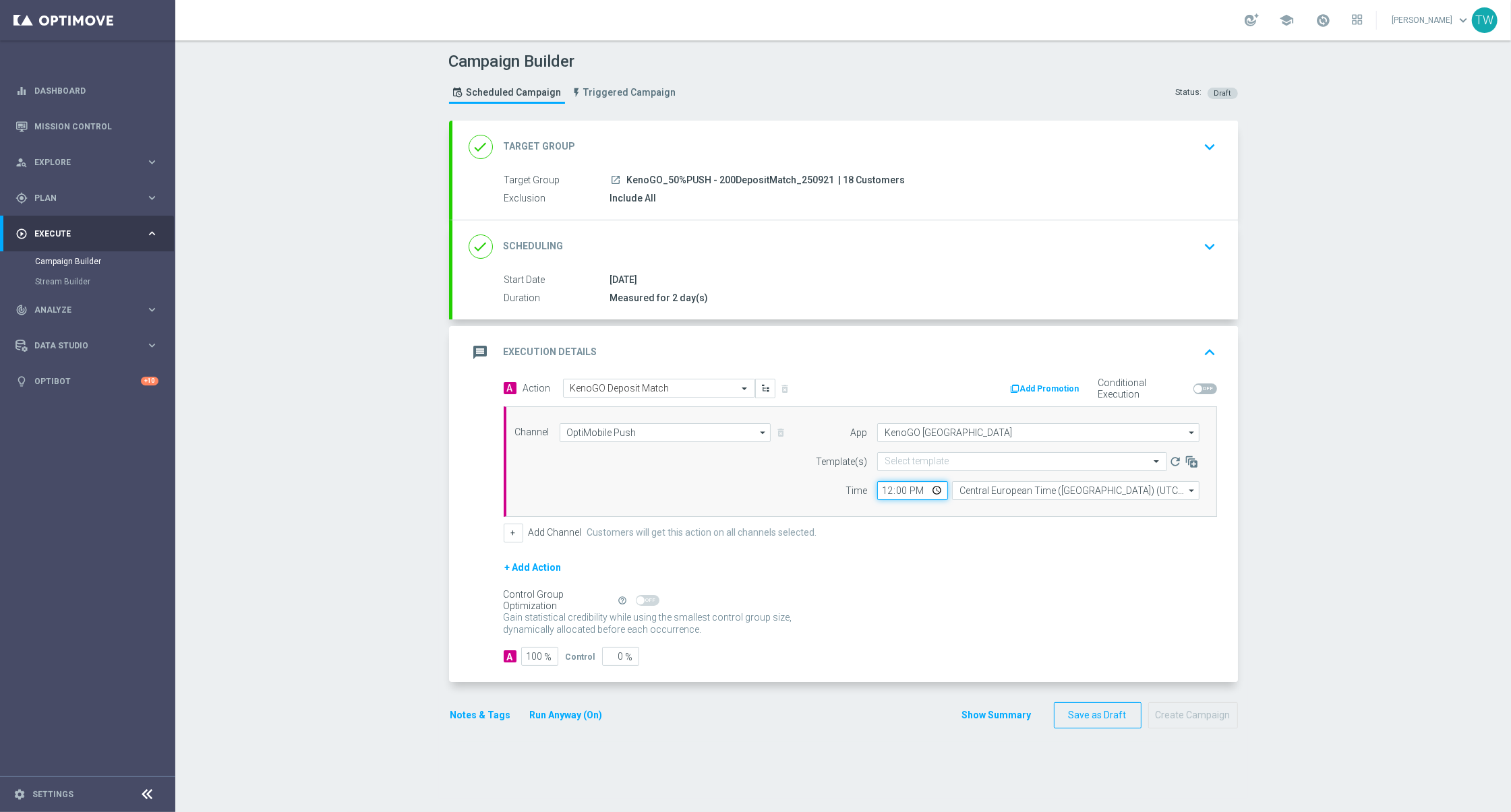
click at [887, 491] on input "12:00" at bounding box center [912, 491] width 71 height 19
type input "13:00"
click at [963, 489] on input "Central European Time (Budapest) (UTC +02:00)" at bounding box center [1076, 491] width 248 height 19
click at [976, 504] on div "Eastern Australia Time (Sydney) (UTC +10:00)" at bounding box center [1069, 510] width 221 height 12
type input "Eastern Australia Time (Sydney) (UTC +10:00)"
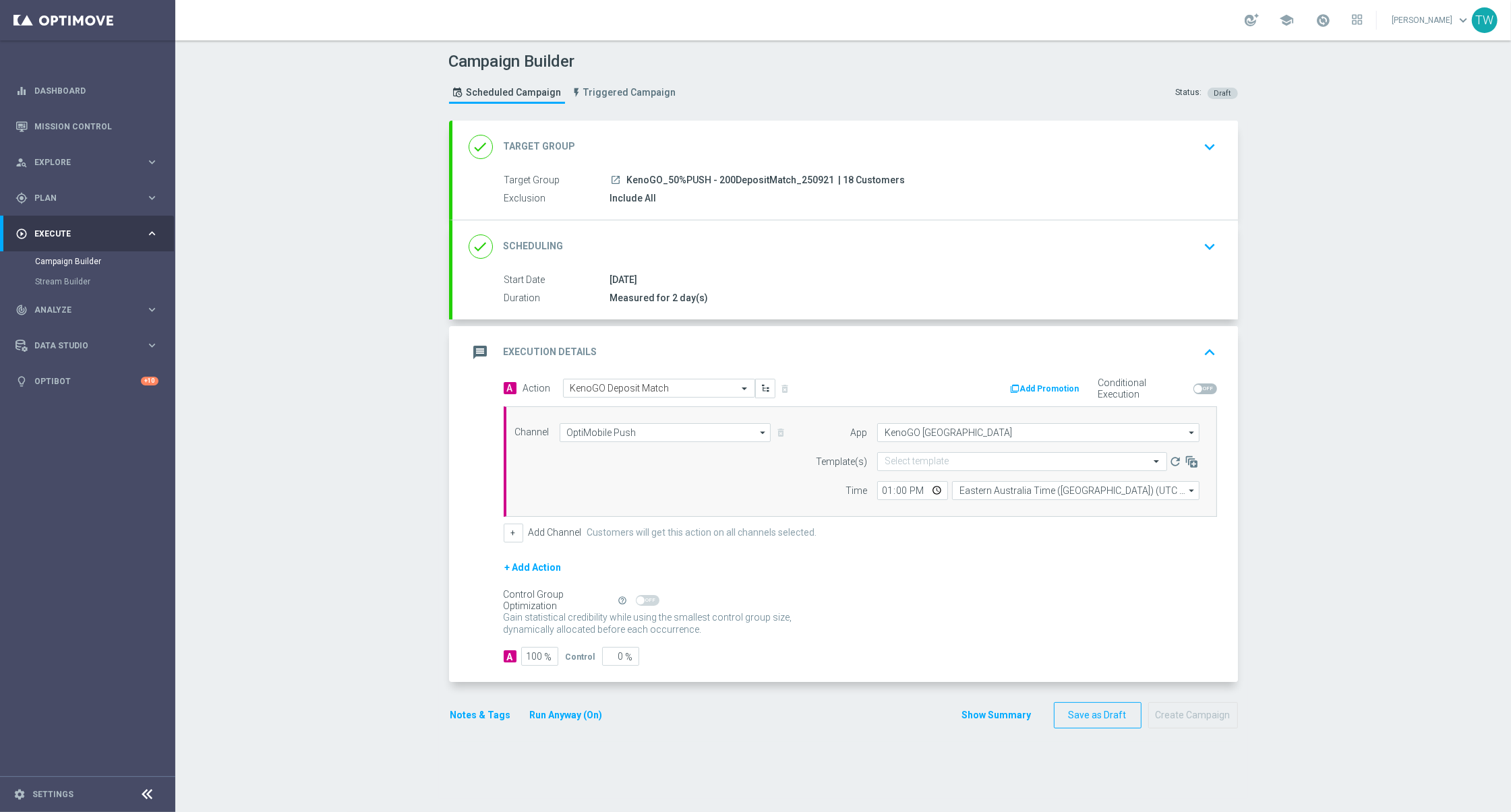
click at [969, 470] on form "Template(s) Select template refresh Time 13:00 Eastern Australia Time (Sydney) …" at bounding box center [1004, 476] width 391 height 48
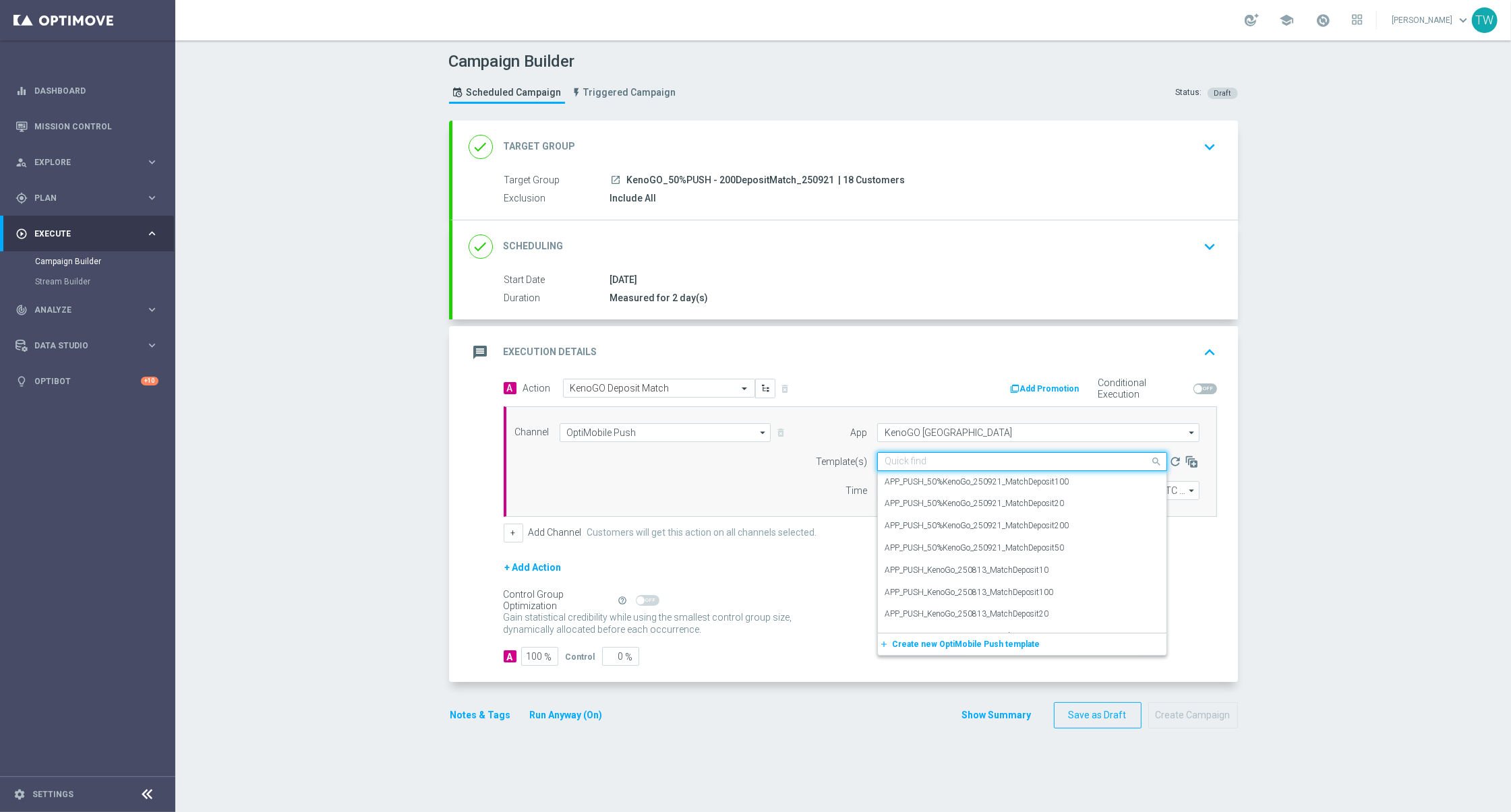
click at [967, 467] on div "Quick find" at bounding box center [1021, 461] width 290 height 19
click at [1102, 524] on div "APP_PUSH_50%KenoGo_250921_MatchDeposit200" at bounding box center [1022, 526] width 275 height 22
type input "250921"
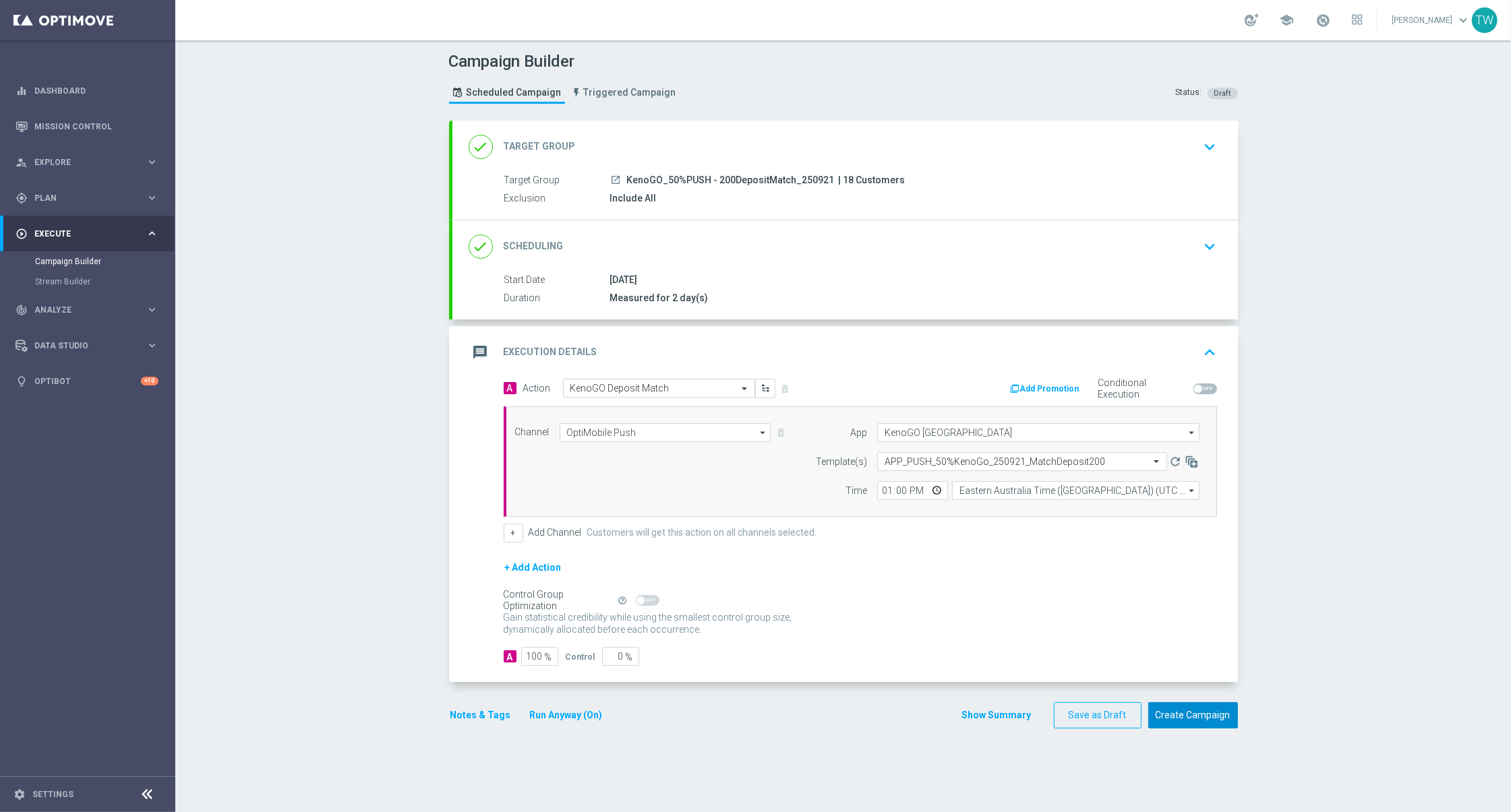
click at [1192, 707] on button "Create Campaign" at bounding box center [1192, 715] width 89 height 26
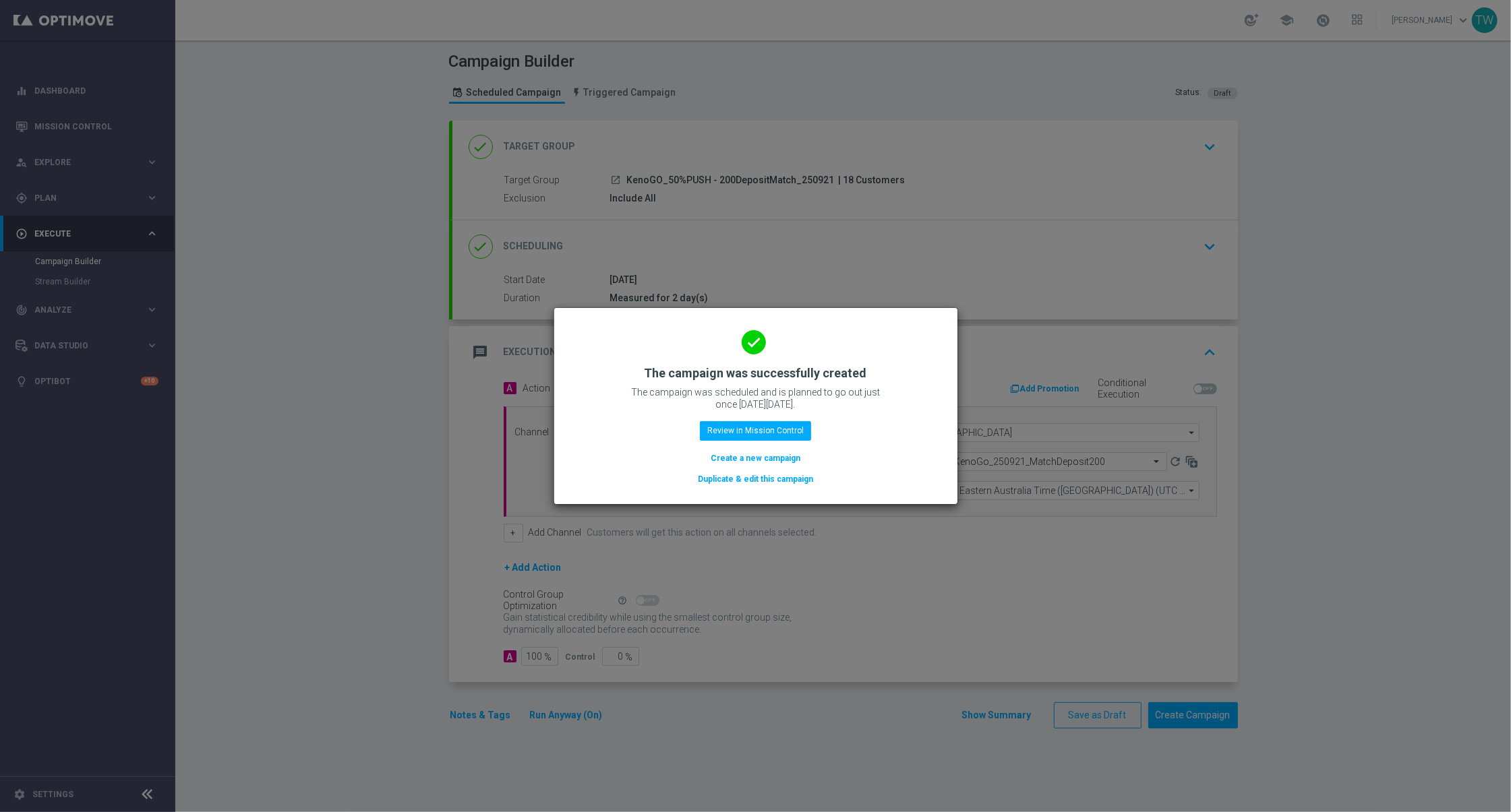
click at [706, 481] on button "Duplicate & edit this campaign" at bounding box center [755, 479] width 118 height 15
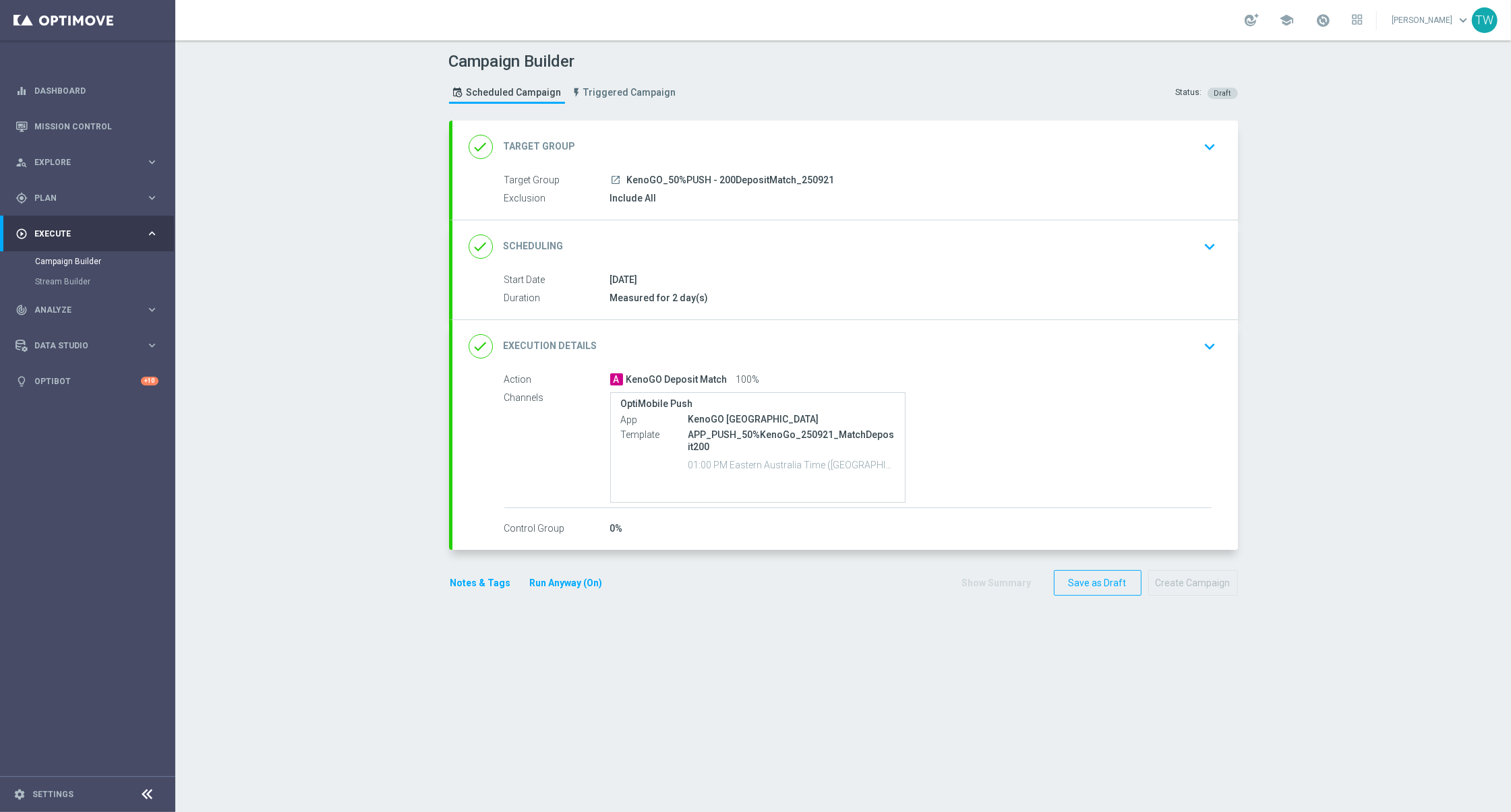
click at [760, 142] on div "done Target Group keyboard_arrow_down" at bounding box center [845, 147] width 753 height 26
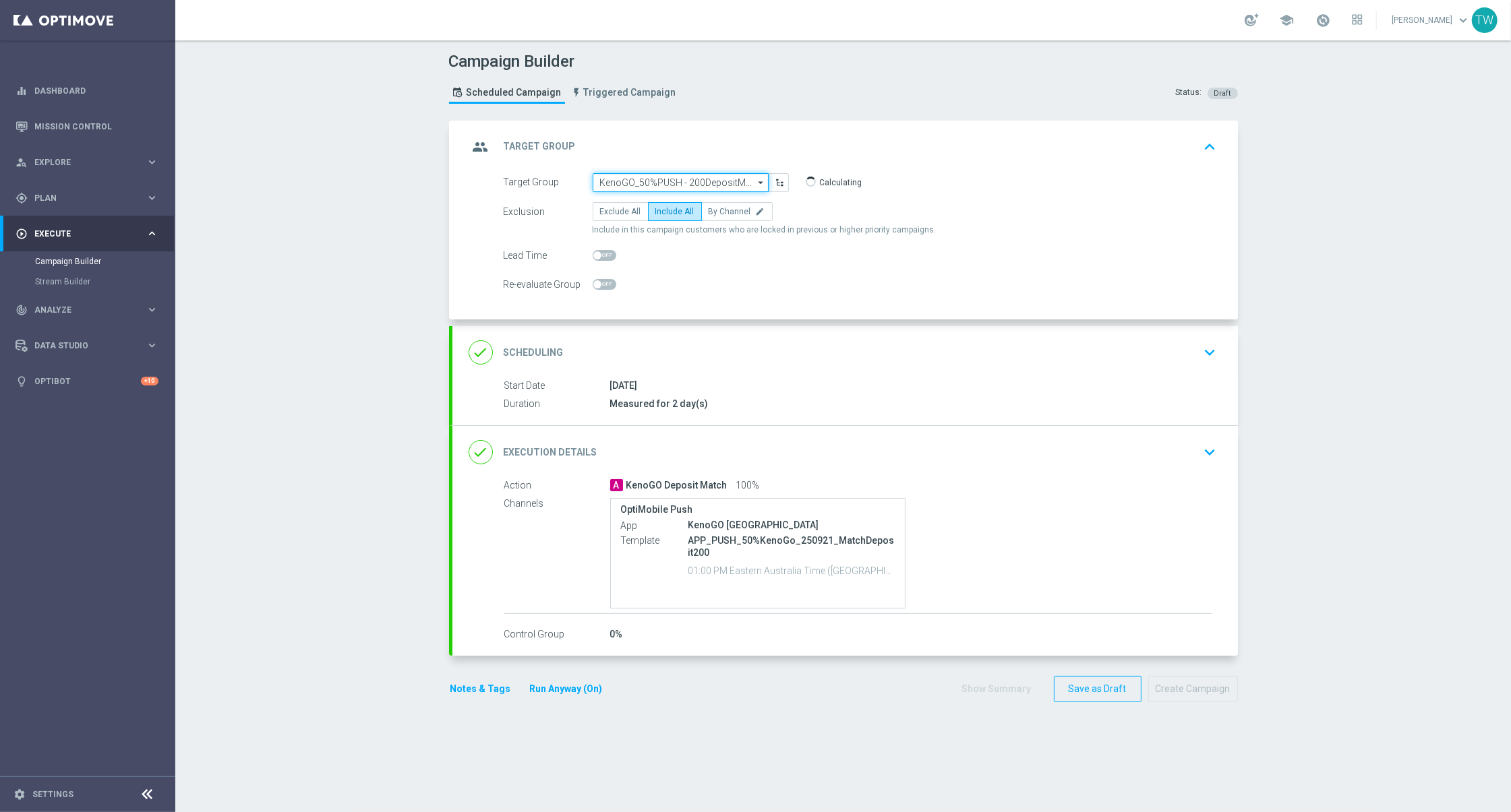
click at [684, 181] on input "KenoGO_50%PUSH - 200DepositMatch_250921" at bounding box center [681, 182] width 176 height 19
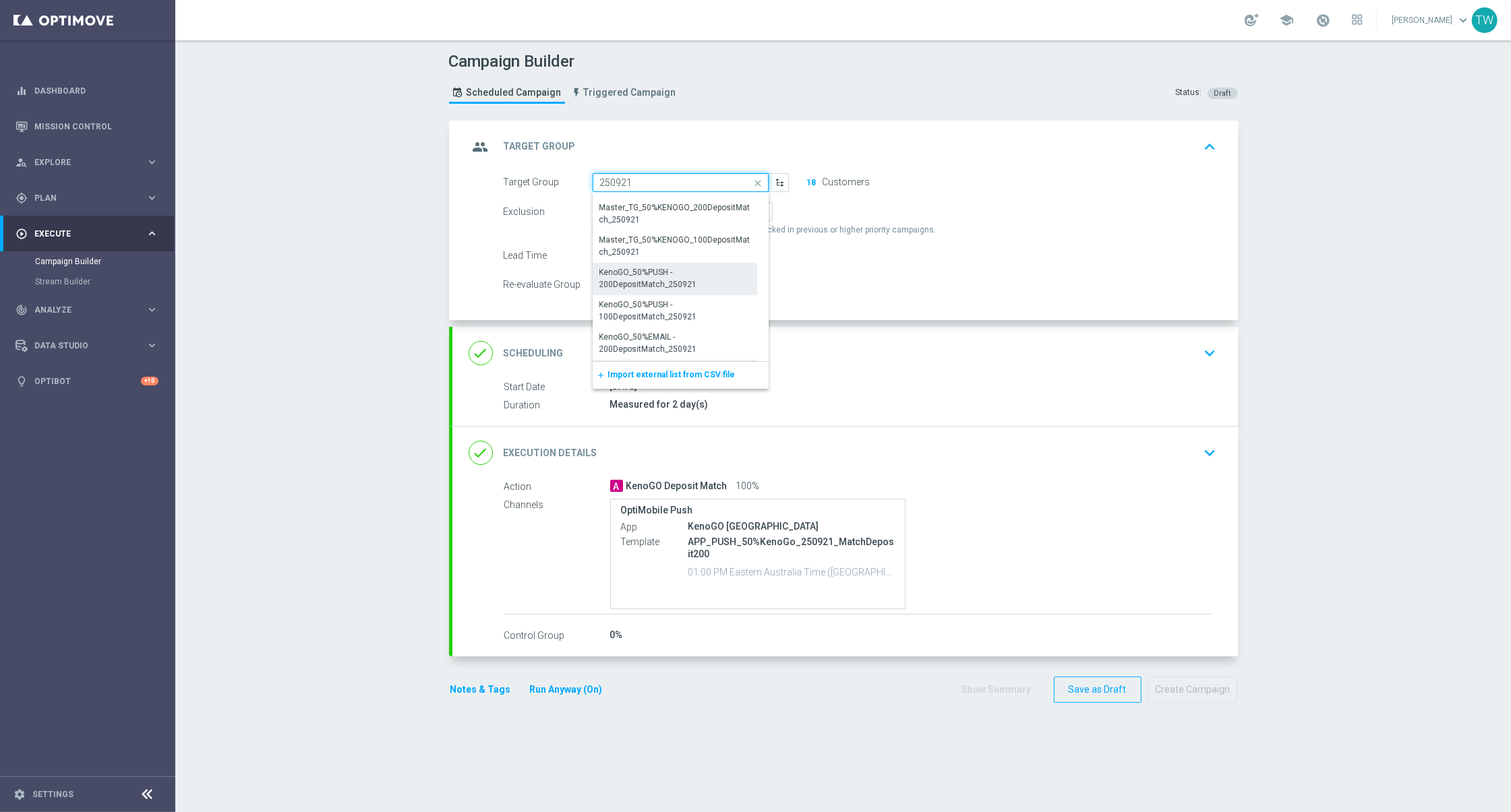
scroll to position [414, 0]
click at [716, 283] on div "KenoGO_50%PUSH - 100DepositMatch_250921" at bounding box center [674, 280] width 150 height 24
type input "KenoGO_50%PUSH - 100DepositMatch_250921"
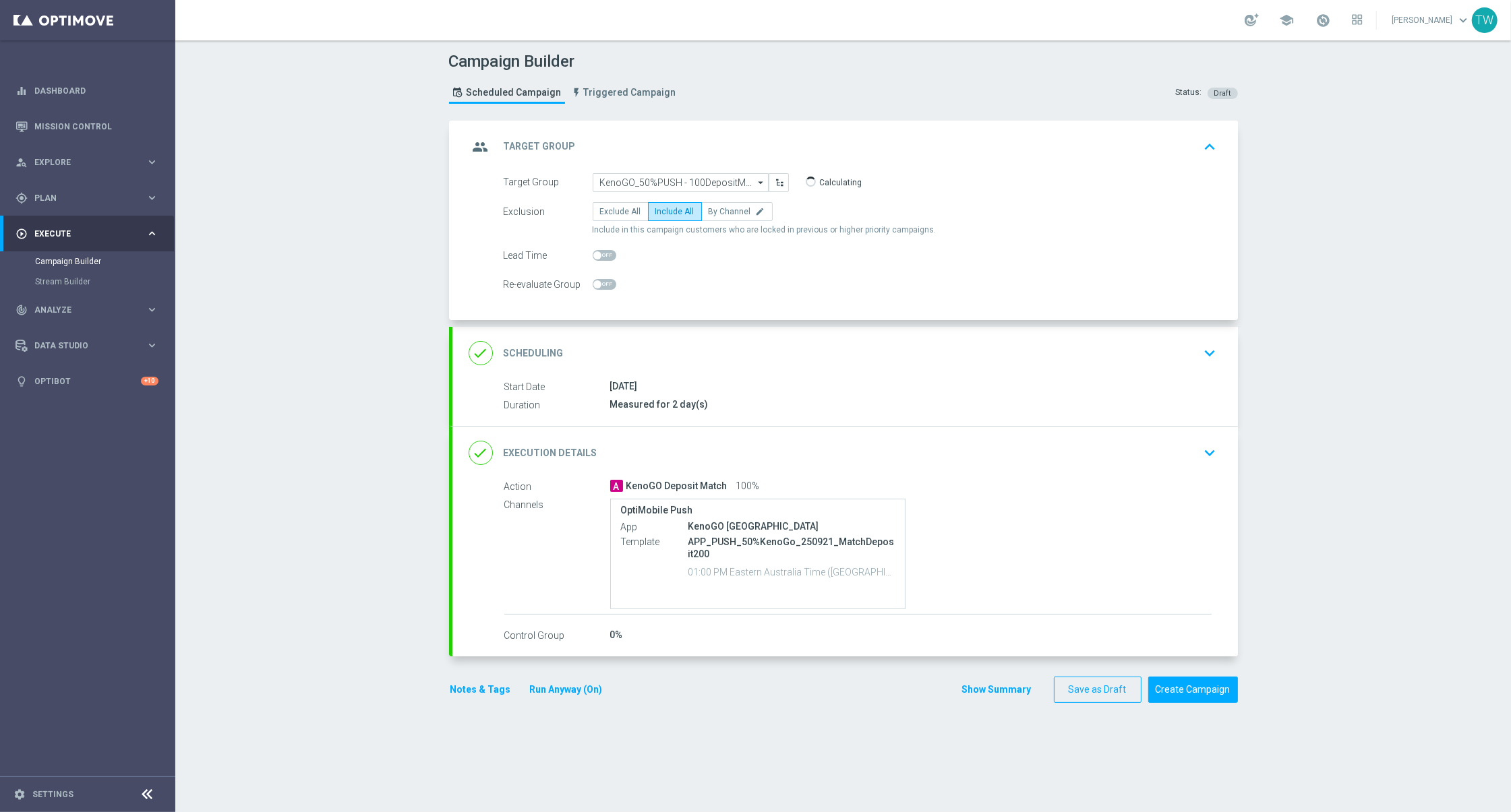
click at [699, 449] on div "done Execution Details keyboard_arrow_down" at bounding box center [845, 453] width 753 height 26
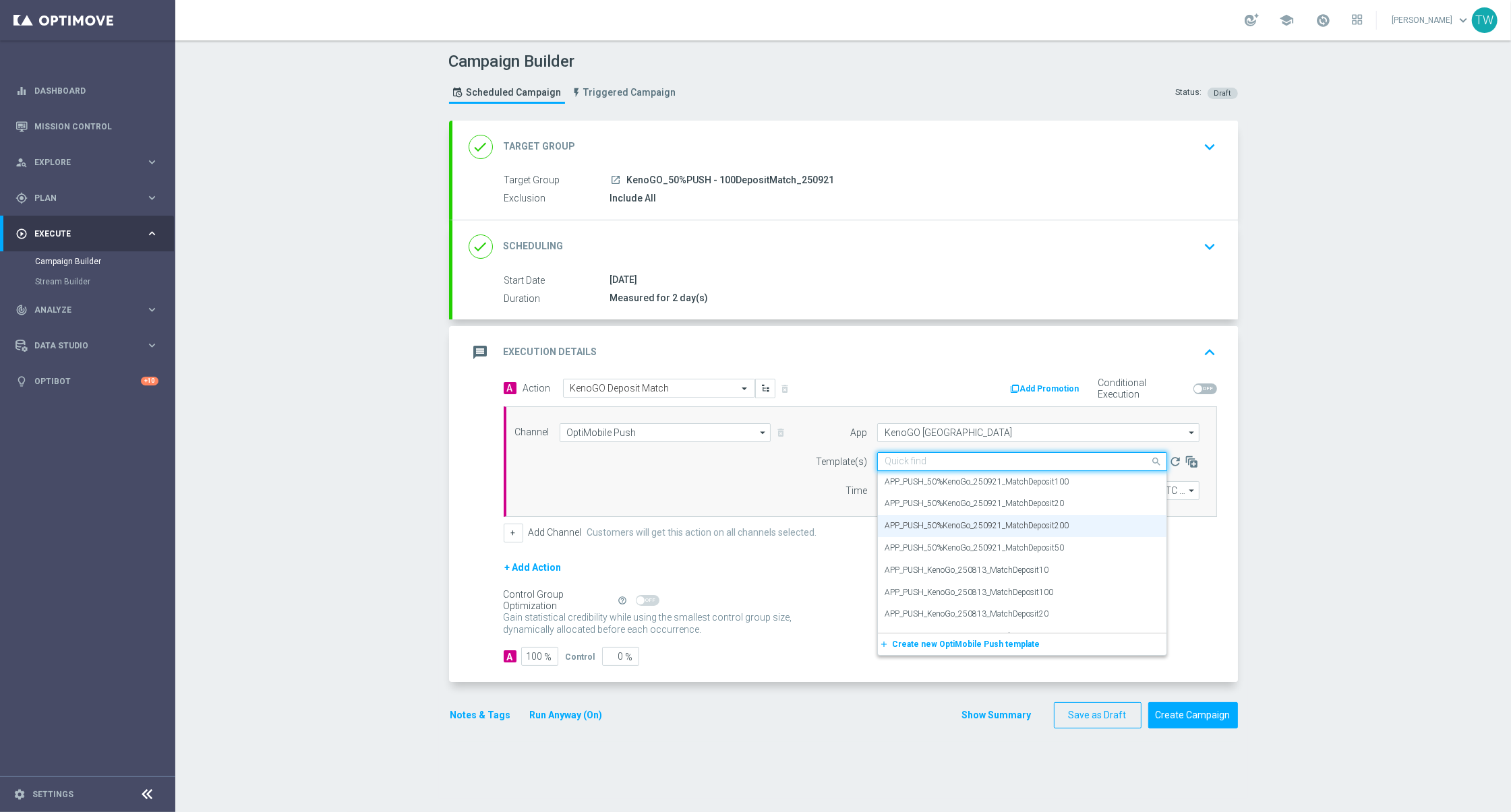
click at [1011, 456] on input "text" at bounding box center [1009, 462] width 248 height 11
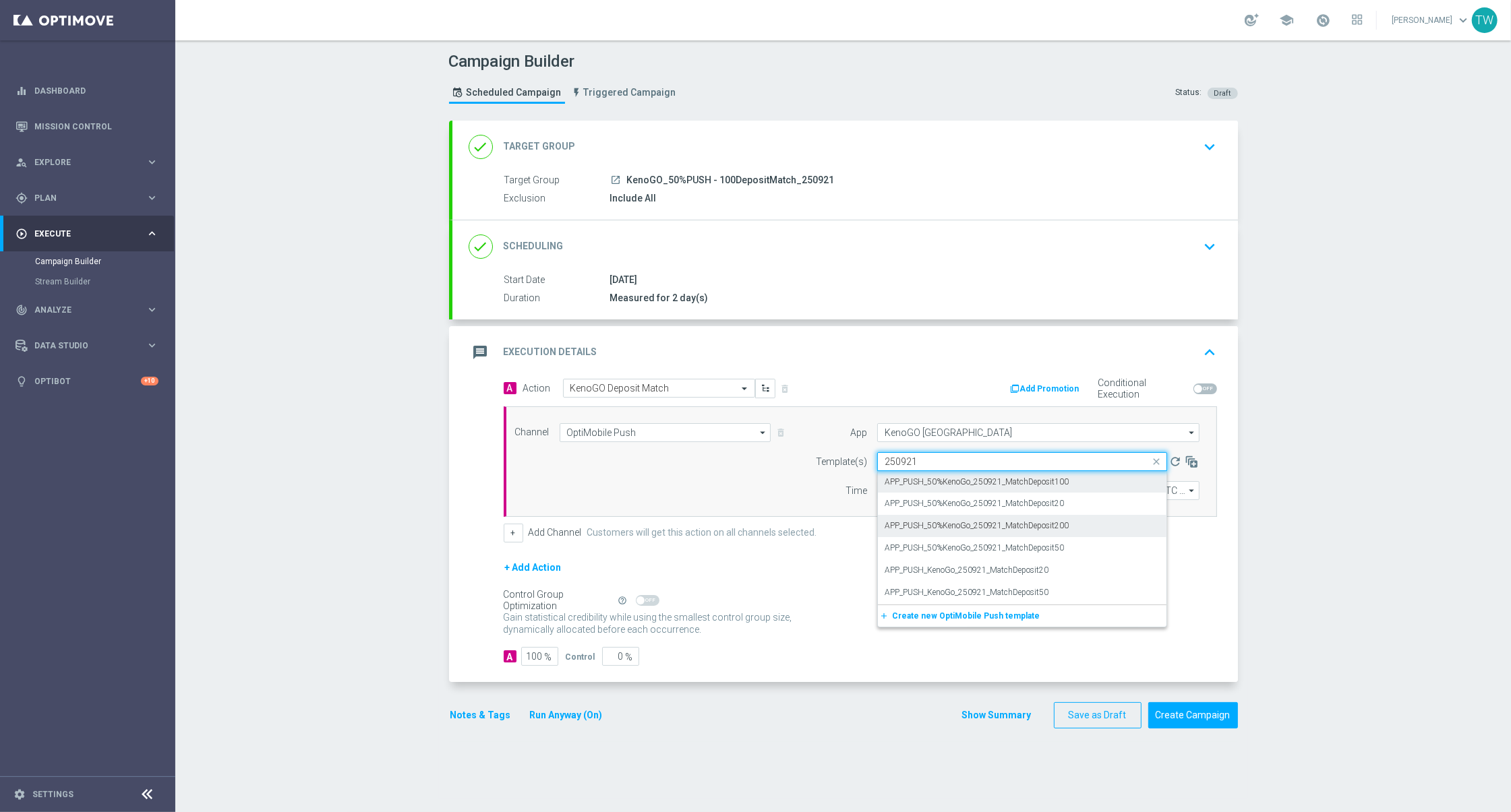
click at [1105, 476] on div "APP_PUSH_50%KenoGo_250921_MatchDeposit100" at bounding box center [1022, 481] width 275 height 22
type input "250921"
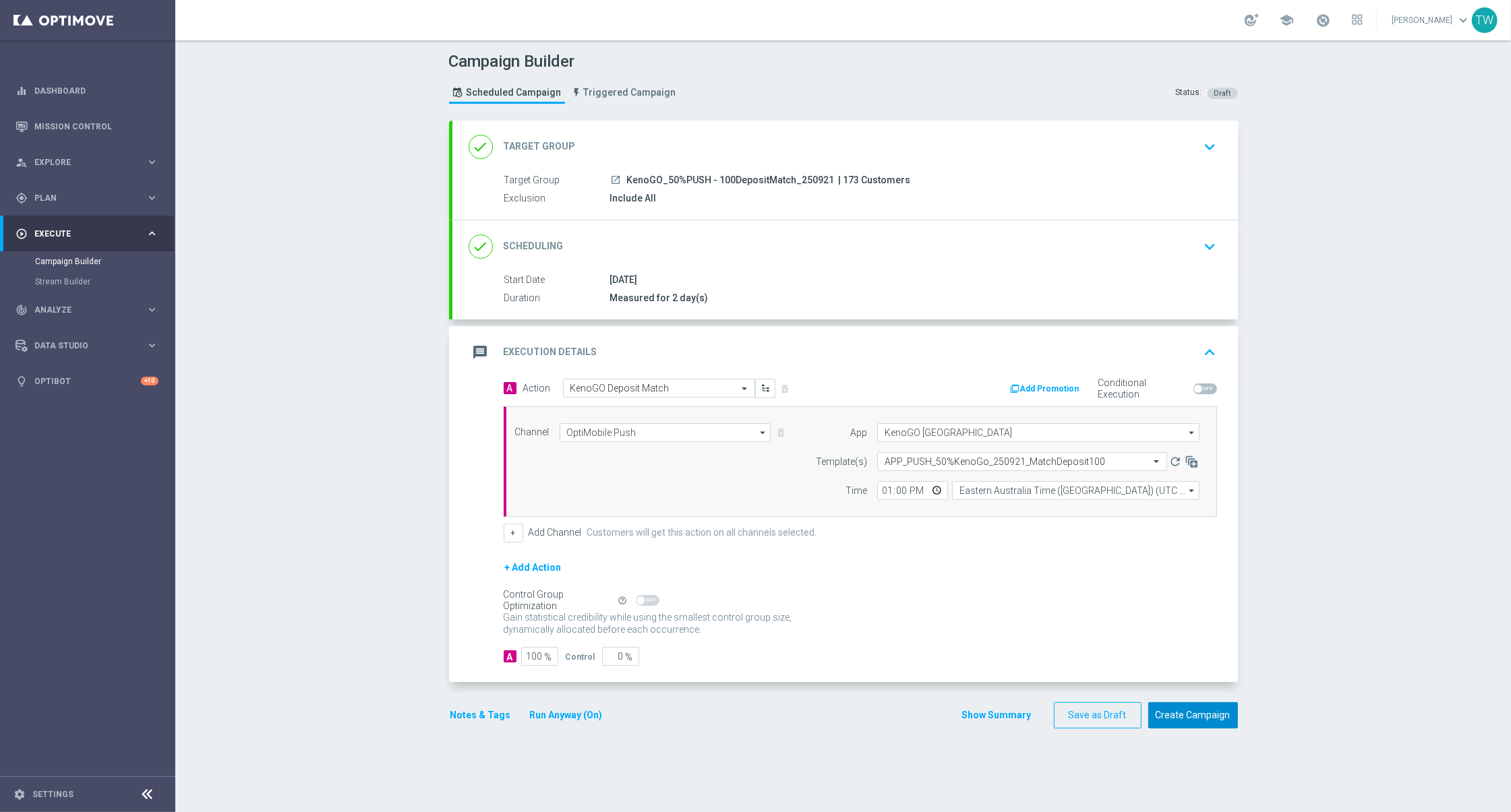
click at [1177, 711] on button "Create Campaign" at bounding box center [1192, 715] width 89 height 26
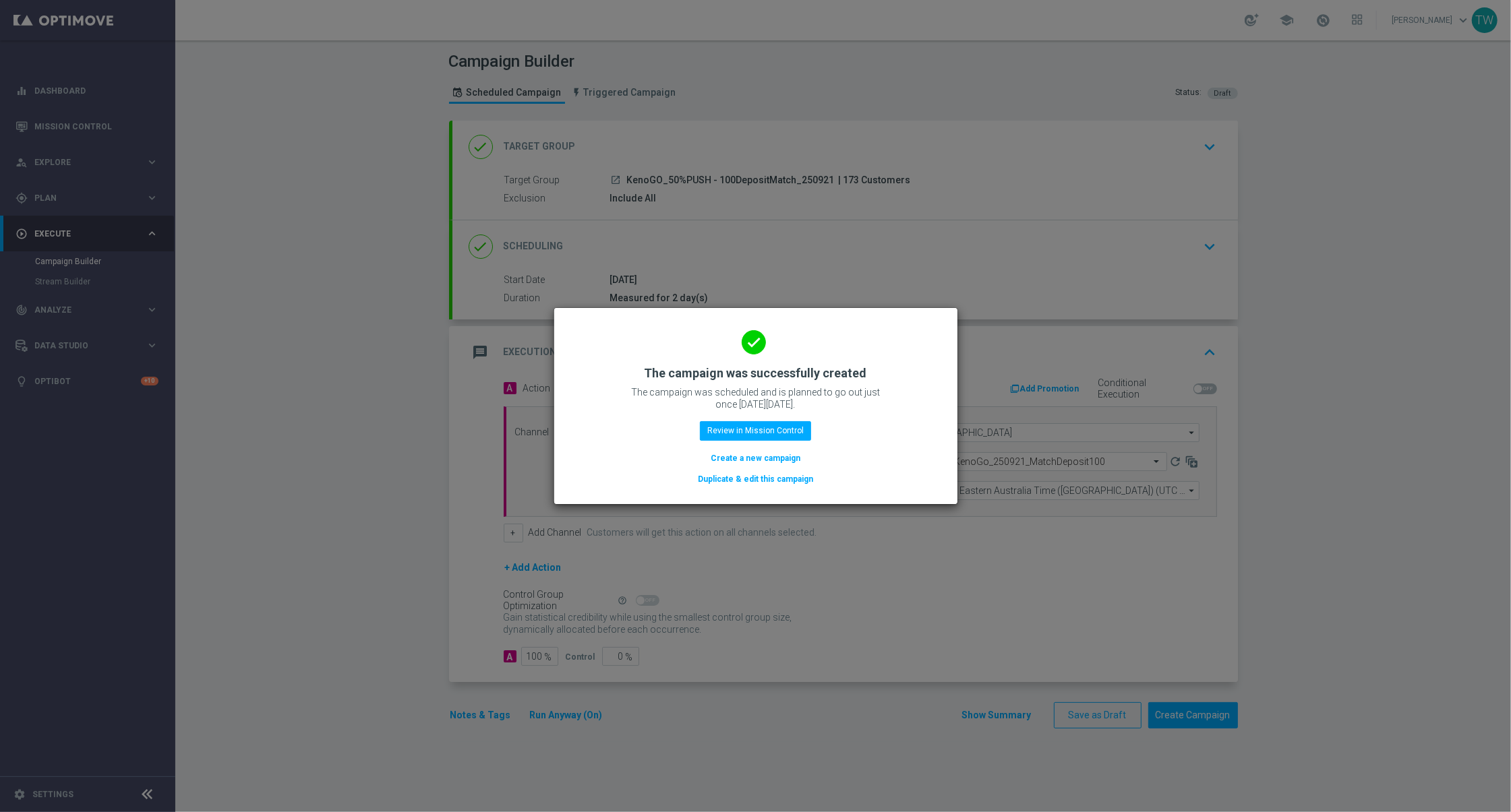
click at [798, 477] on button "Duplicate & edit this campaign" at bounding box center [755, 479] width 118 height 15
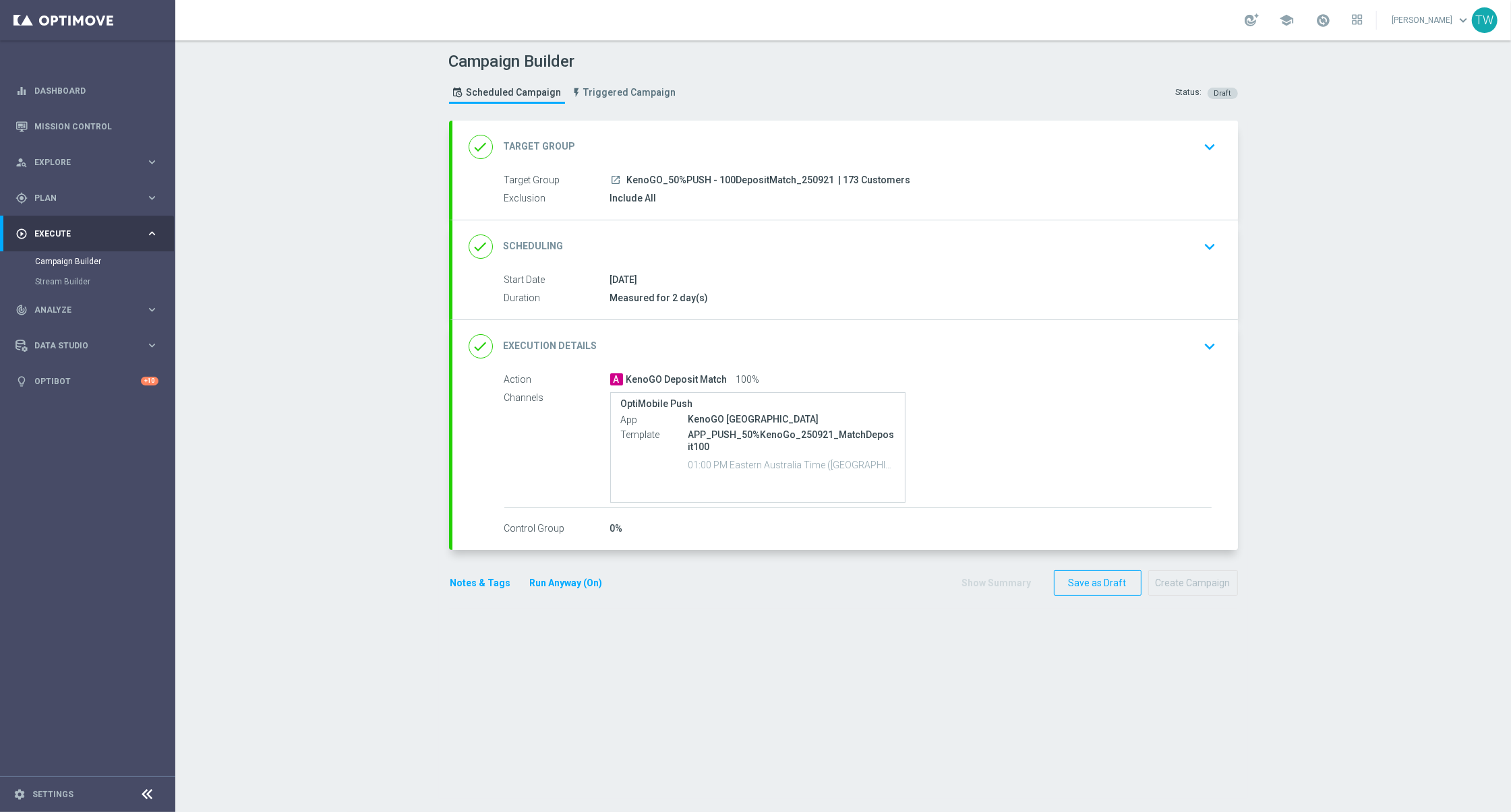
click at [721, 138] on div "done Target Group keyboard_arrow_down" at bounding box center [845, 147] width 753 height 26
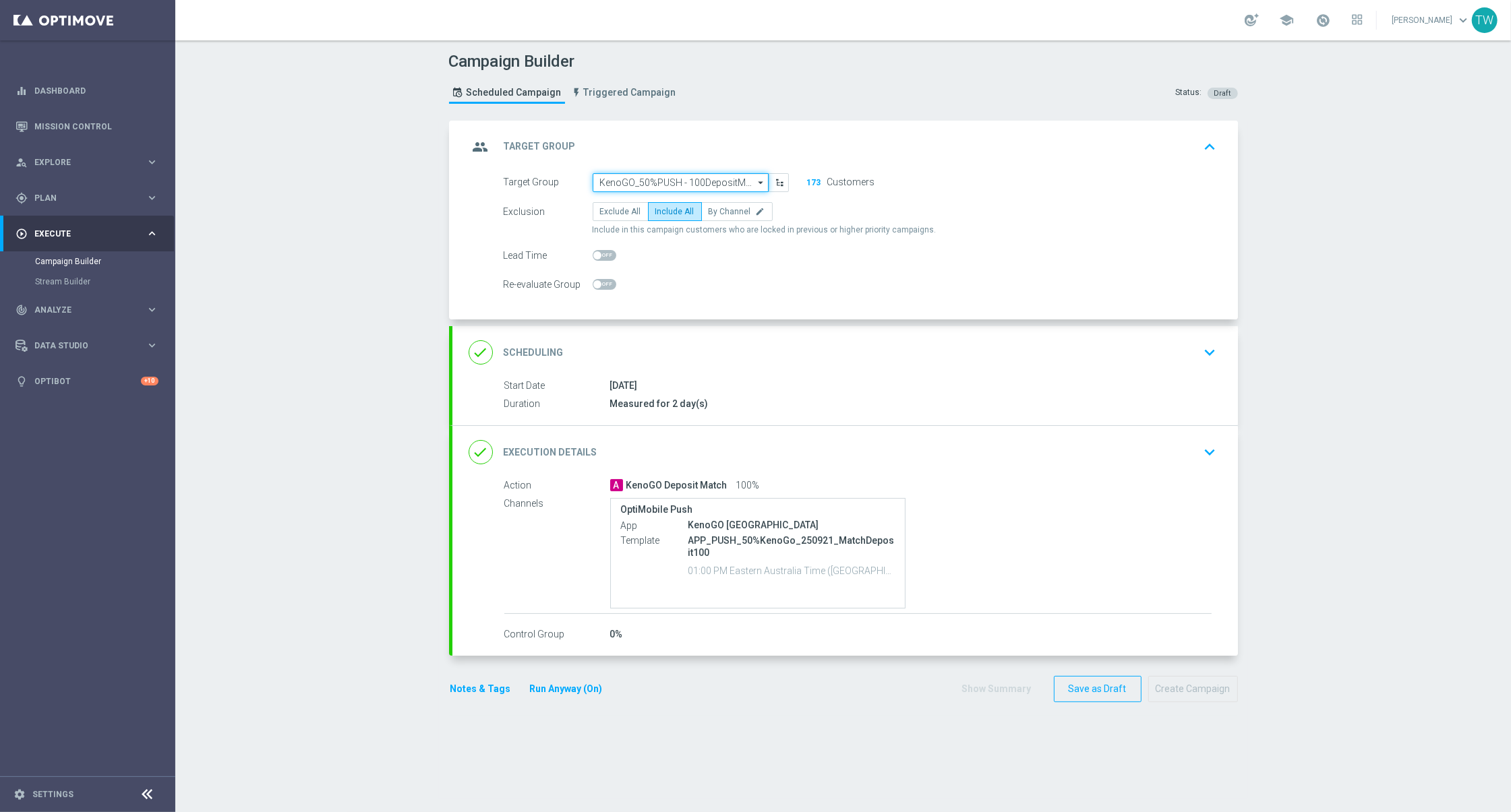
click at [679, 177] on input "KenoGO_50%PUSH - 100DepositMatch_250921" at bounding box center [681, 182] width 176 height 19
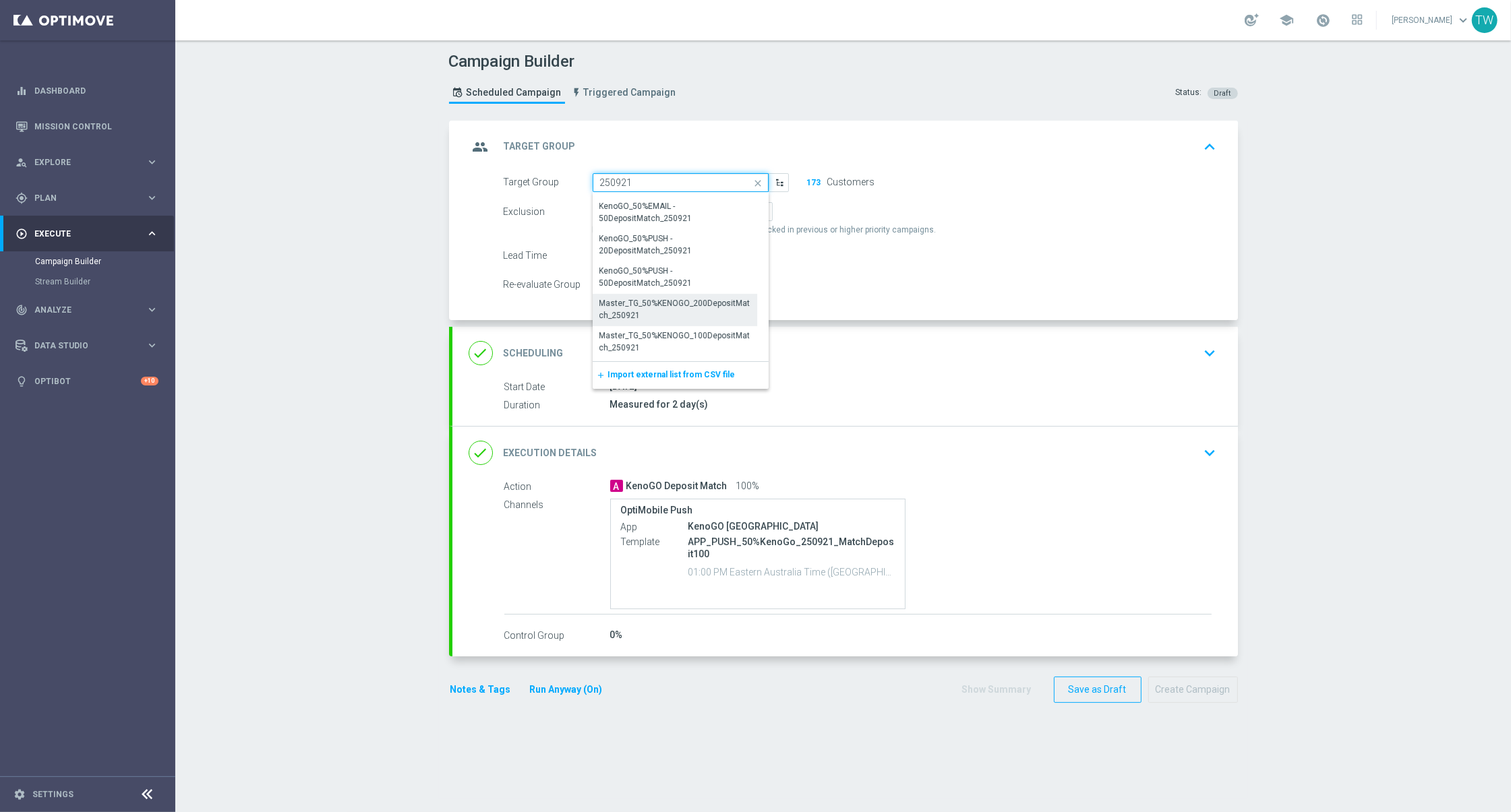
scroll to position [278, 0]
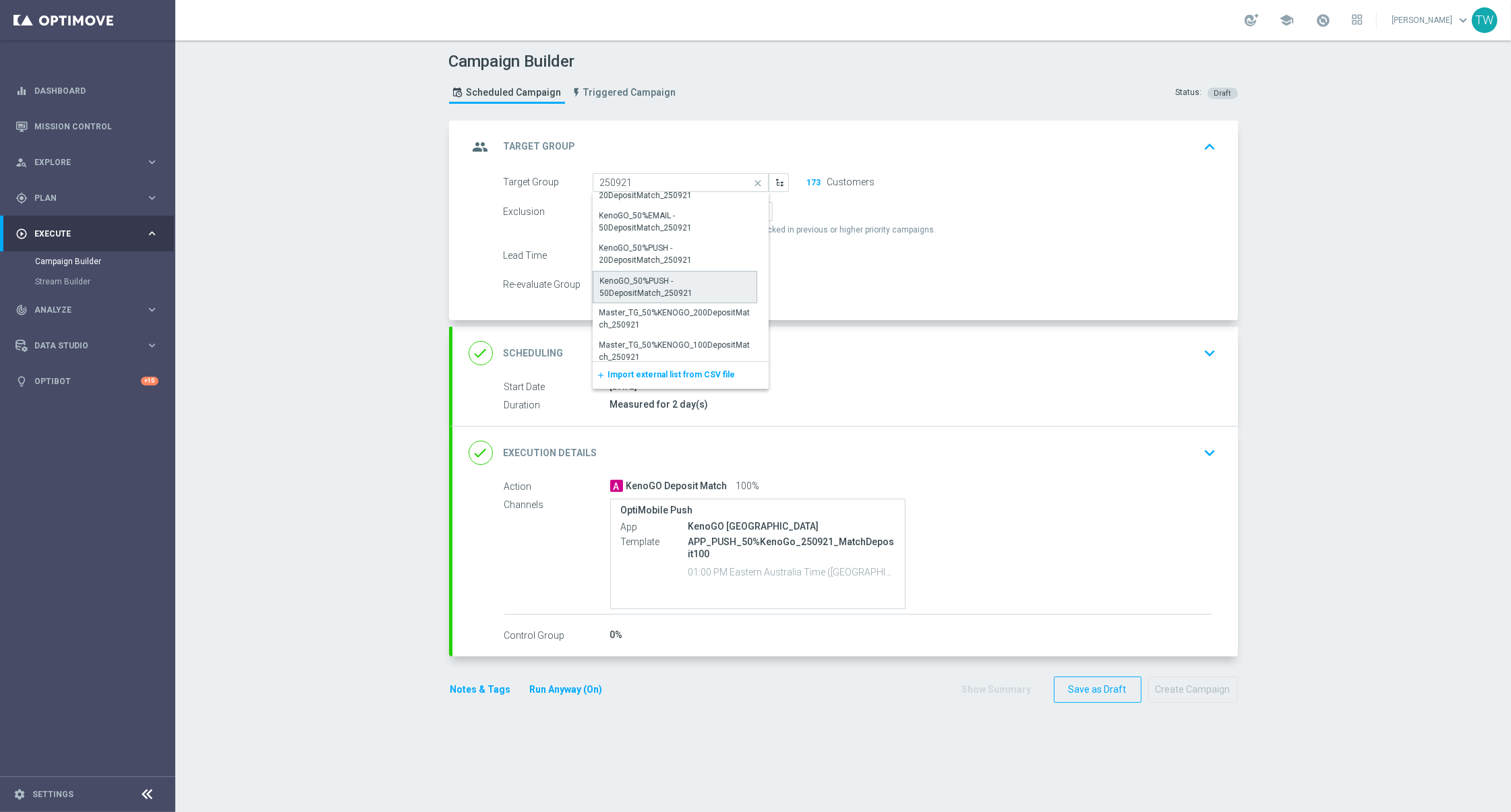
click at [680, 292] on div "KenoGO_50%PUSH - 50DepositMatch_250921" at bounding box center [674, 287] width 150 height 24
type input "KenoGO_50%PUSH - 50DepositMatch_250921"
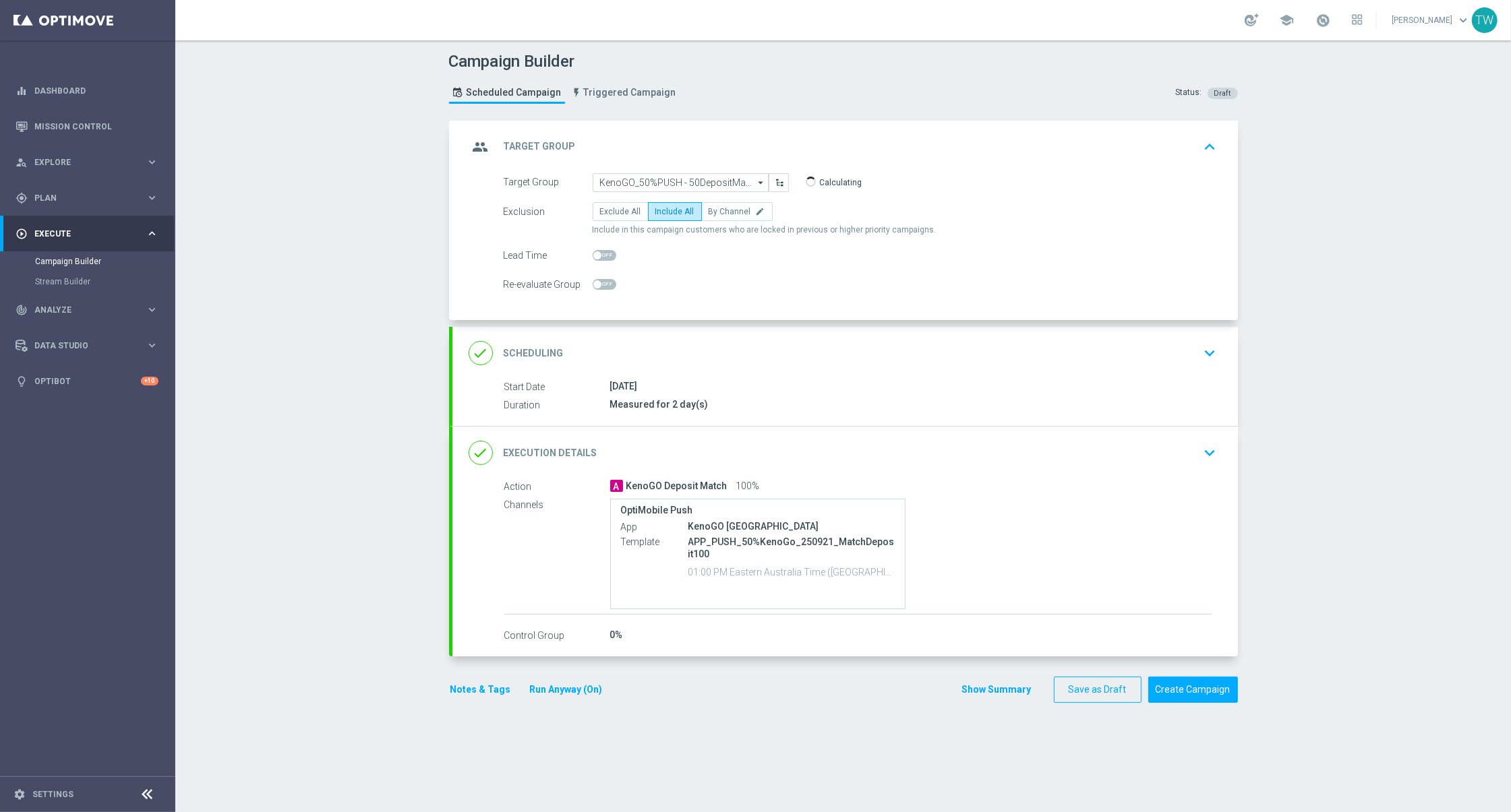
click at [689, 448] on div "done Execution Details keyboard_arrow_down" at bounding box center [845, 453] width 753 height 26
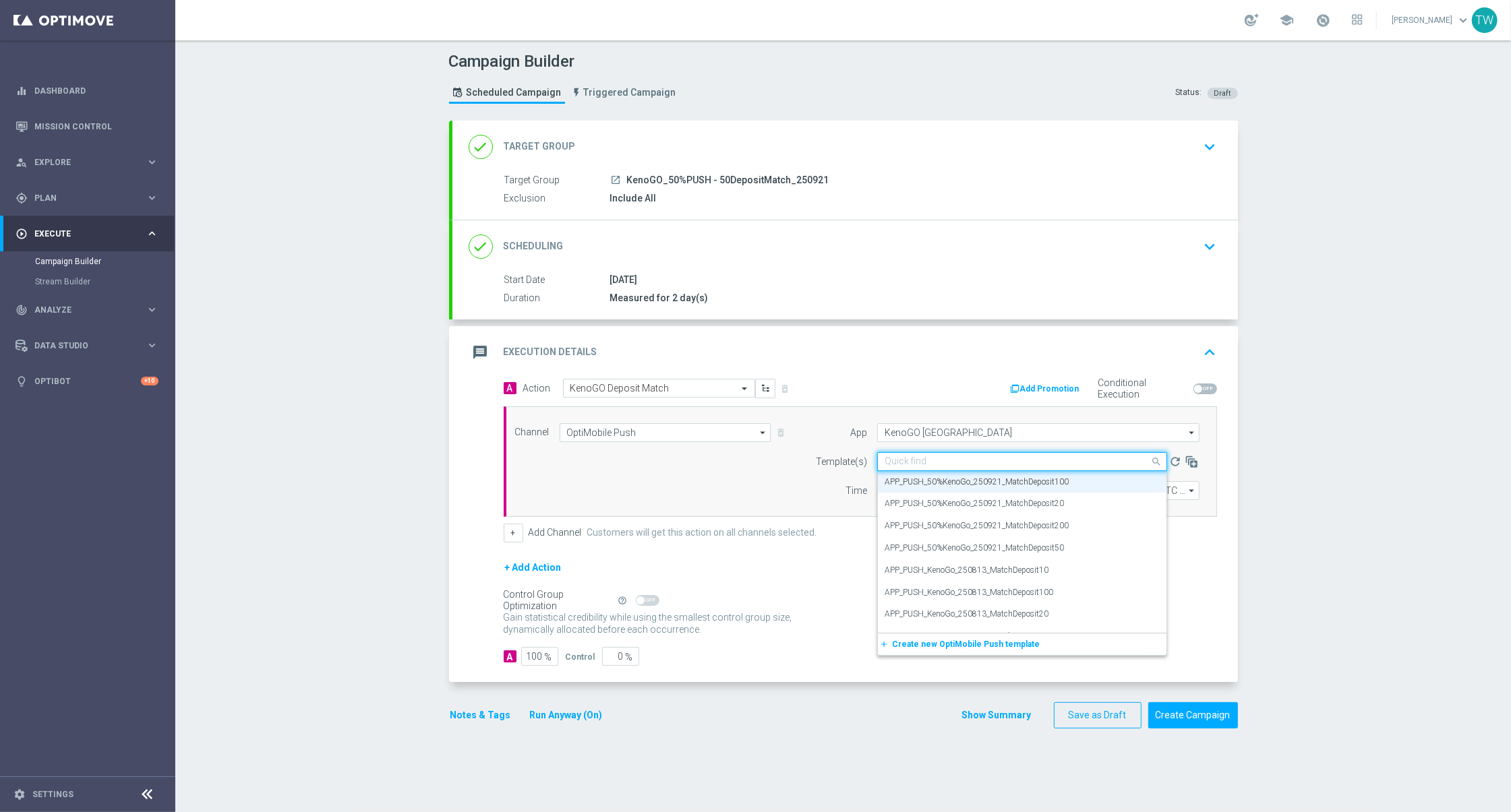
click at [898, 452] on div "Quick find APP_PUSH_50%KenoGo_250921_MatchDeposit100" at bounding box center [1021, 461] width 290 height 19
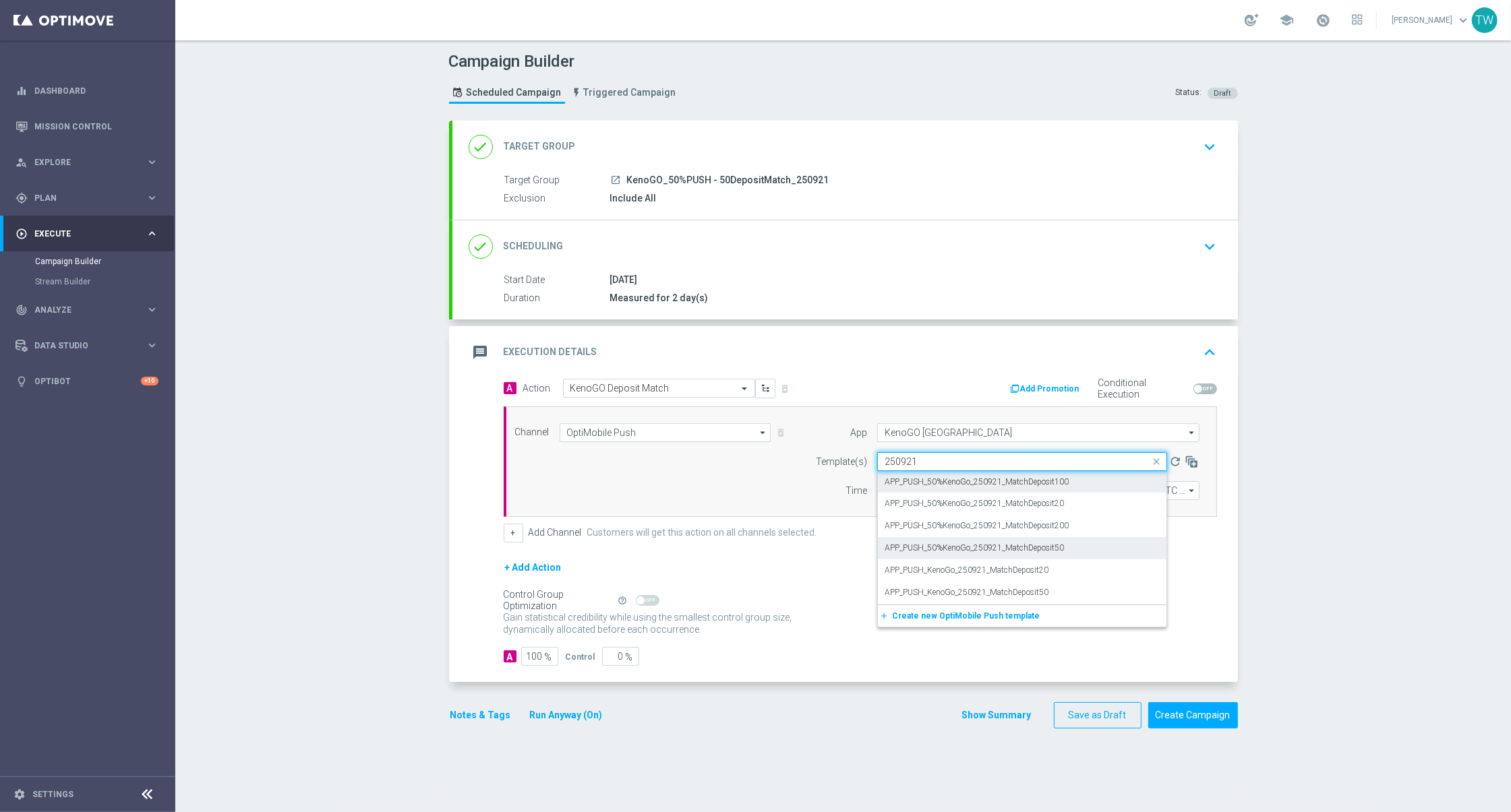
click at [1087, 544] on div "APP_PUSH_50%KenoGo_250921_MatchDeposit50" at bounding box center [1022, 548] width 275 height 22
type input "250921"
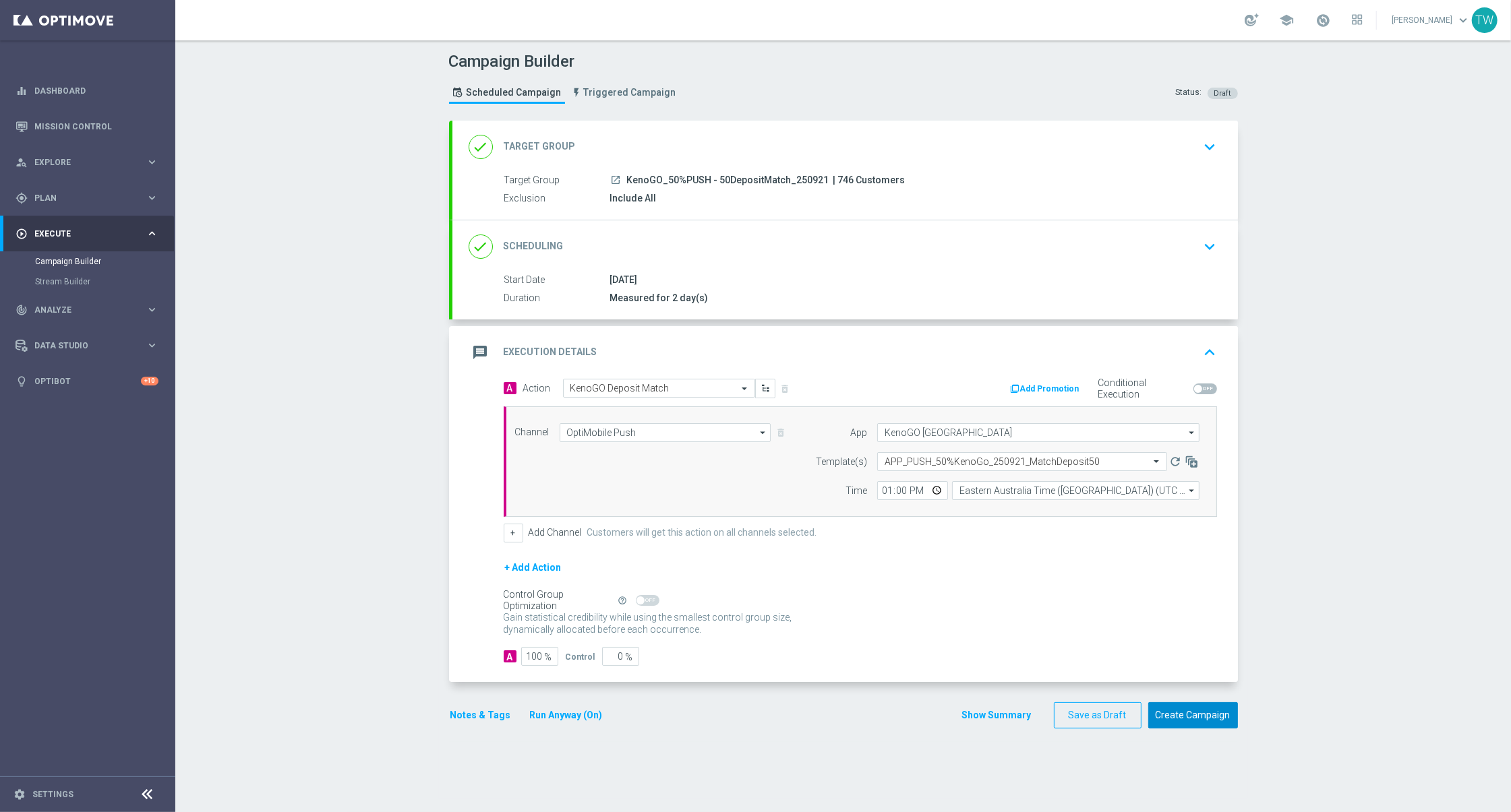
click at [1196, 708] on button "Create Campaign" at bounding box center [1192, 715] width 89 height 26
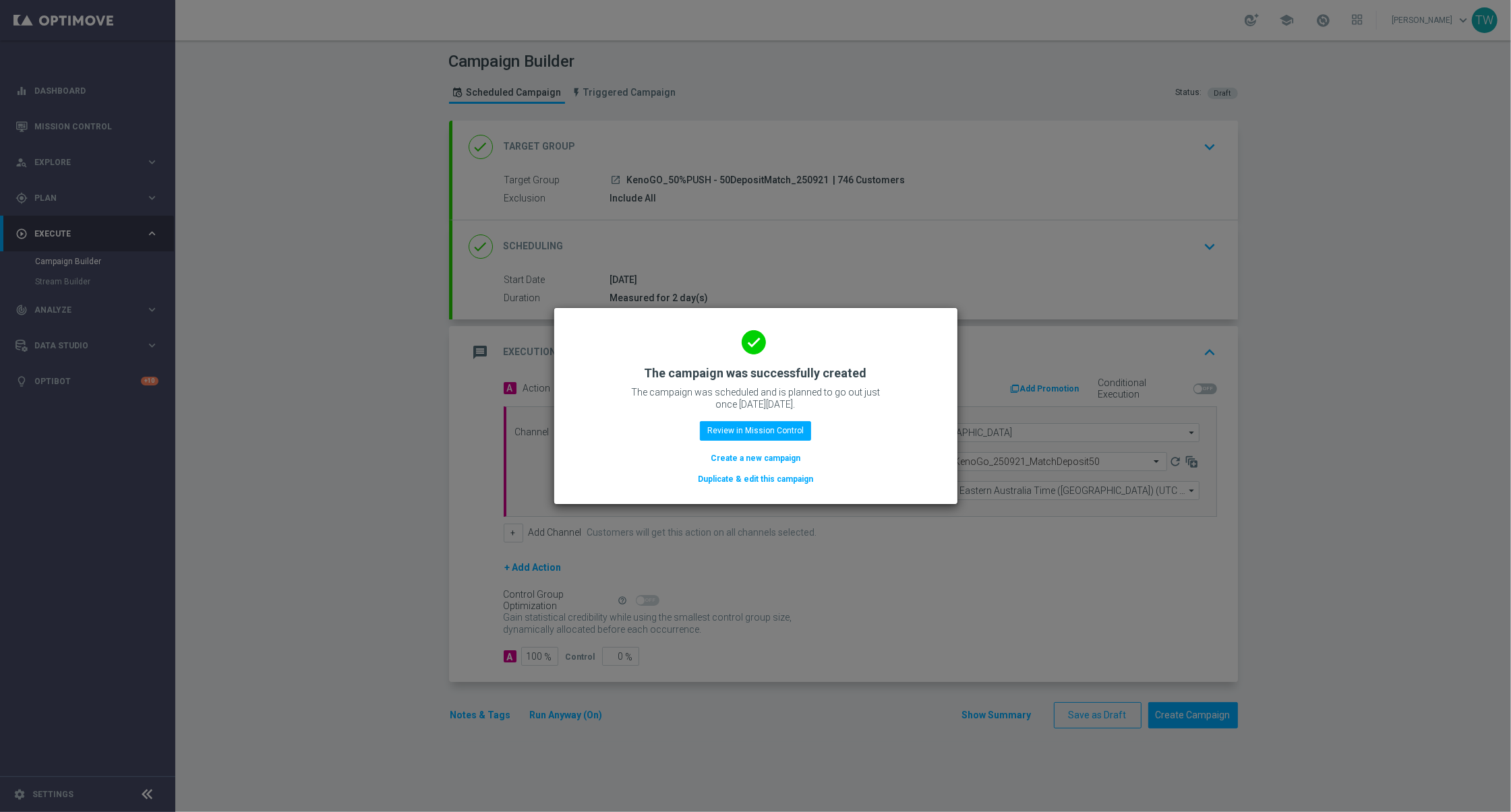
click at [747, 479] on button "Duplicate & edit this campaign" at bounding box center [755, 479] width 118 height 15
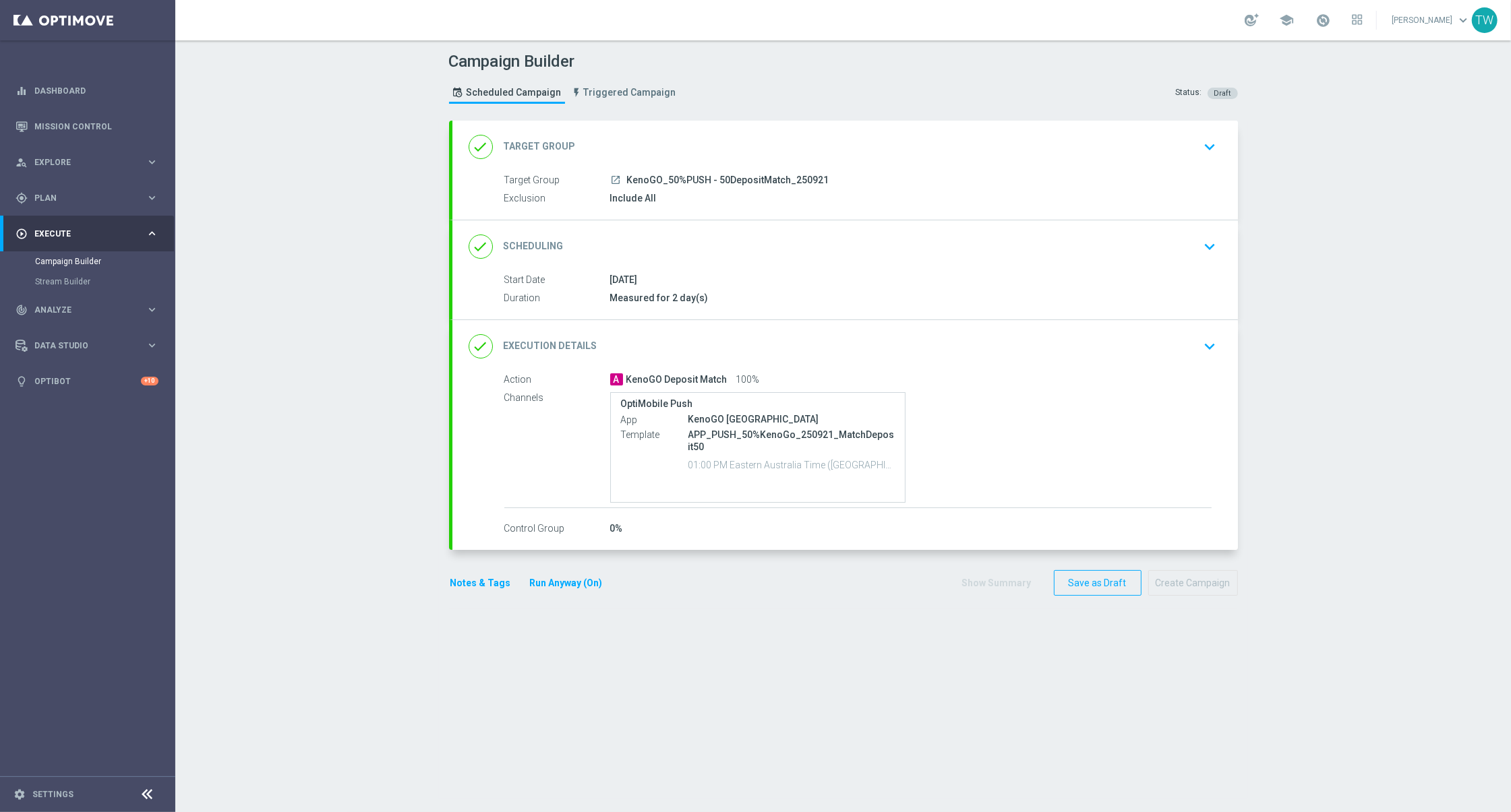
click at [736, 145] on div "done Target Group keyboard_arrow_down" at bounding box center [845, 147] width 753 height 26
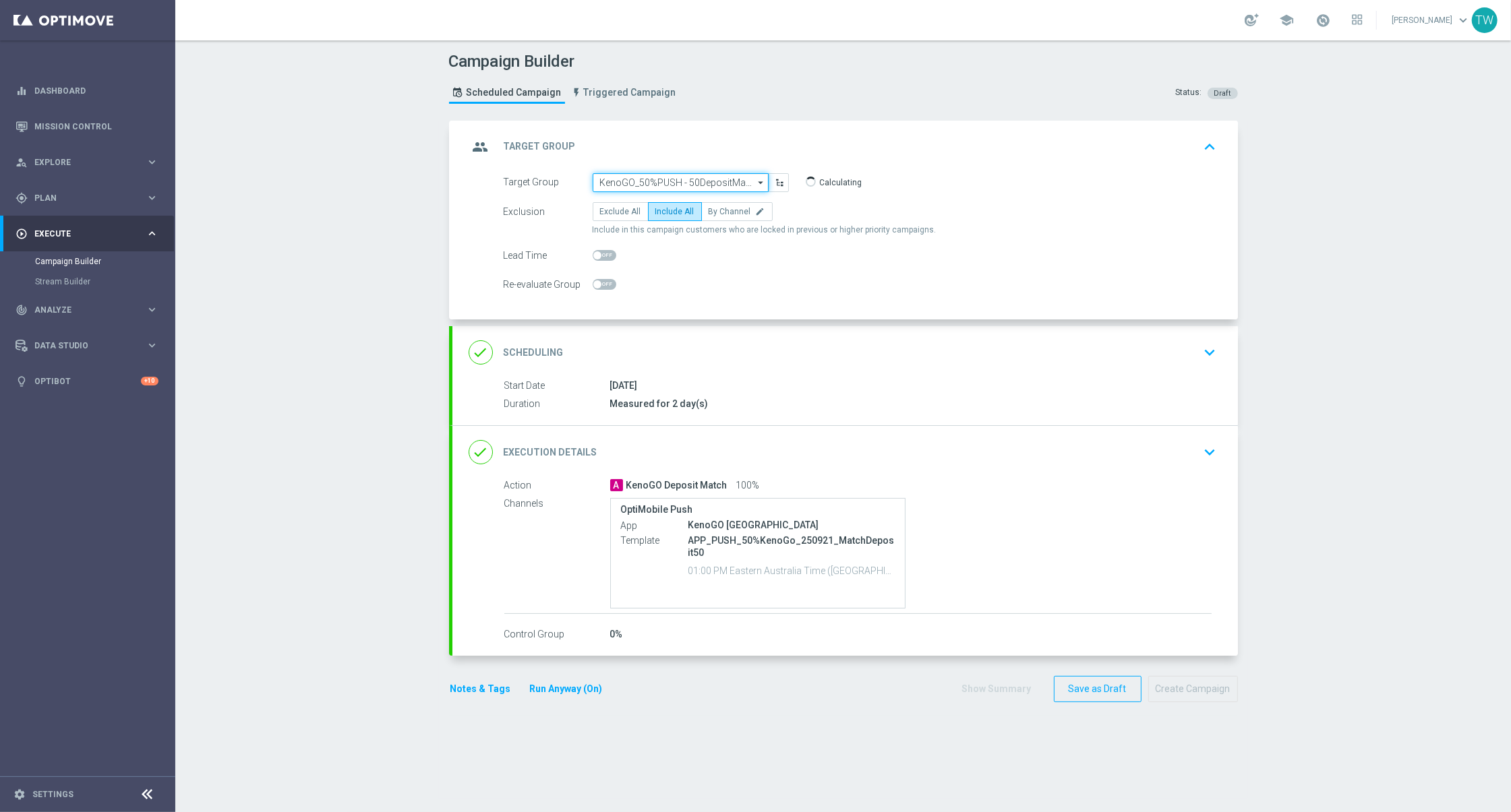
click at [666, 182] on input "KenoGO_50%PUSH - 50DepositMatch_250921" at bounding box center [681, 182] width 176 height 19
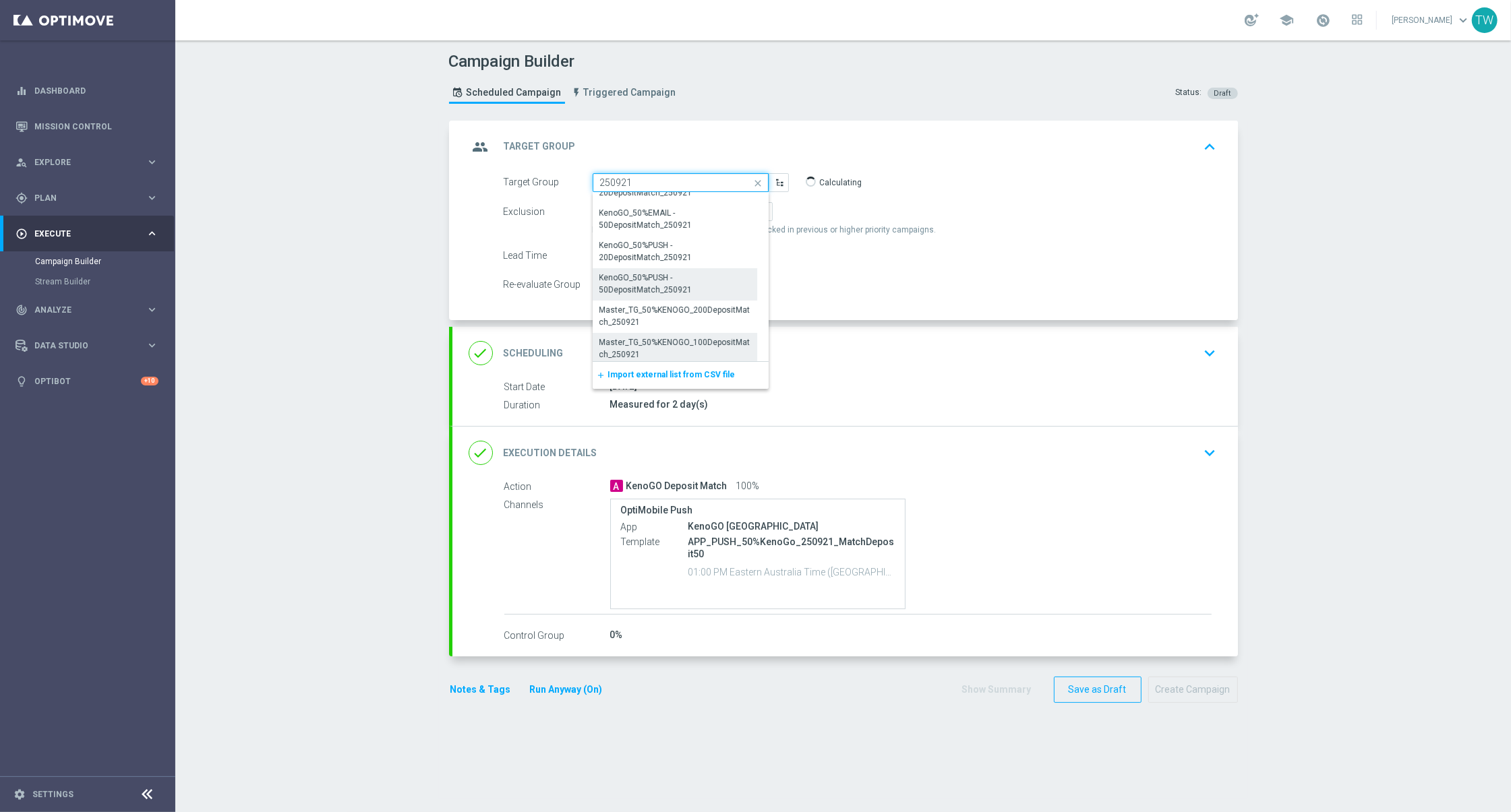
scroll to position [271, 0]
click at [606, 270] on div "KenoGO_50%PUSH - 20DepositMatch_250921" at bounding box center [674, 262] width 150 height 24
type input "KenoGO_50%PUSH - 20DepositMatch_250921"
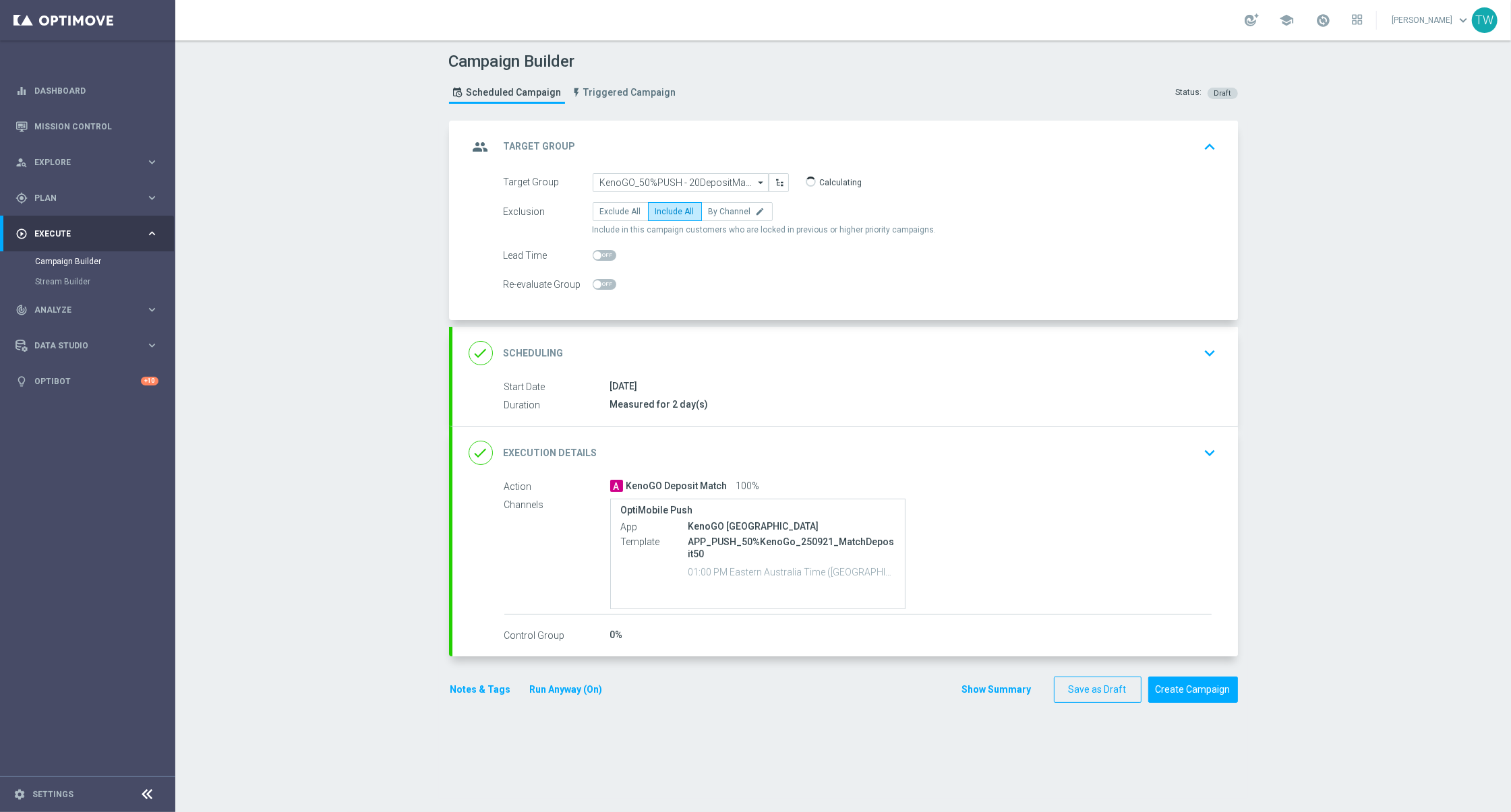
click at [760, 426] on div "done Execution Details keyboard_arrow_down" at bounding box center [845, 452] width 785 height 52
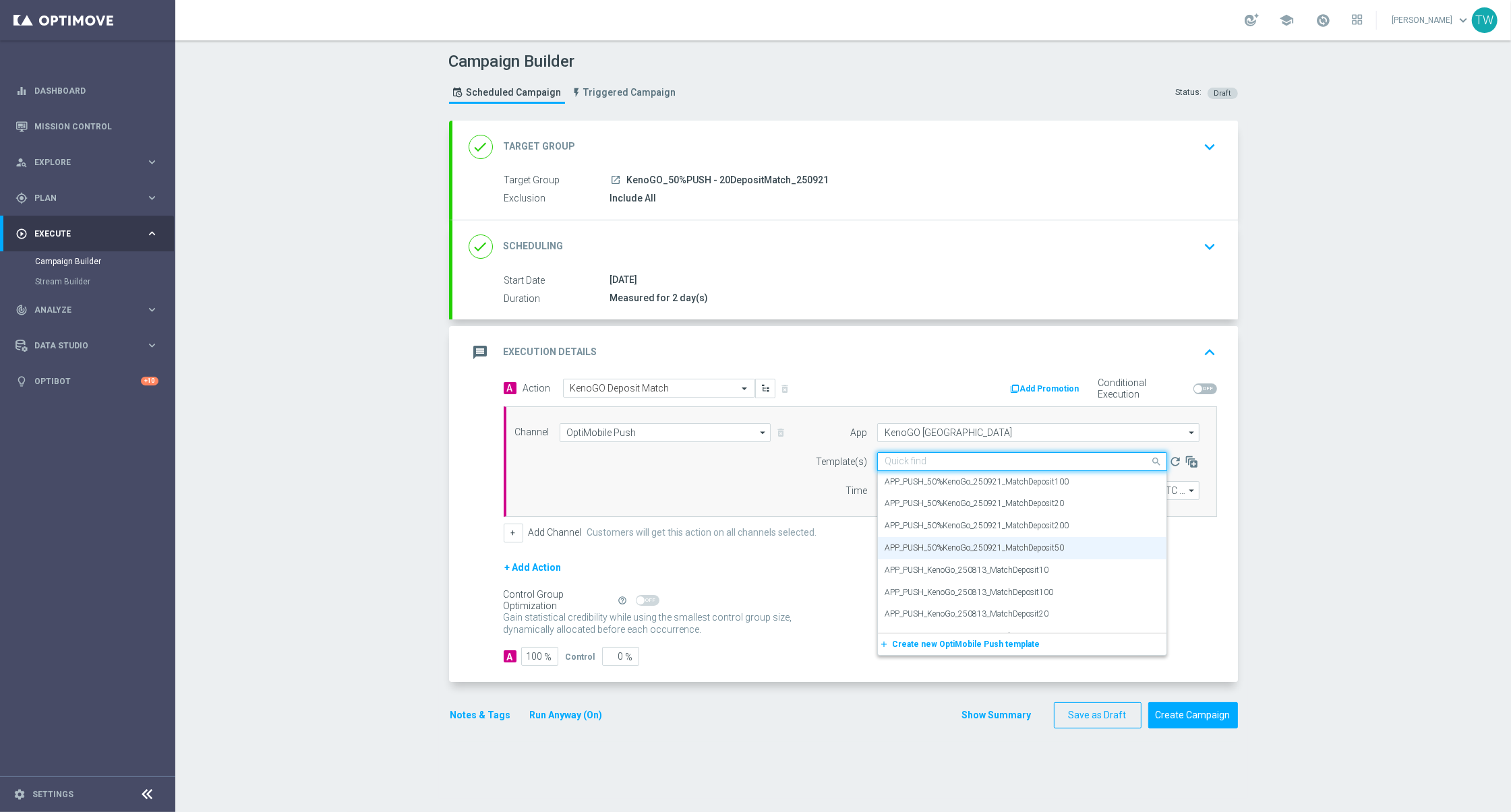
click at [941, 466] on div "Quick find APP_PUSH_50%KenoGo_250921_MatchDeposit50" at bounding box center [1021, 461] width 290 height 19
click at [1014, 499] on label "APP_PUSH_50%KenoGo_250921_MatchDeposit20" at bounding box center [974, 504] width 180 height 11
type input "250921"
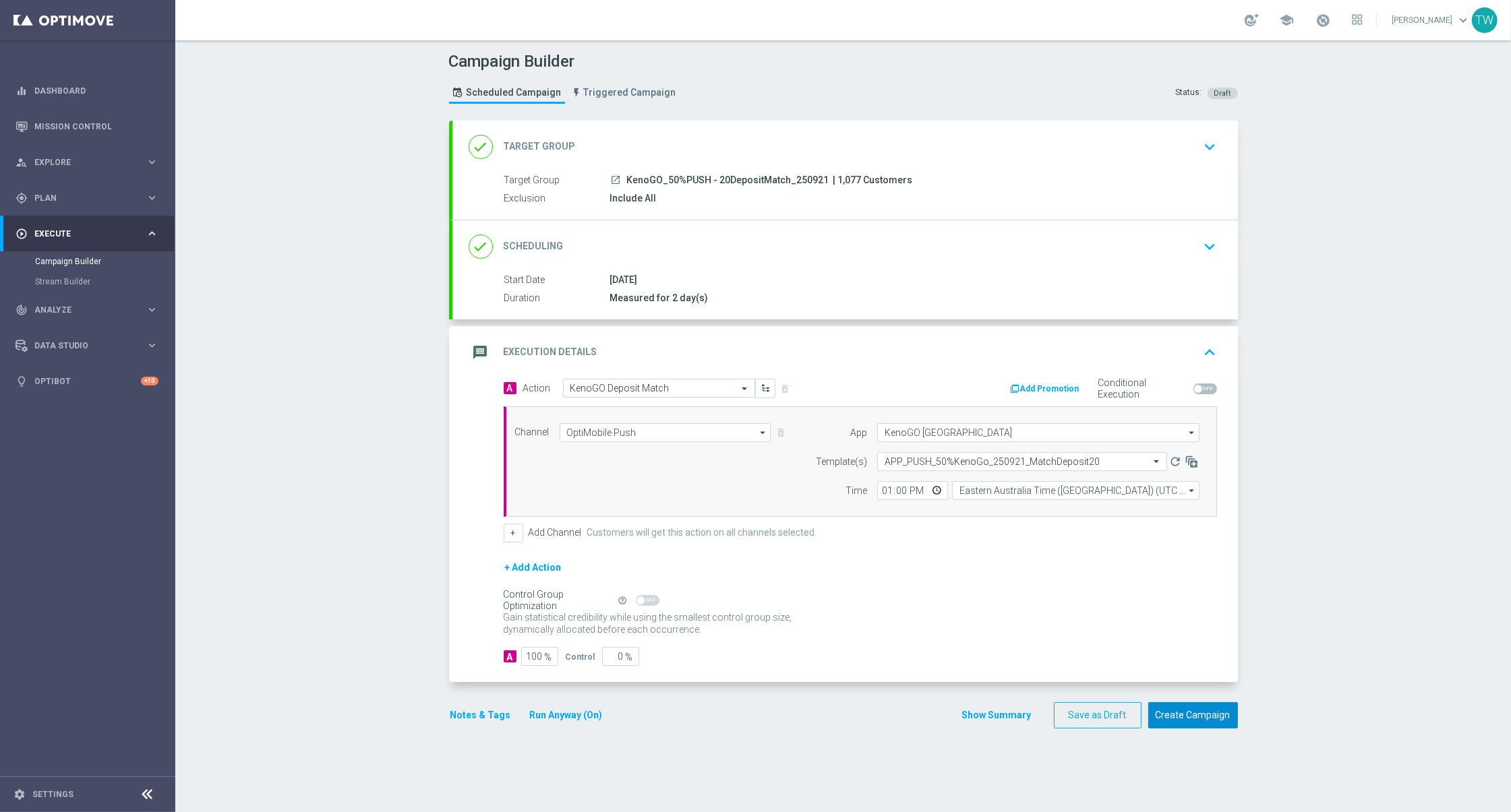
click at [1190, 715] on button "Create Campaign" at bounding box center [1192, 715] width 89 height 26
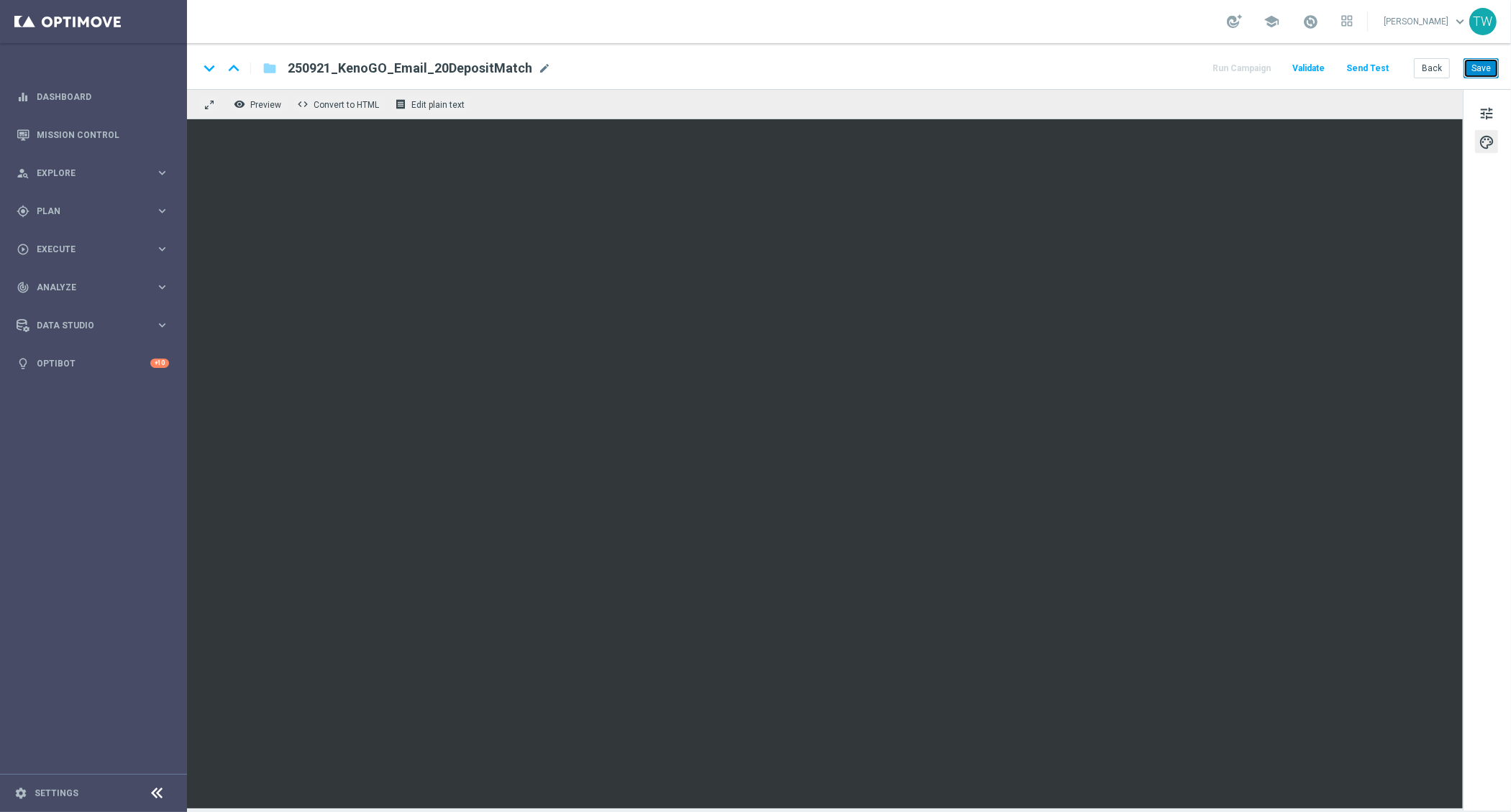
click at [1478, 65] on button "Save" at bounding box center [1481, 68] width 35 height 20
click at [1474, 63] on button "Save" at bounding box center [1481, 68] width 35 height 20
click at [1484, 72] on button "Save" at bounding box center [1481, 68] width 35 height 20
click at [1480, 68] on button "Save" at bounding box center [1481, 68] width 35 height 20
click at [1471, 74] on button "Save" at bounding box center [1481, 68] width 35 height 20
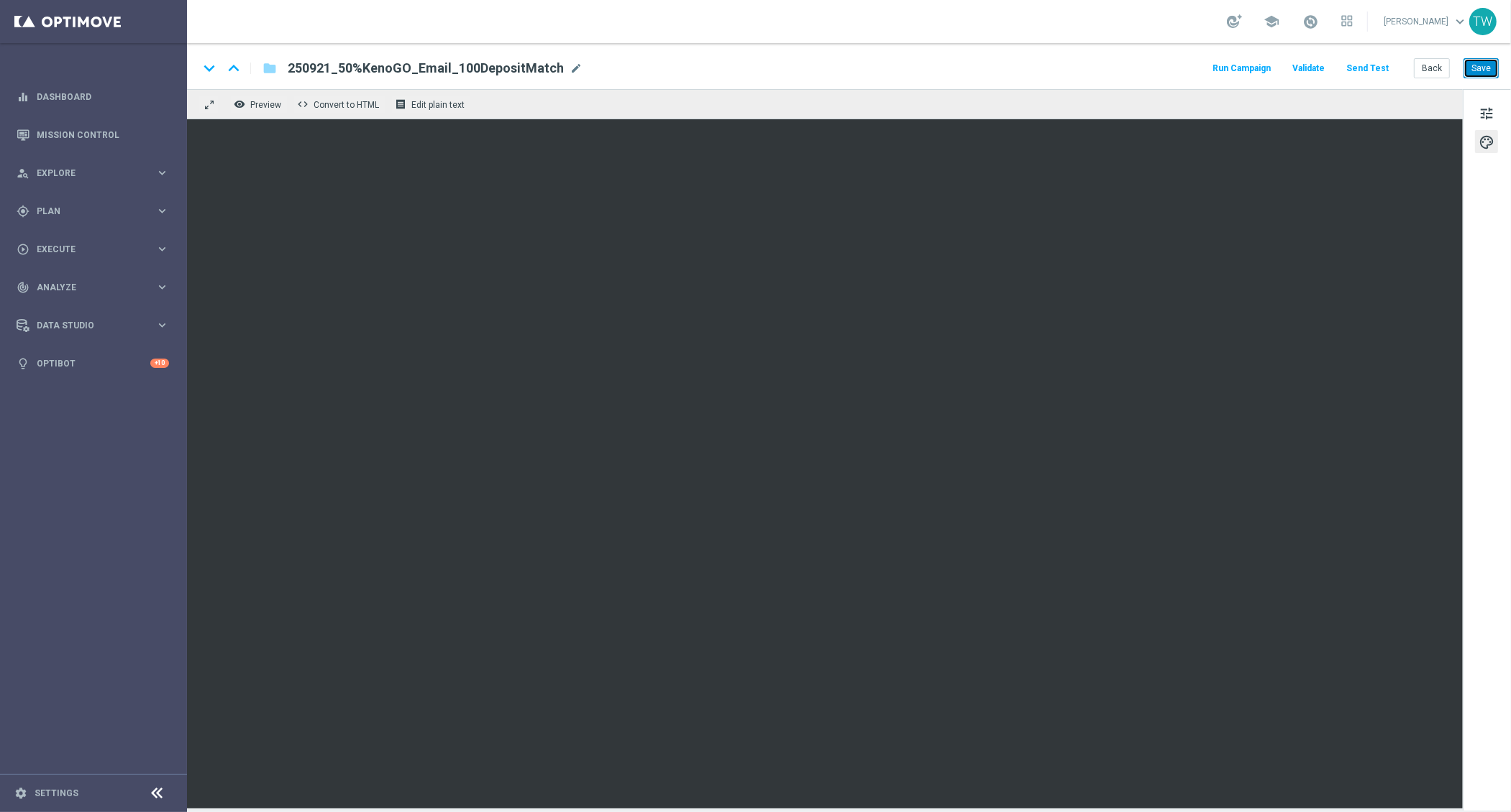
click at [1468, 68] on button "Save" at bounding box center [1481, 68] width 35 height 20
click at [1482, 65] on button "Save" at bounding box center [1481, 68] width 35 height 20
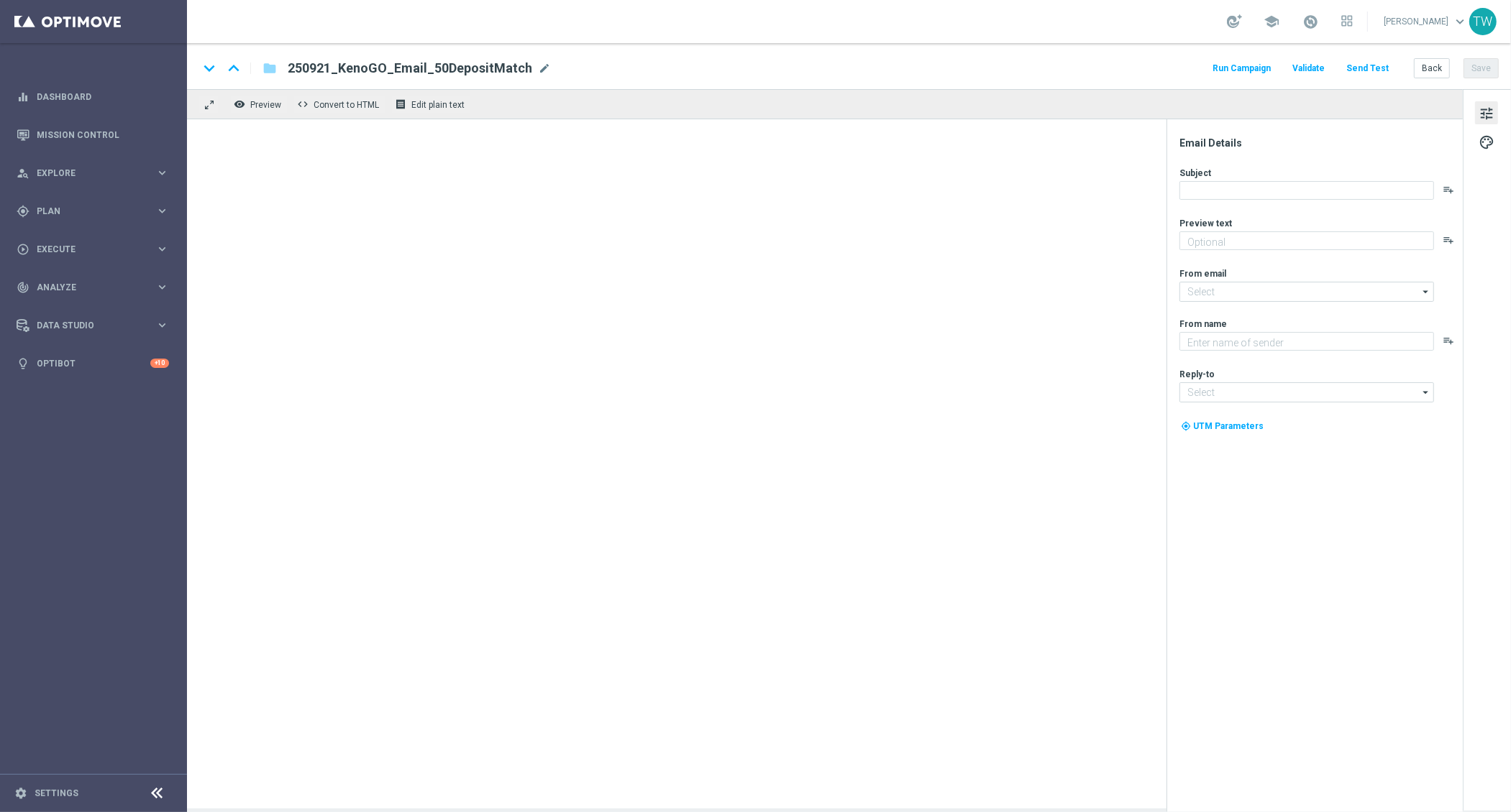
type textarea "Unlock your 100% match [DATE]!"
type textarea "KenoGO"
type input "[EMAIL_ADDRESS][DOMAIN_NAME]"
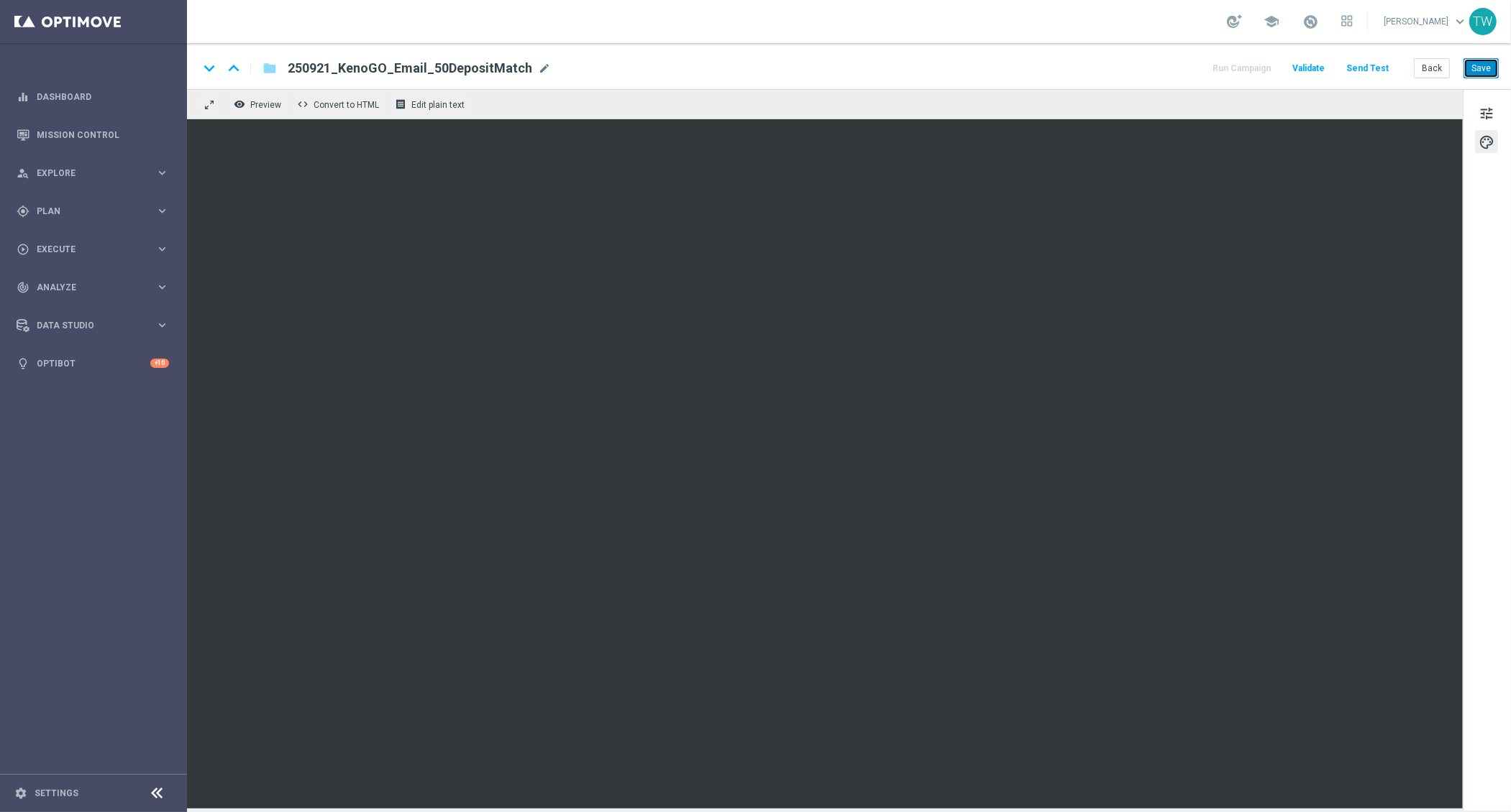
click at [1471, 66] on button "Save" at bounding box center [1481, 68] width 35 height 20
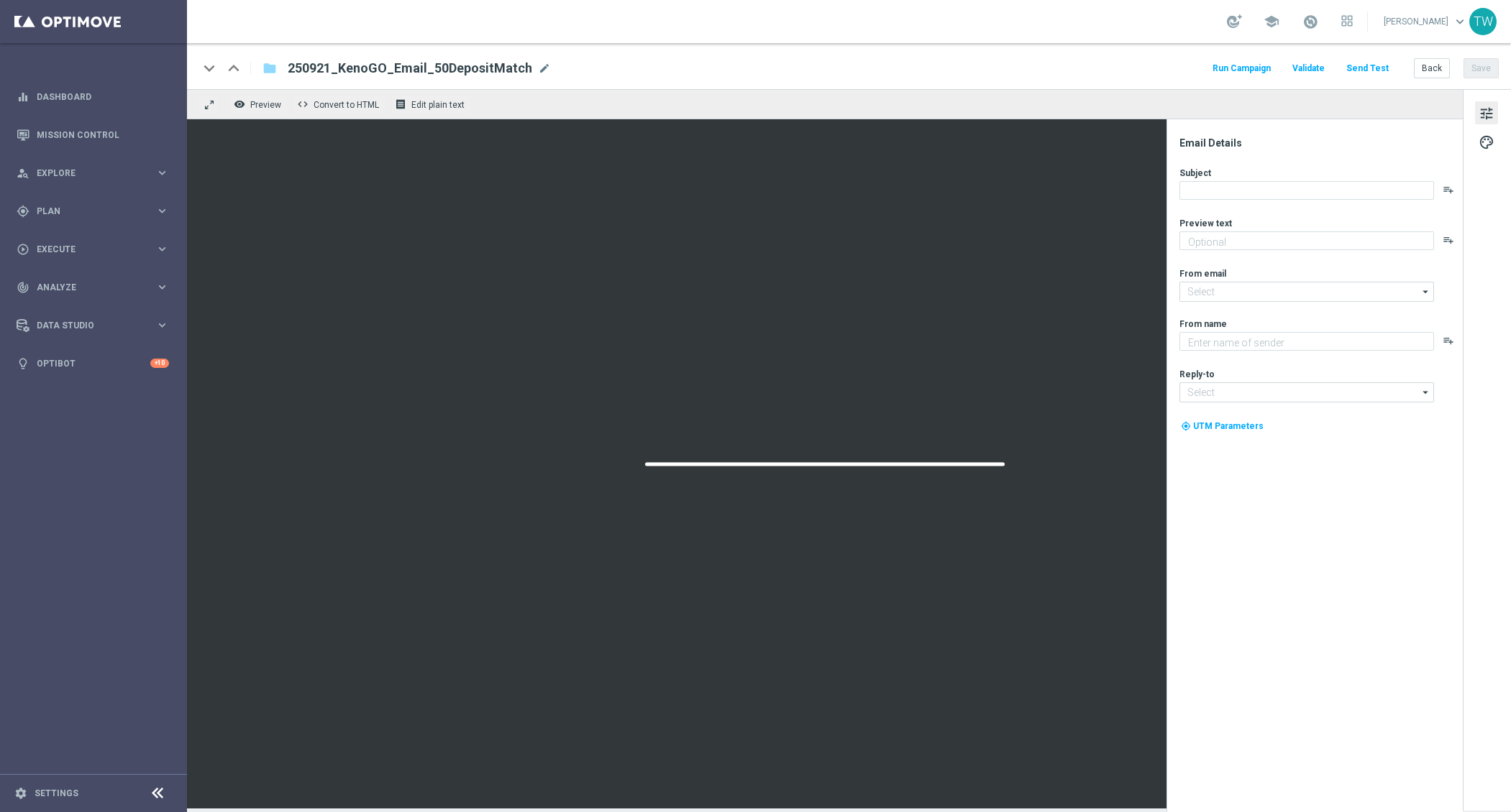
type textarea "Unlock your 100% match [DATE]!"
type input "[EMAIL_ADDRESS][DOMAIN_NAME]"
type textarea "KenoGO"
type input "[EMAIL_ADDRESS][DOMAIN_NAME]"
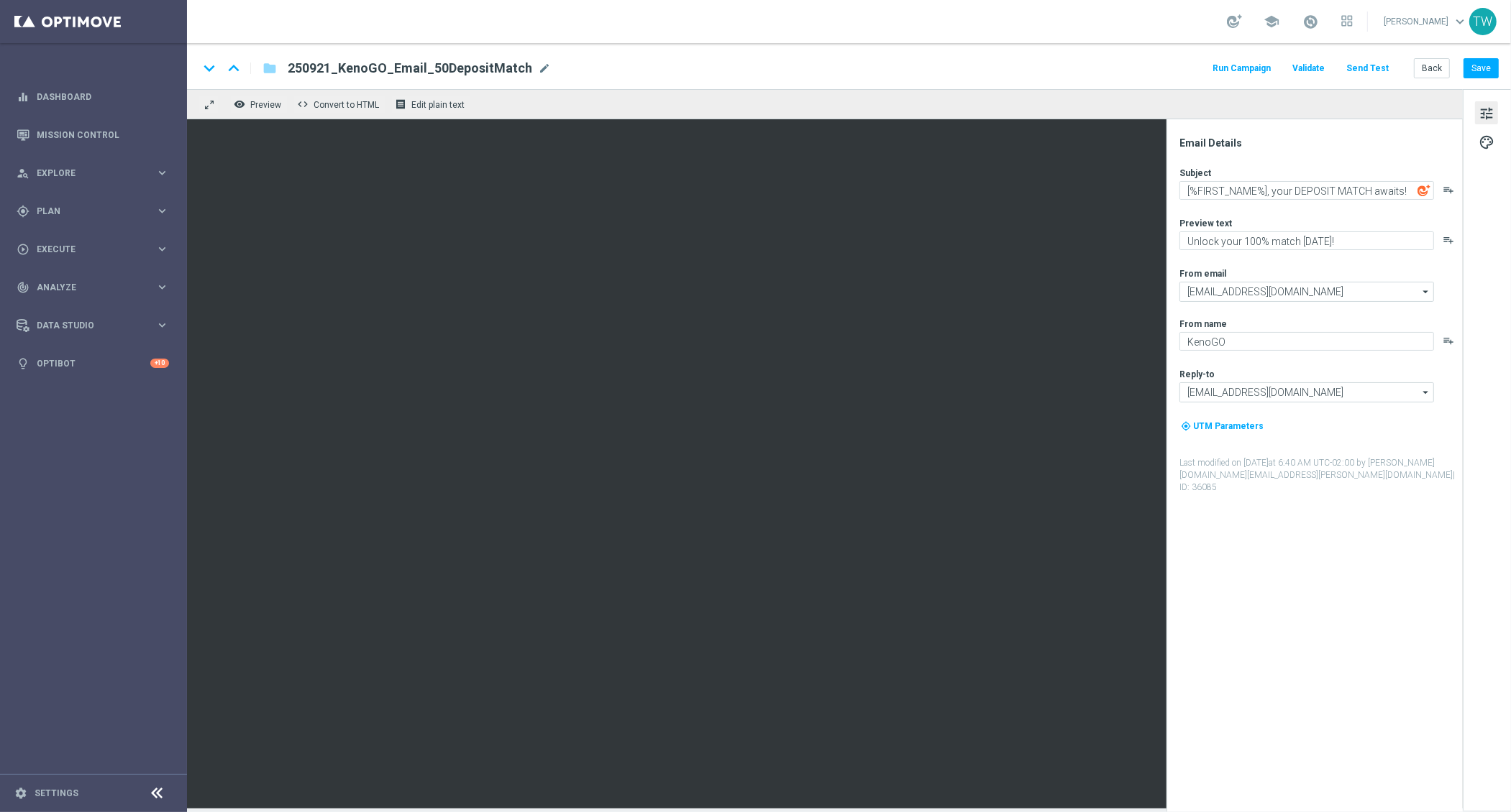
click at [1377, 70] on button "Send Test" at bounding box center [1367, 68] width 47 height 19
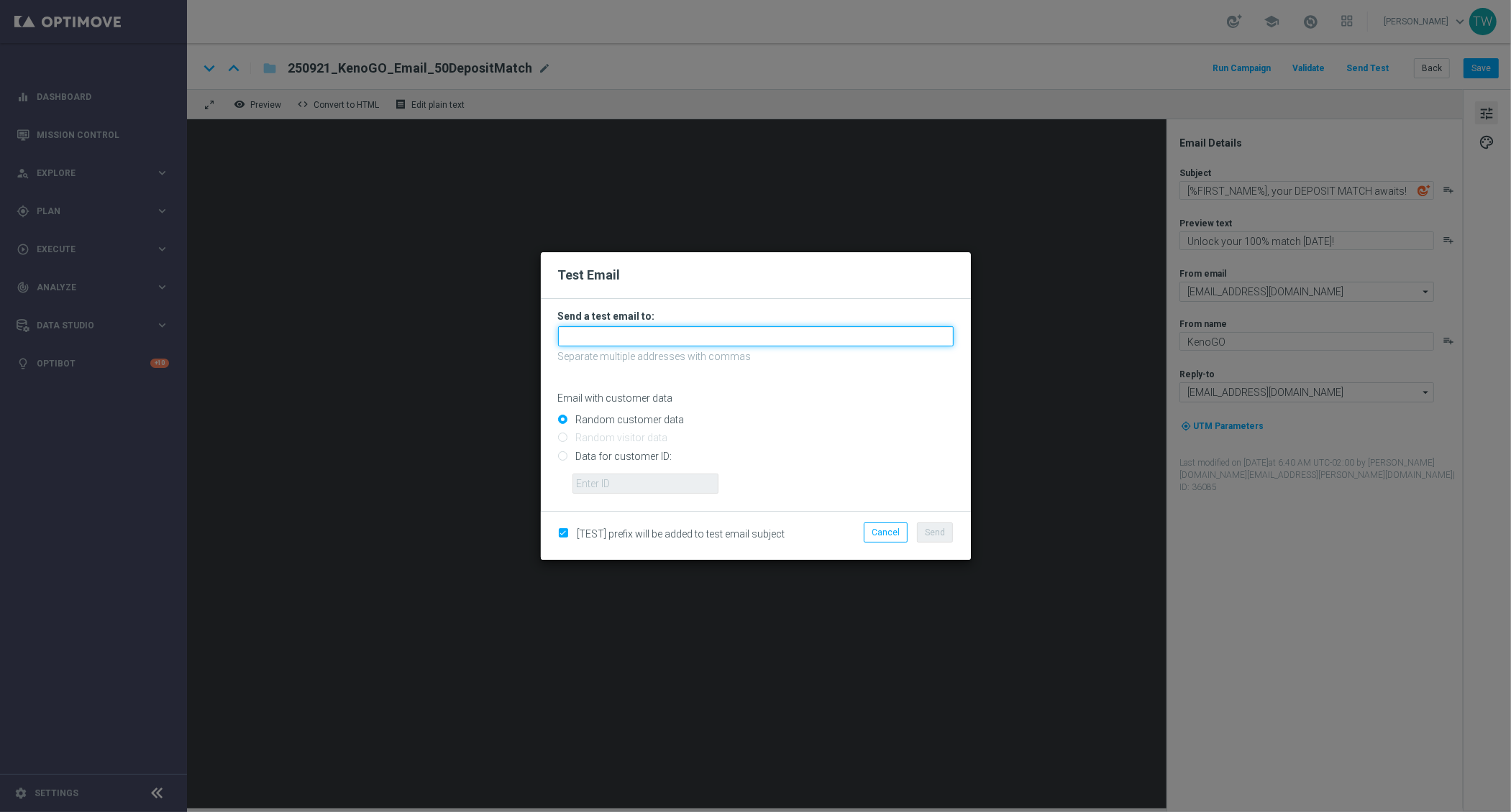
click at [630, 343] on input "text" at bounding box center [756, 337] width 396 height 20
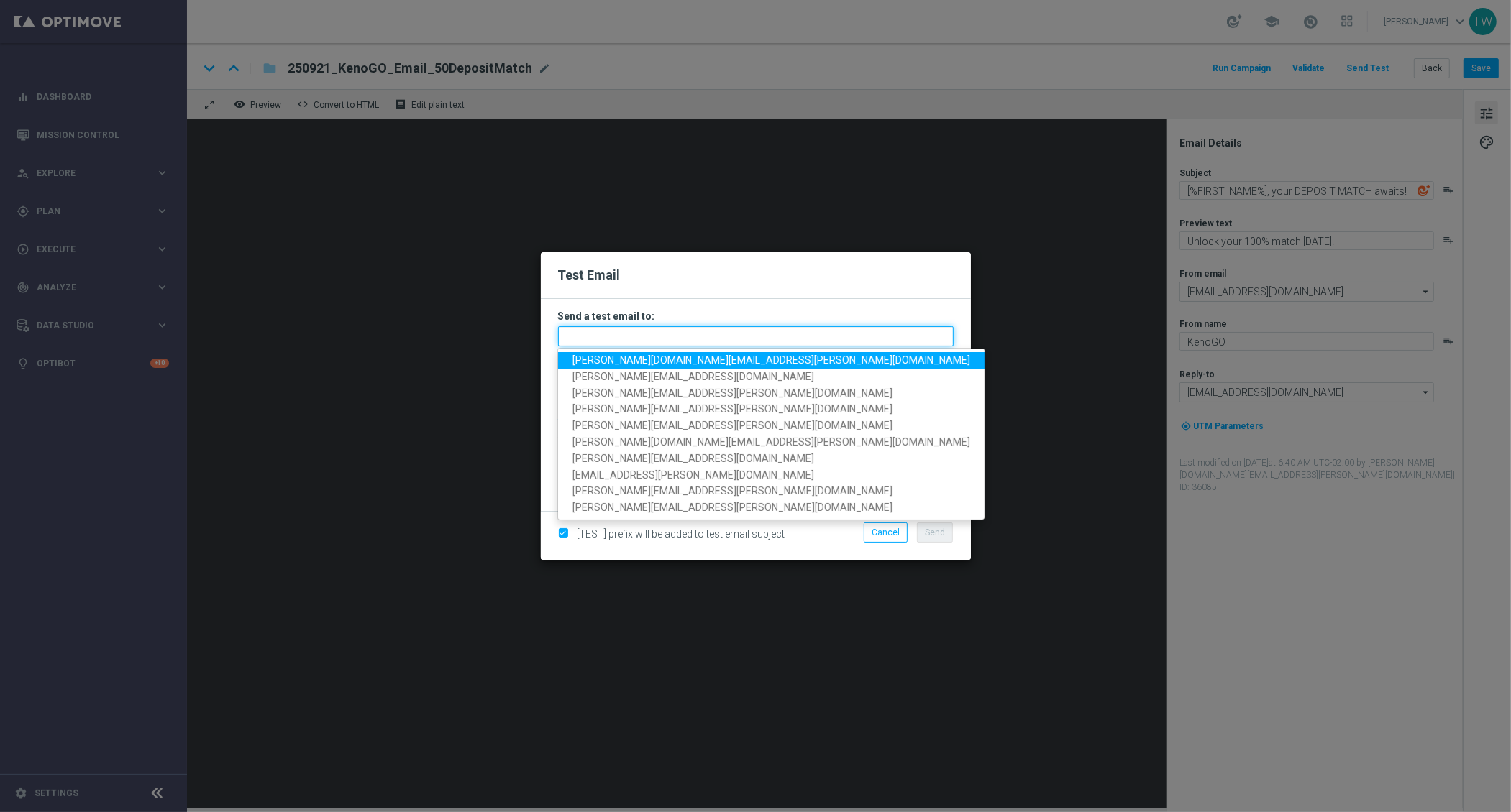
paste input "[PERSON_NAME][DOMAIN_NAME][EMAIL_ADDRESS][PERSON_NAME][DOMAIN_NAME], [PERSON_NA…"
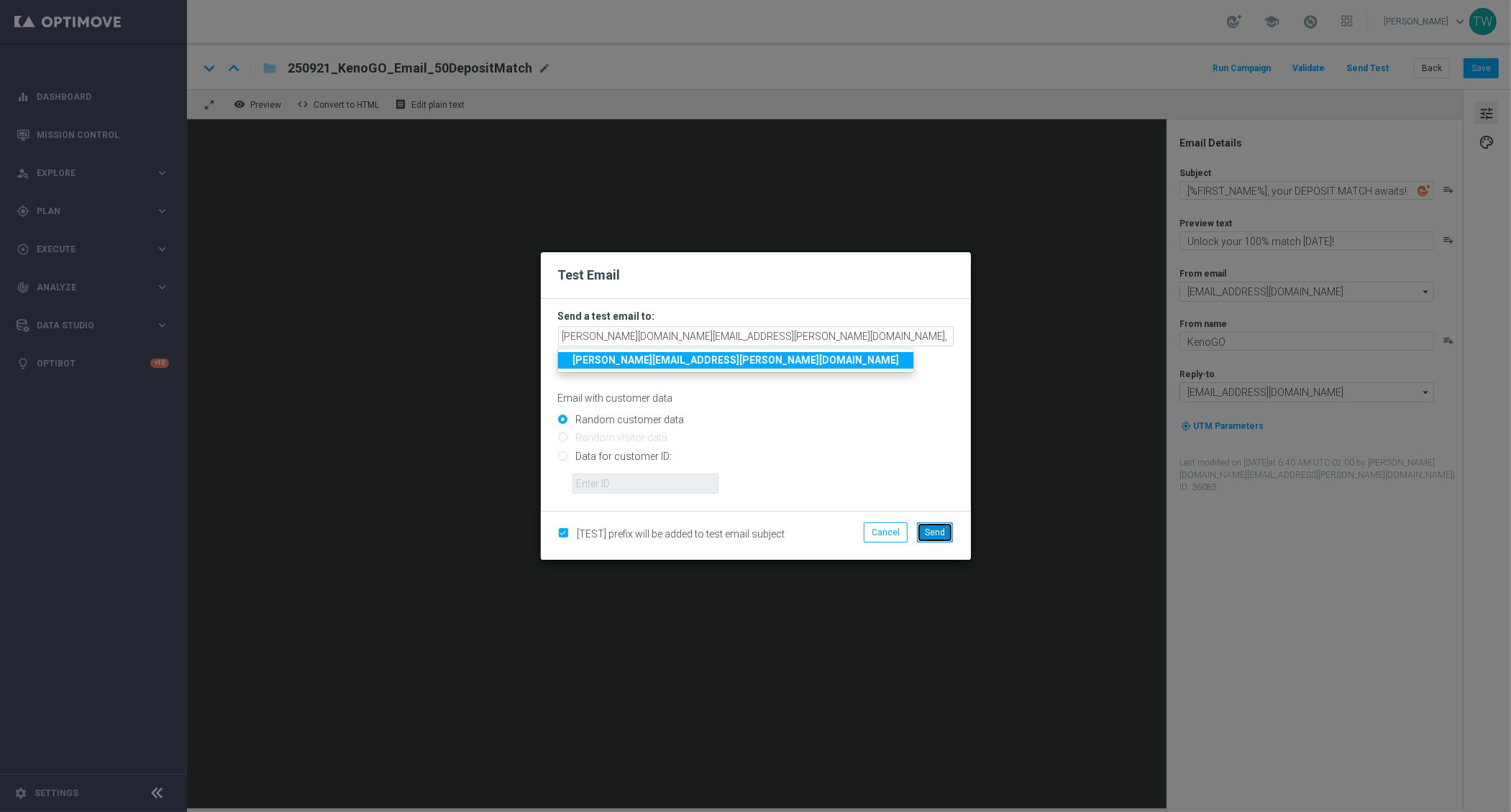
click at [944, 538] on button "Send" at bounding box center [935, 533] width 36 height 20
type input "[PERSON_NAME][DOMAIN_NAME][EMAIL_ADDRESS][PERSON_NAME][DOMAIN_NAME],[PERSON_NAM…"
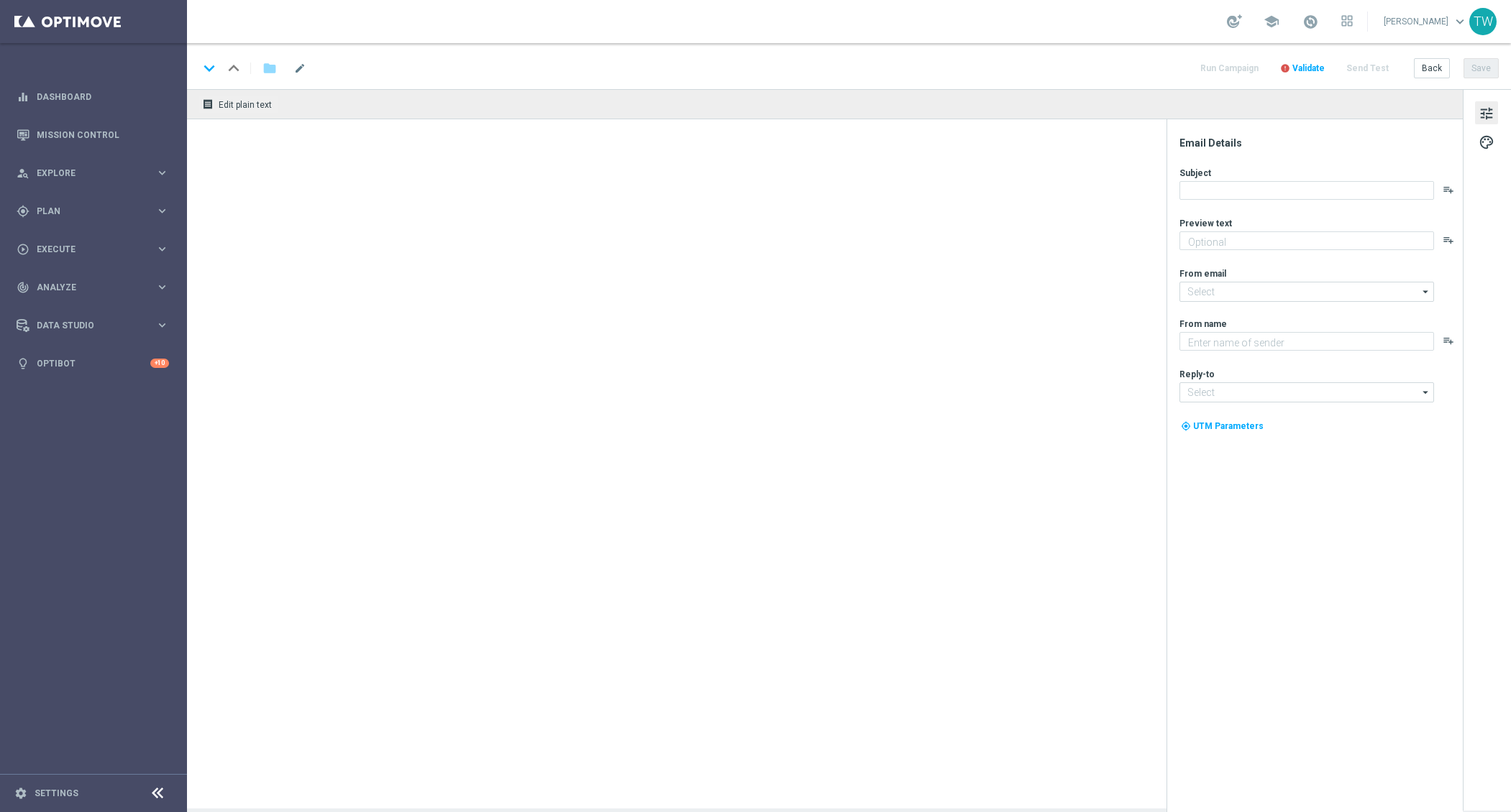
type textarea "Unlock your 100% match [DATE]!"
type input "[EMAIL_ADDRESS][DOMAIN_NAME]"
type textarea "KenoGO"
type input "[EMAIL_ADDRESS][DOMAIN_NAME]"
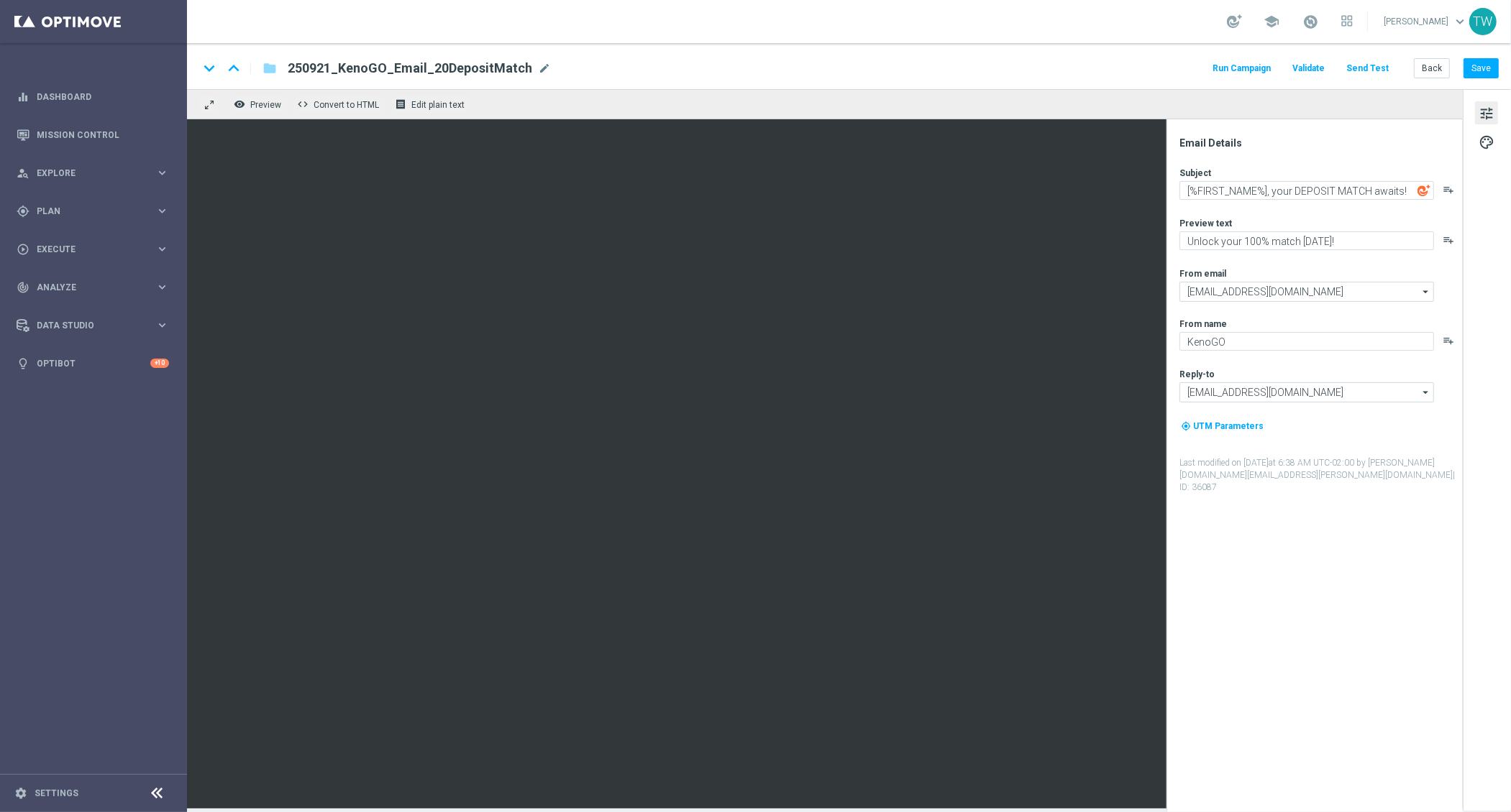
click at [1358, 59] on button "Send Test" at bounding box center [1367, 68] width 47 height 19
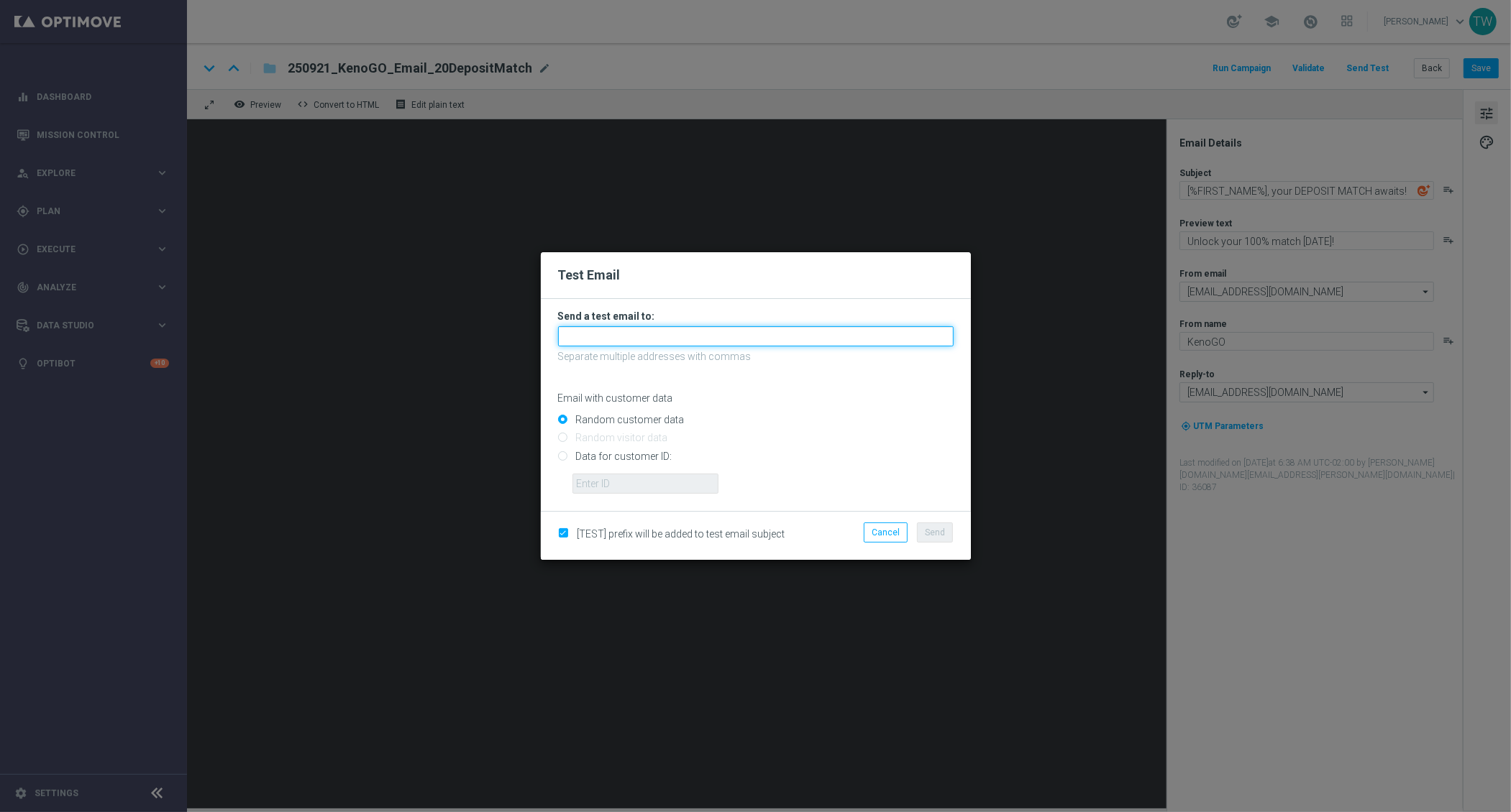
click at [806, 342] on input "text" at bounding box center [756, 337] width 396 height 20
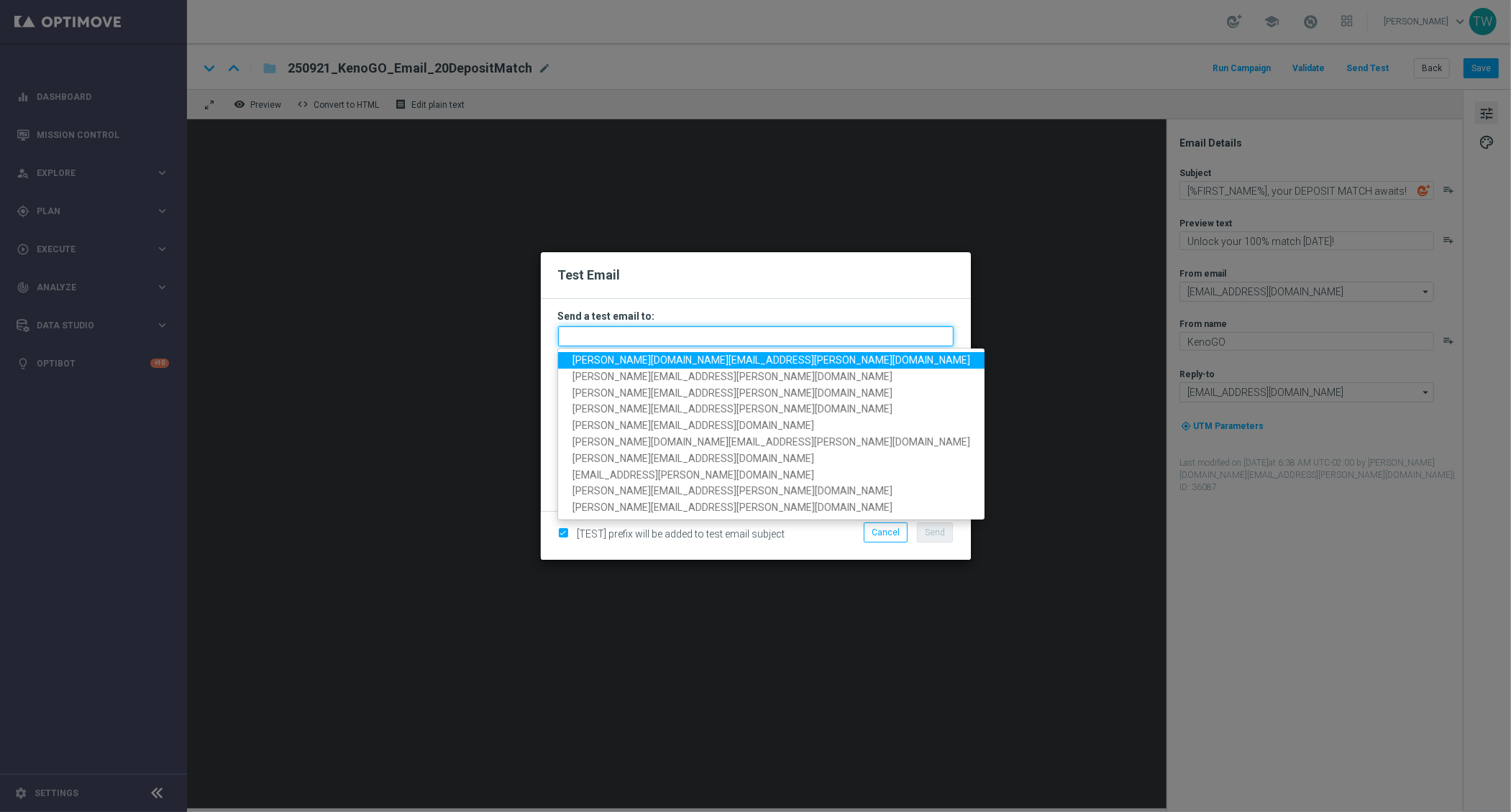
paste input "[PERSON_NAME][DOMAIN_NAME][EMAIL_ADDRESS][PERSON_NAME][DOMAIN_NAME], [PERSON_NA…"
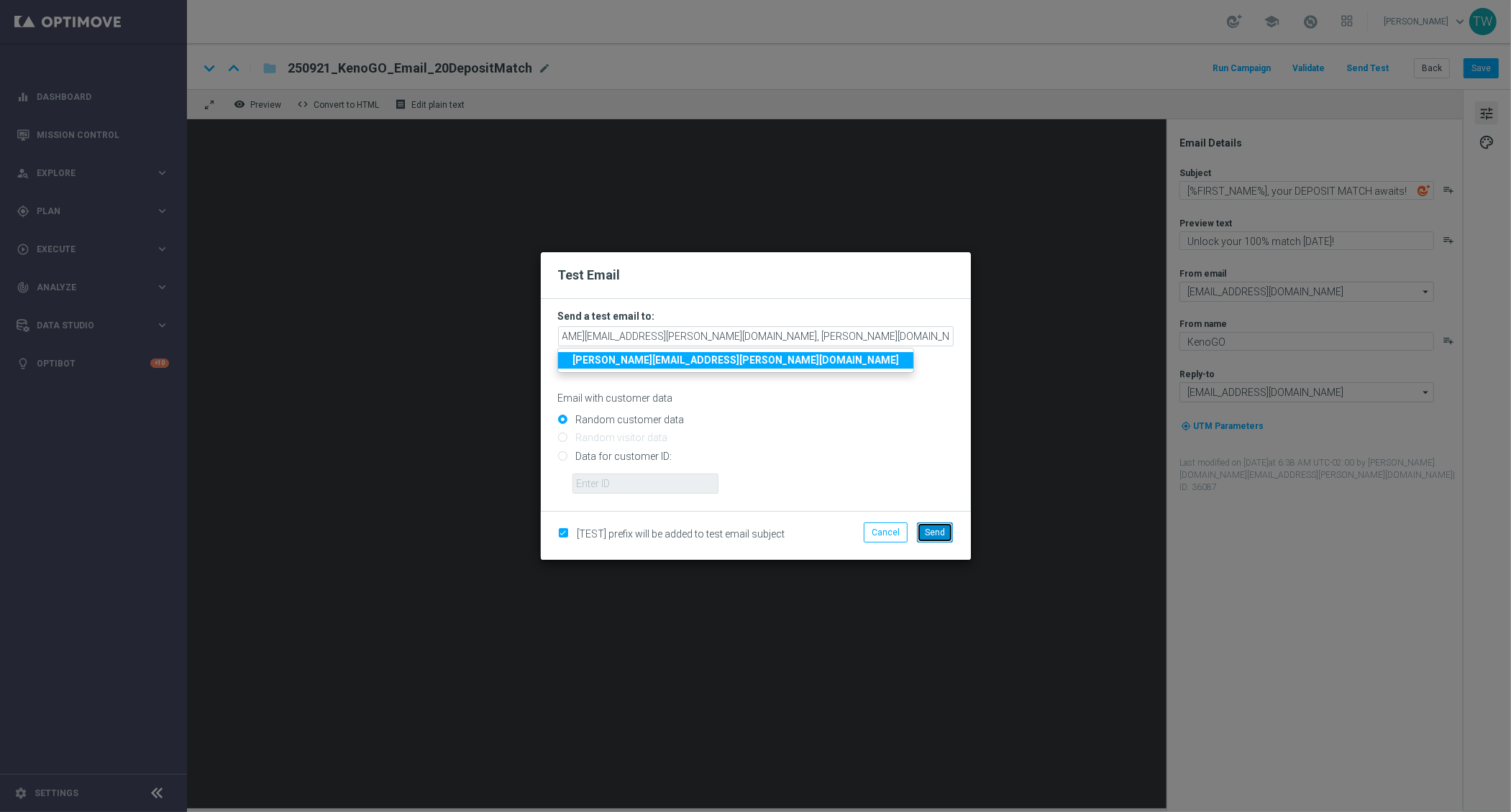
click at [942, 531] on span "Send" at bounding box center [935, 532] width 20 height 10
type input "[PERSON_NAME][DOMAIN_NAME][EMAIL_ADDRESS][PERSON_NAME][DOMAIN_NAME],[PERSON_NAM…"
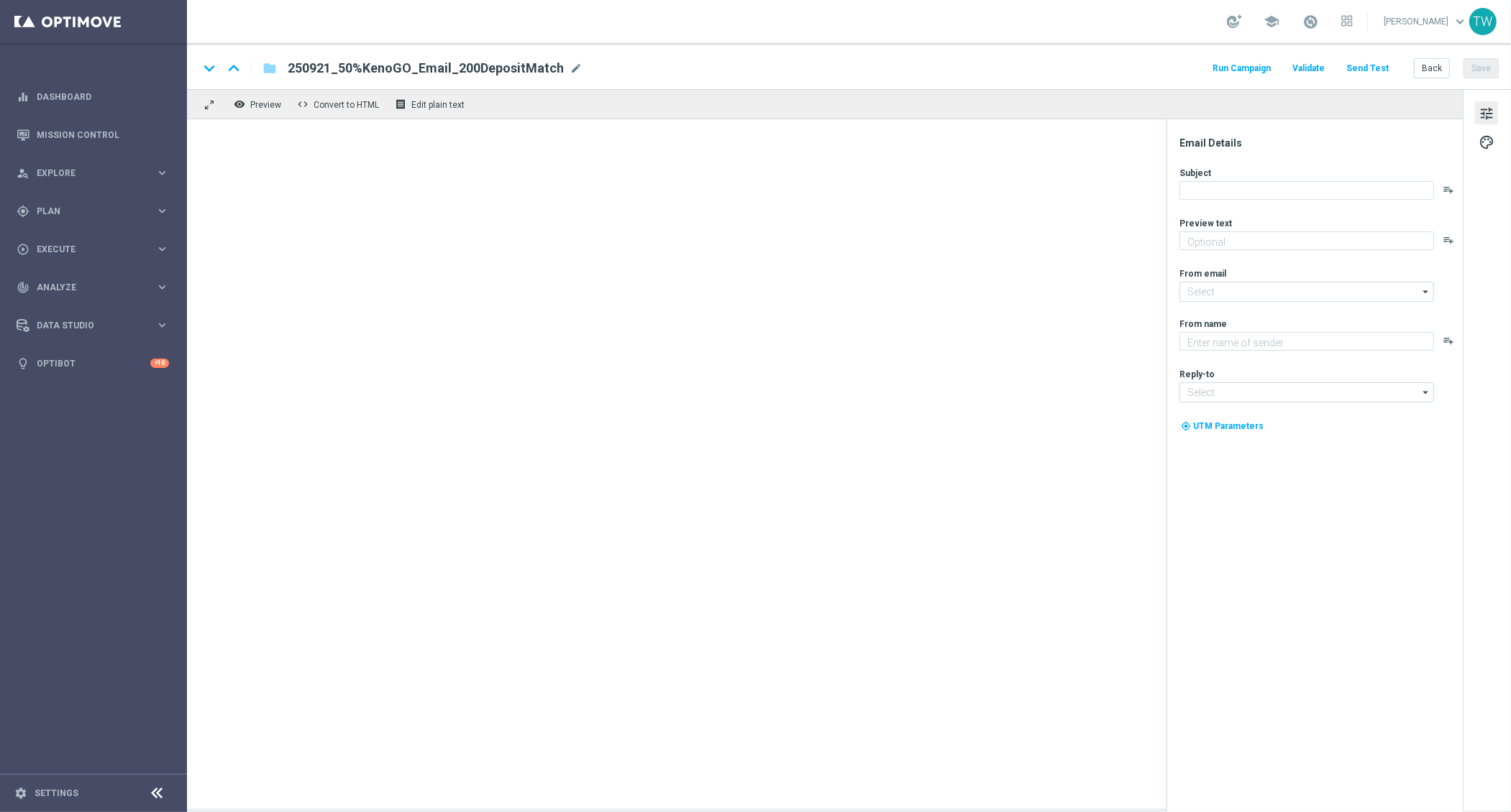
type textarea "Unlock your match inside"
type input "[EMAIL_ADDRESS][DOMAIN_NAME]"
type textarea "KenoGO"
type input "[EMAIL_ADDRESS][DOMAIN_NAME]"
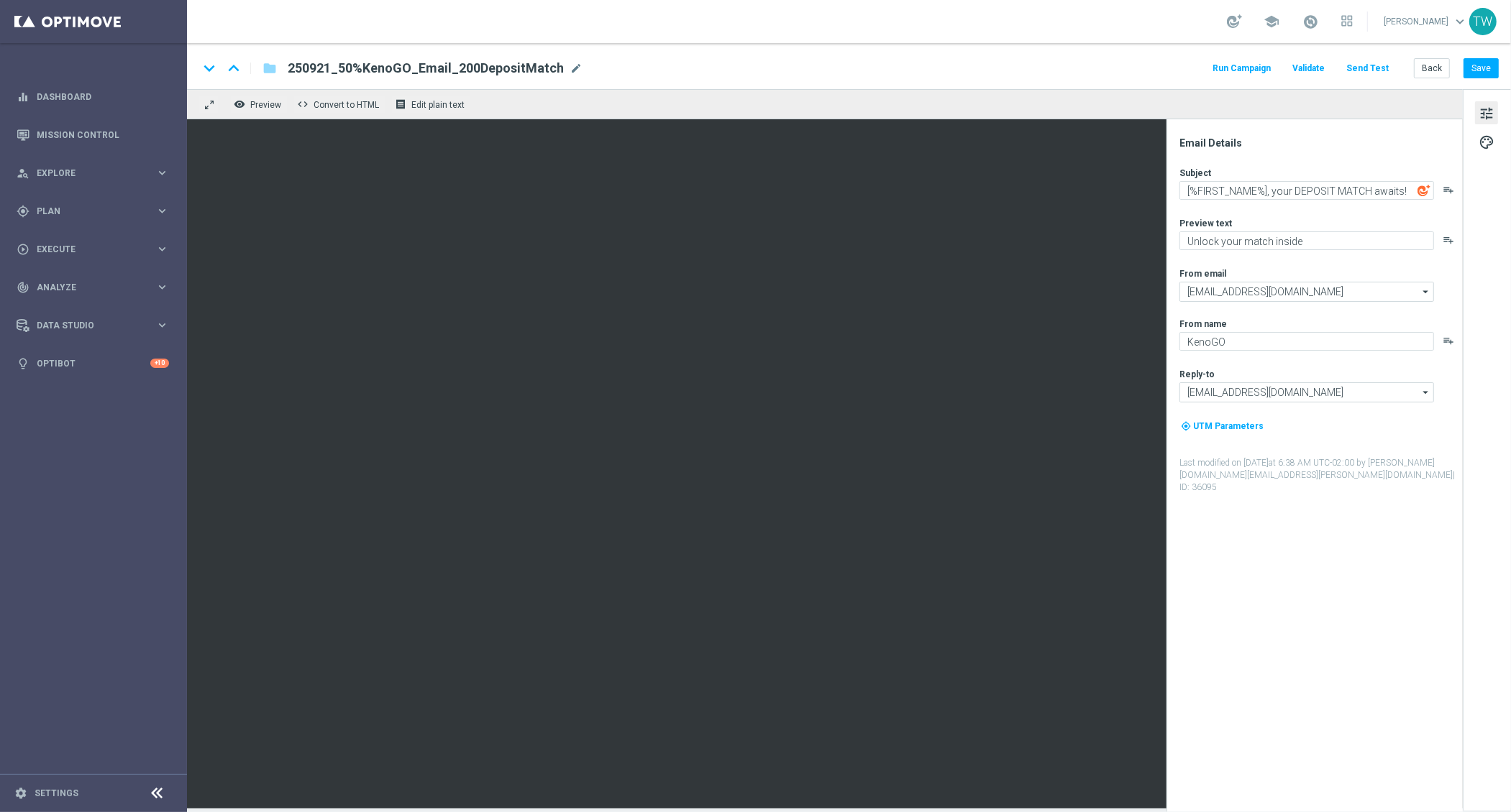
click at [1371, 60] on button "Send Test" at bounding box center [1367, 68] width 47 height 19
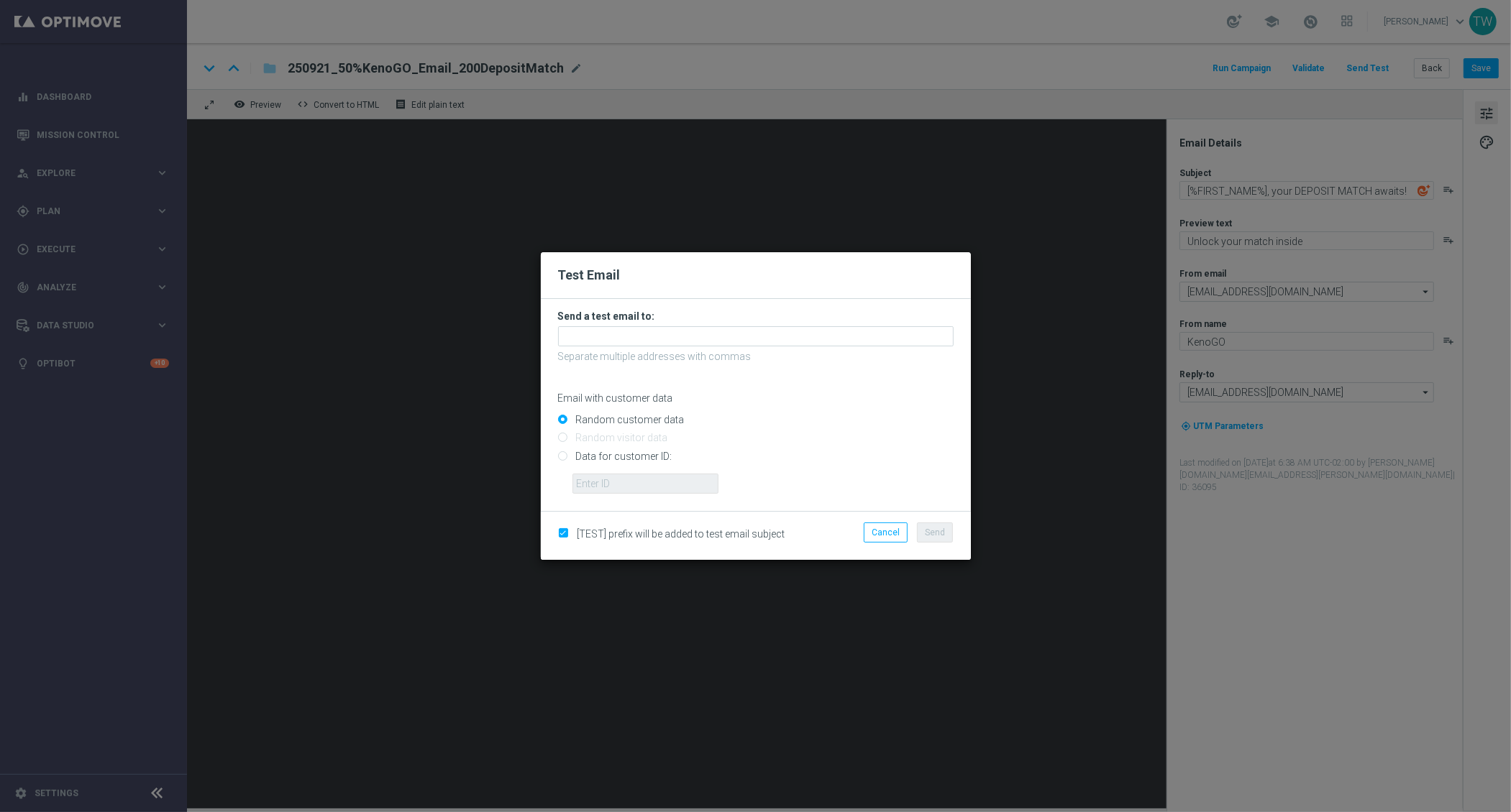
click at [646, 324] on form "Send a test email to: Separate multiple addresses with commas Email with custom…" at bounding box center [756, 401] width 396 height 184
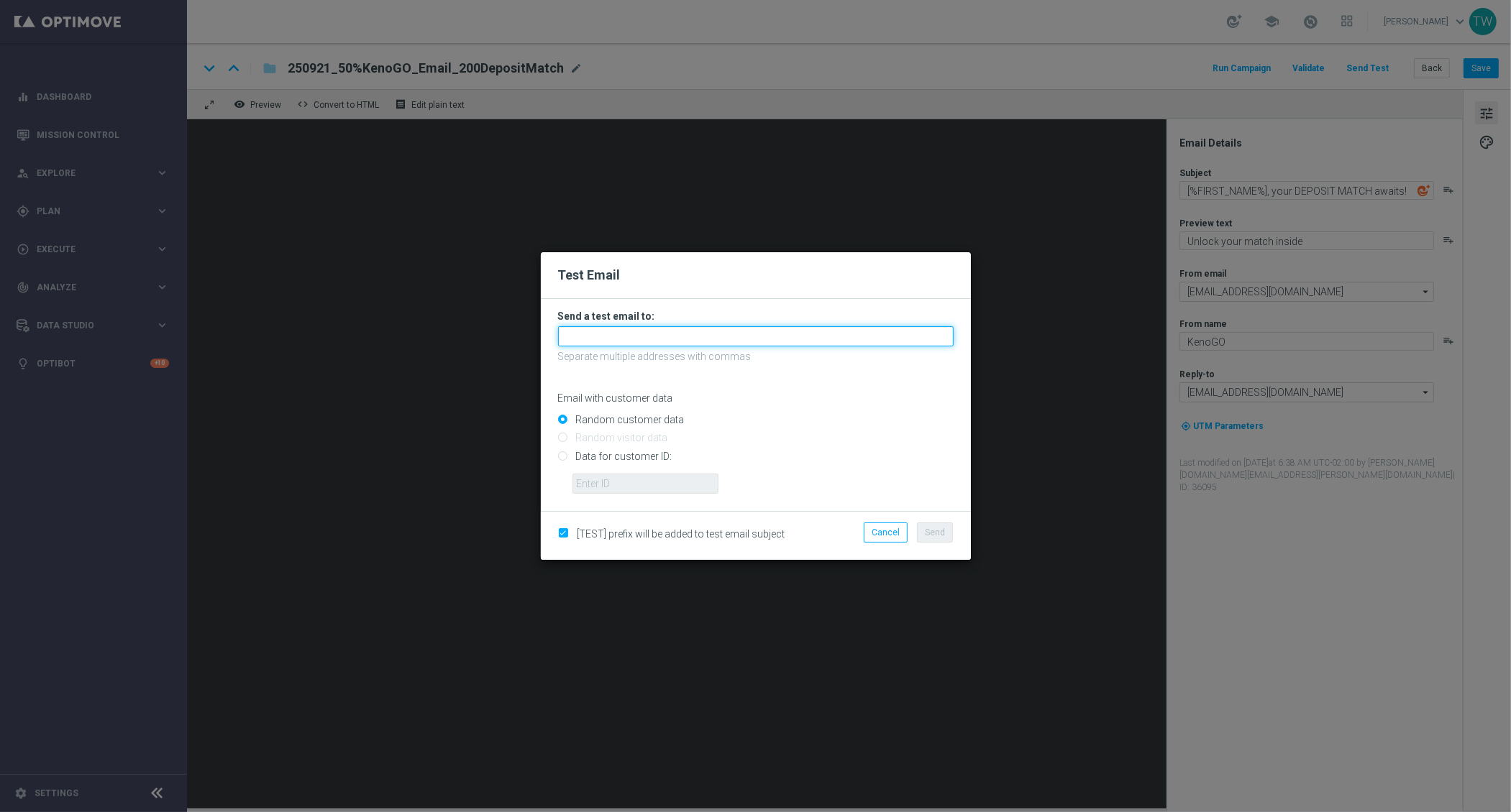
click at [644, 327] on input "text" at bounding box center [756, 337] width 396 height 20
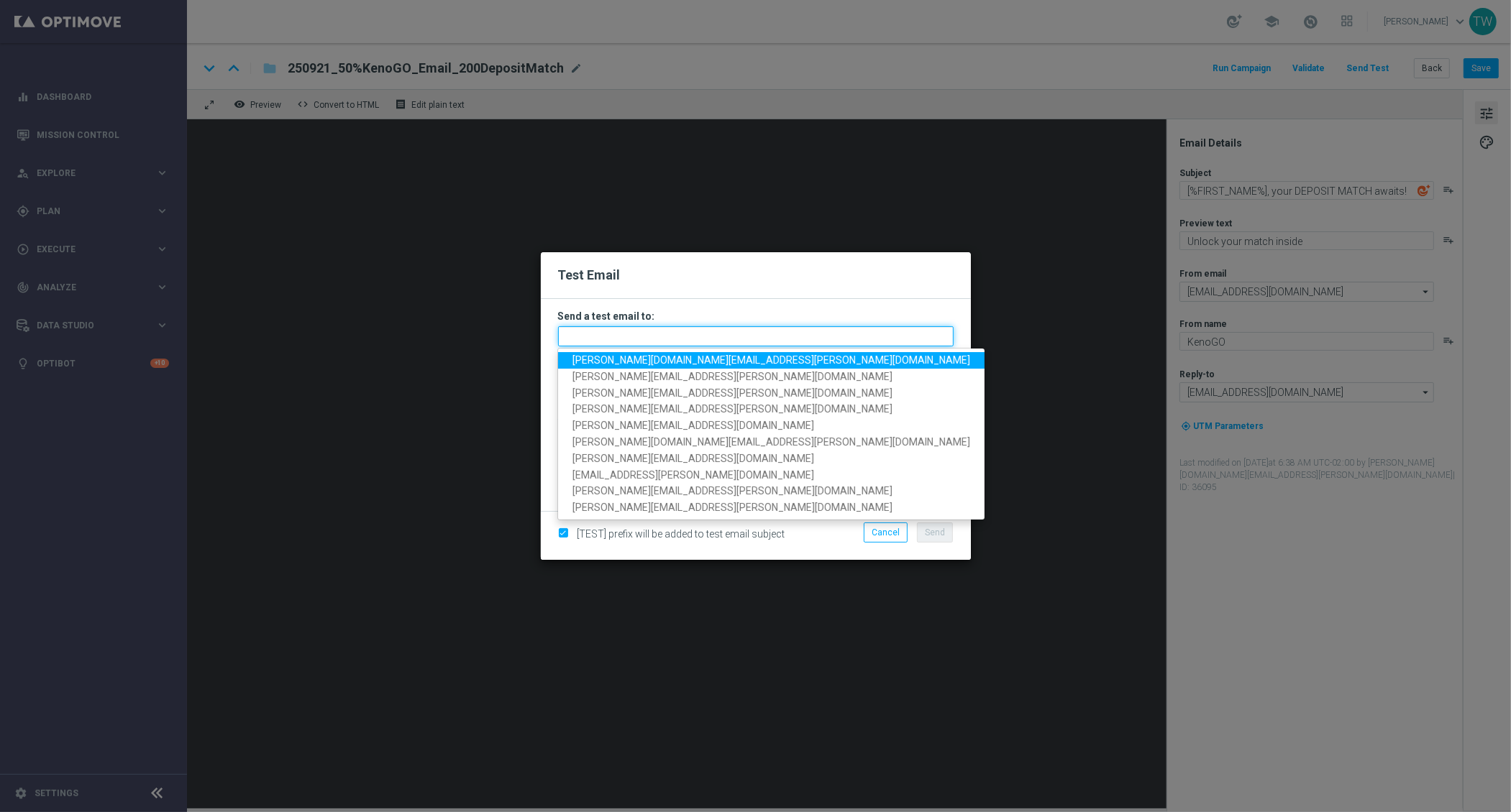
paste input "[PERSON_NAME][DOMAIN_NAME][EMAIL_ADDRESS][PERSON_NAME][DOMAIN_NAME], [PERSON_NA…"
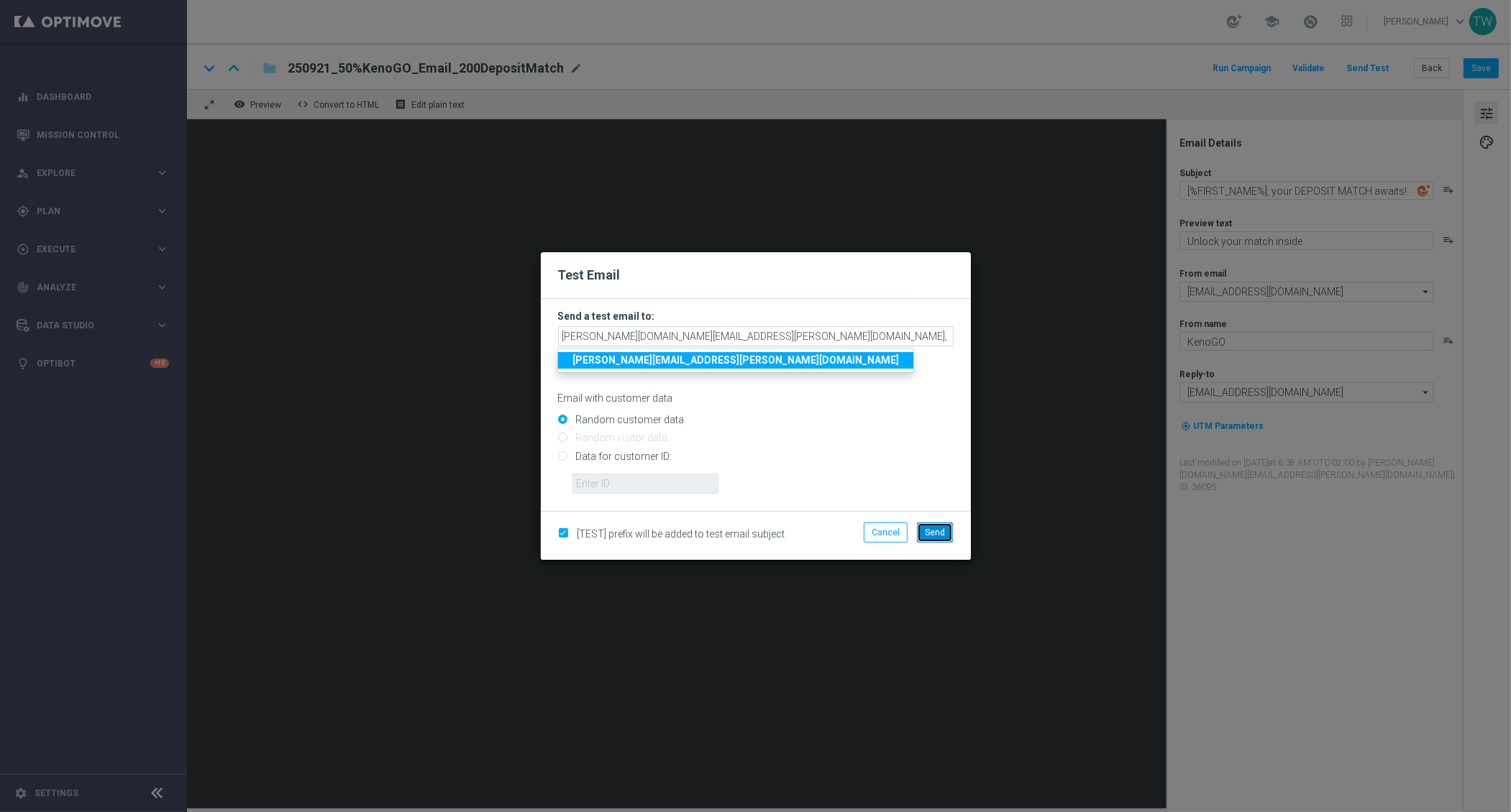
click at [947, 539] on button "Send" at bounding box center [935, 533] width 36 height 20
type input "tina.wang@kenogo.com,emma.kasbarian@kenogo.com,claudia.nikolovski@kenogo.com,ma…"
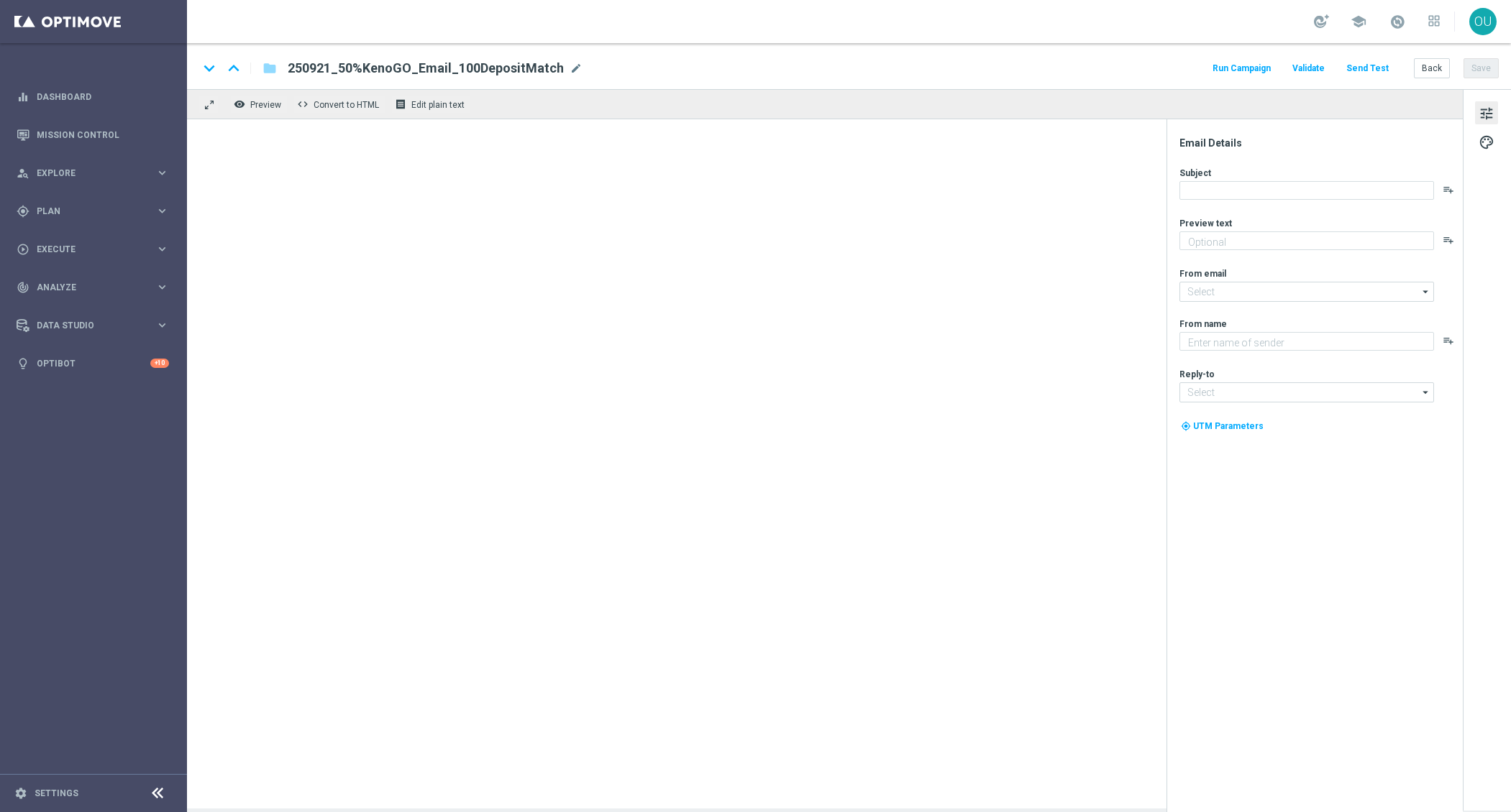
type textarea "Unlock your match inside"
type input "[EMAIL_ADDRESS][DOMAIN_NAME]"
type textarea "KenoGO"
type input "[EMAIL_ADDRESS][DOMAIN_NAME]"
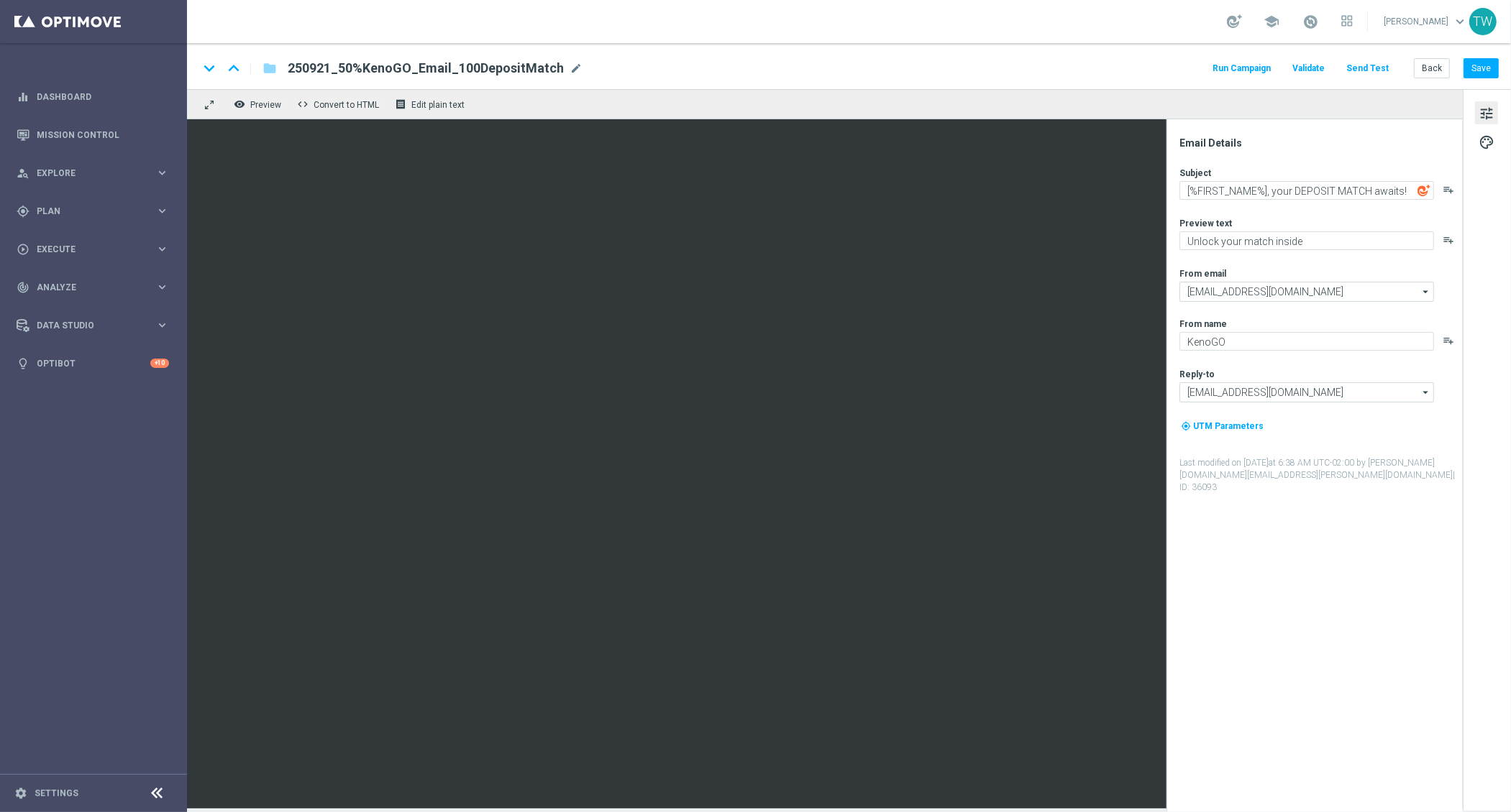
click at [1385, 70] on button "Send Test" at bounding box center [1367, 68] width 47 height 19
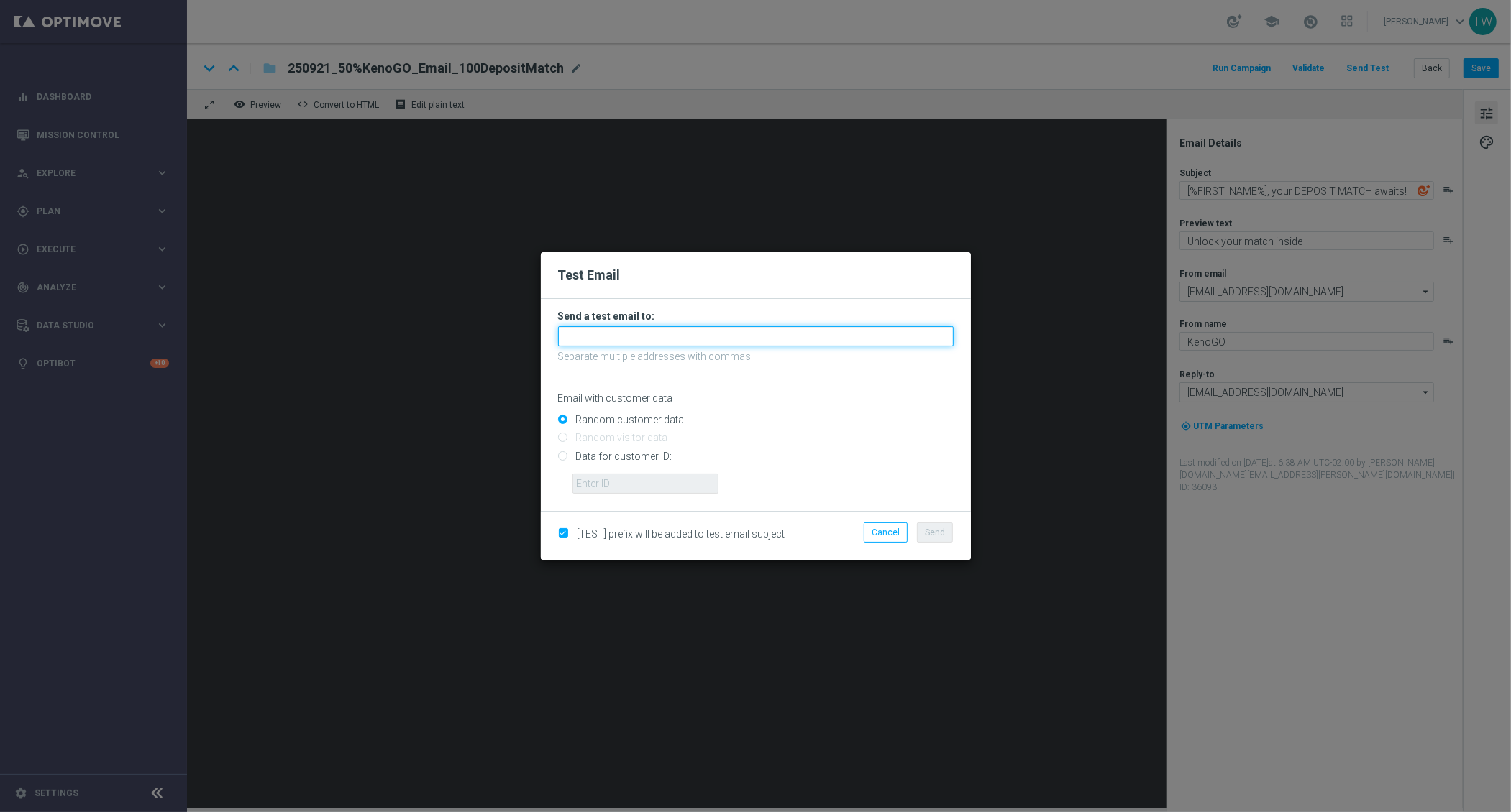
click at [761, 332] on input "text" at bounding box center [756, 337] width 396 height 20
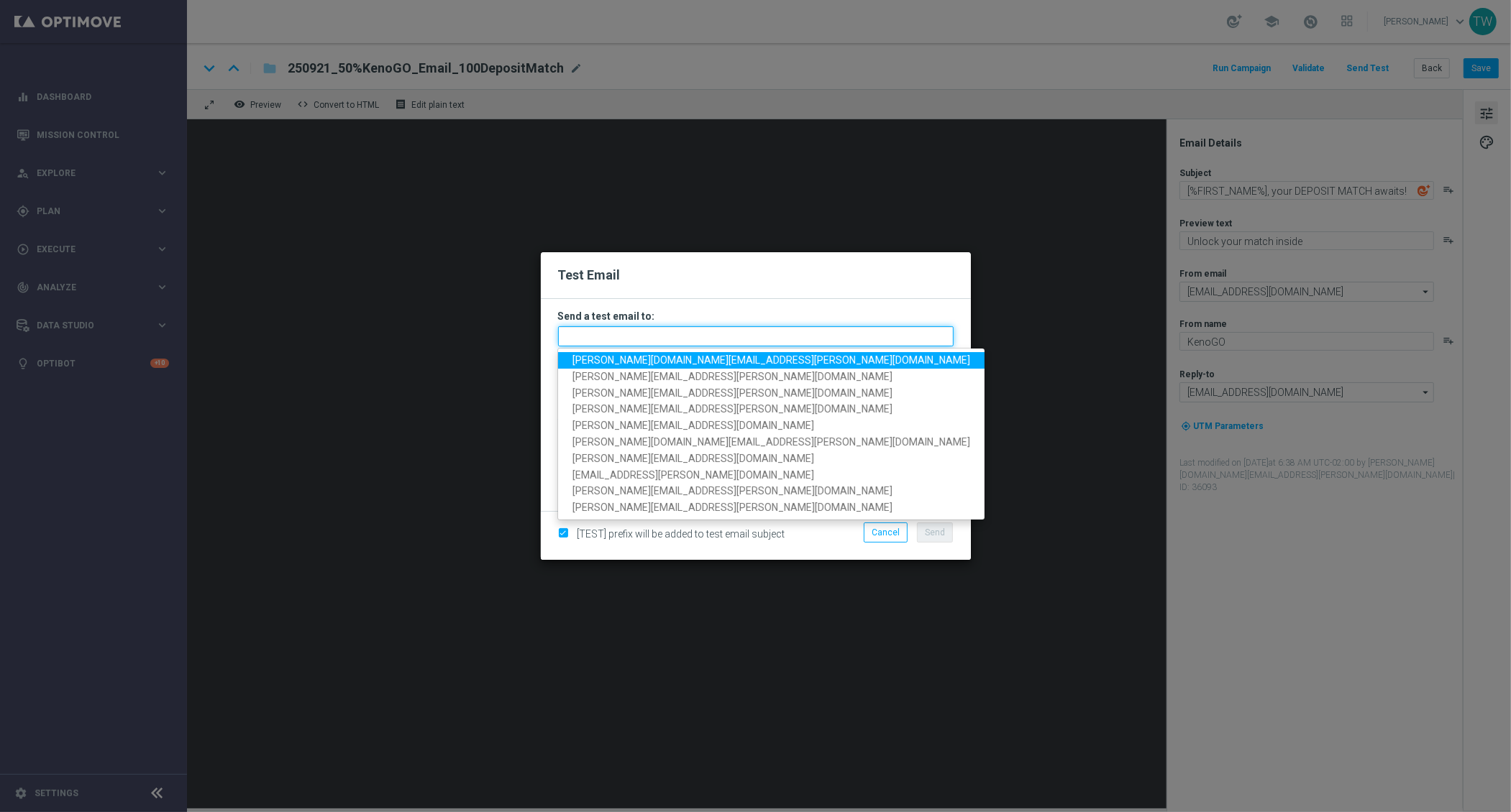
paste input "[PERSON_NAME][DOMAIN_NAME][EMAIL_ADDRESS][PERSON_NAME][DOMAIN_NAME], [PERSON_NA…"
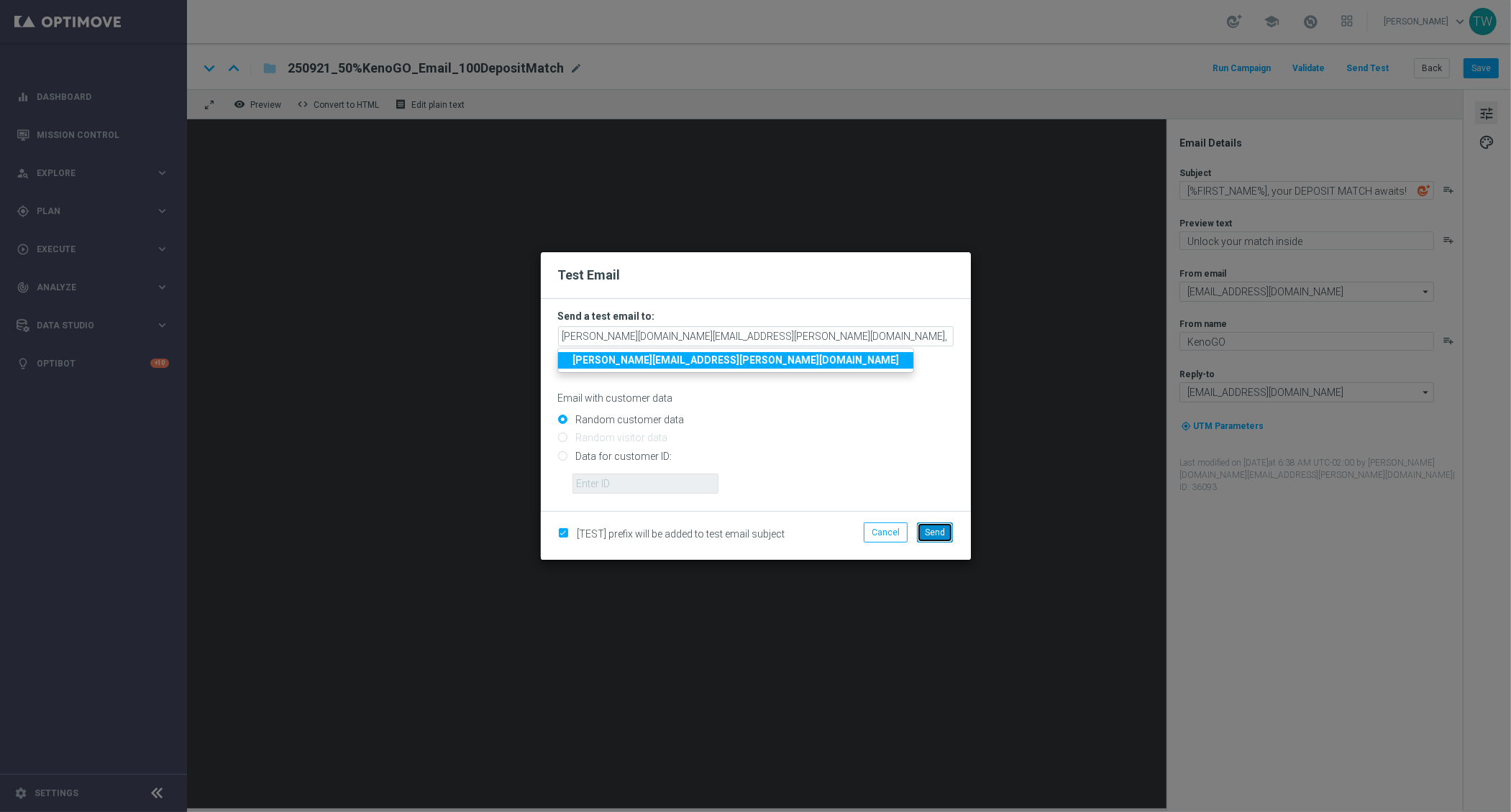
click at [935, 538] on button "Send" at bounding box center [935, 533] width 36 height 20
type input "[PERSON_NAME][DOMAIN_NAME][EMAIL_ADDRESS][PERSON_NAME][DOMAIN_NAME],[PERSON_NAM…"
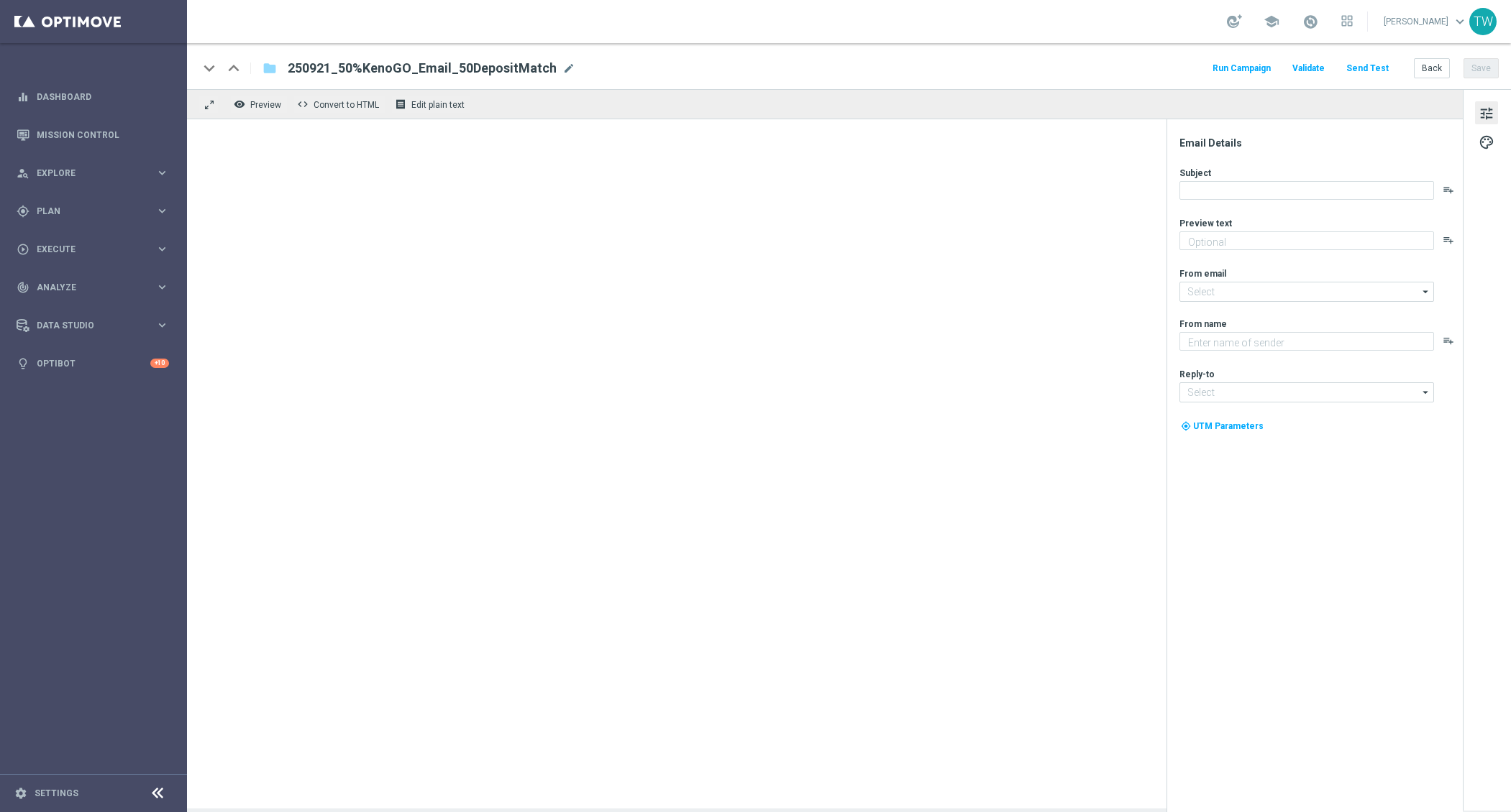
type textarea "Unlock your match inside"
type input "[EMAIL_ADDRESS][DOMAIN_NAME]"
type textarea "KenoGO"
type input "[EMAIL_ADDRESS][DOMAIN_NAME]"
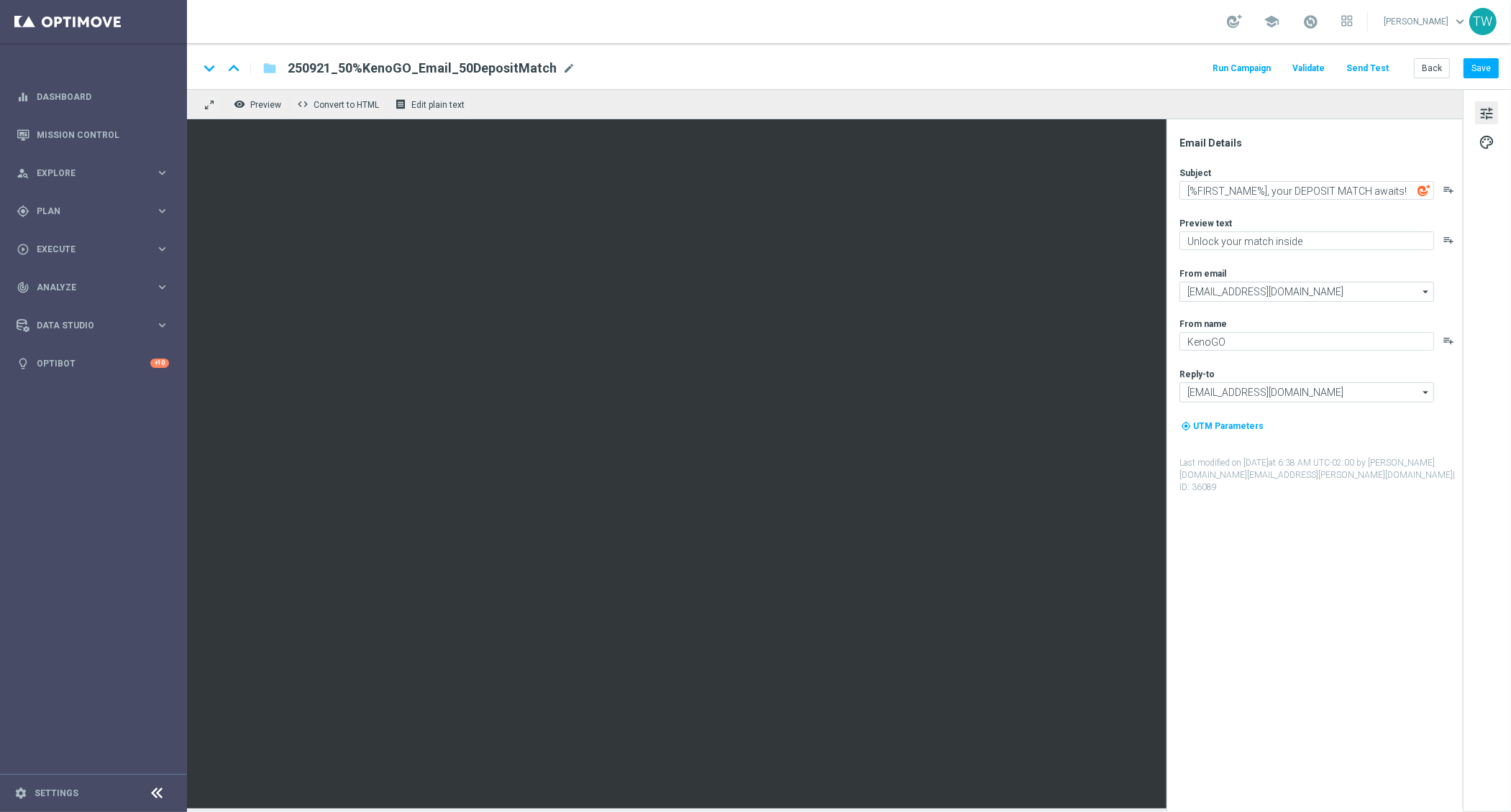
click at [1376, 69] on button "Send Test" at bounding box center [1367, 68] width 47 height 19
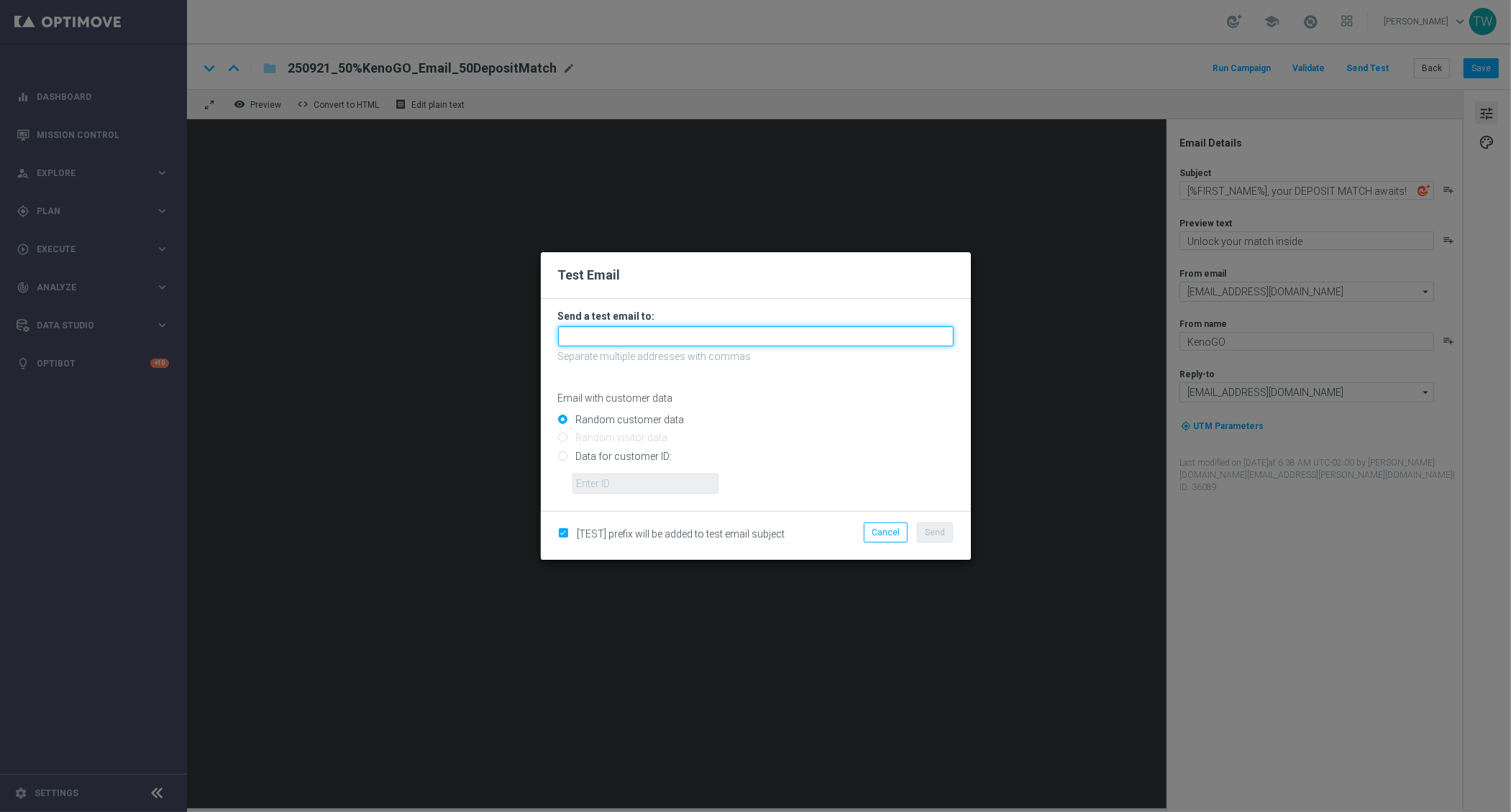
click at [799, 330] on input "text" at bounding box center [756, 337] width 396 height 20
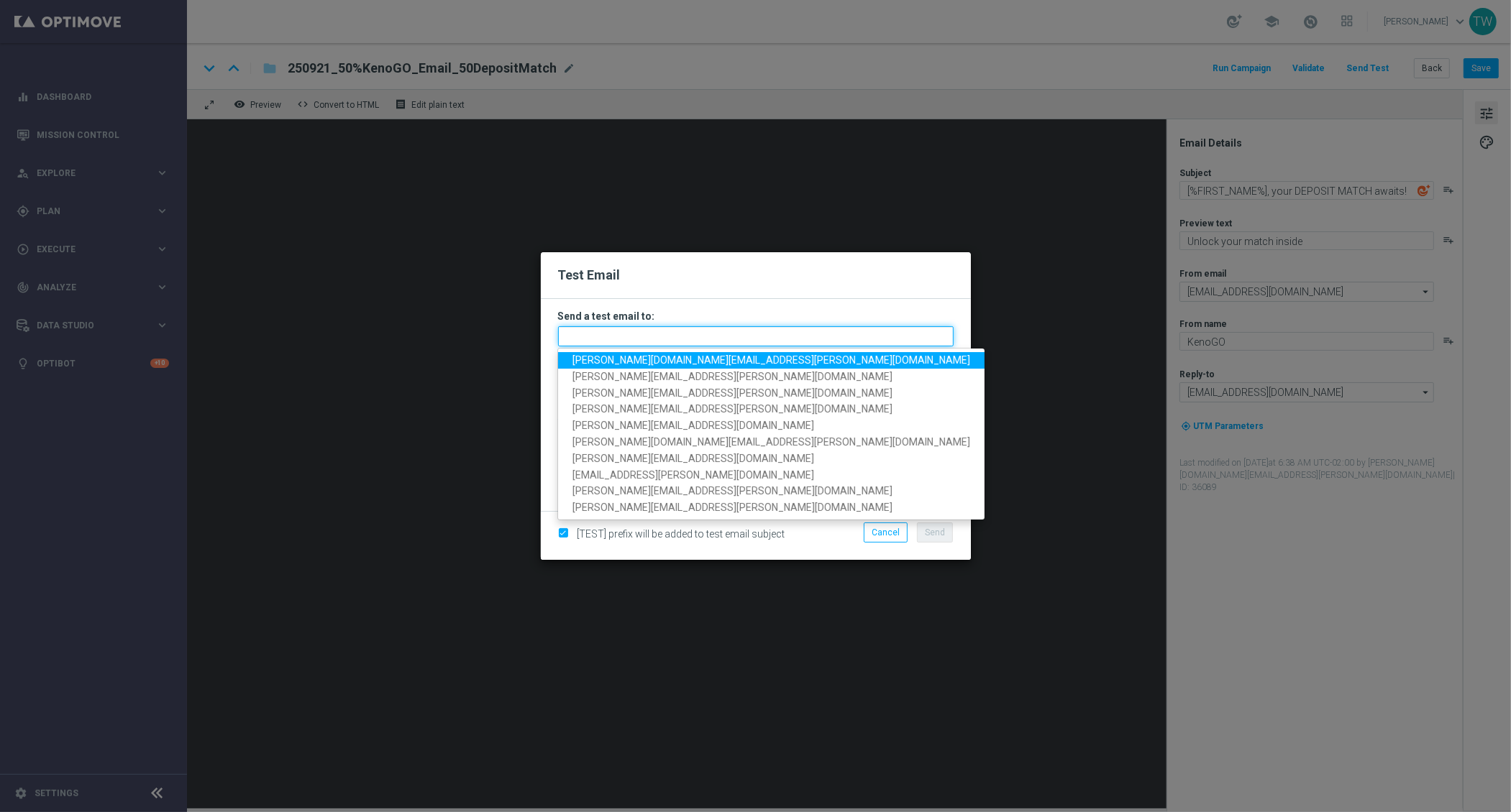
paste input "tina.wang@kenogo.com, emma.kasbarian@kenogo.com, claudia.nikolovski@kenogo.com,…"
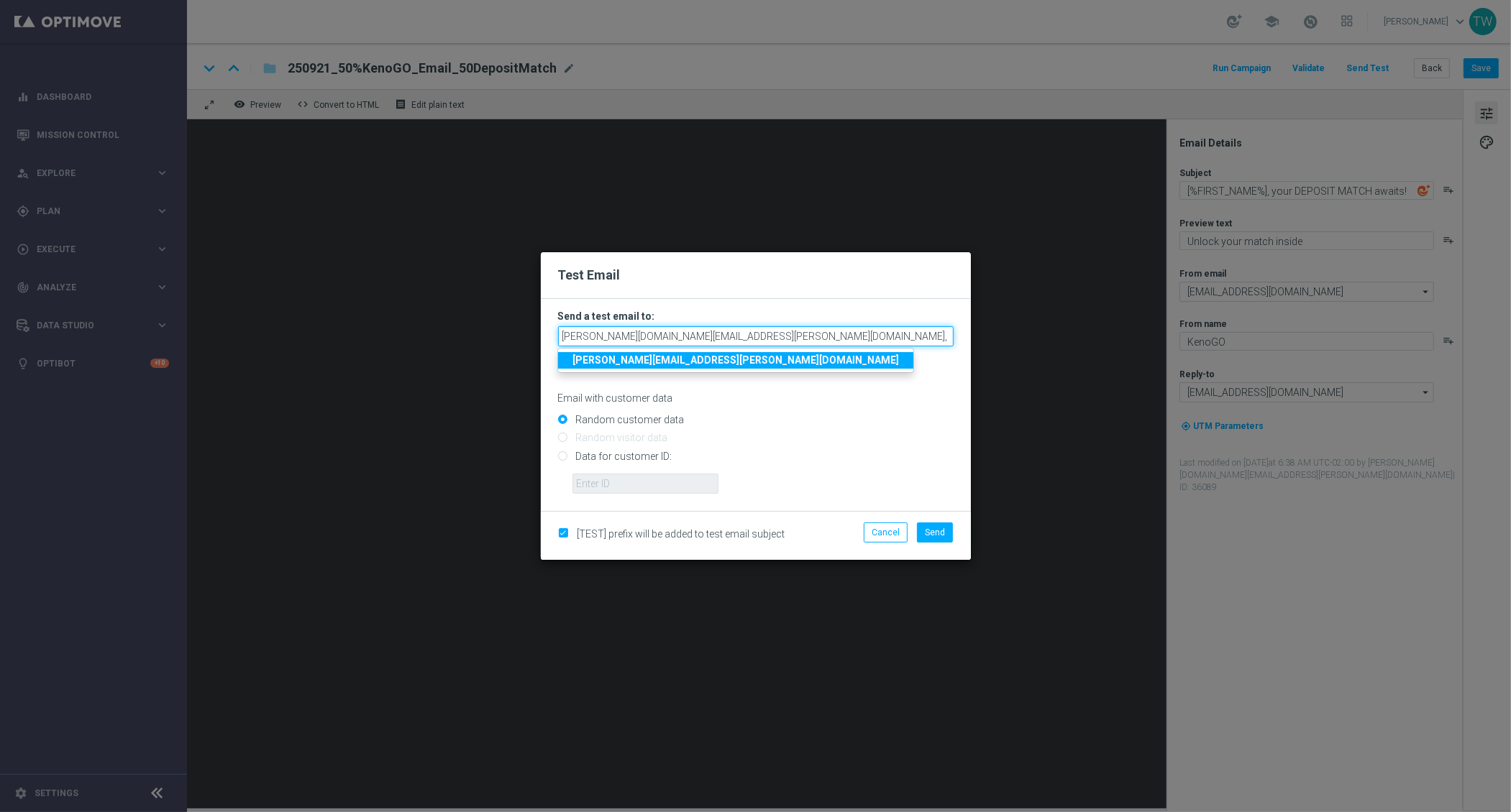
scroll to position [0, 128]
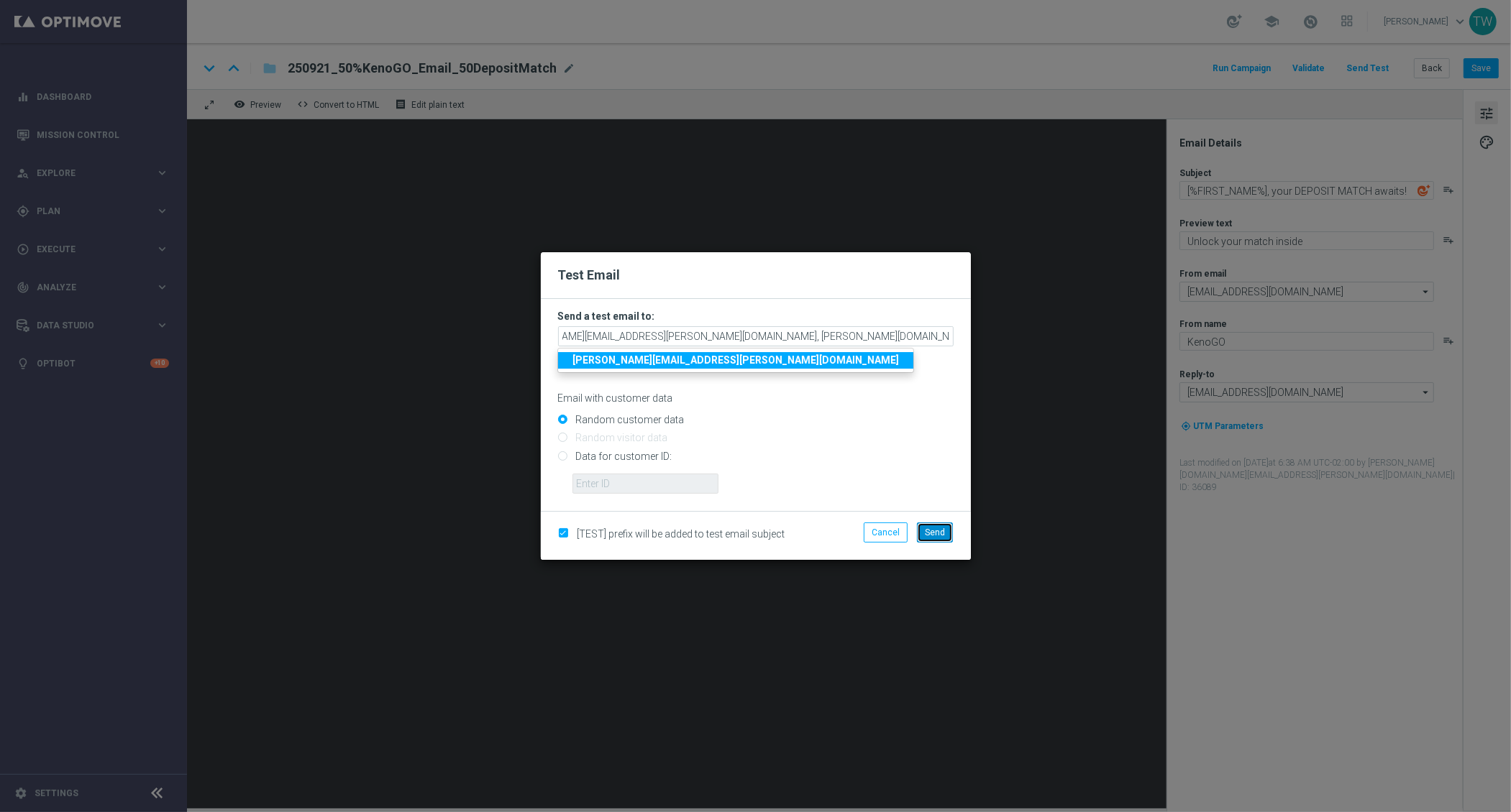
click at [935, 524] on button "Send" at bounding box center [935, 533] width 36 height 20
type input "tina.wang@kenogo.com,emma.kasbarian@kenogo.com,claudia.nikolovski@kenogo.com,ma…"
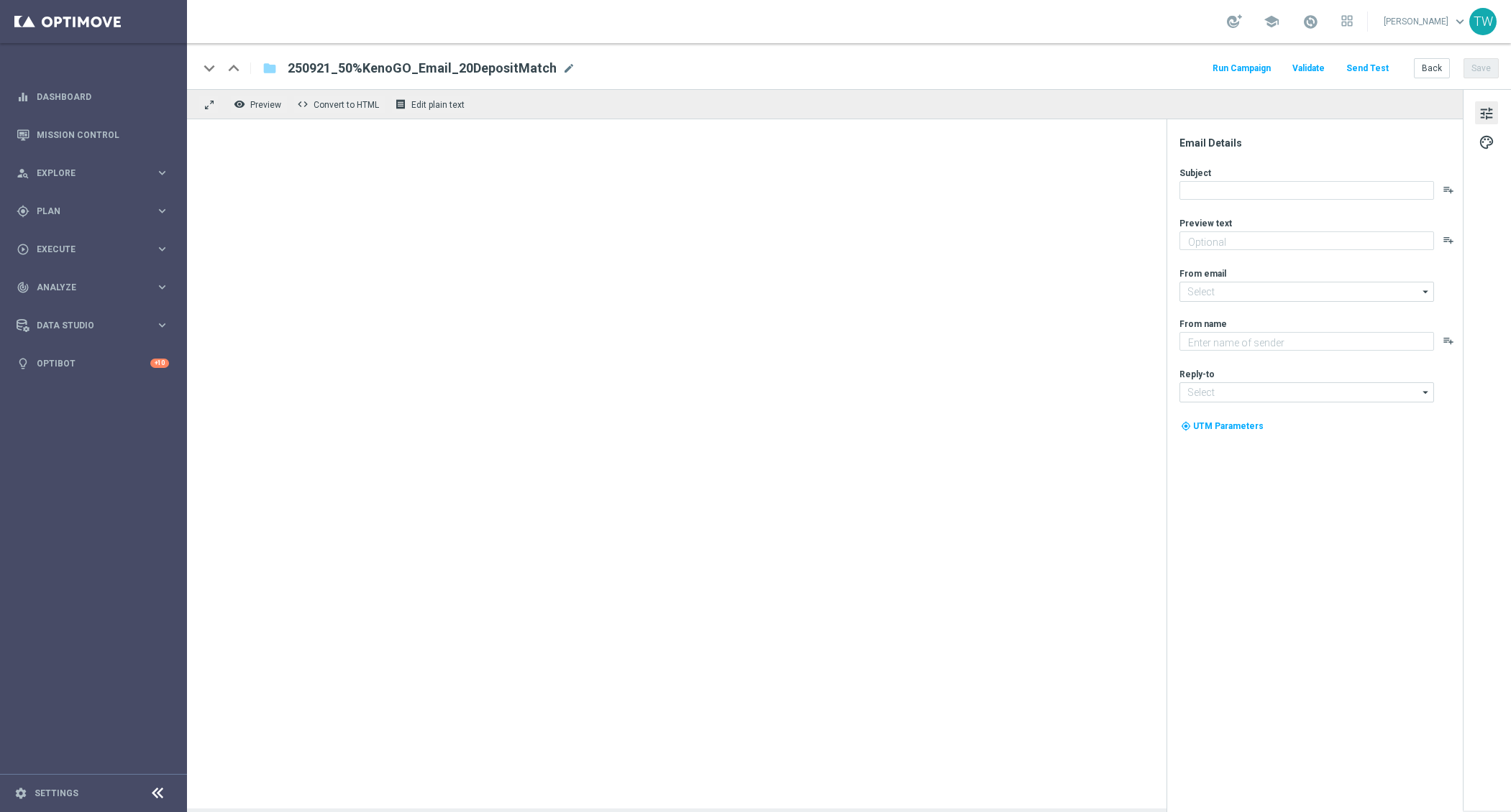
type textarea "Unlock your match inside"
type input "[EMAIL_ADDRESS][DOMAIN_NAME]"
type textarea "KenoGO"
type input "[EMAIL_ADDRESS][DOMAIN_NAME]"
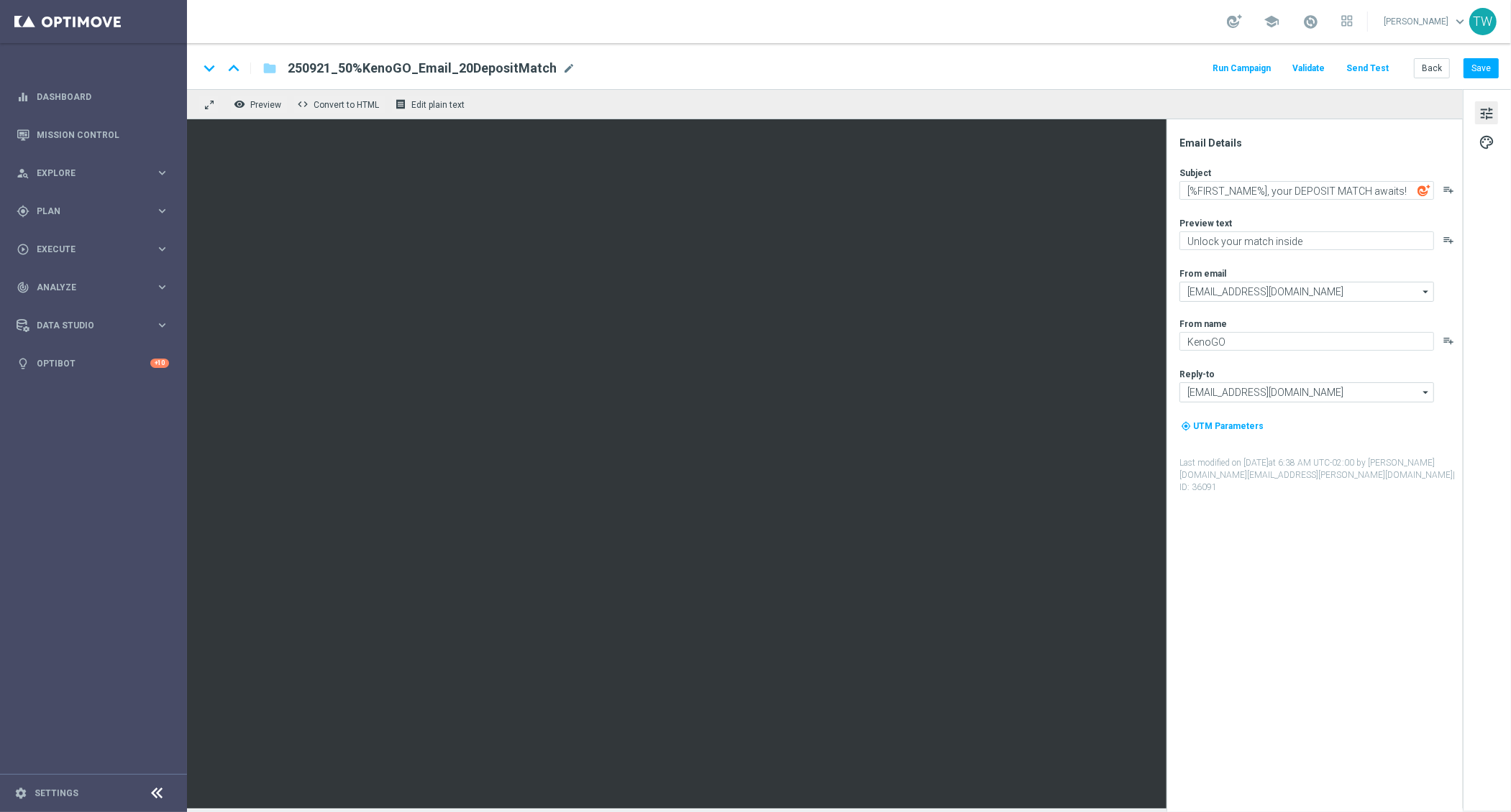
click at [1357, 63] on button "Send Test" at bounding box center [1367, 68] width 47 height 19
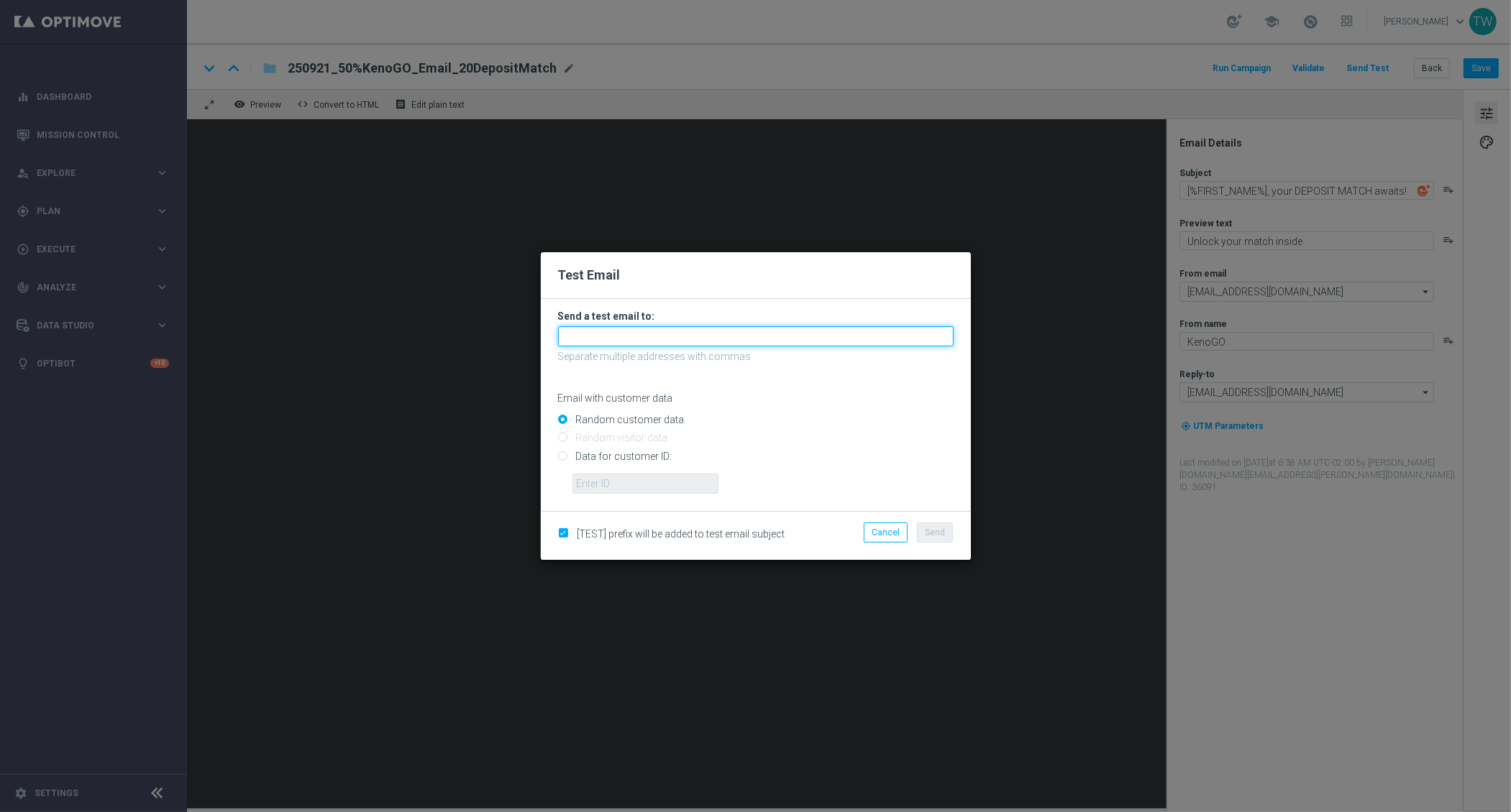
click at [756, 337] on input "text" at bounding box center [756, 337] width 396 height 20
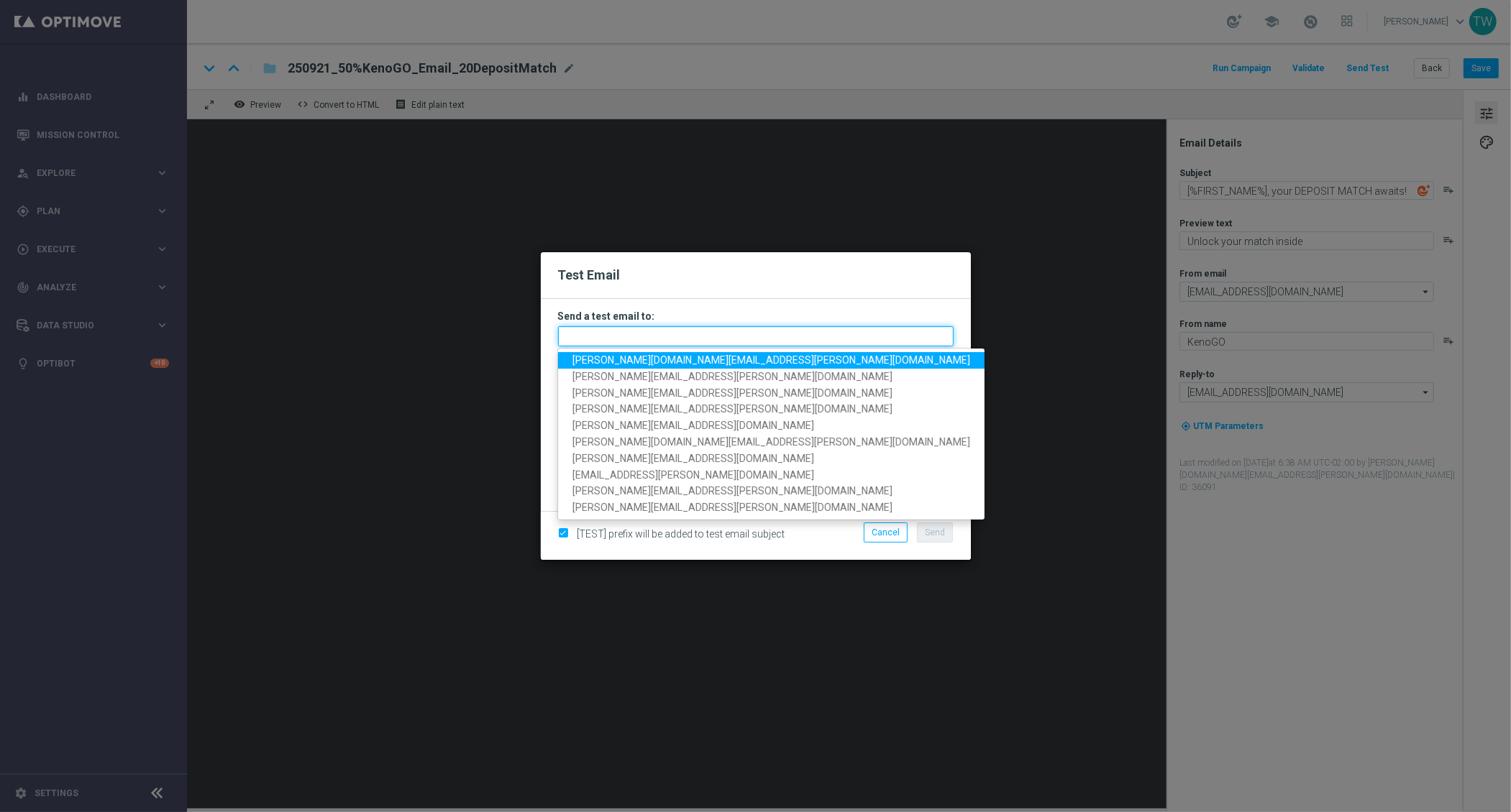
paste input "[PERSON_NAME][DOMAIN_NAME][EMAIL_ADDRESS][PERSON_NAME][DOMAIN_NAME], [PERSON_NA…"
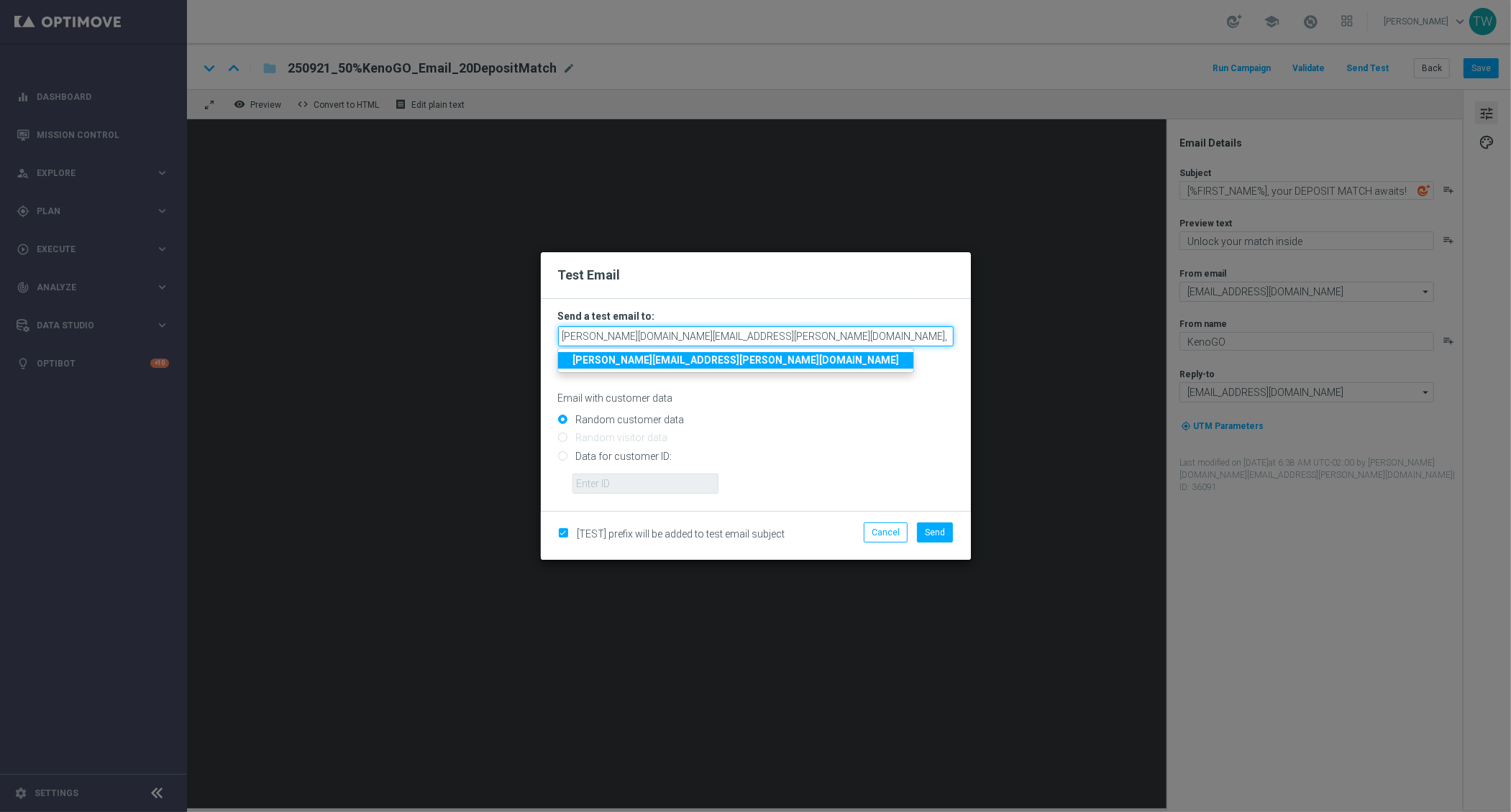
scroll to position [0, 128]
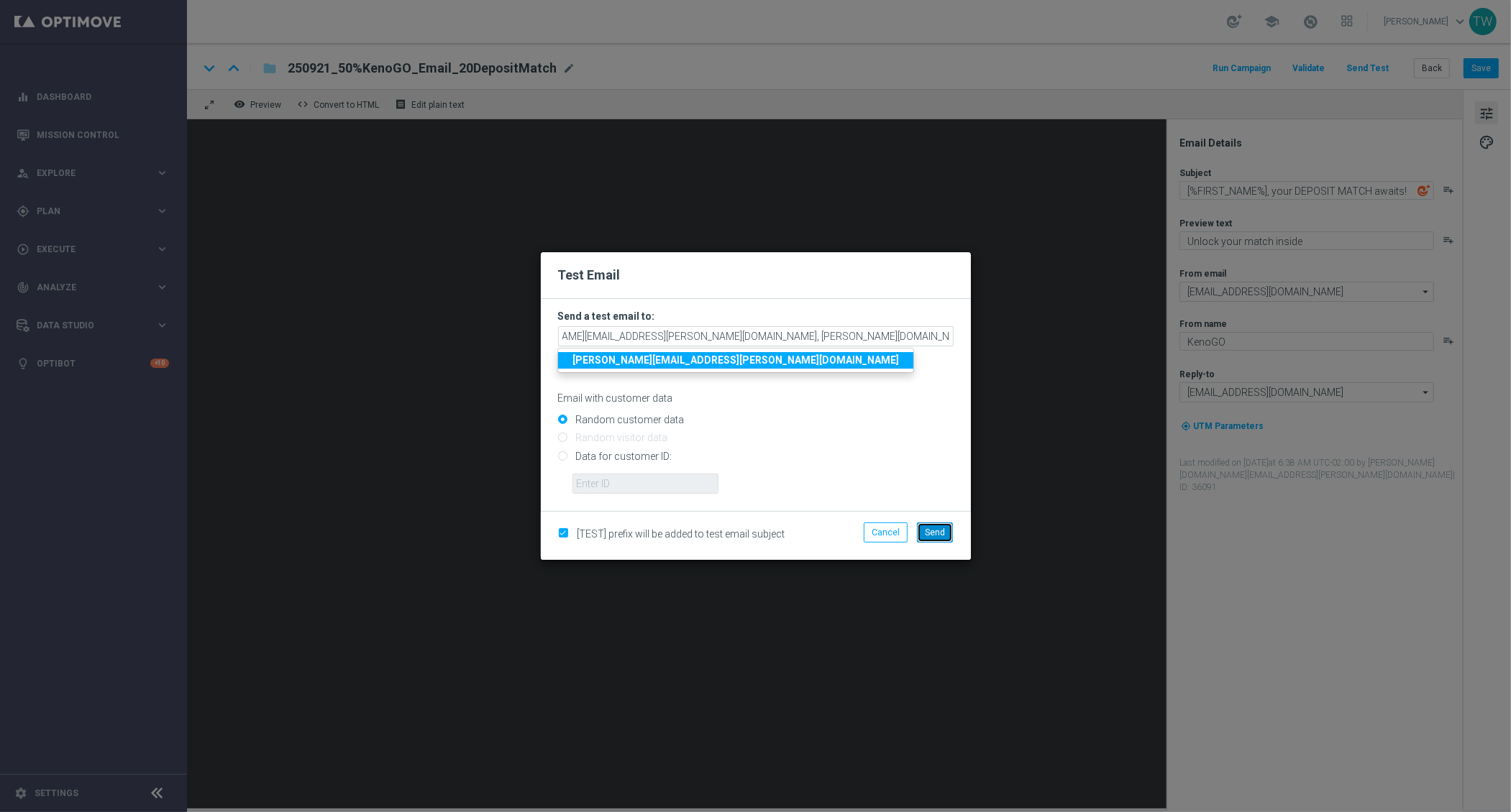
click at [925, 540] on button "Send" at bounding box center [935, 533] width 36 height 20
type input "[PERSON_NAME][DOMAIN_NAME][EMAIL_ADDRESS][PERSON_NAME][DOMAIN_NAME],[PERSON_NAM…"
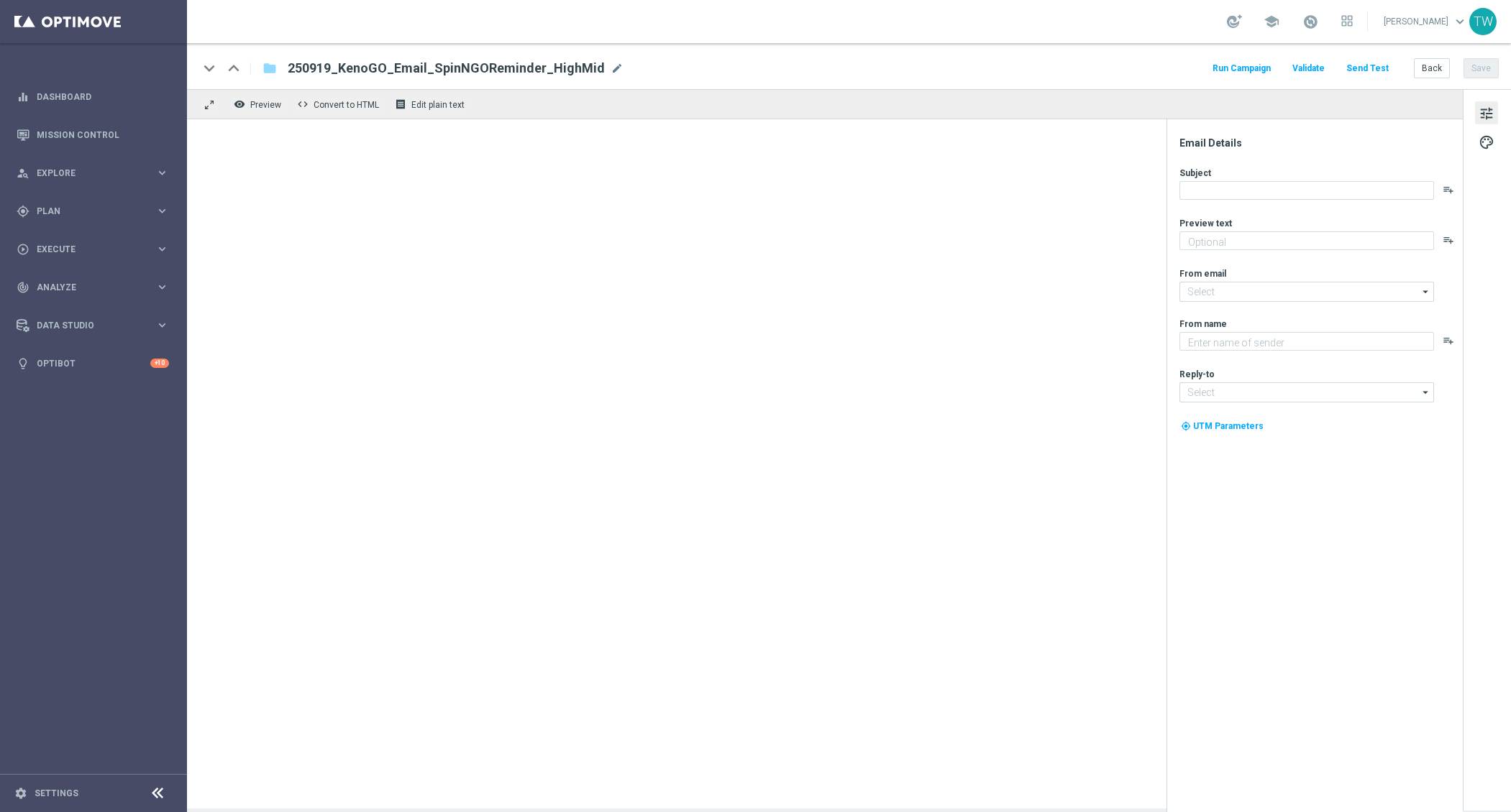
type textarea "Your free spin expires tonight - grab it now!"
type textarea "KenoGO"
type input "[EMAIL_ADDRESS][DOMAIN_NAME]"
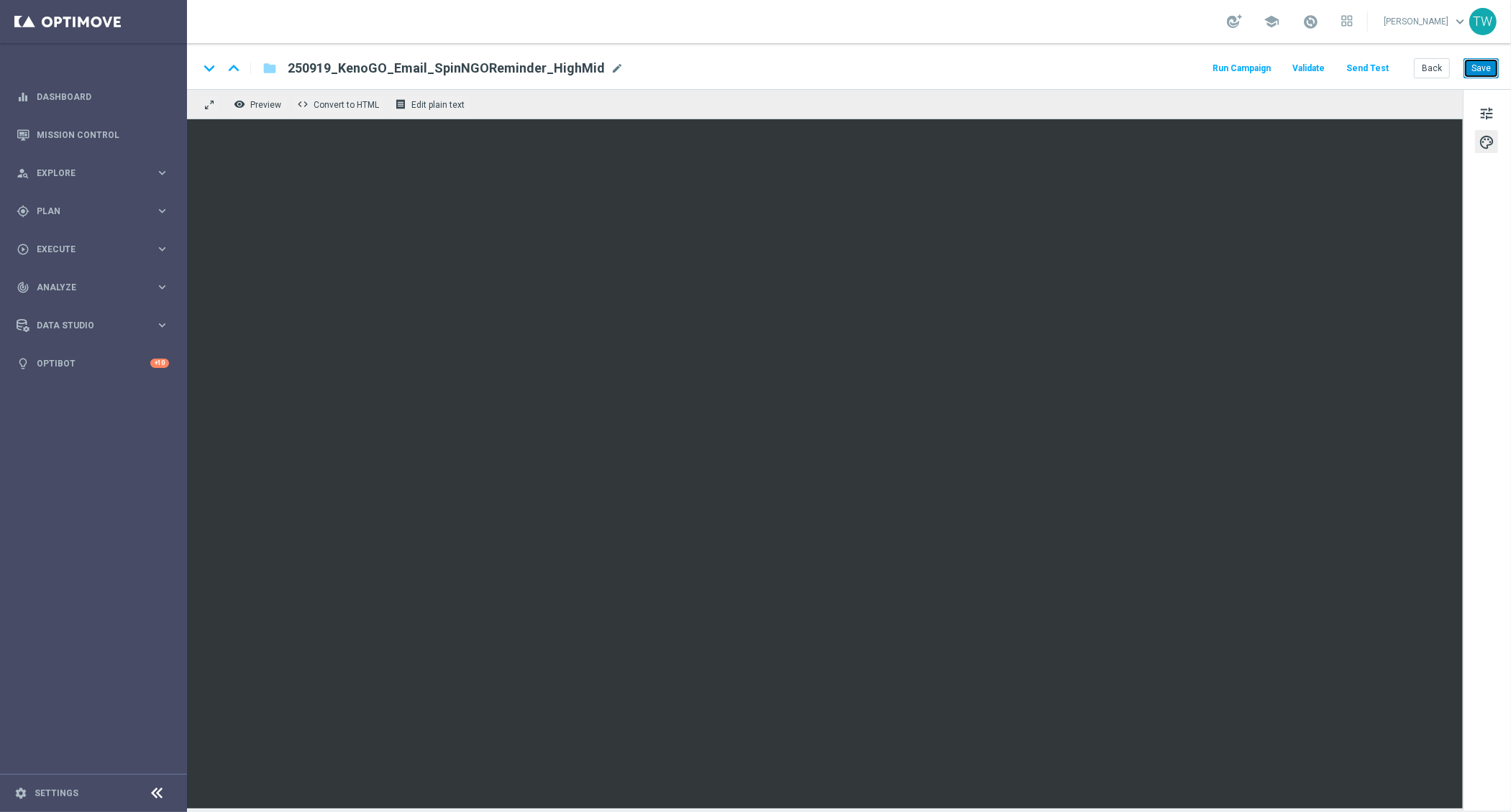
click at [1486, 68] on button "Save" at bounding box center [1481, 68] width 35 height 20
click at [1384, 69] on button "Send Test" at bounding box center [1367, 68] width 47 height 19
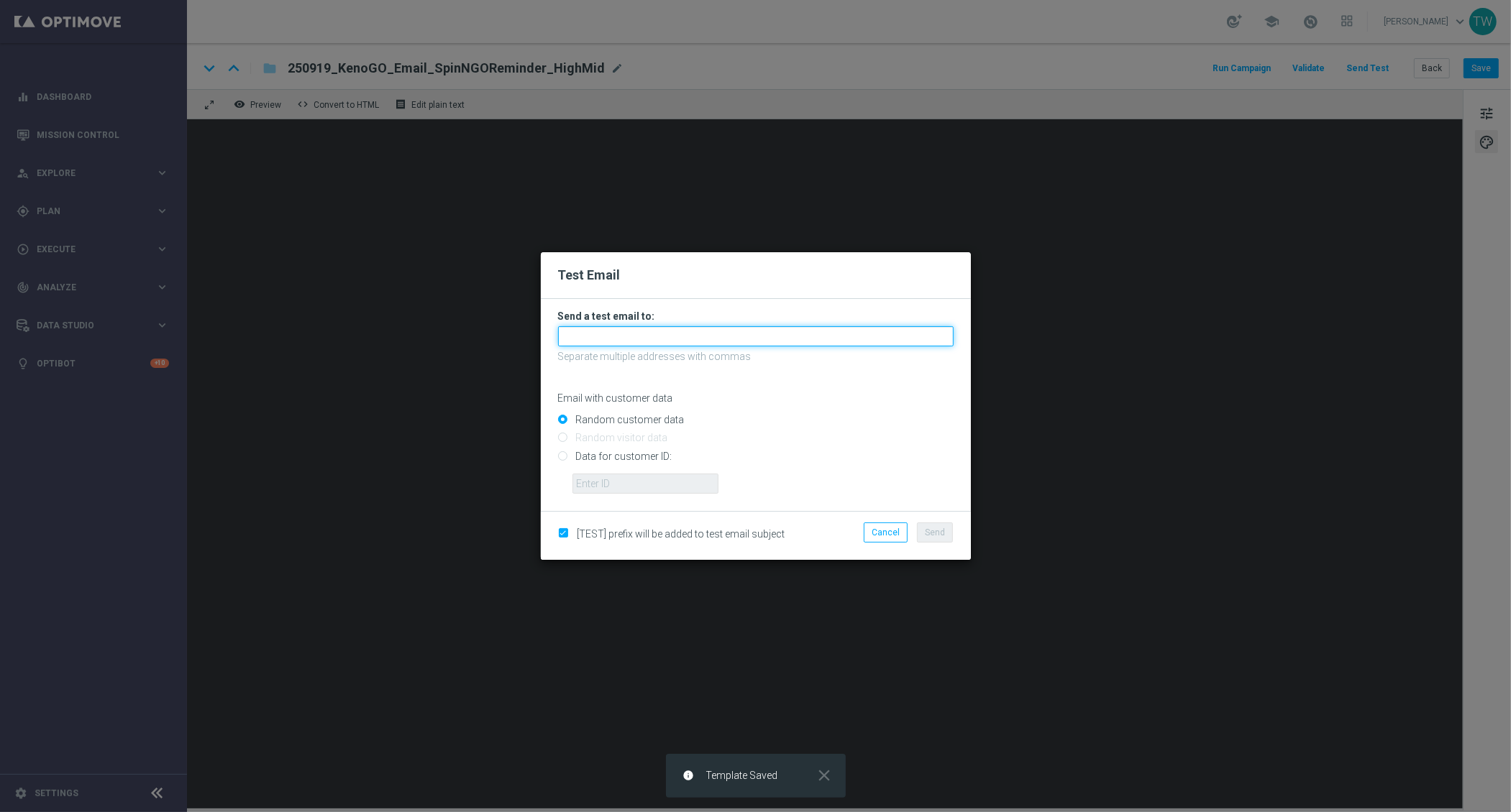
click at [759, 332] on input "text" at bounding box center [756, 337] width 396 height 20
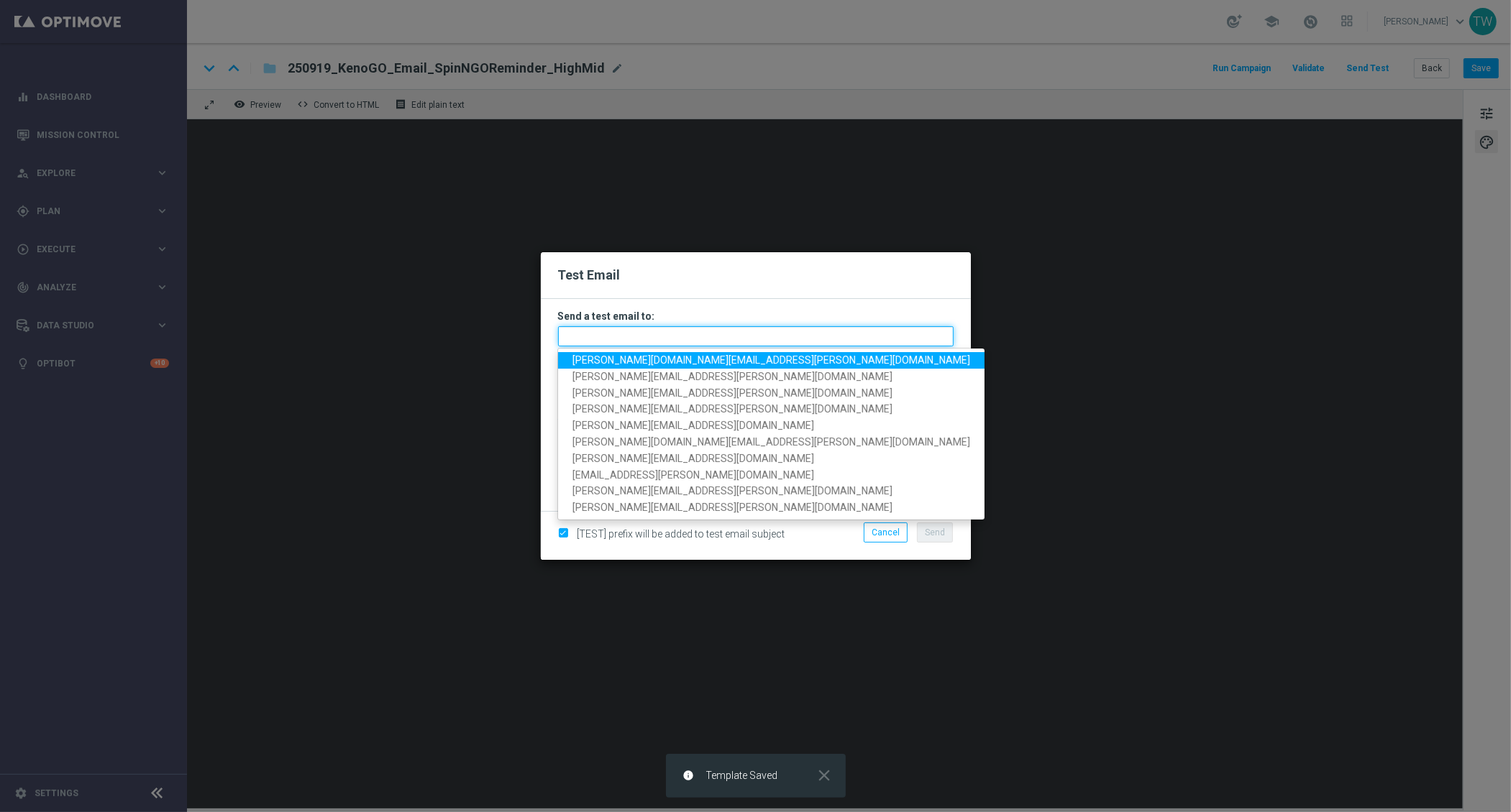
paste input "[PERSON_NAME][DOMAIN_NAME][EMAIL_ADDRESS][PERSON_NAME][DOMAIN_NAME], [PERSON_NA…"
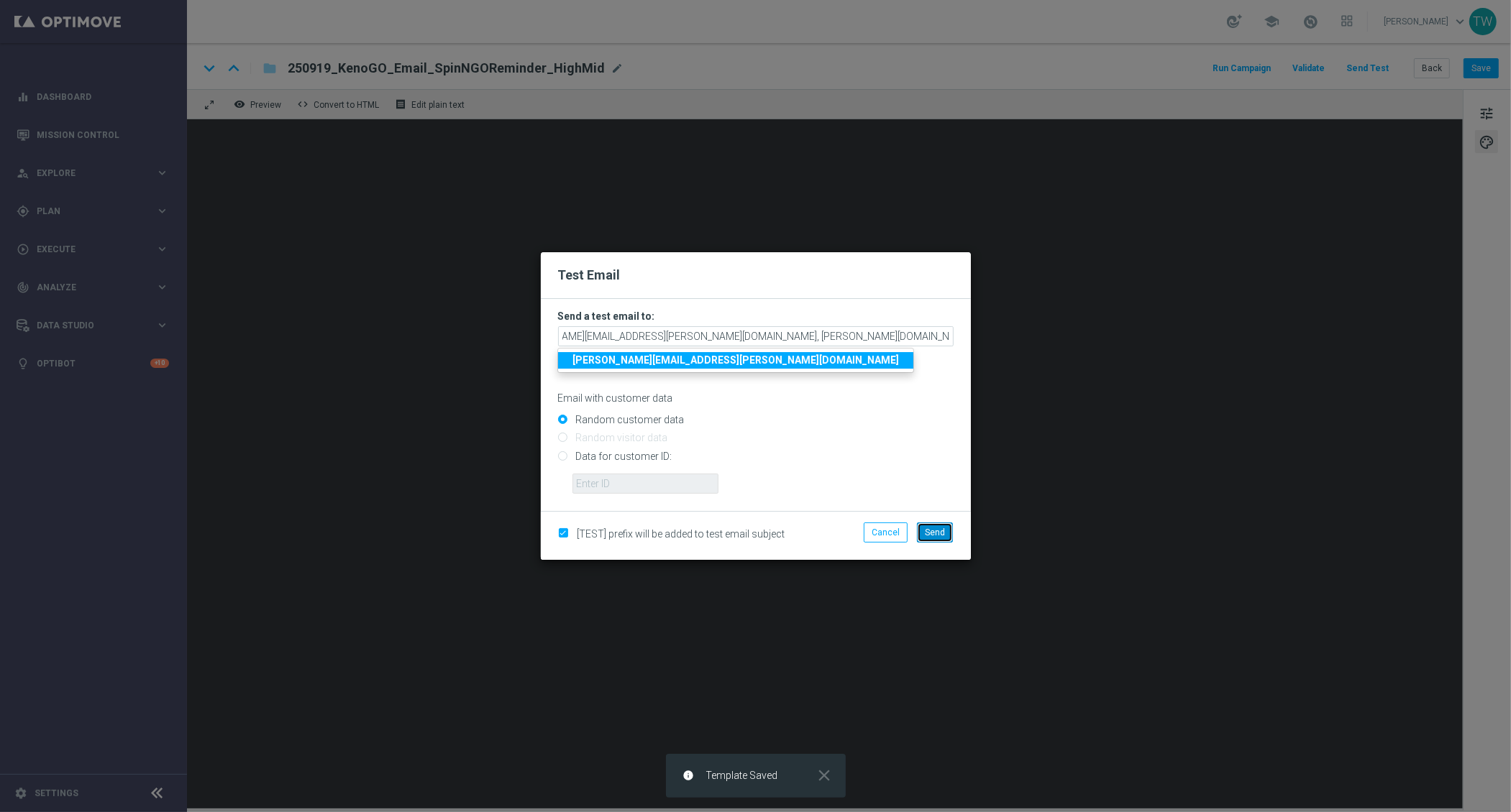
click at [944, 538] on button "Send" at bounding box center [935, 533] width 36 height 20
type input "[PERSON_NAME][DOMAIN_NAME][EMAIL_ADDRESS][PERSON_NAME][DOMAIN_NAME],[PERSON_NAM…"
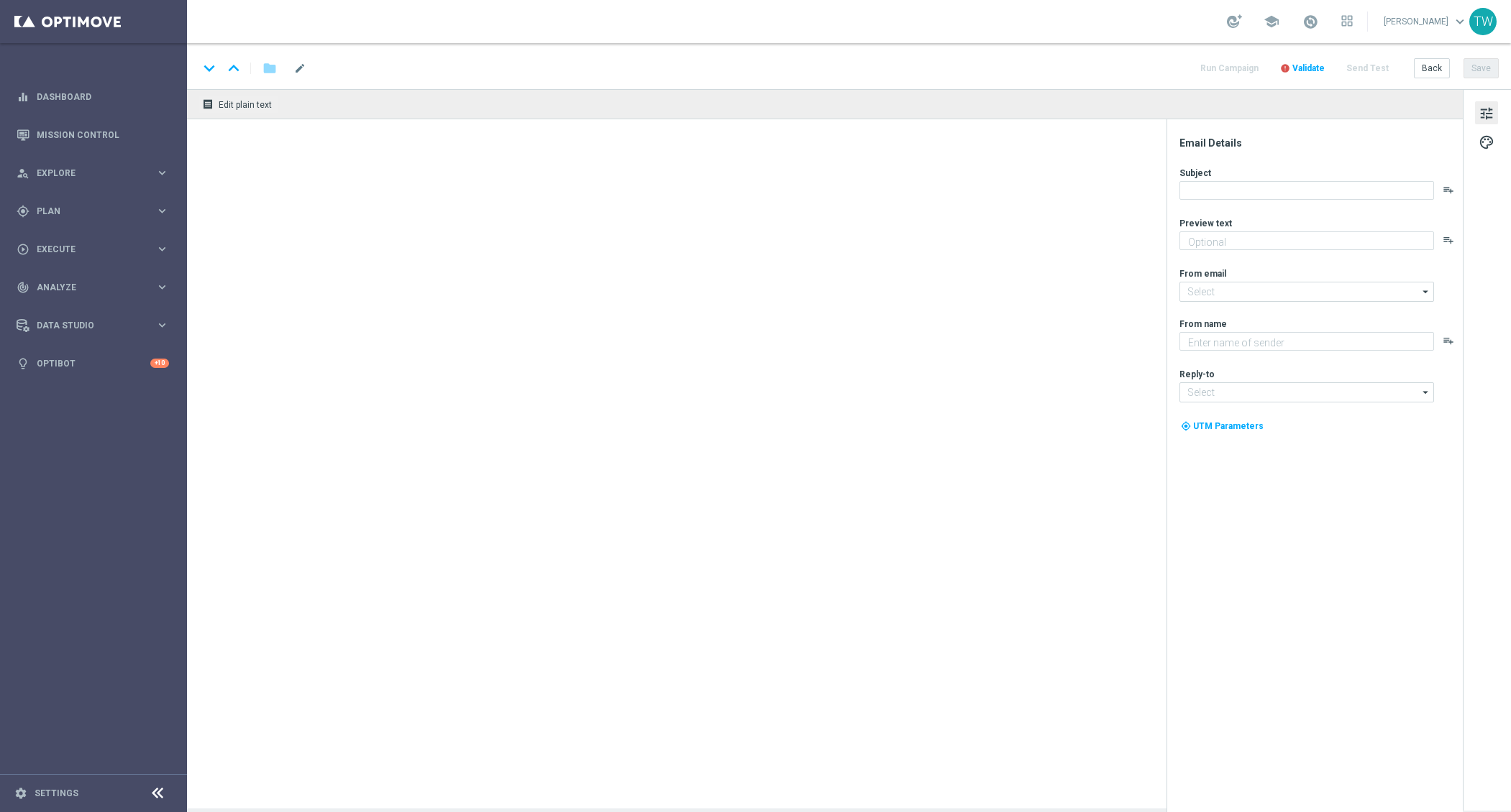
type textarea "Your free spin expires tonight - grab it now!"
type input "[EMAIL_ADDRESS][DOMAIN_NAME]"
type textarea "KenoGO"
type input "[EMAIL_ADDRESS][DOMAIN_NAME]"
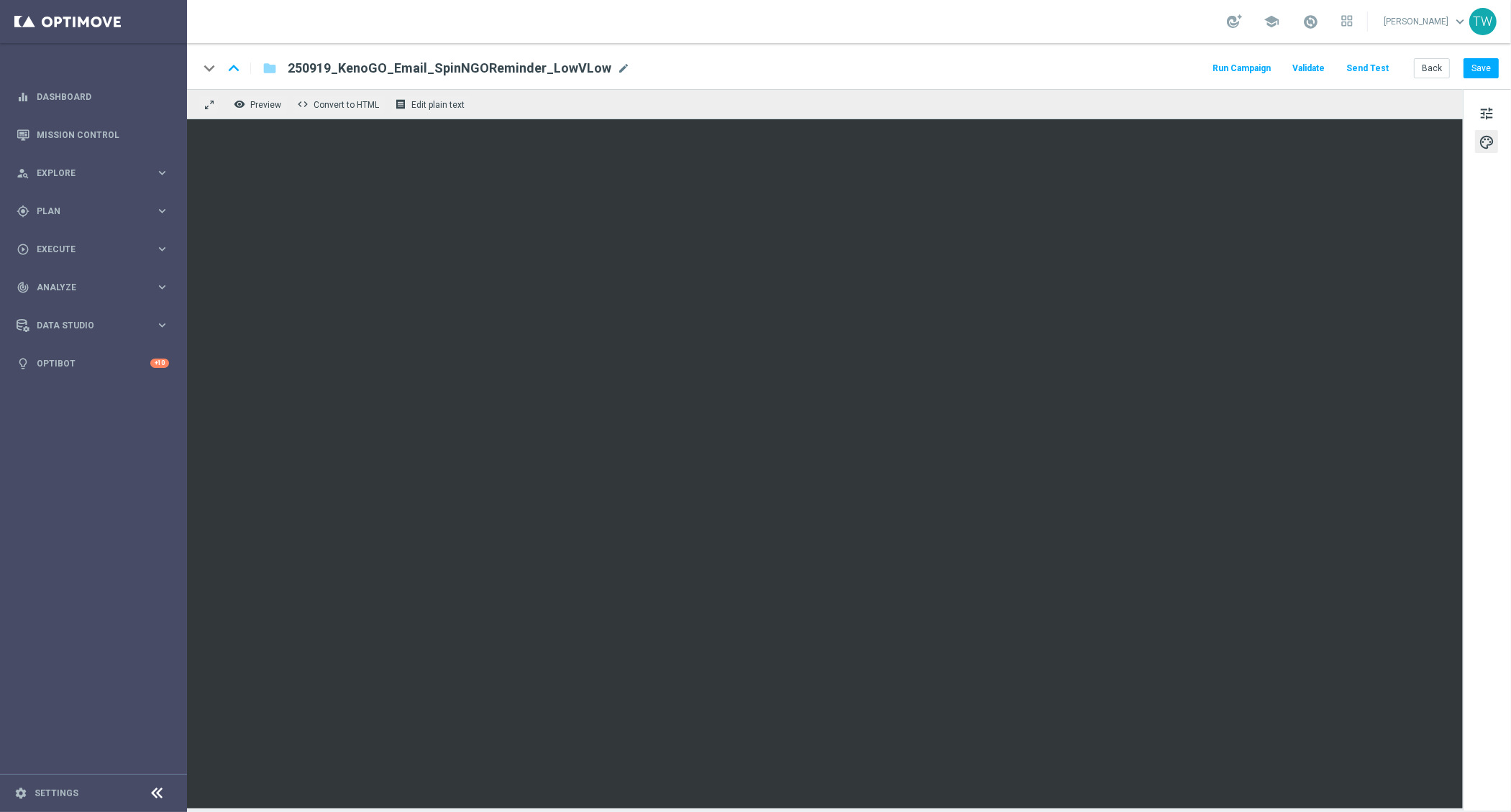
click at [1363, 54] on div "keyboard_arrow_down keyboard_arrow_up folder 250919_KenoGO_Email_SpinNGOReminde…" at bounding box center [849, 66] width 1324 height 46
click at [1363, 56] on div "keyboard_arrow_down keyboard_arrow_up folder 250919_KenoGO_Email_SpinNGOReminde…" at bounding box center [849, 66] width 1324 height 46
click at [1363, 64] on button "Send Test" at bounding box center [1367, 68] width 47 height 19
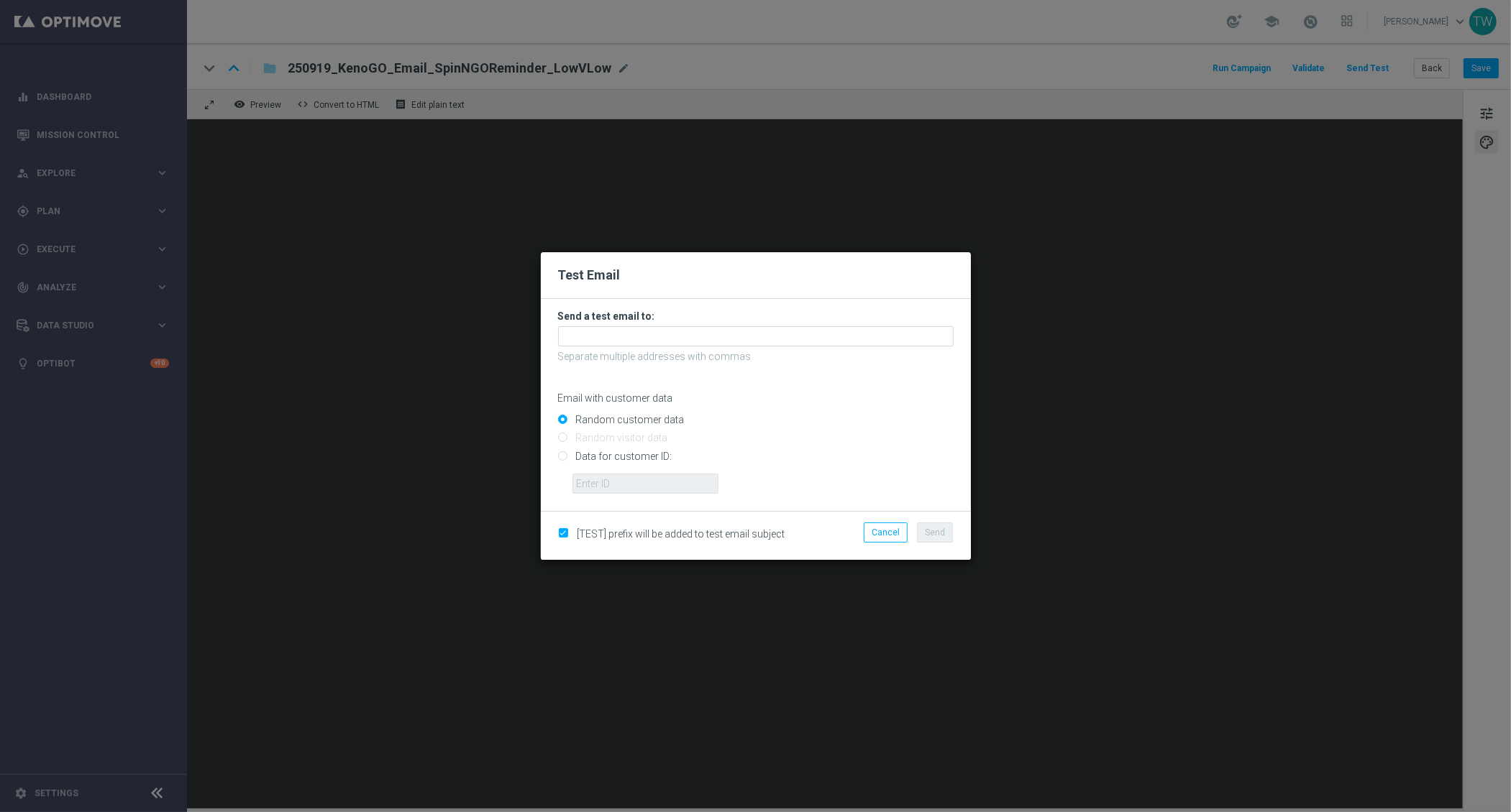
click at [798, 321] on h3 "Send a test email to:" at bounding box center [756, 316] width 396 height 13
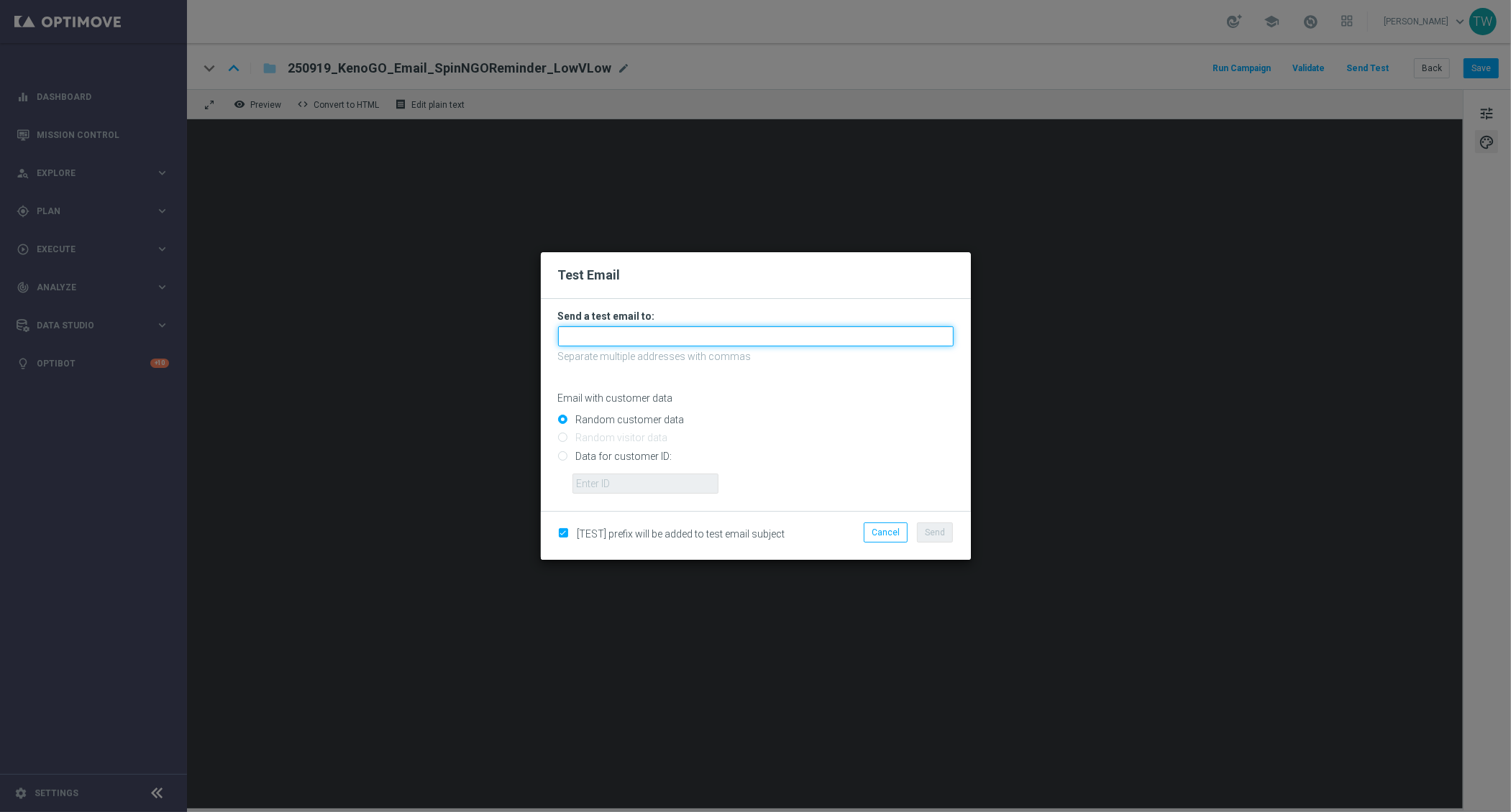
click at [796, 334] on input "text" at bounding box center [756, 337] width 396 height 20
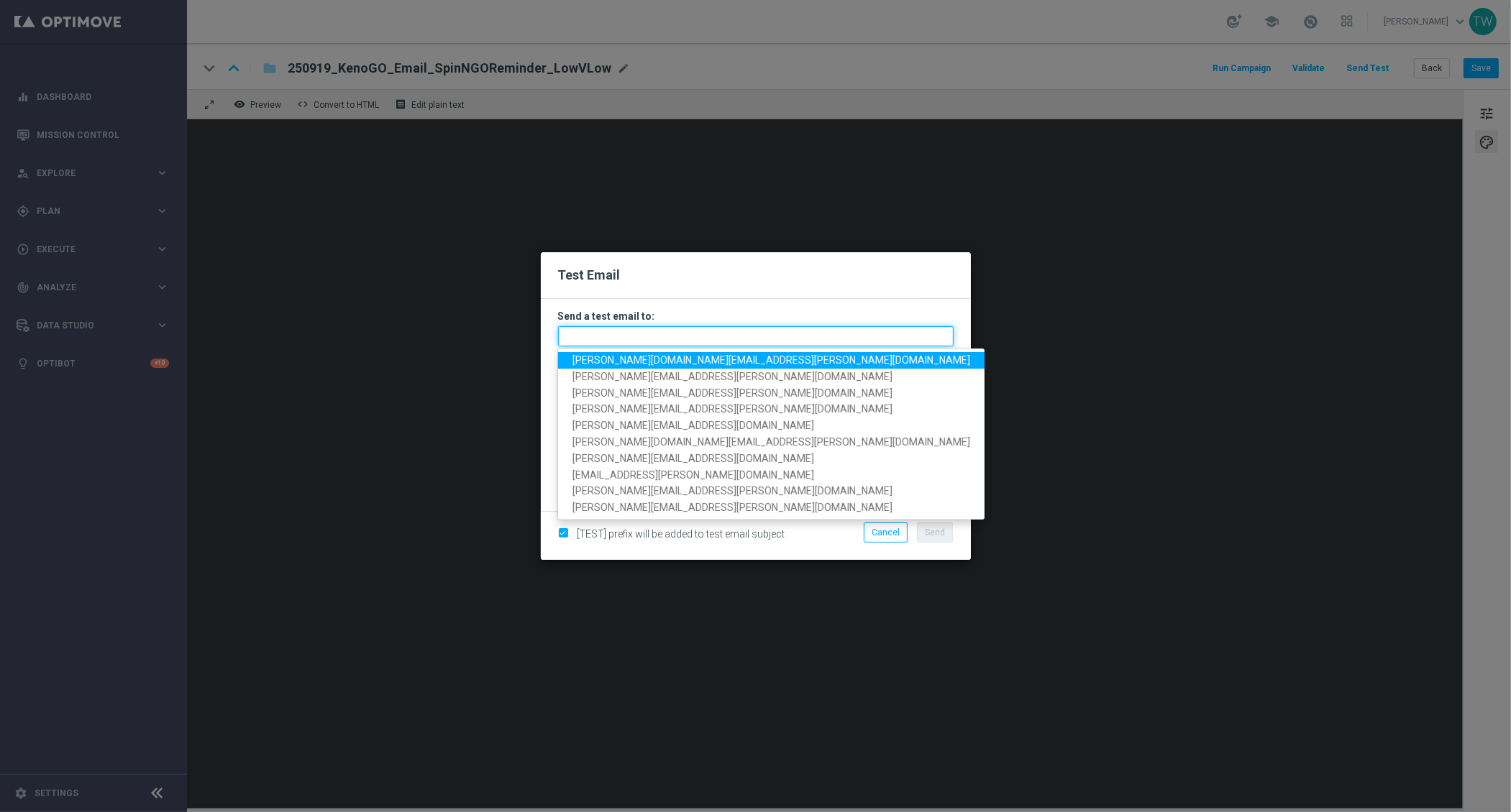
paste input "[PERSON_NAME][DOMAIN_NAME][EMAIL_ADDRESS][PERSON_NAME][DOMAIN_NAME], [PERSON_NA…"
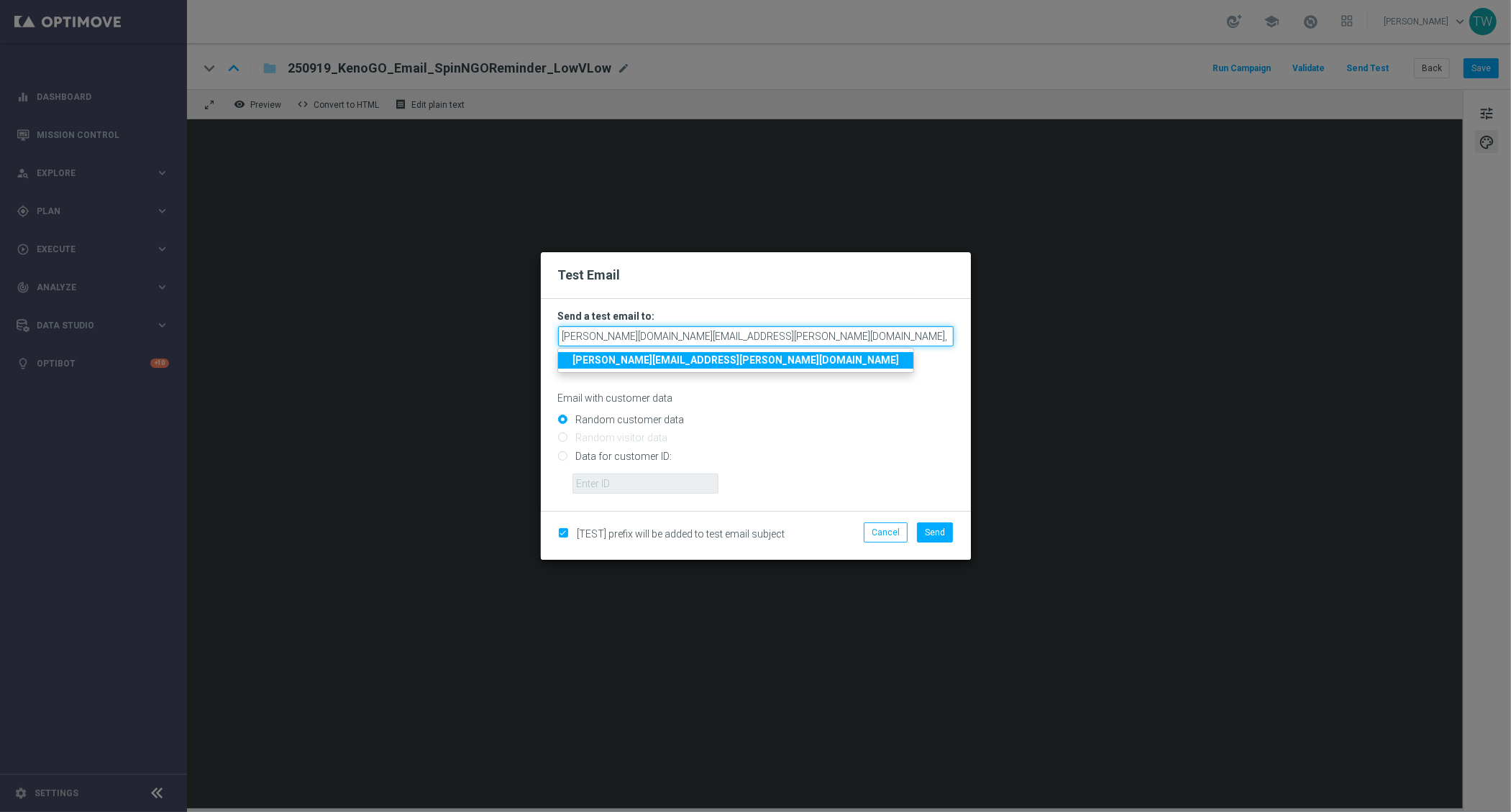
scroll to position [0, 128]
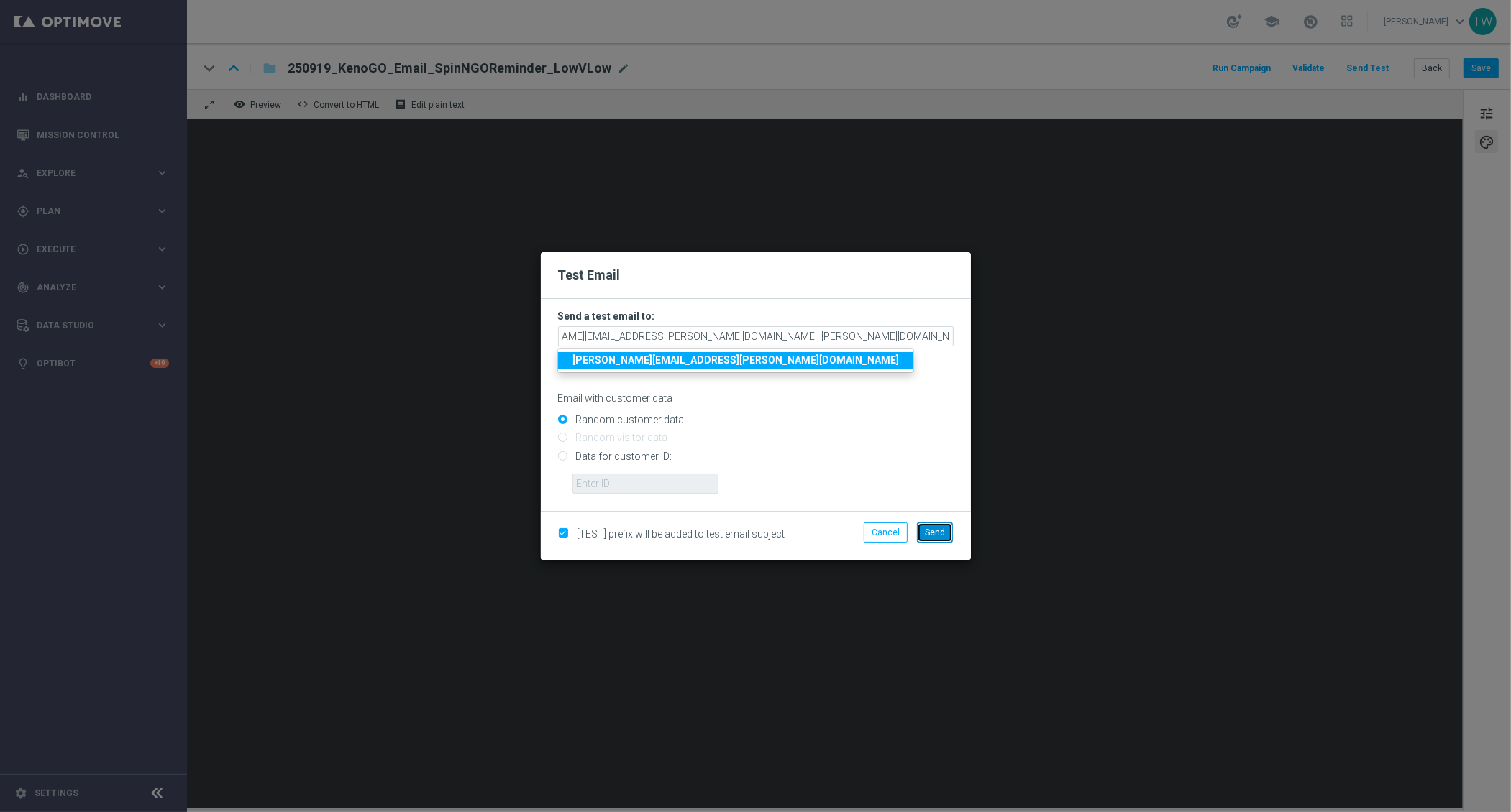
click at [940, 538] on button "Send" at bounding box center [935, 533] width 36 height 20
type input "[PERSON_NAME][DOMAIN_NAME][EMAIL_ADDRESS][PERSON_NAME][DOMAIN_NAME],[PERSON_NAM…"
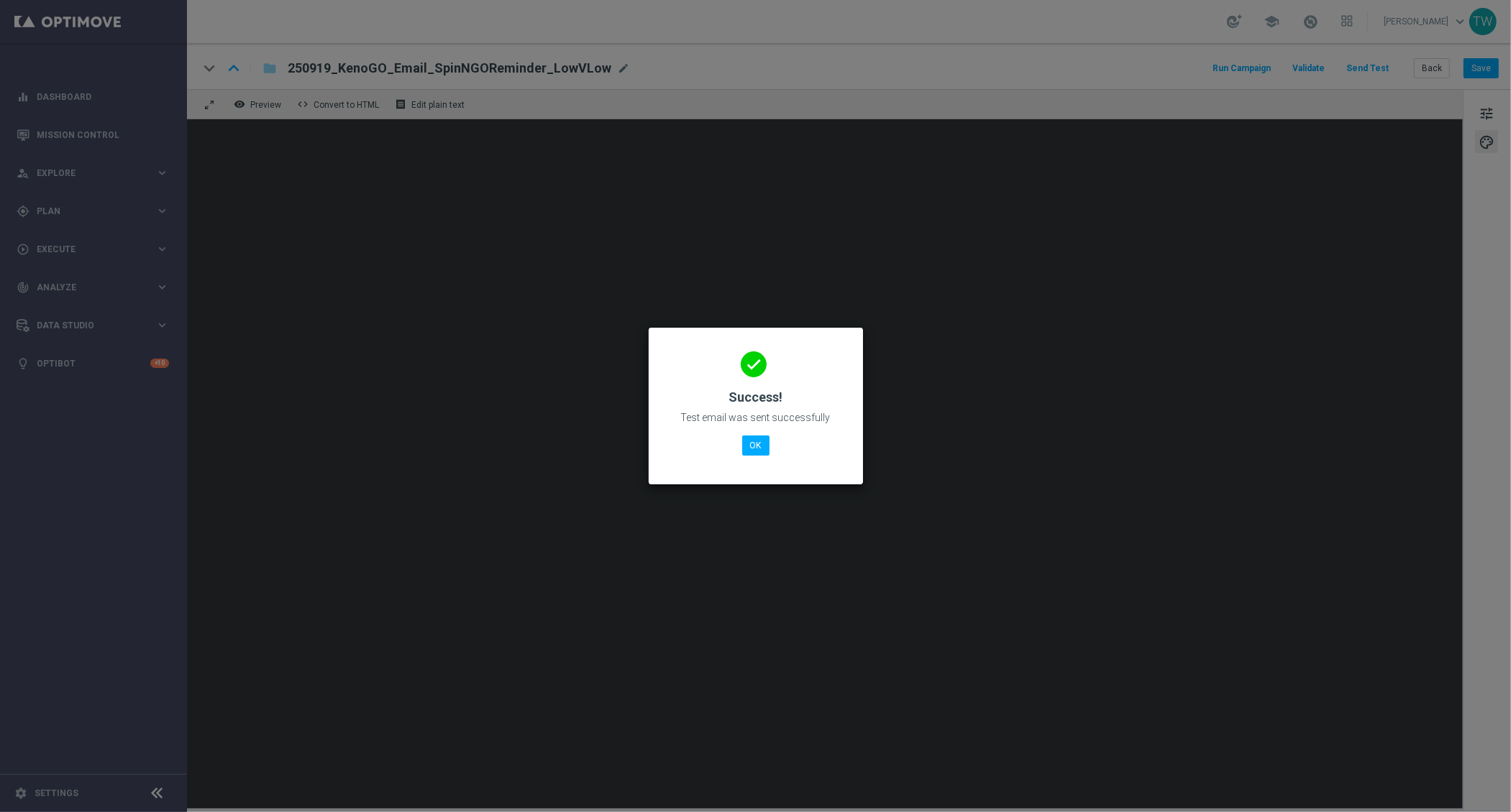
click at [757, 429] on div "done Success! Test email was sent successfully OK" at bounding box center [755, 404] width 179 height 125
click at [757, 440] on button "OK" at bounding box center [756, 446] width 27 height 20
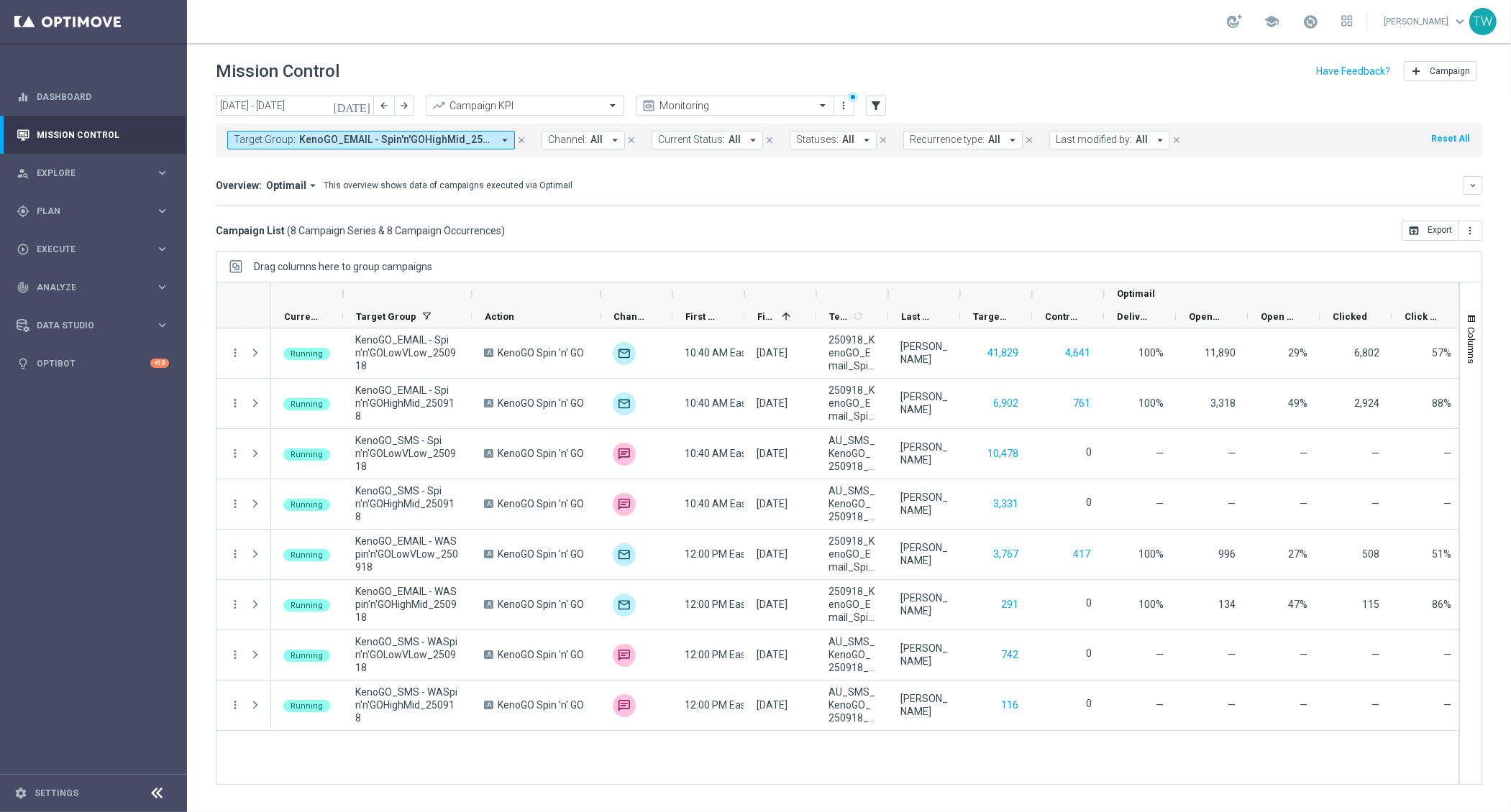
click at [494, 138] on button "Target Group: KenoGO_EMAIL - Spin'n'GOHighMid_250918, KenoGO_EMAIL - Spin'n'GOL…" at bounding box center [371, 140] width 288 height 18
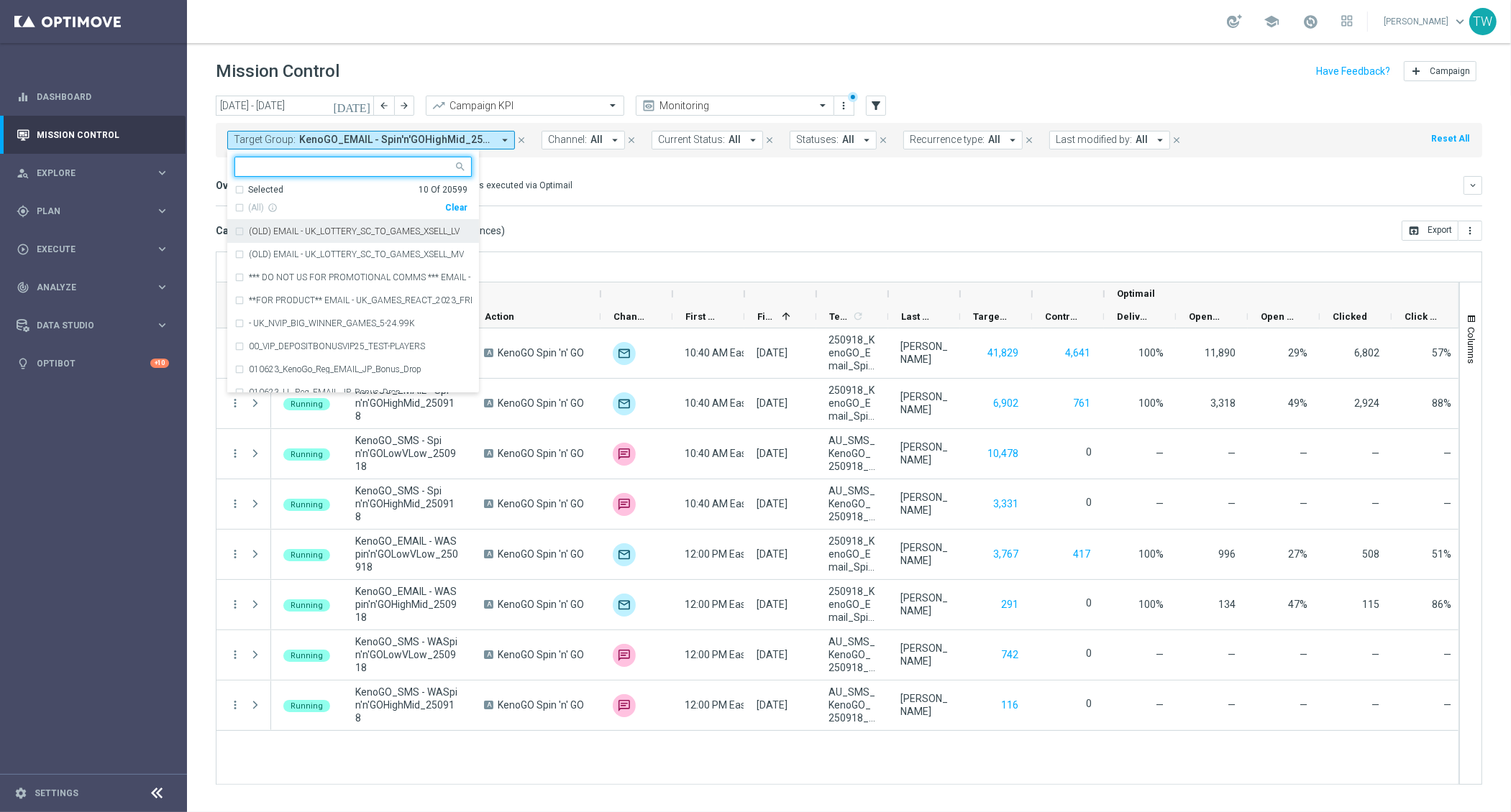
click at [0, 0] on div "Clear" at bounding box center [0, 0] width 0 height 0
click at [362, 175] on div at bounding box center [353, 166] width 237 height 20
click at [308, 208] on span "(All Search Results)" at bounding box center [288, 208] width 79 height 12
click at [344, 163] on input "250921" at bounding box center [347, 167] width 211 height 12
click at [308, 207] on span "(All Search Results)" at bounding box center [288, 208] width 79 height 12
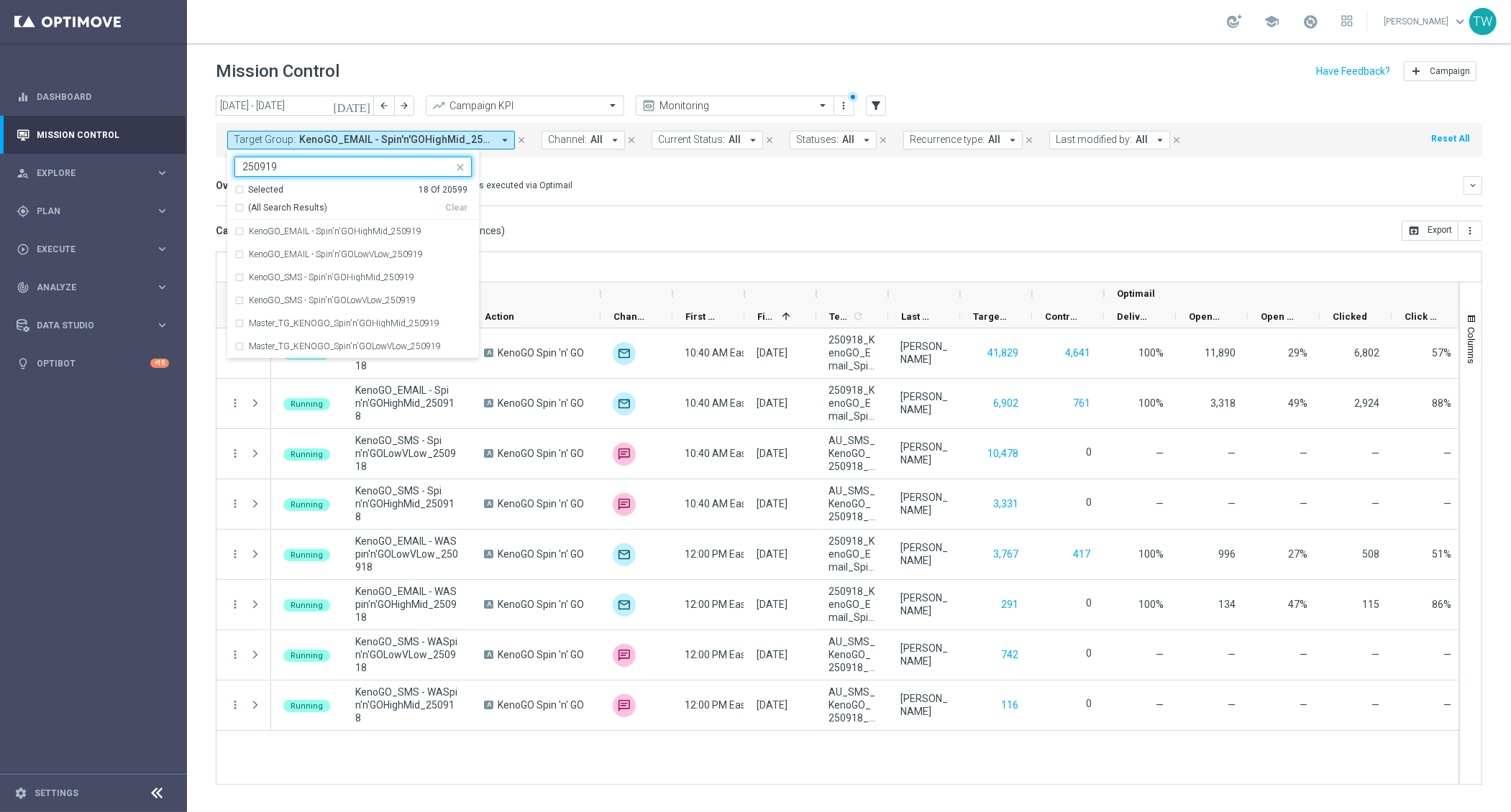
type input "250919"
click at [611, 214] on mini-dashboard "Overview: Optimail arrow_drop_down This overview shows data of campaigns execut…" at bounding box center [849, 188] width 1267 height 63
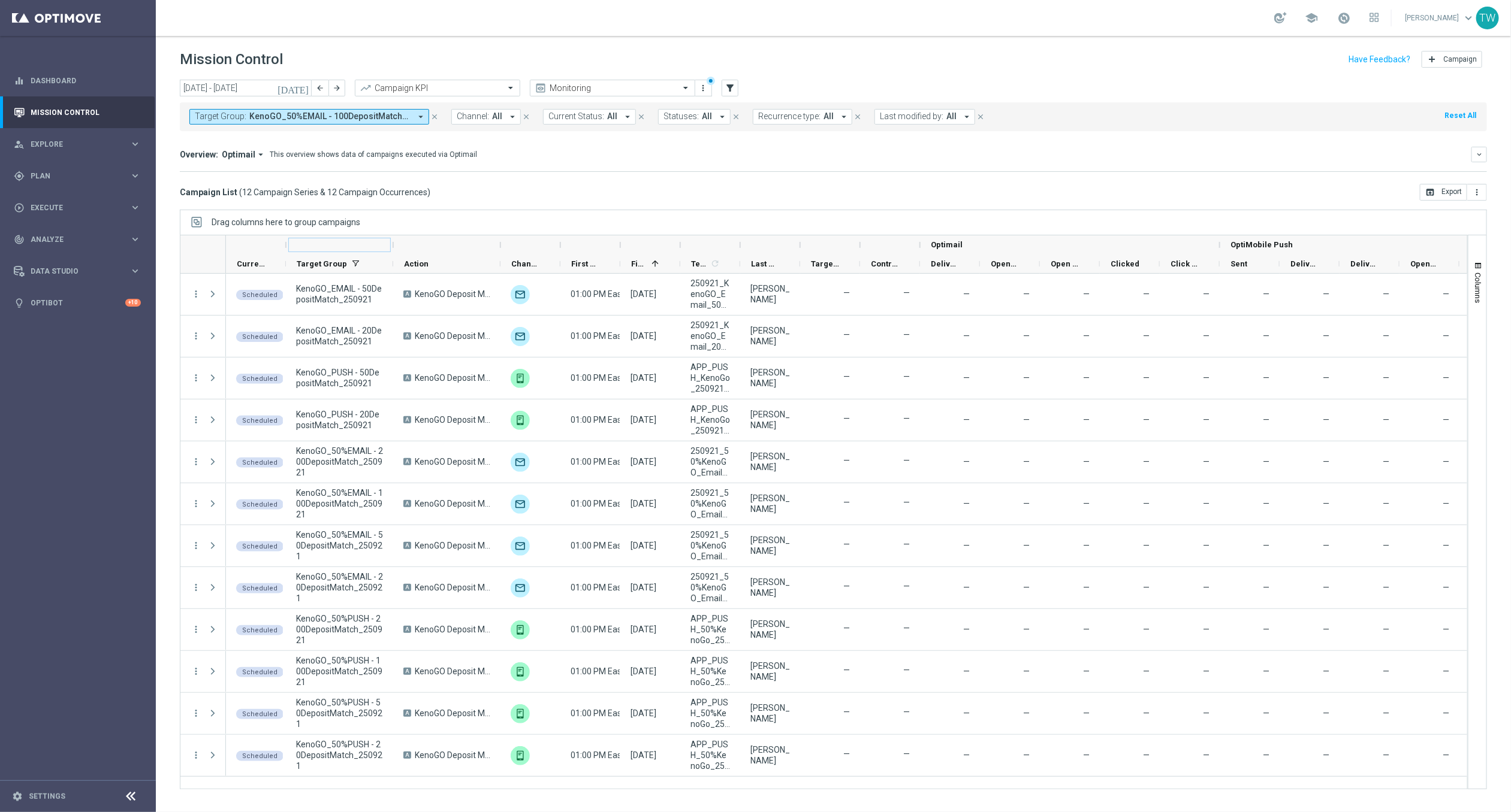
click at [394, 242] on div at bounding box center [393, 245] width 5 height 19
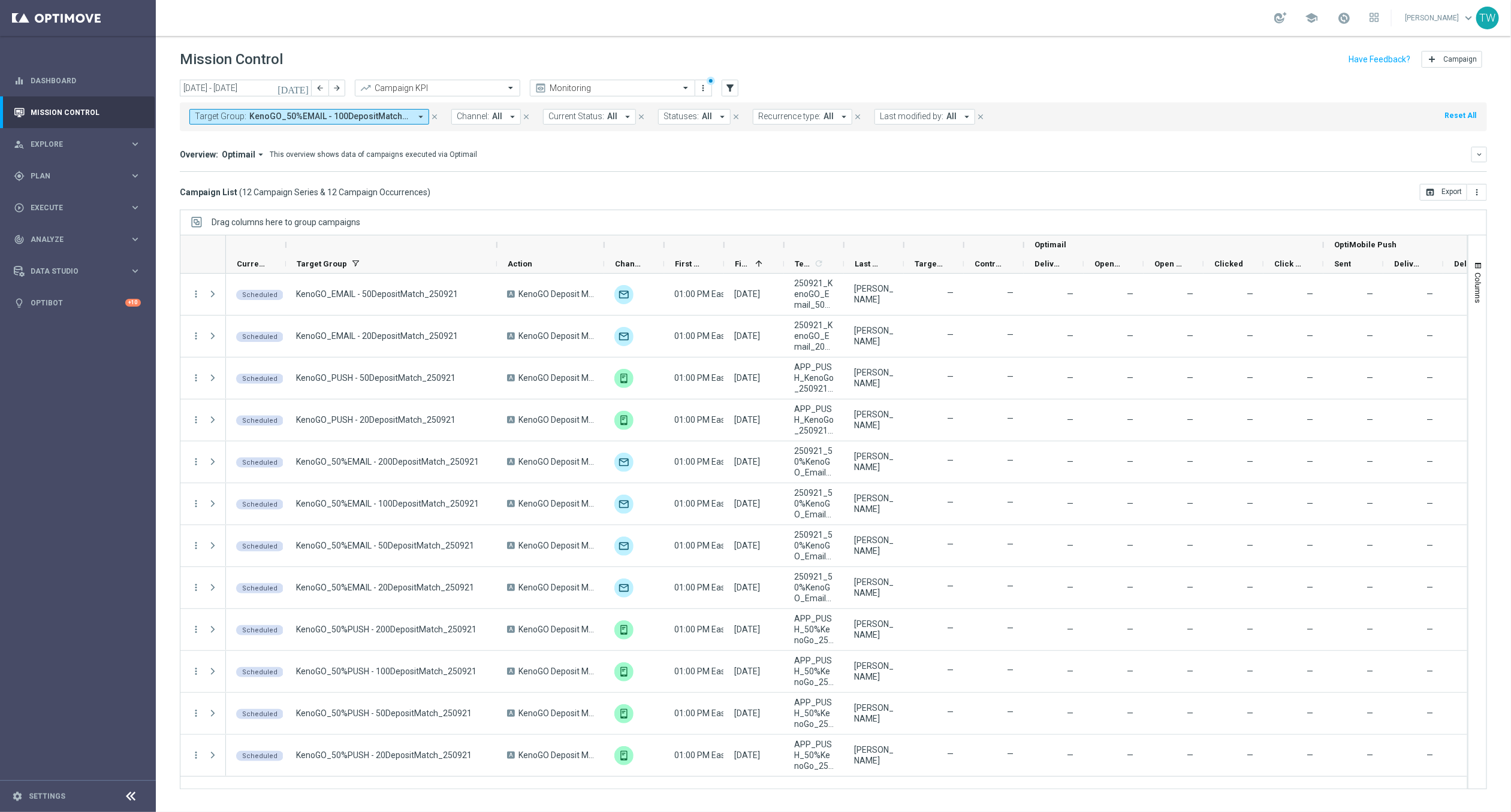
click at [605, 244] on div at bounding box center [604, 245] width 5 height 19
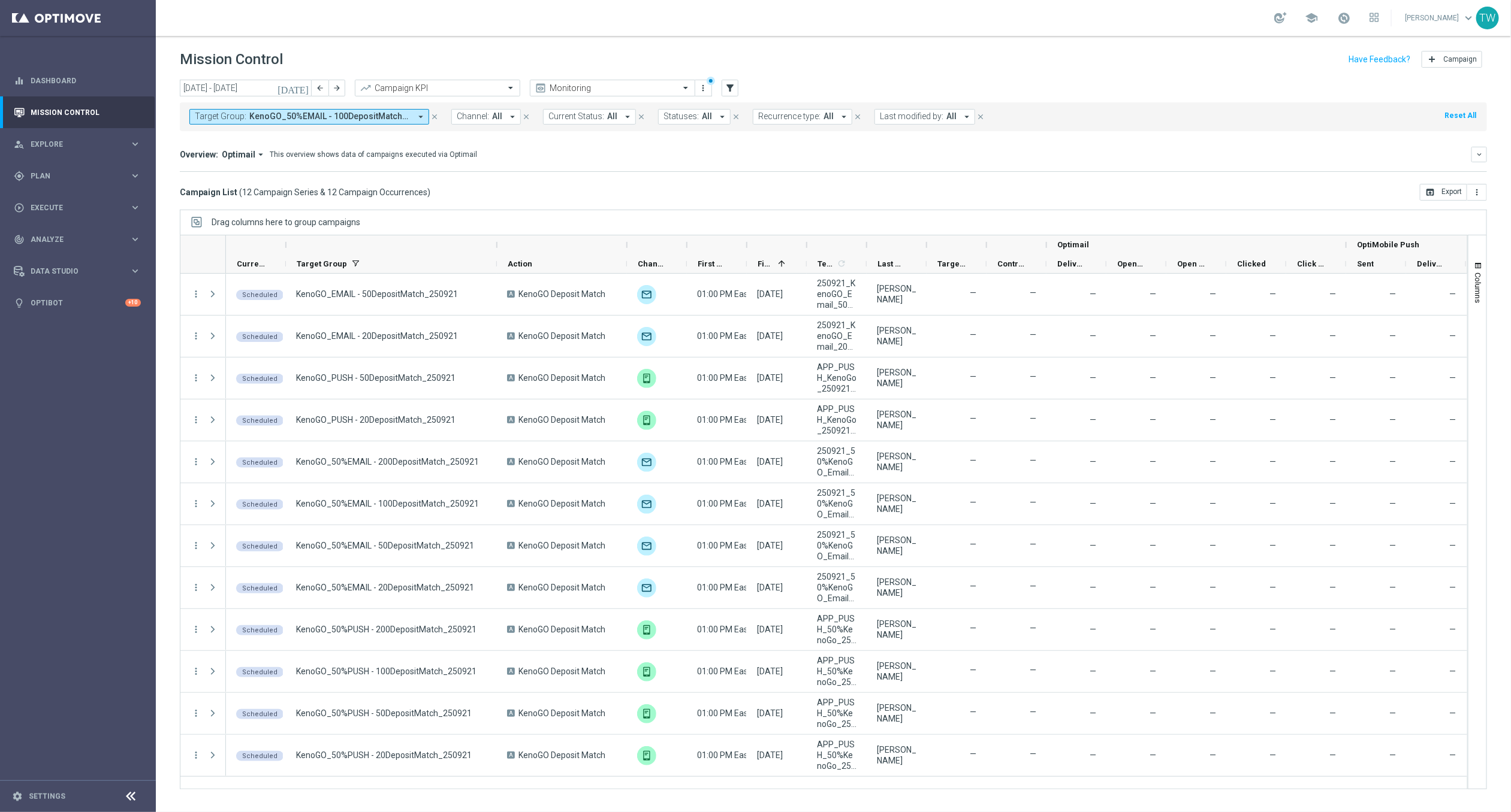
click at [746, 242] on div at bounding box center [747, 245] width 5 height 19
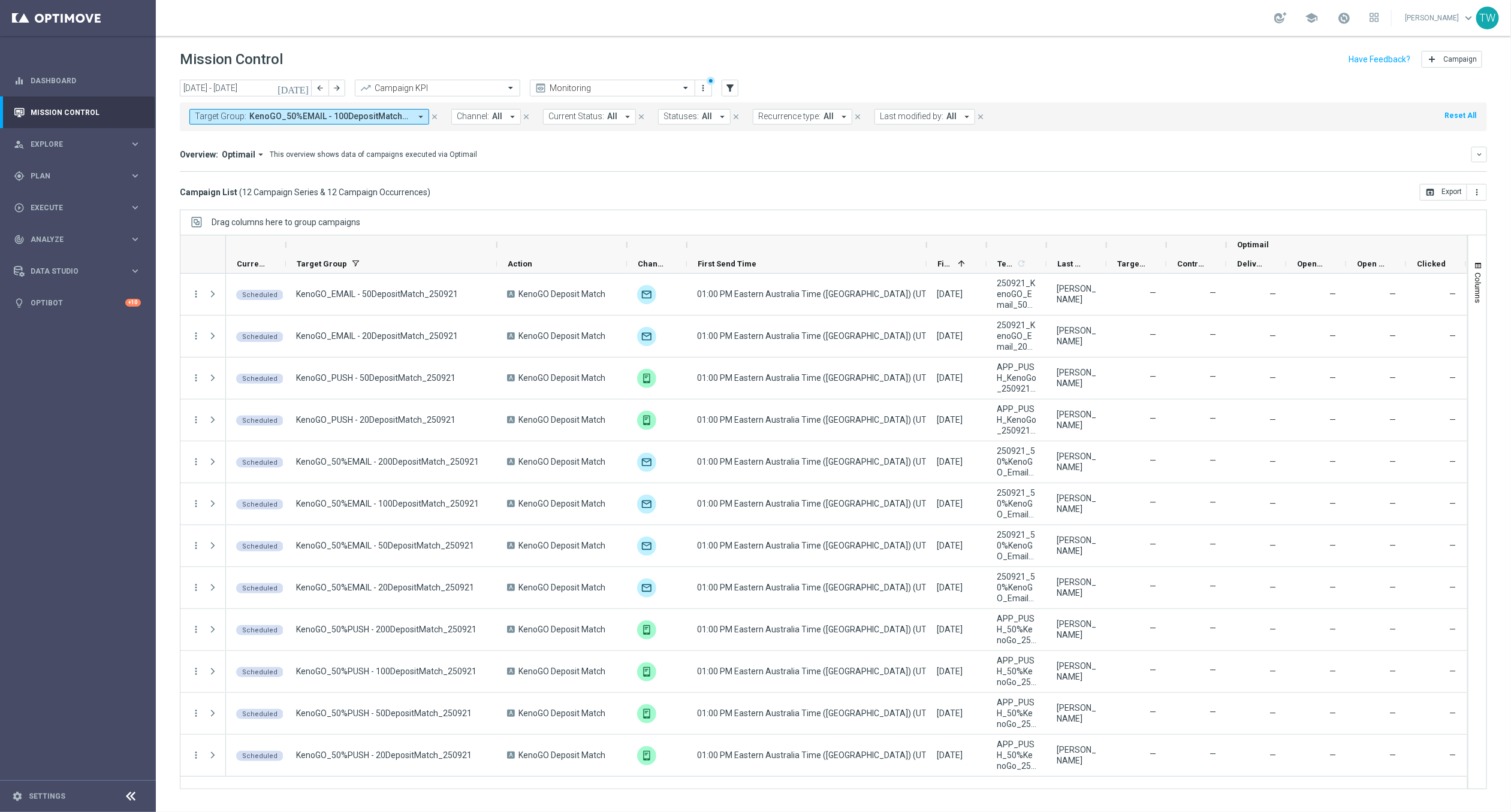
click at [990, 244] on div at bounding box center [1016, 245] width 60 height 19
click at [986, 244] on div at bounding box center [987, 245] width 5 height 19
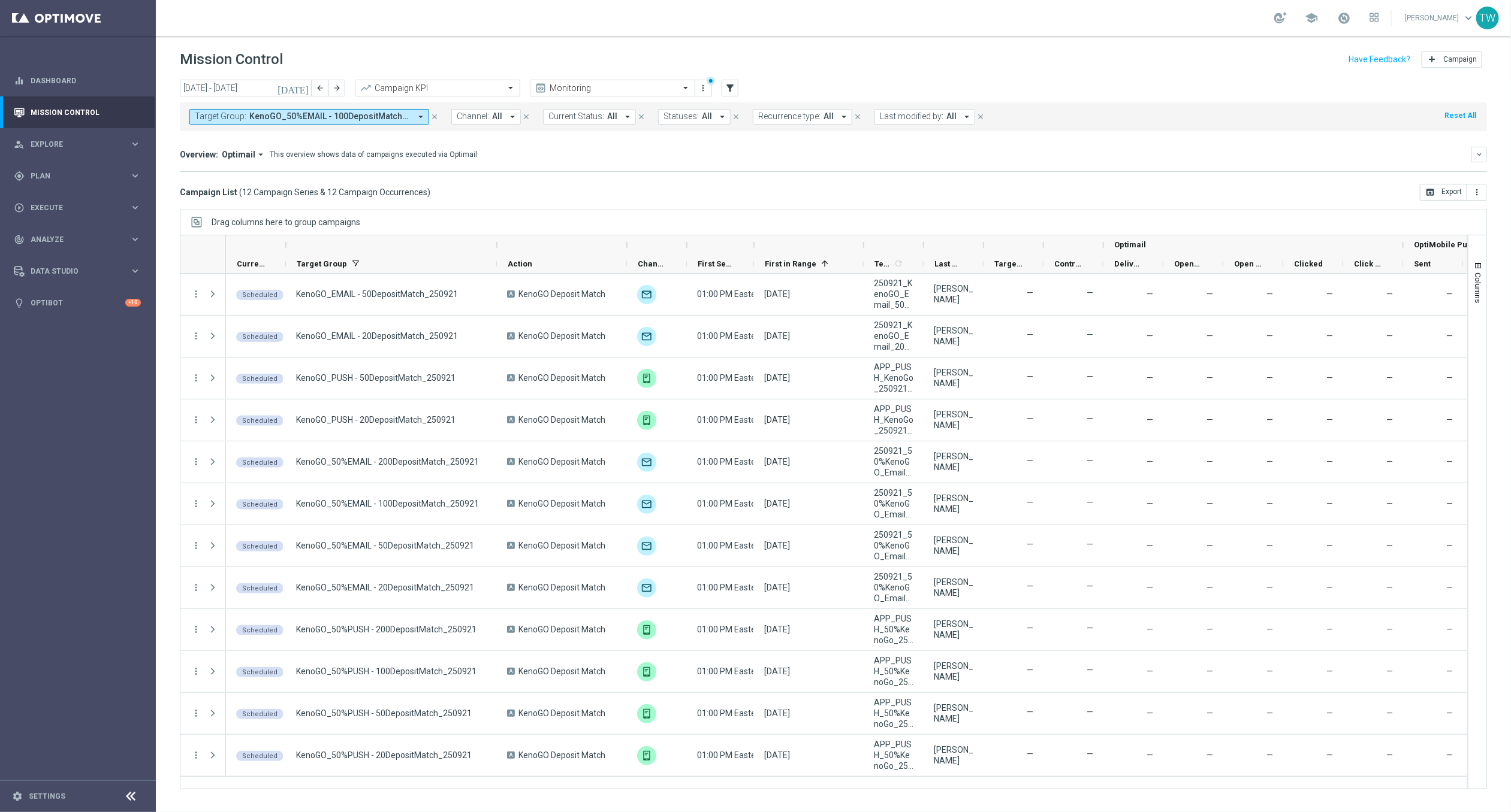
drag, startPoint x: 926, startPoint y: 244, endPoint x: 756, endPoint y: 244, distance: 170.0
click at [756, 244] on div at bounding box center [754, 245] width 5 height 19
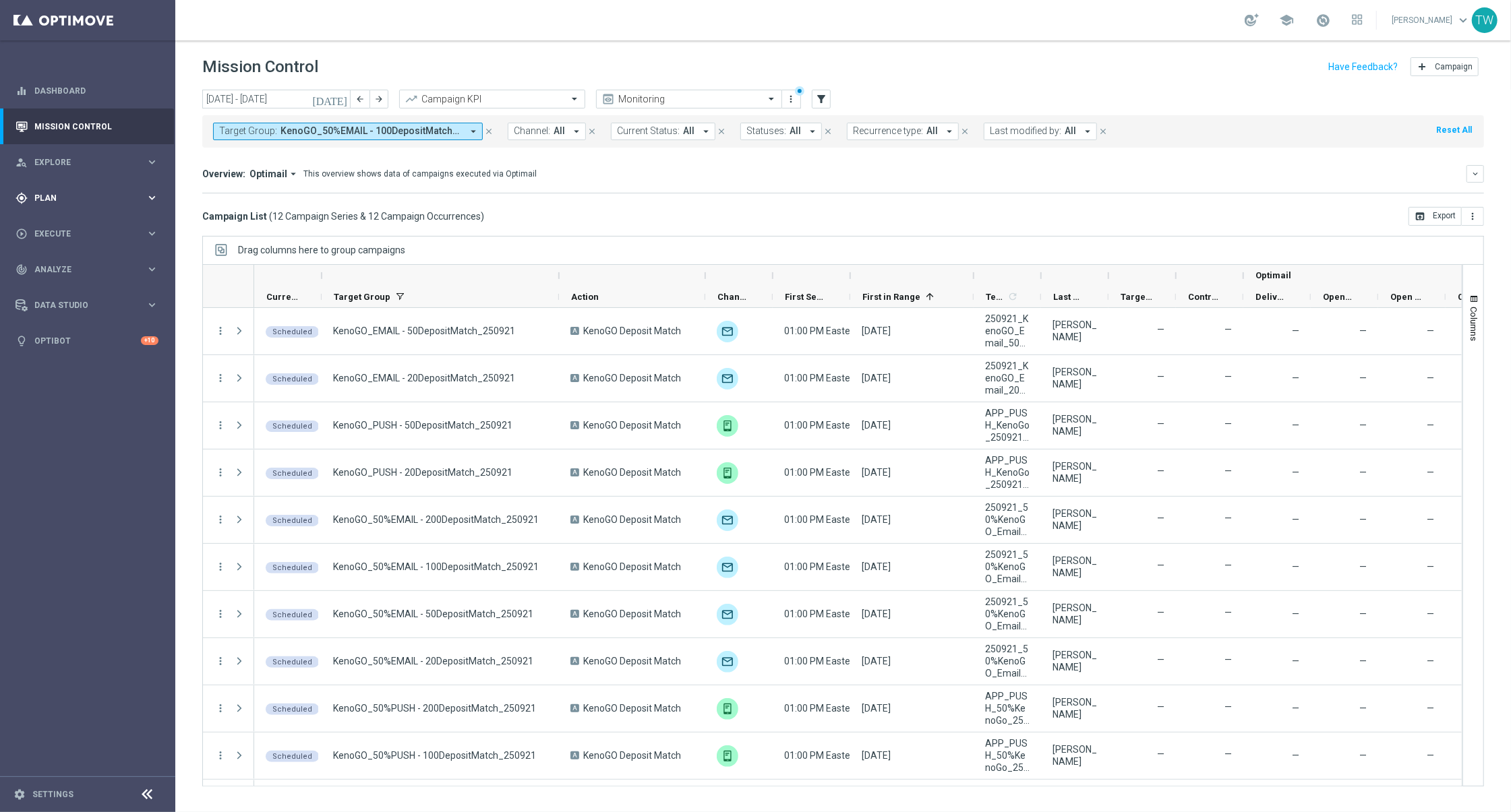
click at [112, 202] on span "Plan" at bounding box center [89, 197] width 111 height 8
click at [61, 265] on span "Templates" at bounding box center [84, 265] width 97 height 8
click at [1330, 24] on span at bounding box center [1323, 20] width 15 height 15
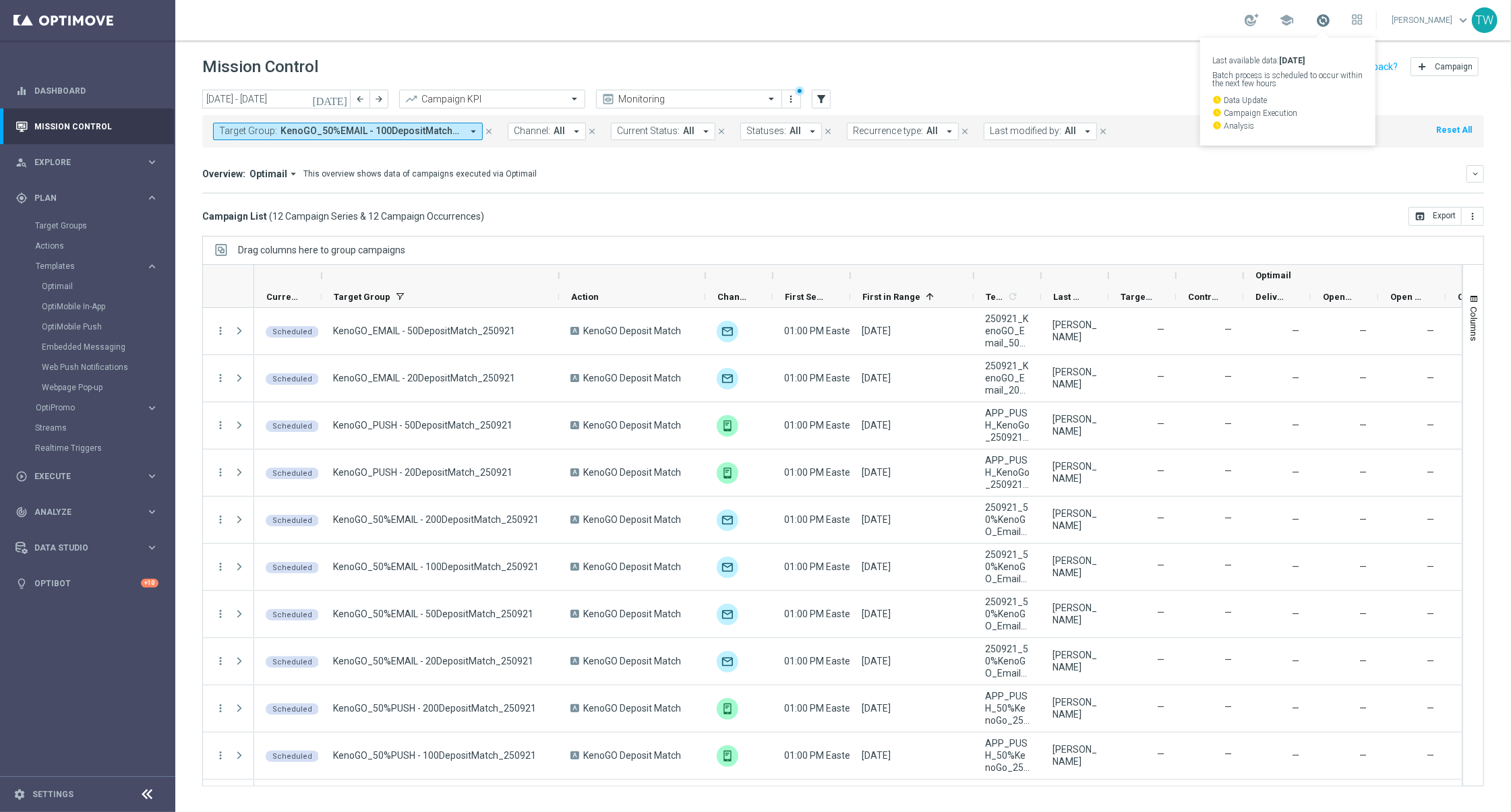
click at [1330, 24] on span at bounding box center [1323, 20] width 15 height 15
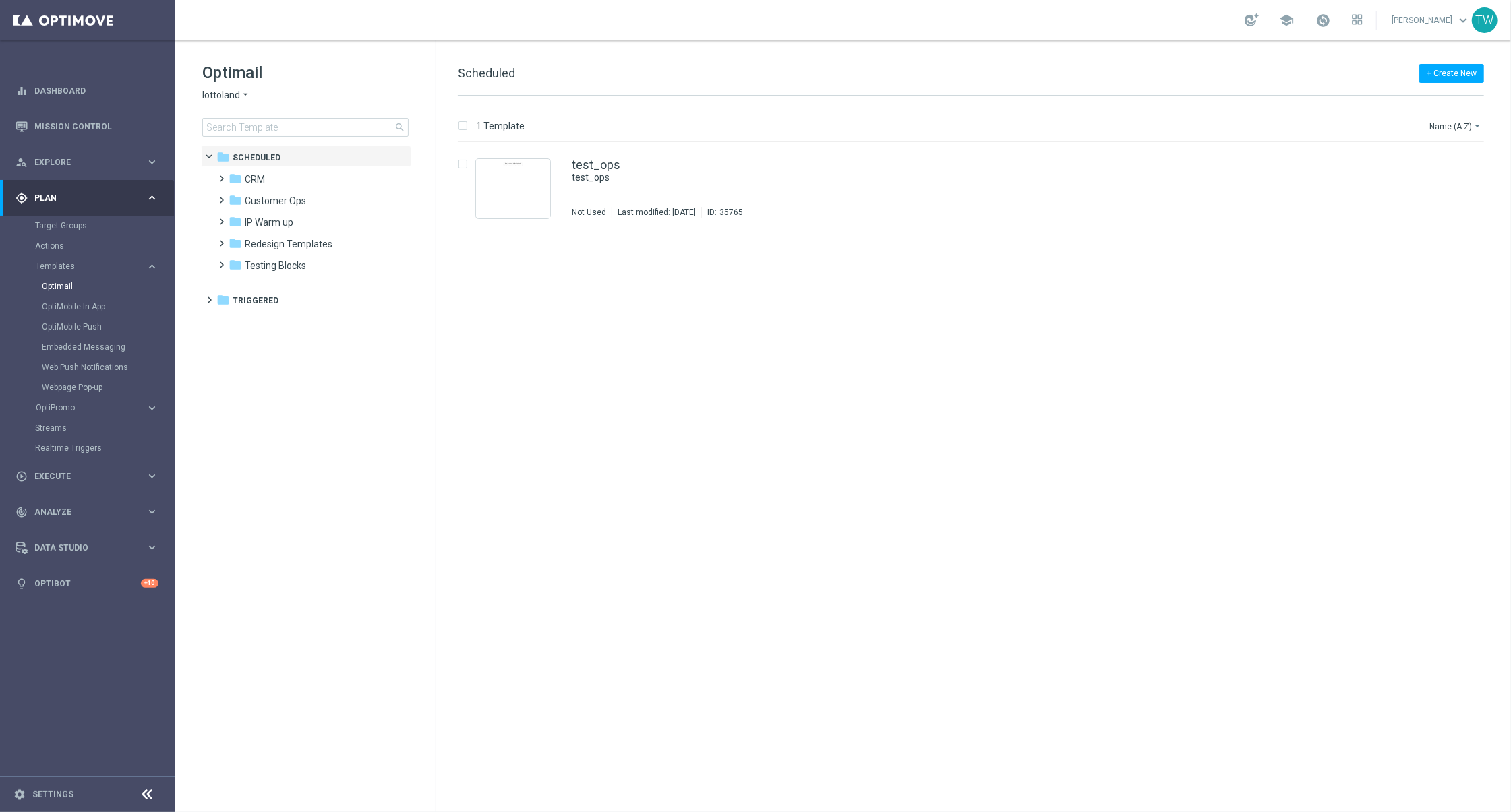
click at [203, 92] on span "lottoland" at bounding box center [221, 95] width 38 height 13
click at [249, 131] on div "KenoGO" at bounding box center [253, 127] width 101 height 16
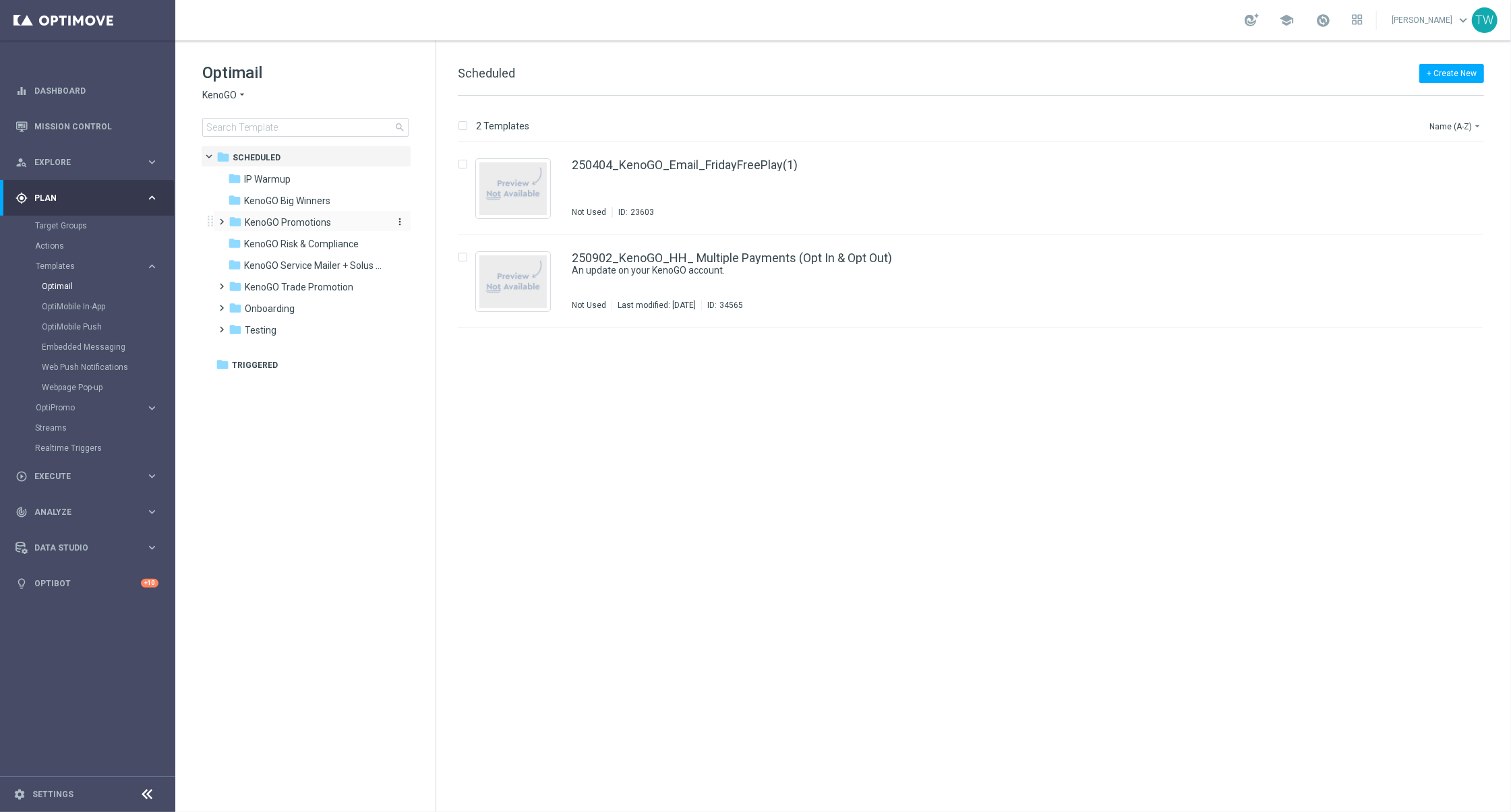
click at [284, 216] on span "KenoGO Promotions" at bounding box center [288, 222] width 87 height 12
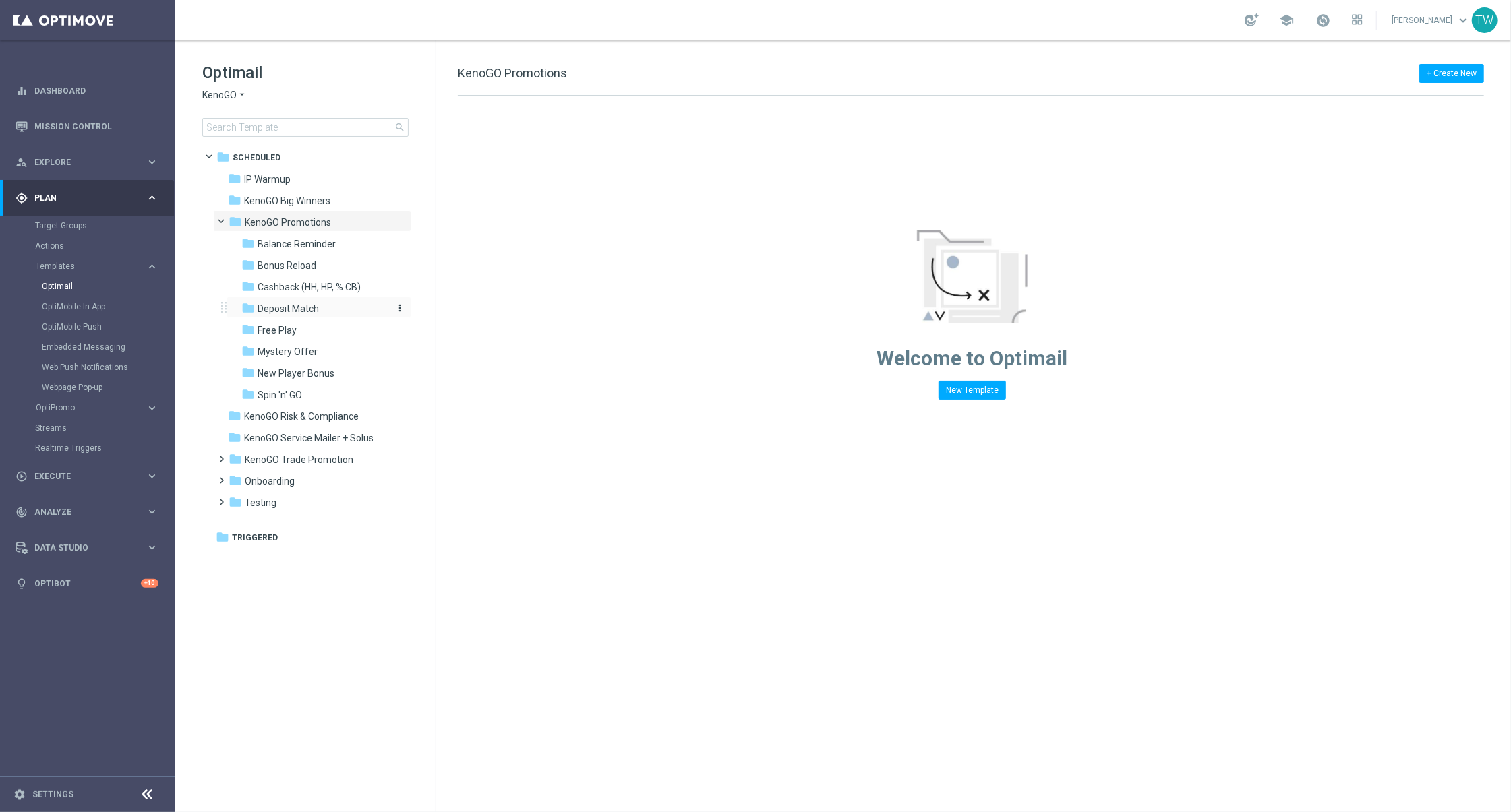
click at [332, 302] on div "folder Deposit Match" at bounding box center [313, 309] width 144 height 16
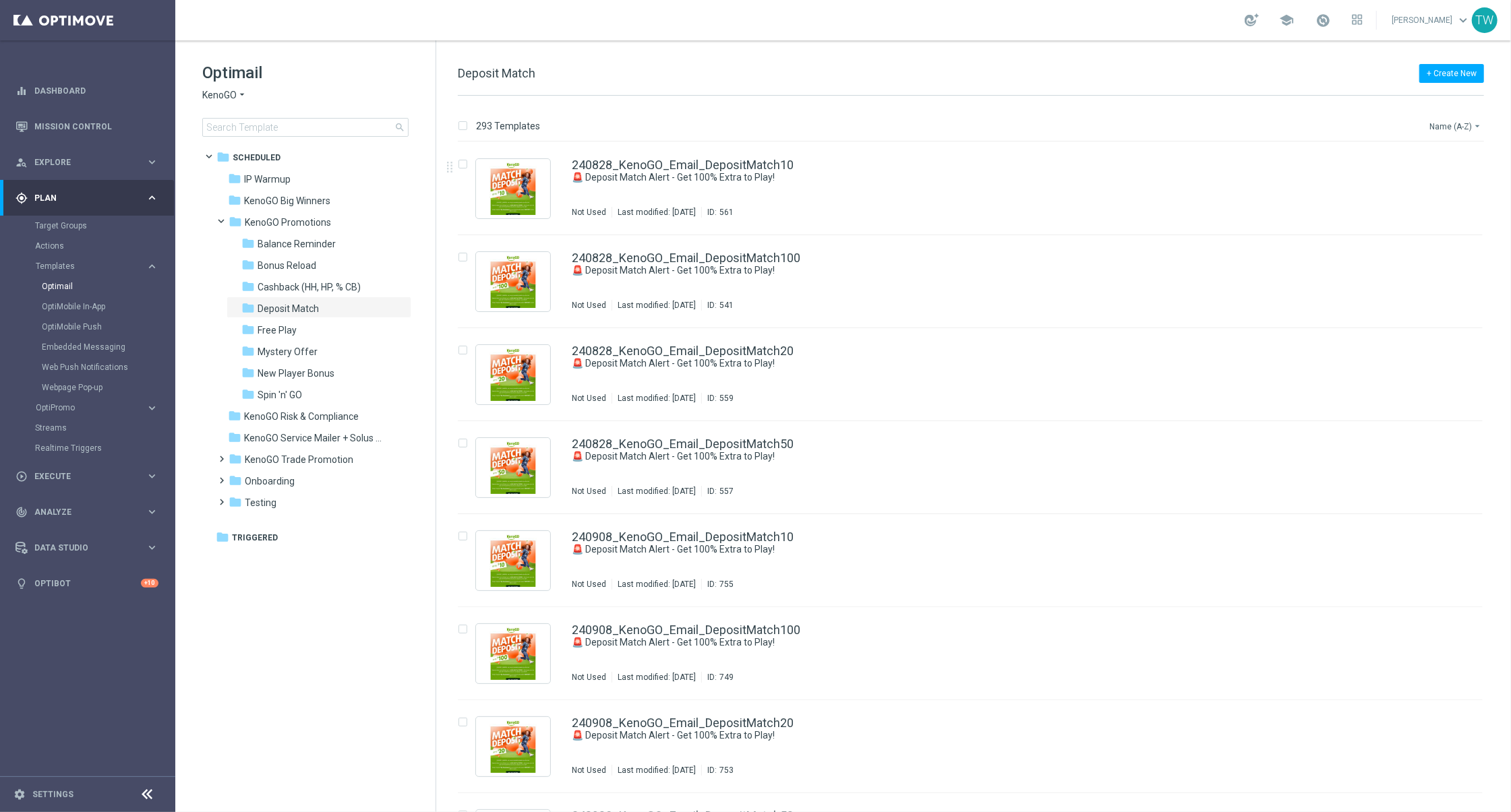
click at [1445, 124] on button "Name (A-Z) arrow_drop_down" at bounding box center [1456, 126] width 56 height 16
click at [1414, 182] on span "Date Modified (Newest)" at bounding box center [1432, 185] width 90 height 9
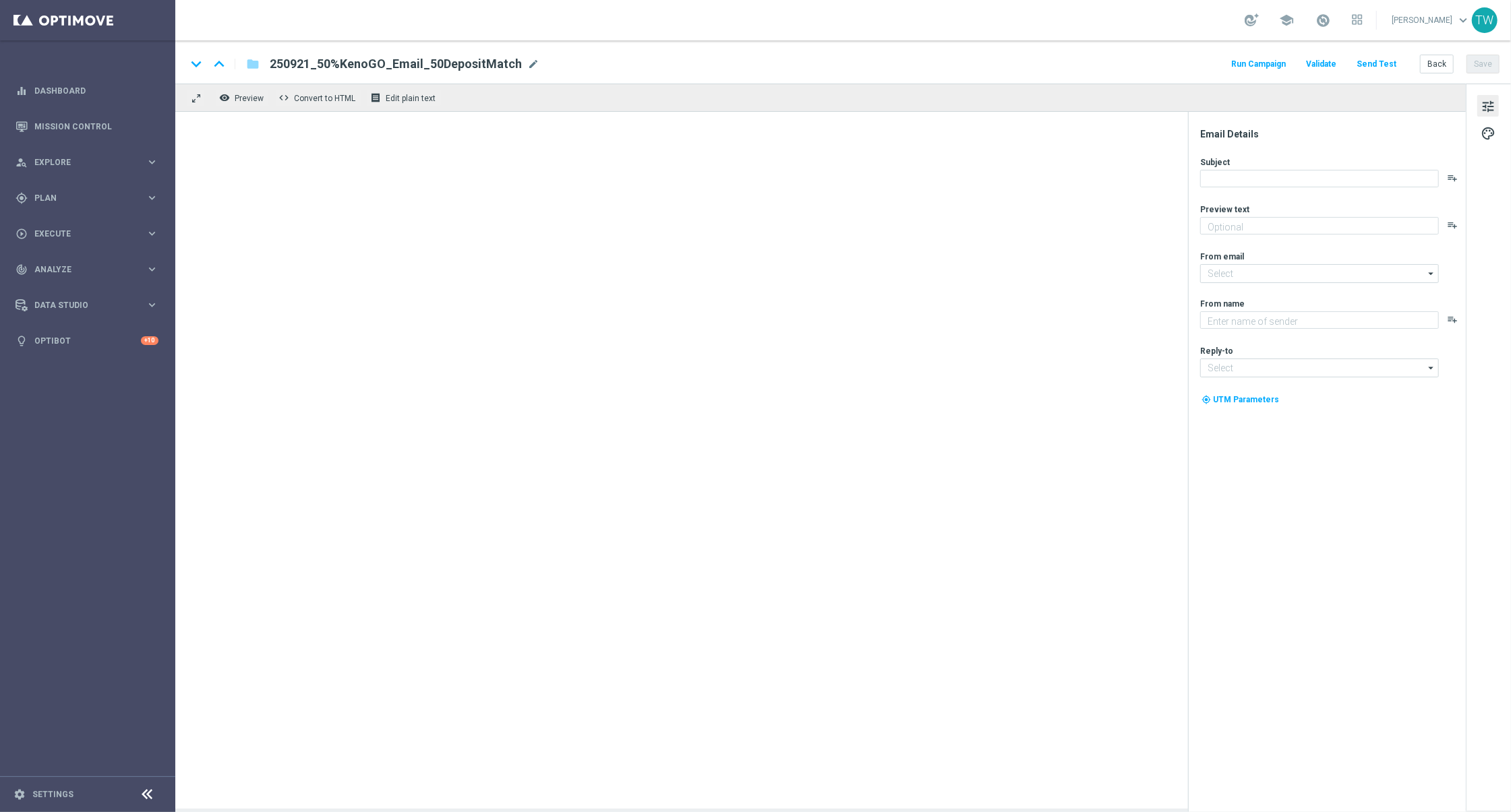
type textarea "Unlock your match inside"
type input "[EMAIL_ADDRESS][DOMAIN_NAME]"
type textarea "KenoGO"
type input "[EMAIL_ADDRESS][DOMAIN_NAME]"
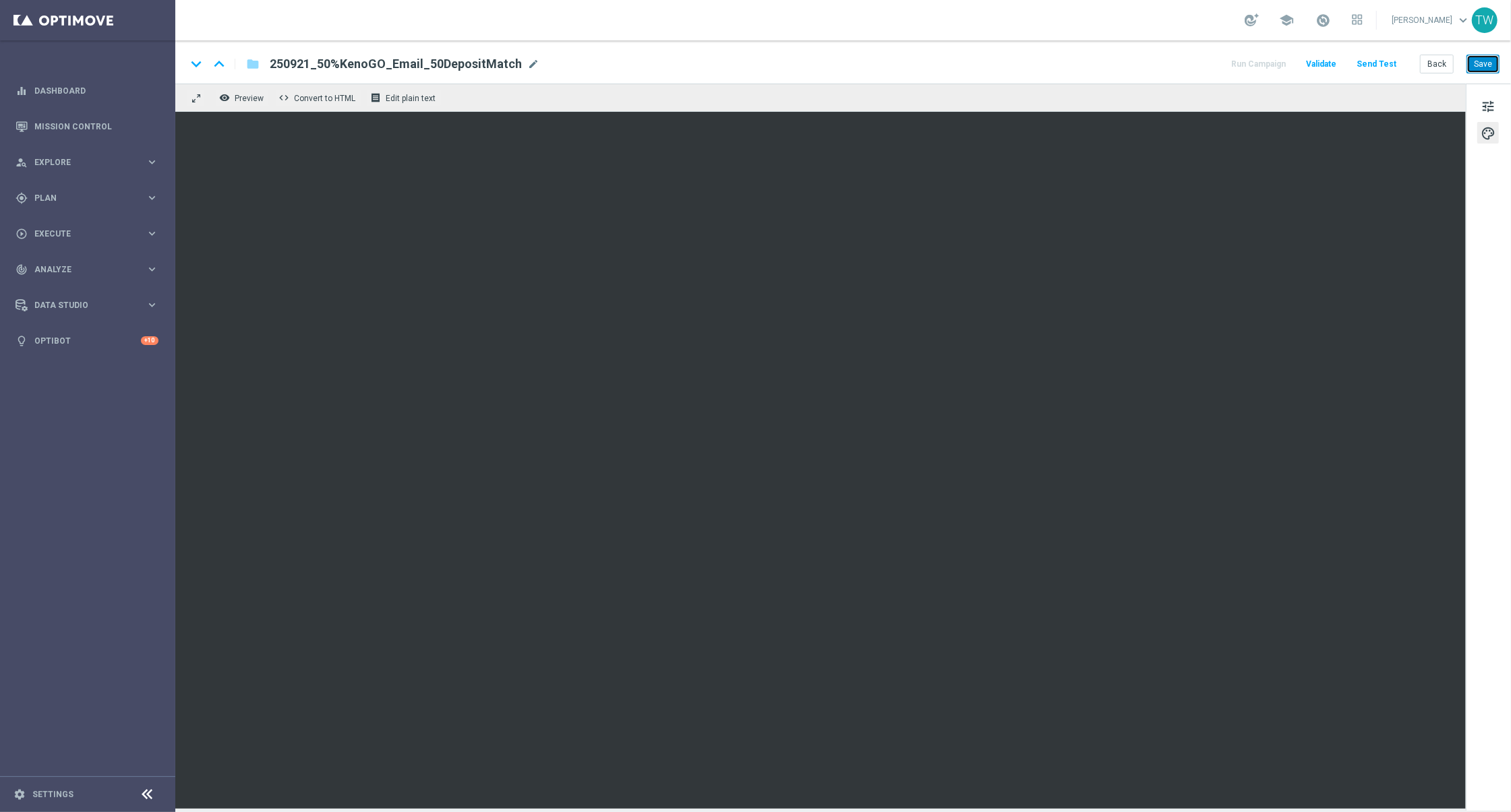
click at [1492, 62] on button "Save" at bounding box center [1483, 64] width 33 height 19
click at [1487, 59] on button "Save" at bounding box center [1483, 64] width 33 height 19
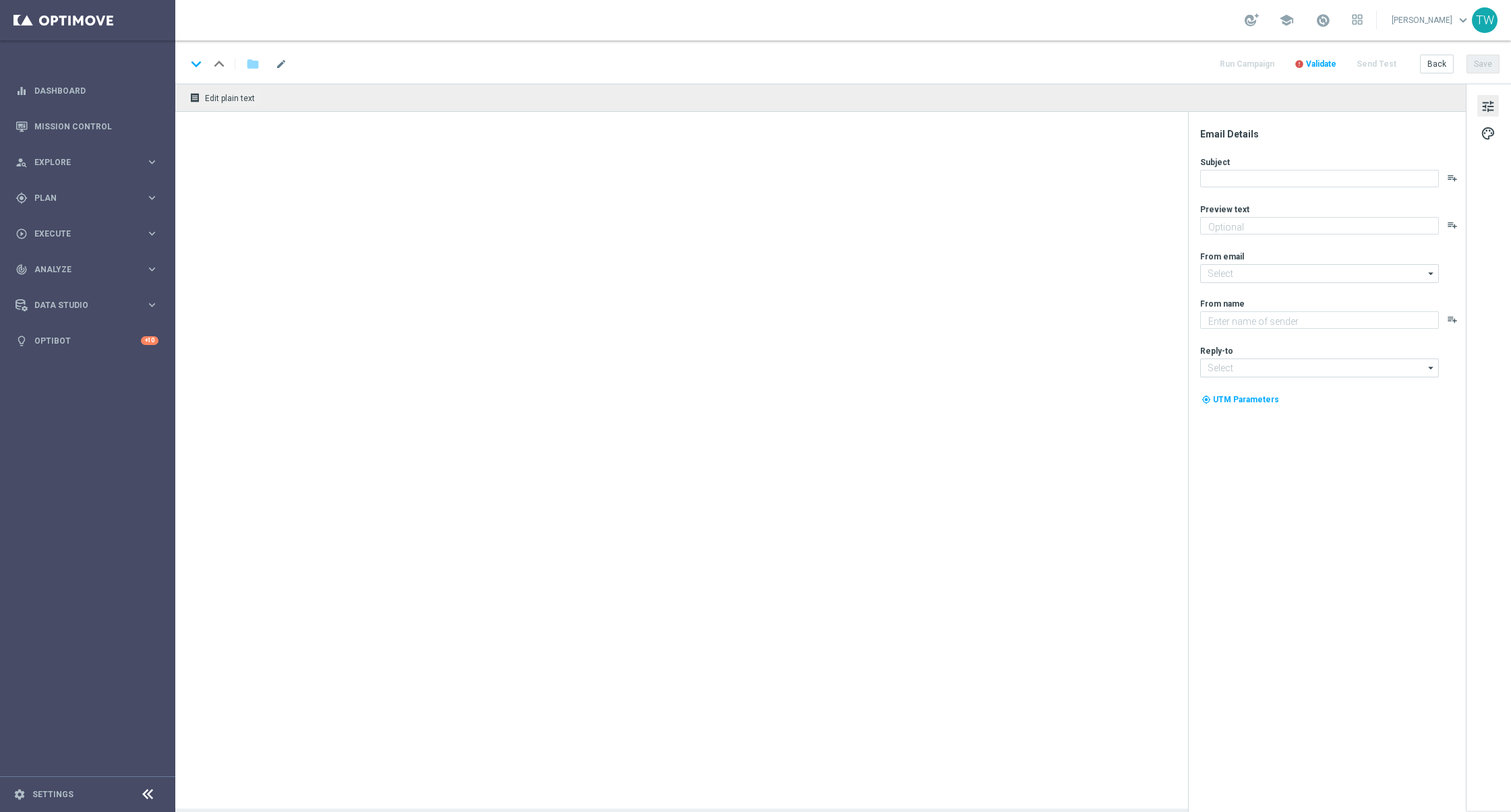
type textarea "Unlock your match inside"
type input "[EMAIL_ADDRESS][DOMAIN_NAME]"
type textarea "KenoGO"
type input "[EMAIL_ADDRESS][DOMAIN_NAME]"
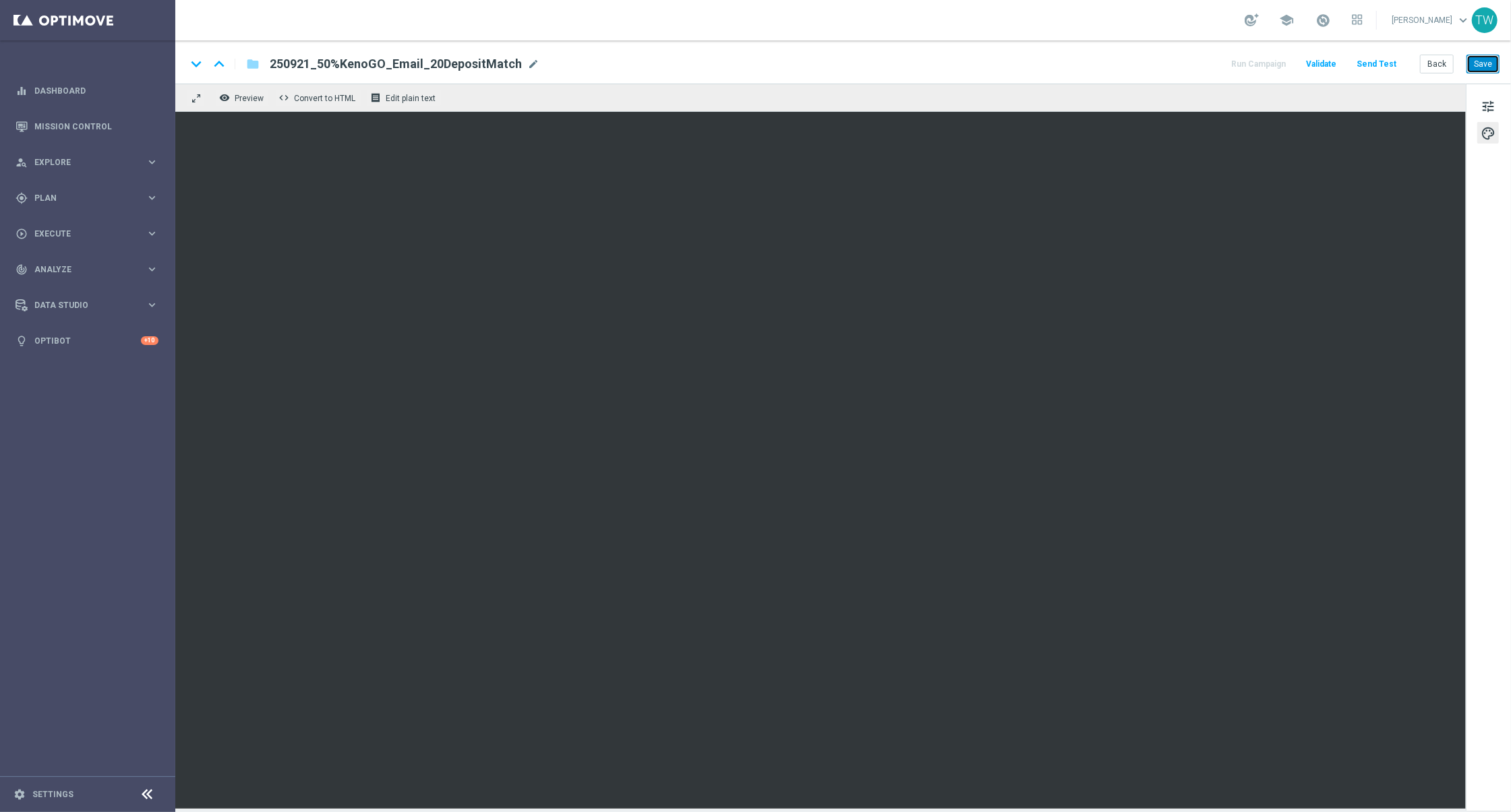
click at [1487, 57] on button "Save" at bounding box center [1483, 64] width 33 height 19
click at [1491, 69] on button "Save" at bounding box center [1483, 64] width 33 height 19
click at [1484, 54] on div "keyboard_arrow_down keyboard_arrow_up folder 250921_50%KenoGO_Email_200DepositM…" at bounding box center [843, 62] width 1336 height 43
click at [1481, 57] on button "Save" at bounding box center [1483, 64] width 33 height 19
click at [1480, 66] on button "Save" at bounding box center [1483, 64] width 33 height 19
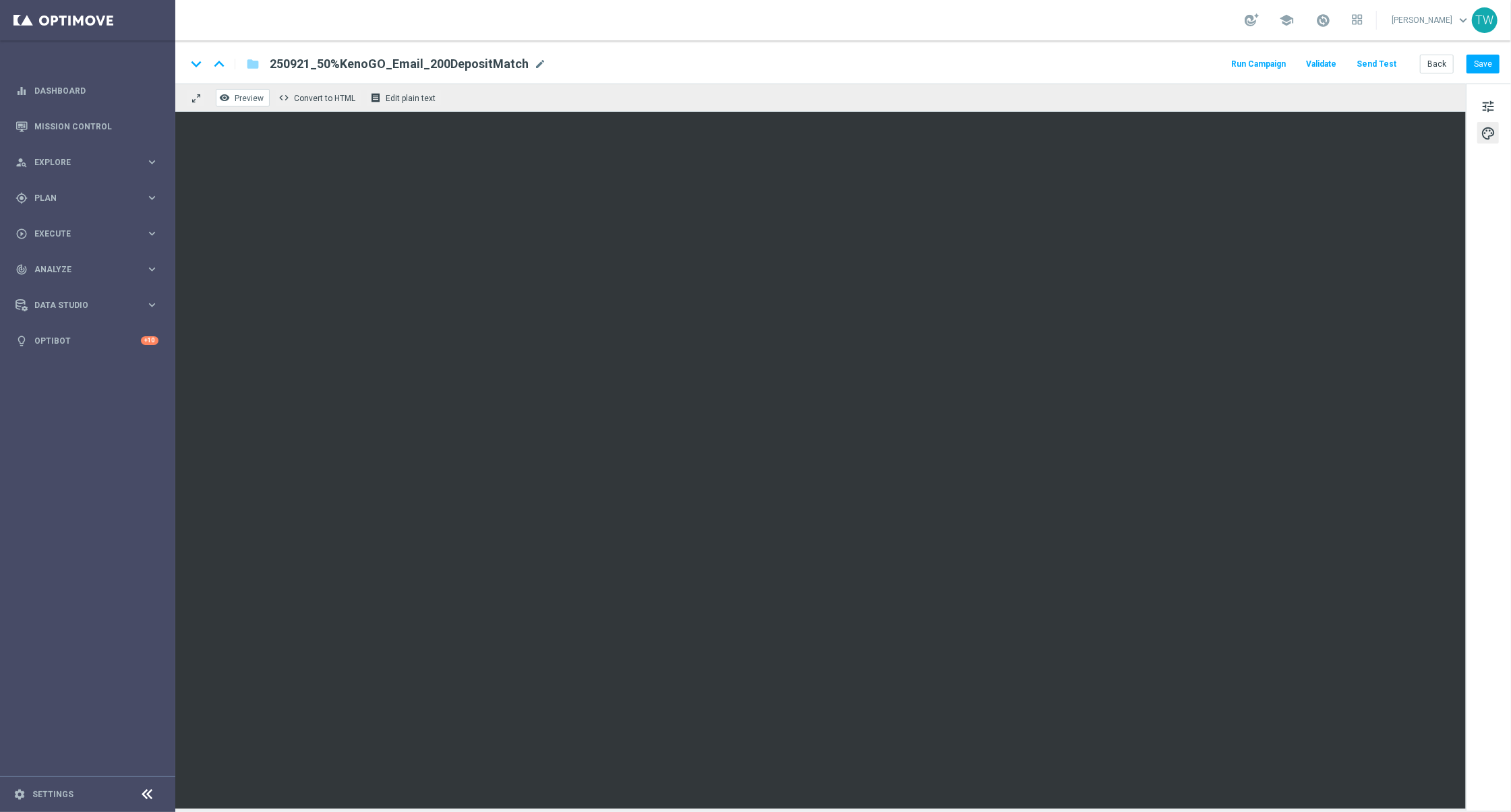
click at [235, 100] on span "Preview" at bounding box center [249, 98] width 29 height 9
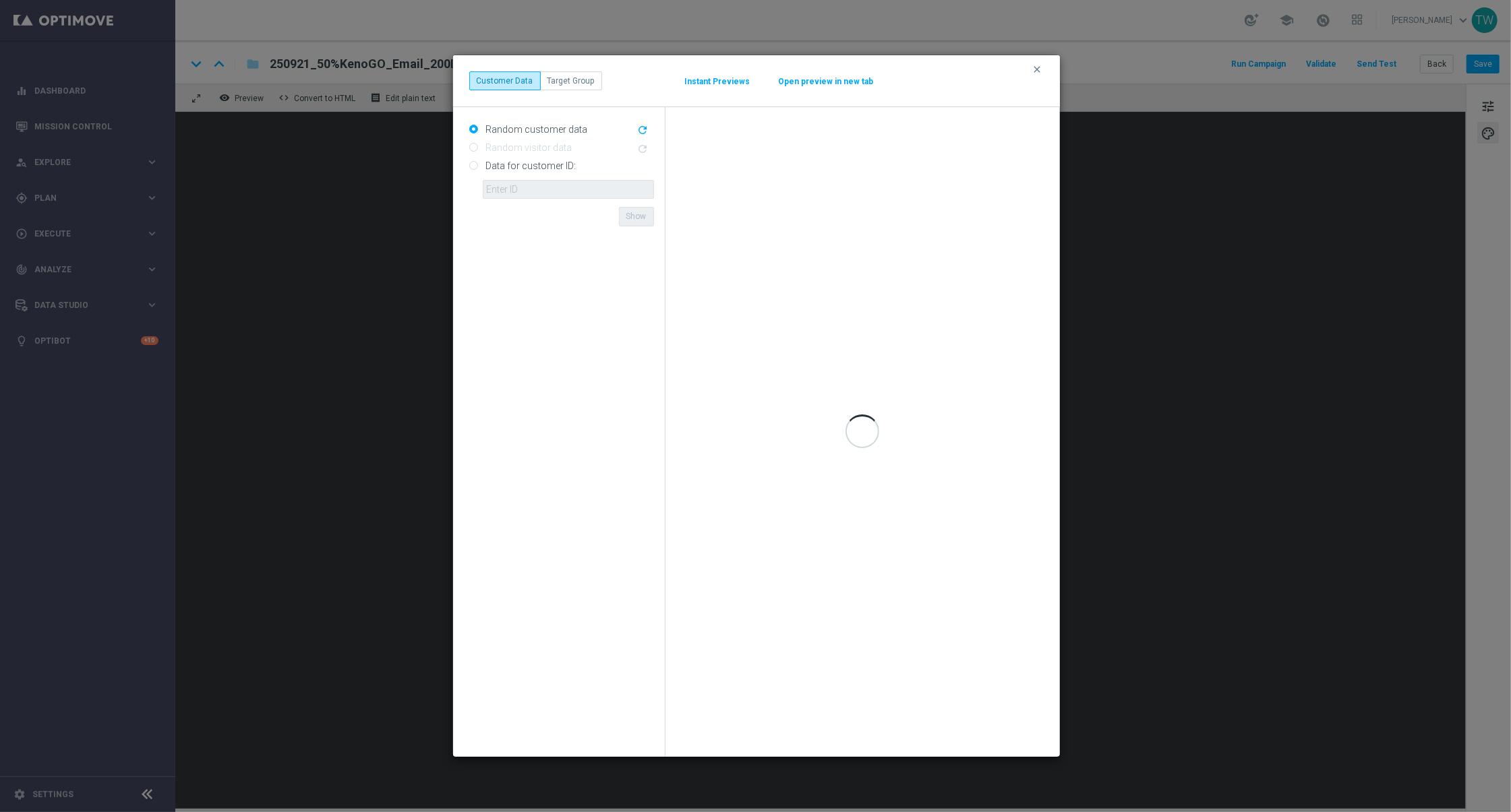
click at [835, 73] on div "clear Customer Data Target Group Instant Previews Open preview in new tab" at bounding box center [757, 81] width 574 height 19
click at [833, 85] on button "Open preview in new tab" at bounding box center [826, 81] width 97 height 11
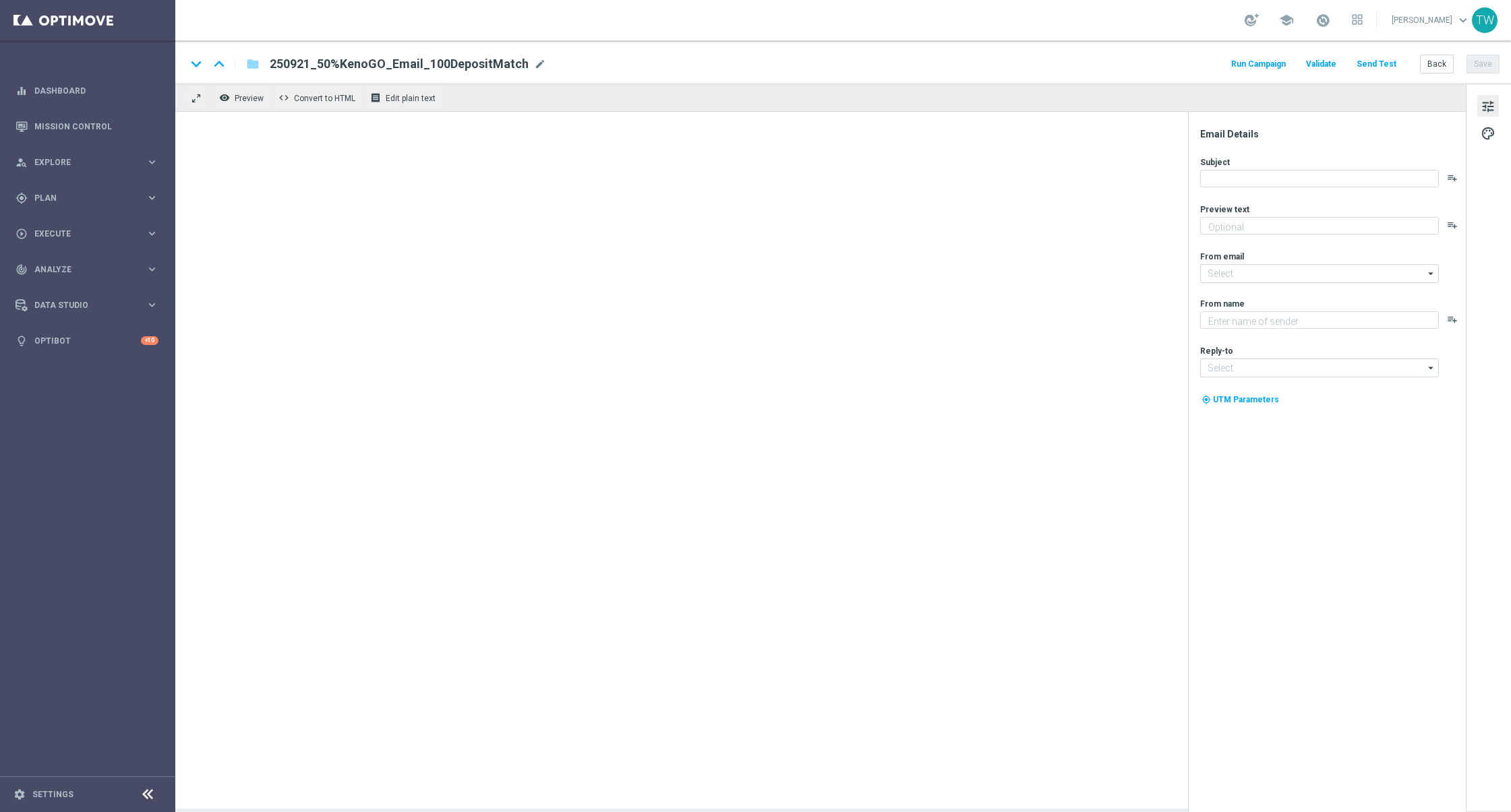
type textarea "Unlock your match inside"
type input "[EMAIL_ADDRESS][DOMAIN_NAME]"
type textarea "KenoGO"
type input "[EMAIL_ADDRESS][DOMAIN_NAME]"
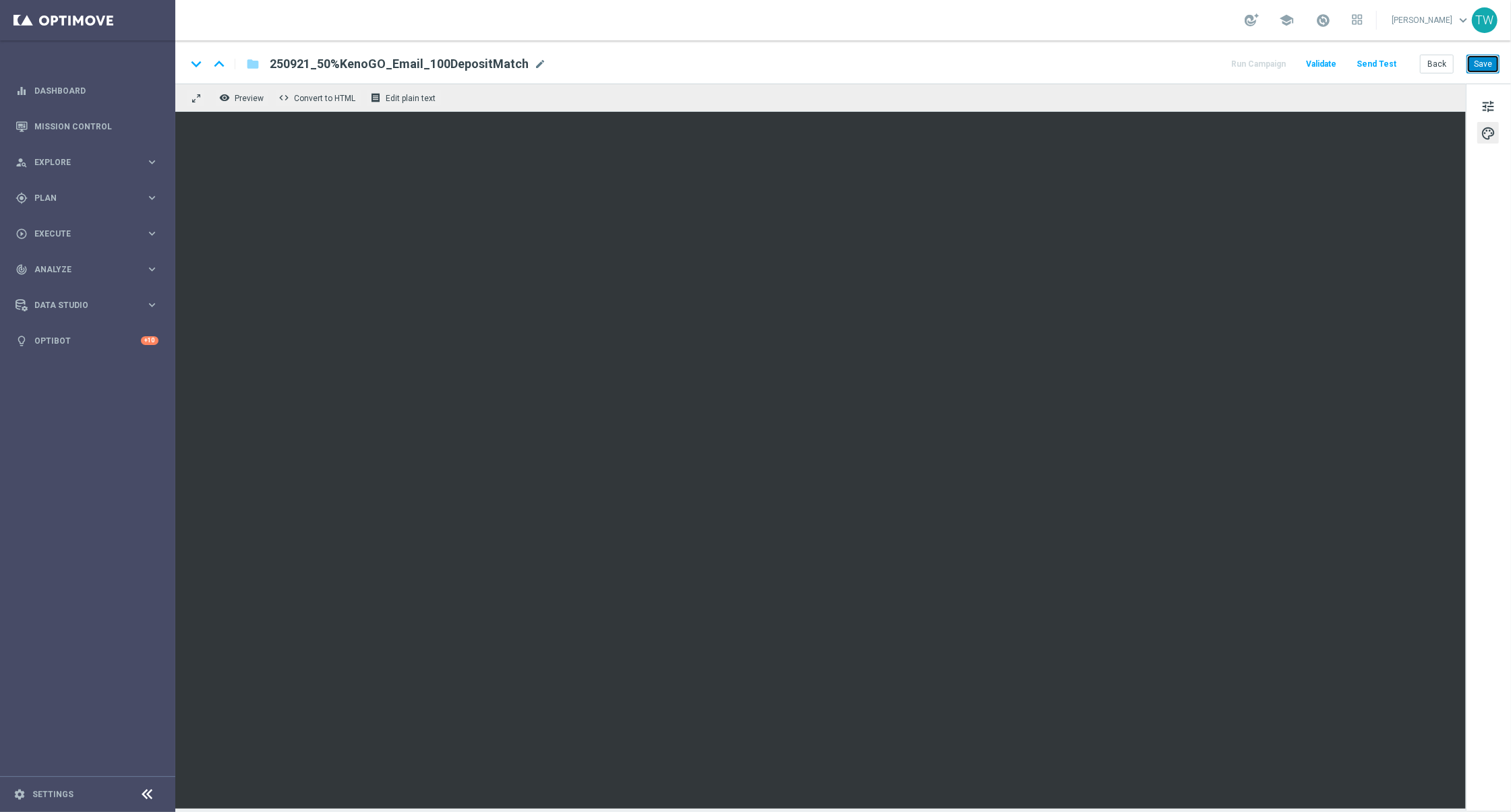
click at [1490, 68] on button "Save" at bounding box center [1483, 64] width 33 height 19
click at [1476, 70] on button "Save" at bounding box center [1483, 64] width 33 height 19
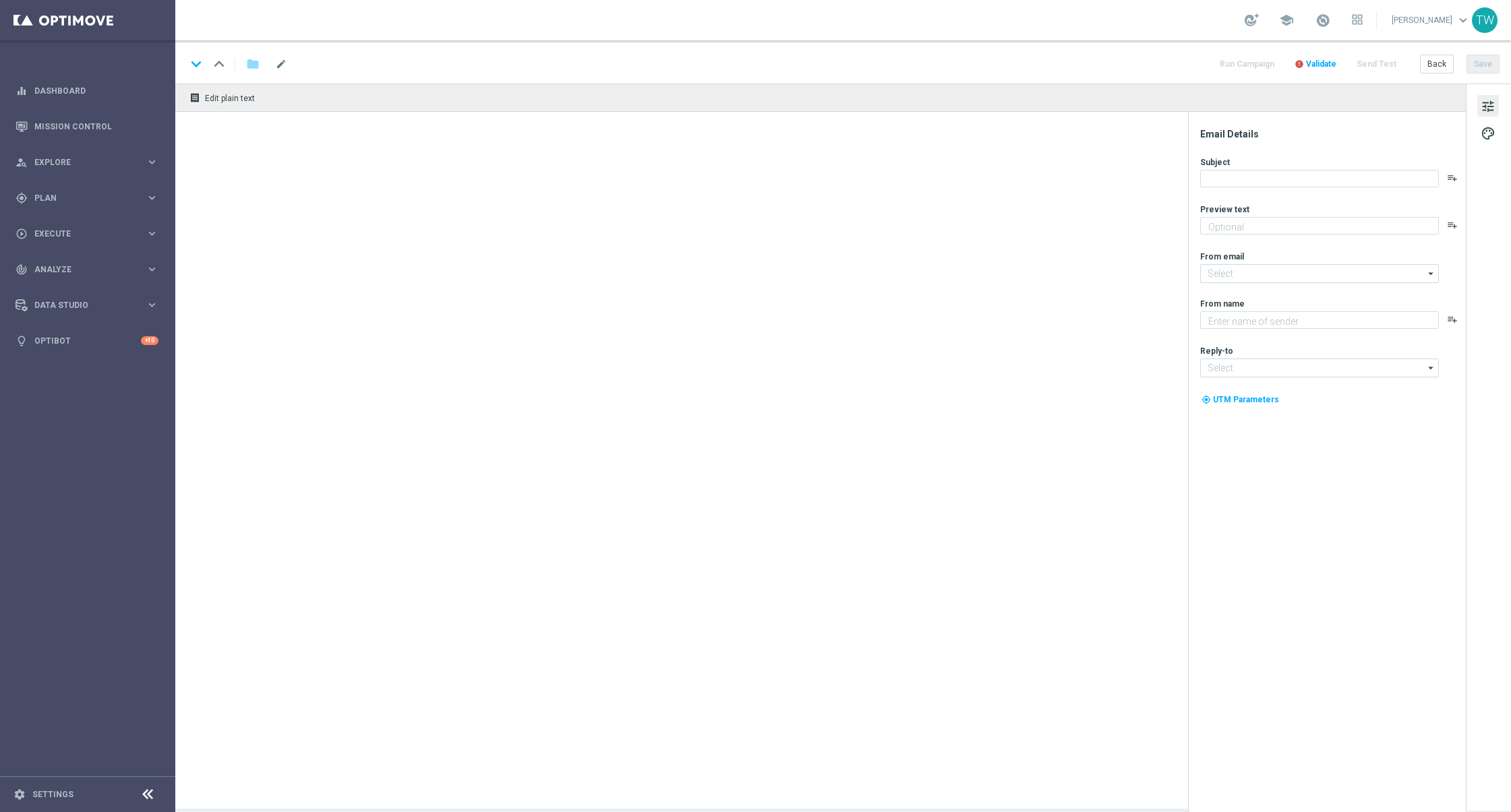
type textarea "Unlock your match inside"
type input "[EMAIL_ADDRESS][DOMAIN_NAME]"
type textarea "KenoGO"
type input "[EMAIL_ADDRESS][DOMAIN_NAME]"
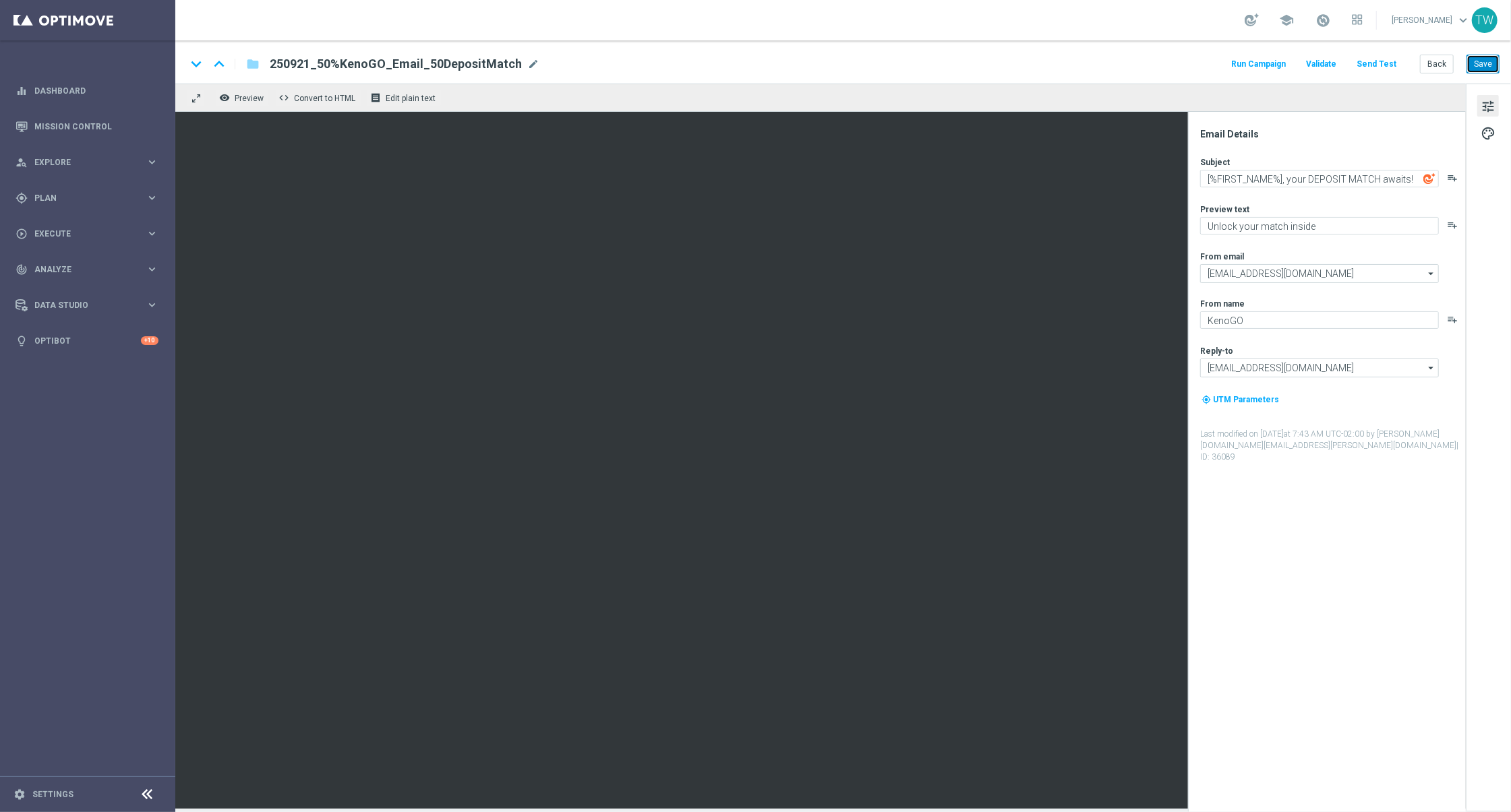
click at [1479, 60] on button "Save" at bounding box center [1483, 64] width 33 height 19
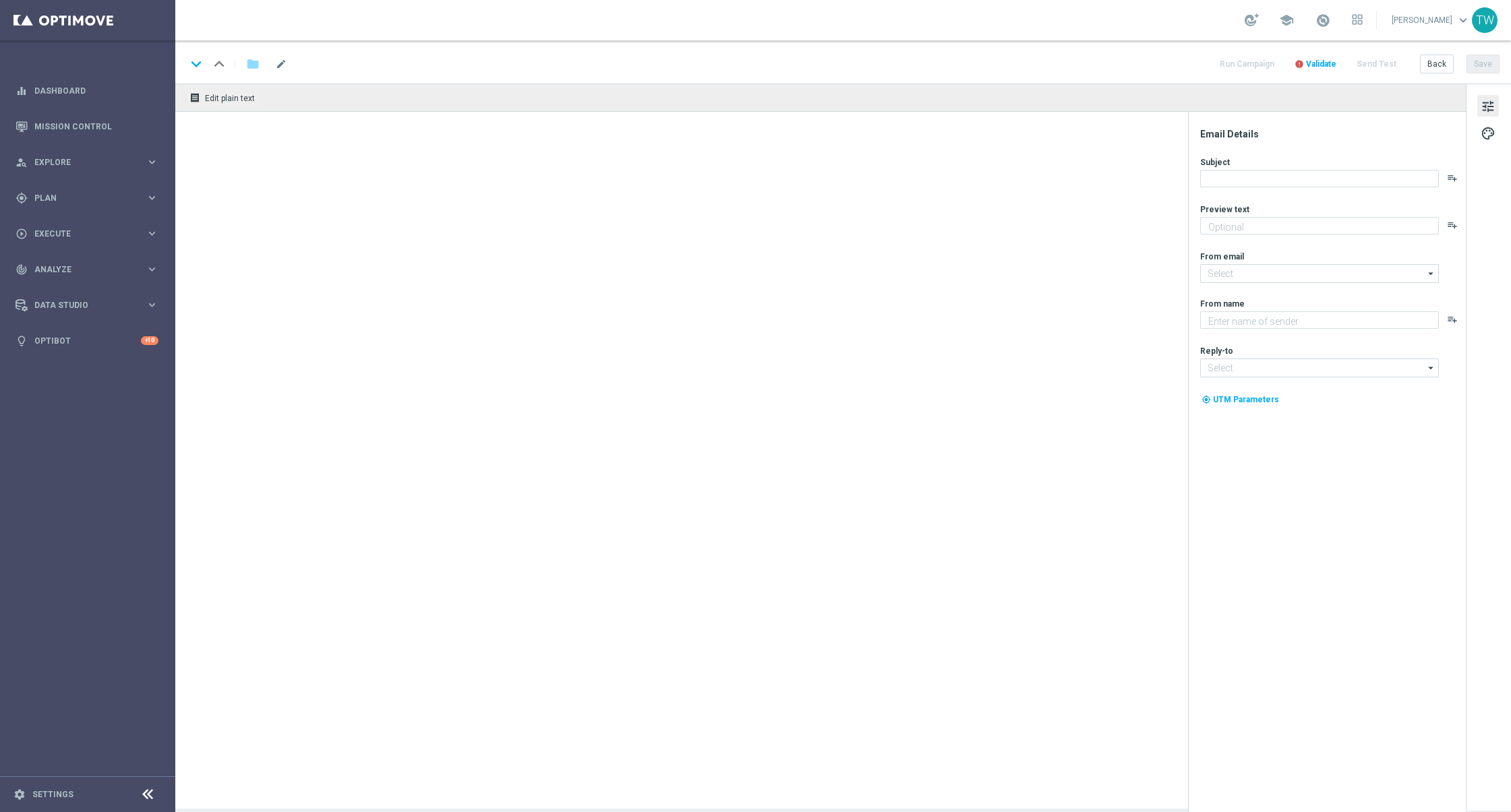
type textarea "Unlock your match inside"
type input "[EMAIL_ADDRESS][DOMAIN_NAME]"
type textarea "KenoGO"
type input "[EMAIL_ADDRESS][DOMAIN_NAME]"
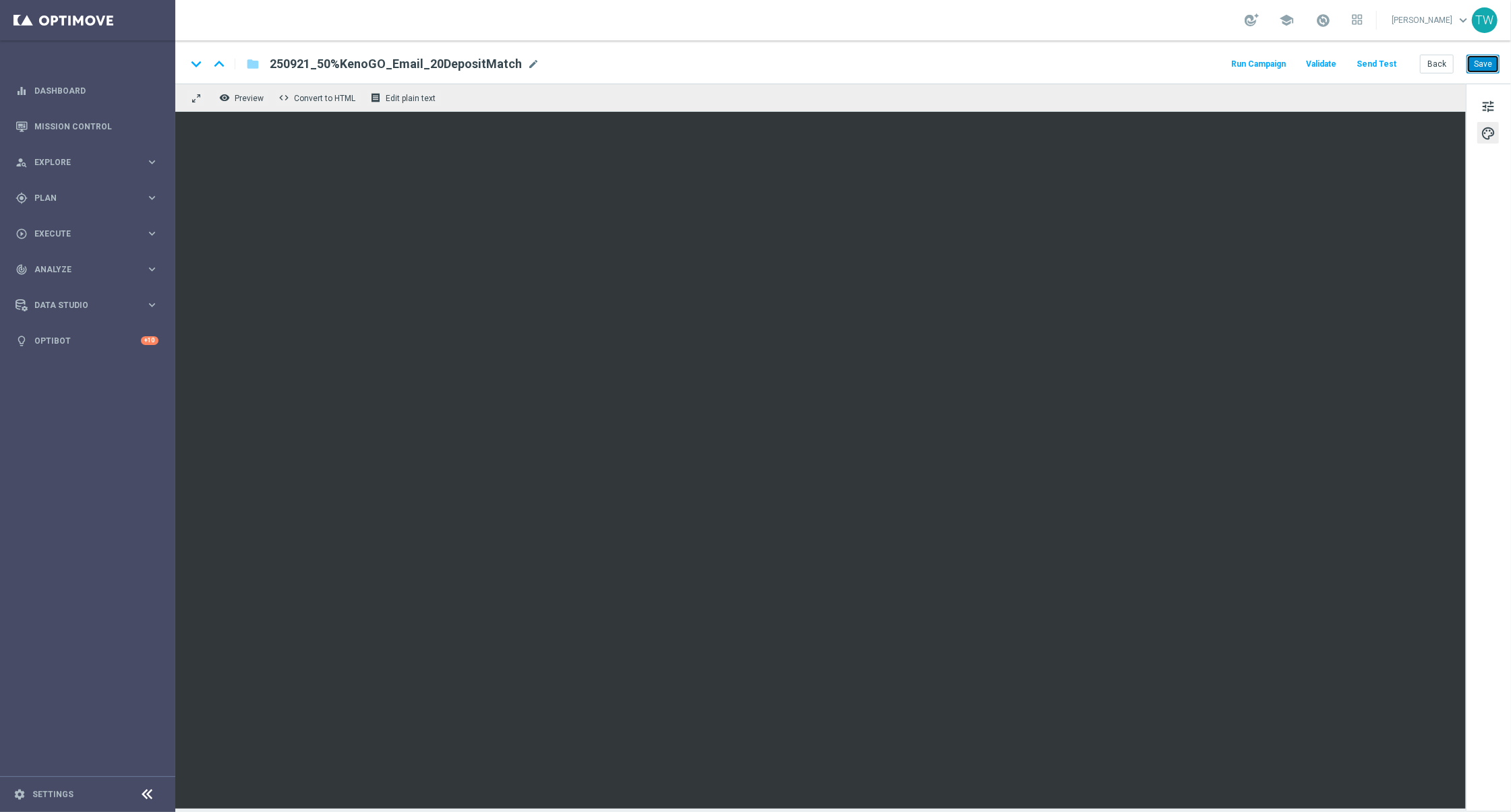
click at [1486, 70] on button "Save" at bounding box center [1483, 64] width 33 height 19
click at [1482, 63] on button "Save" at bounding box center [1483, 64] width 33 height 19
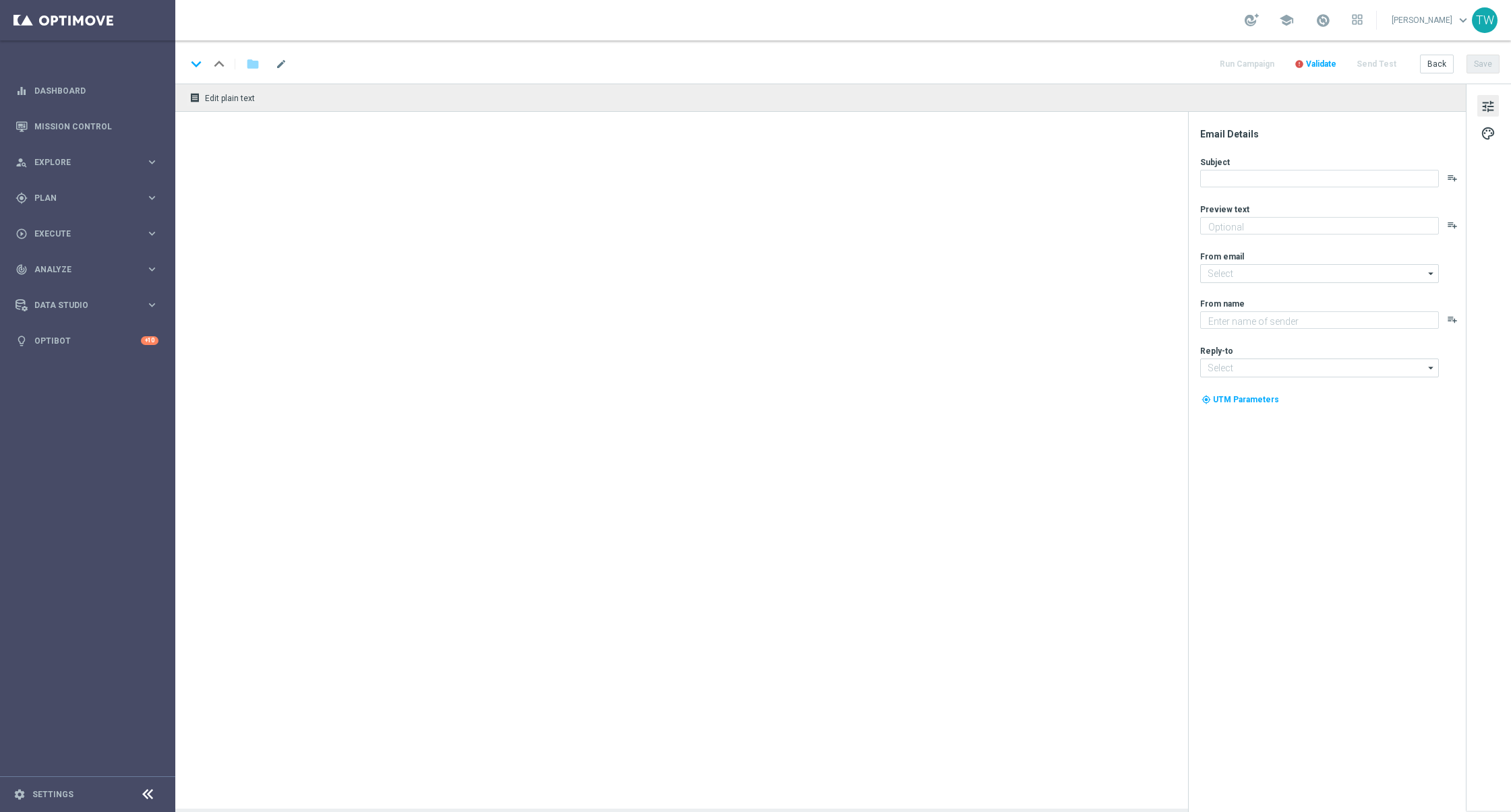
type textarea "Unlock your 100% match [DATE]!"
type textarea "KenoGO"
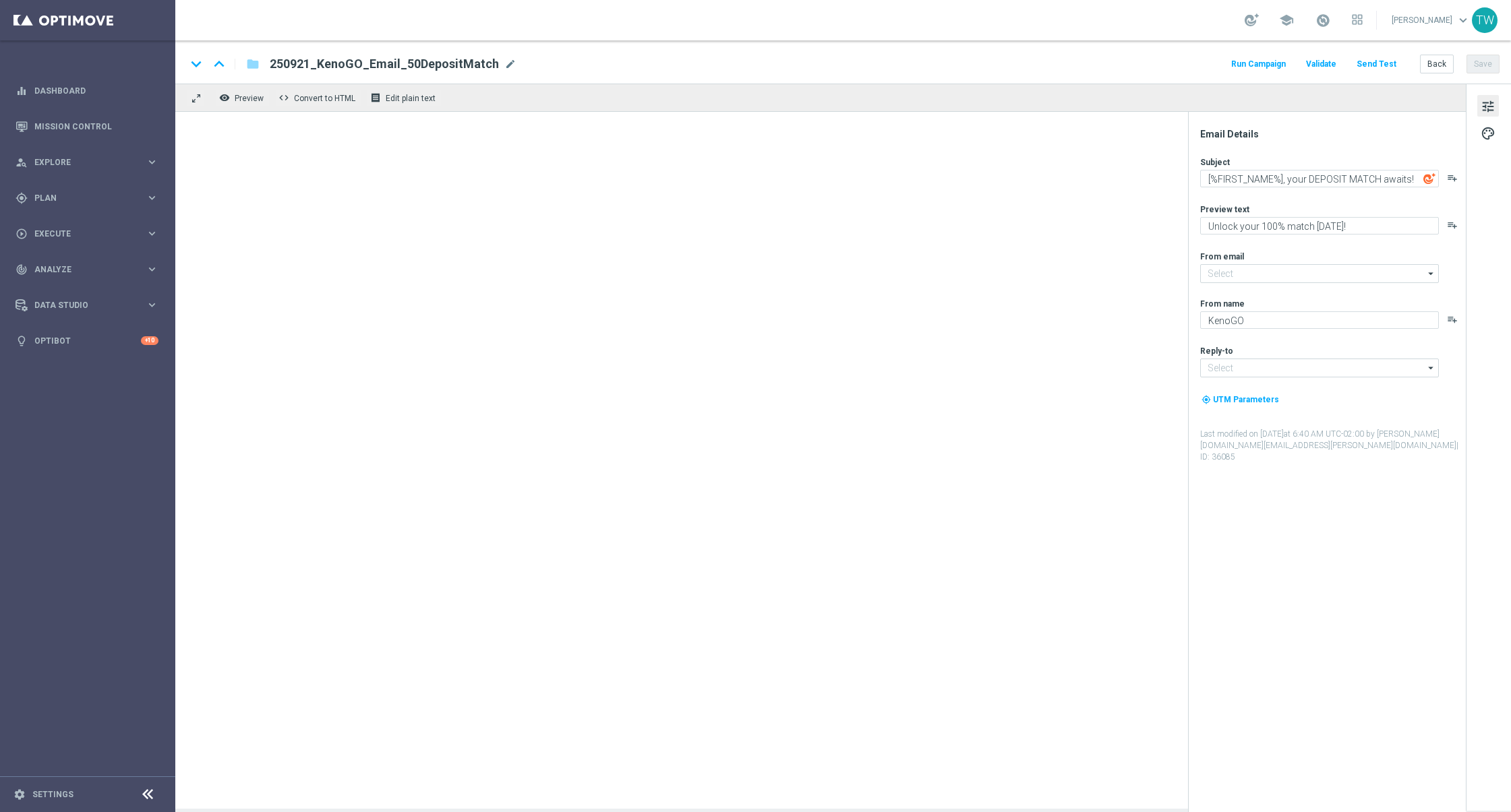
type input "[EMAIL_ADDRESS][DOMAIN_NAME]"
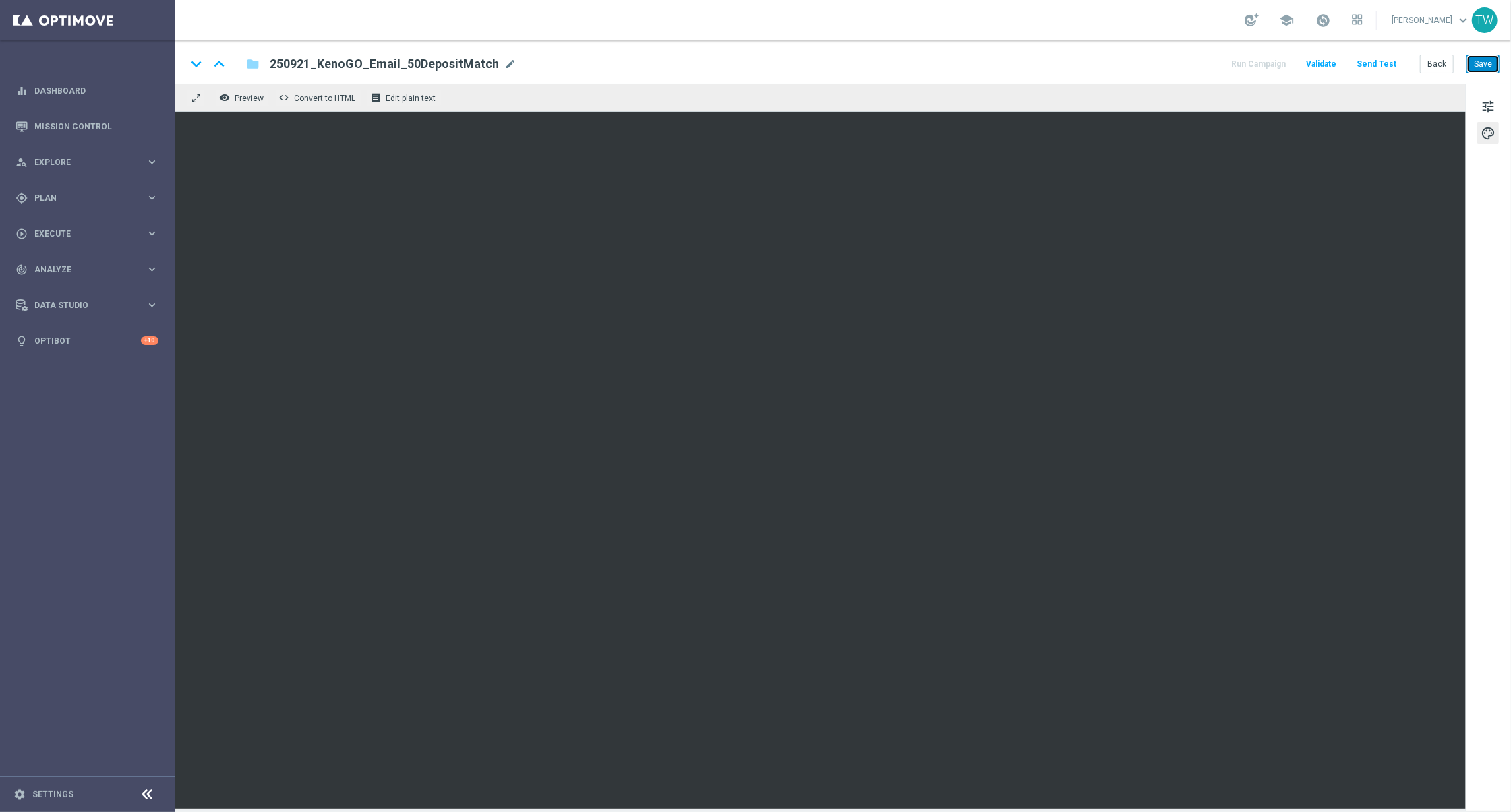
click at [1478, 66] on button "Save" at bounding box center [1483, 64] width 33 height 19
click at [1474, 70] on button "Save" at bounding box center [1483, 64] width 33 height 19
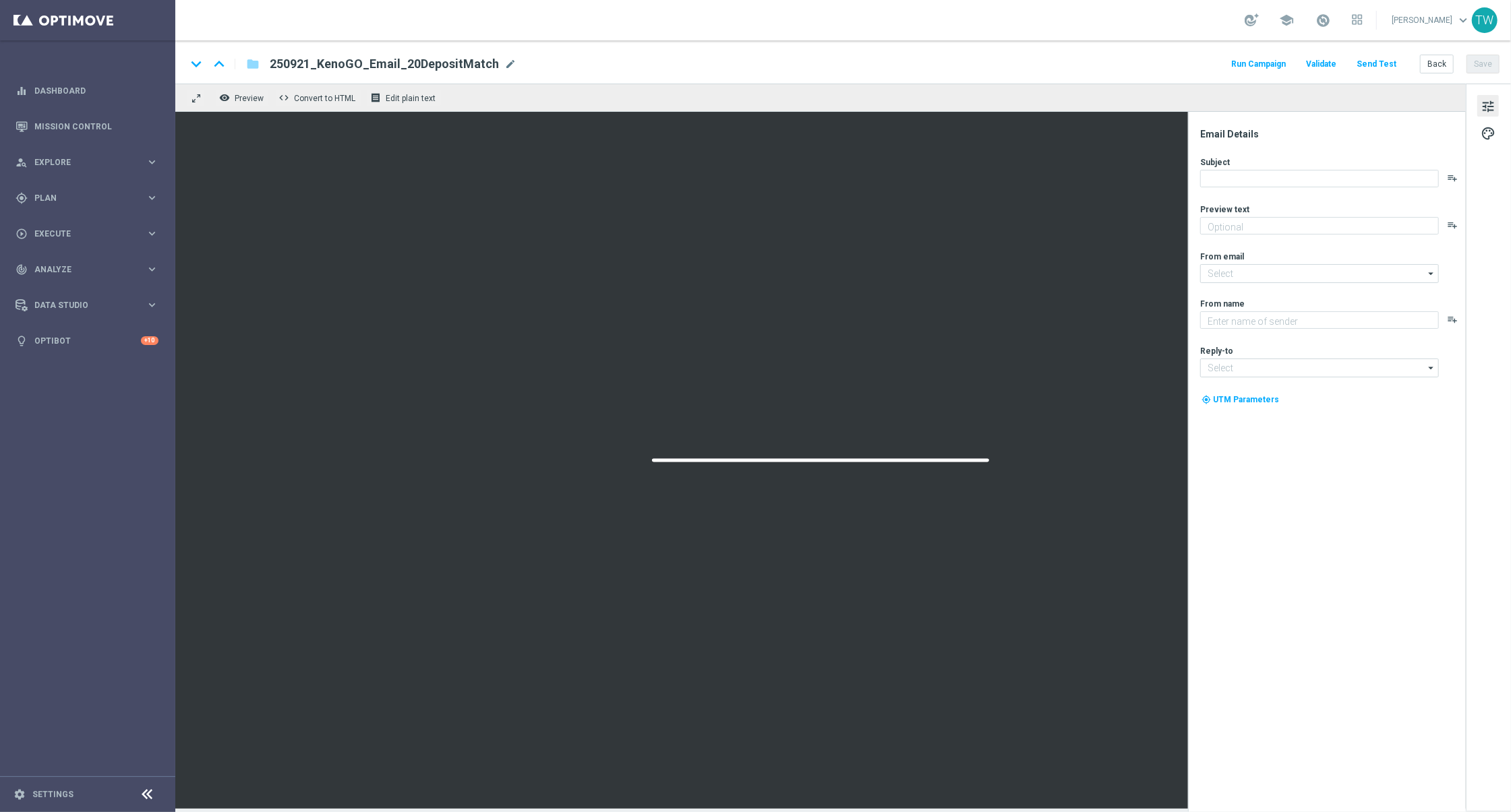
type textarea "Unlock your 100% match [DATE]!"
type input "[EMAIL_ADDRESS][DOMAIN_NAME]"
type textarea "KenoGO"
type input "[EMAIL_ADDRESS][DOMAIN_NAME]"
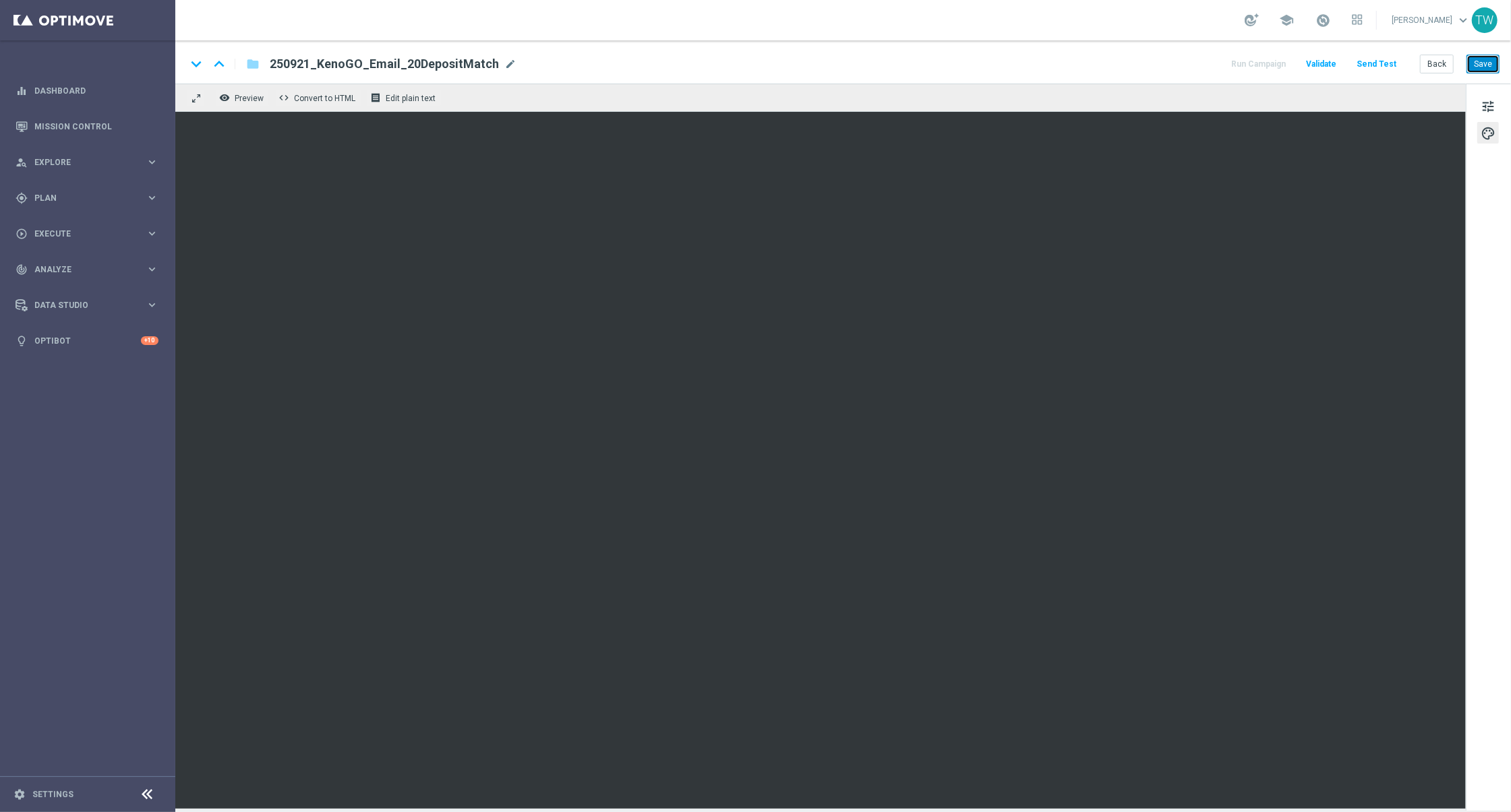
click at [1490, 71] on button "Save" at bounding box center [1483, 64] width 33 height 19
click at [263, 97] on button "remove_red_eye Preview" at bounding box center [242, 97] width 54 height 17
click at [251, 94] on span "Preview" at bounding box center [249, 98] width 29 height 9
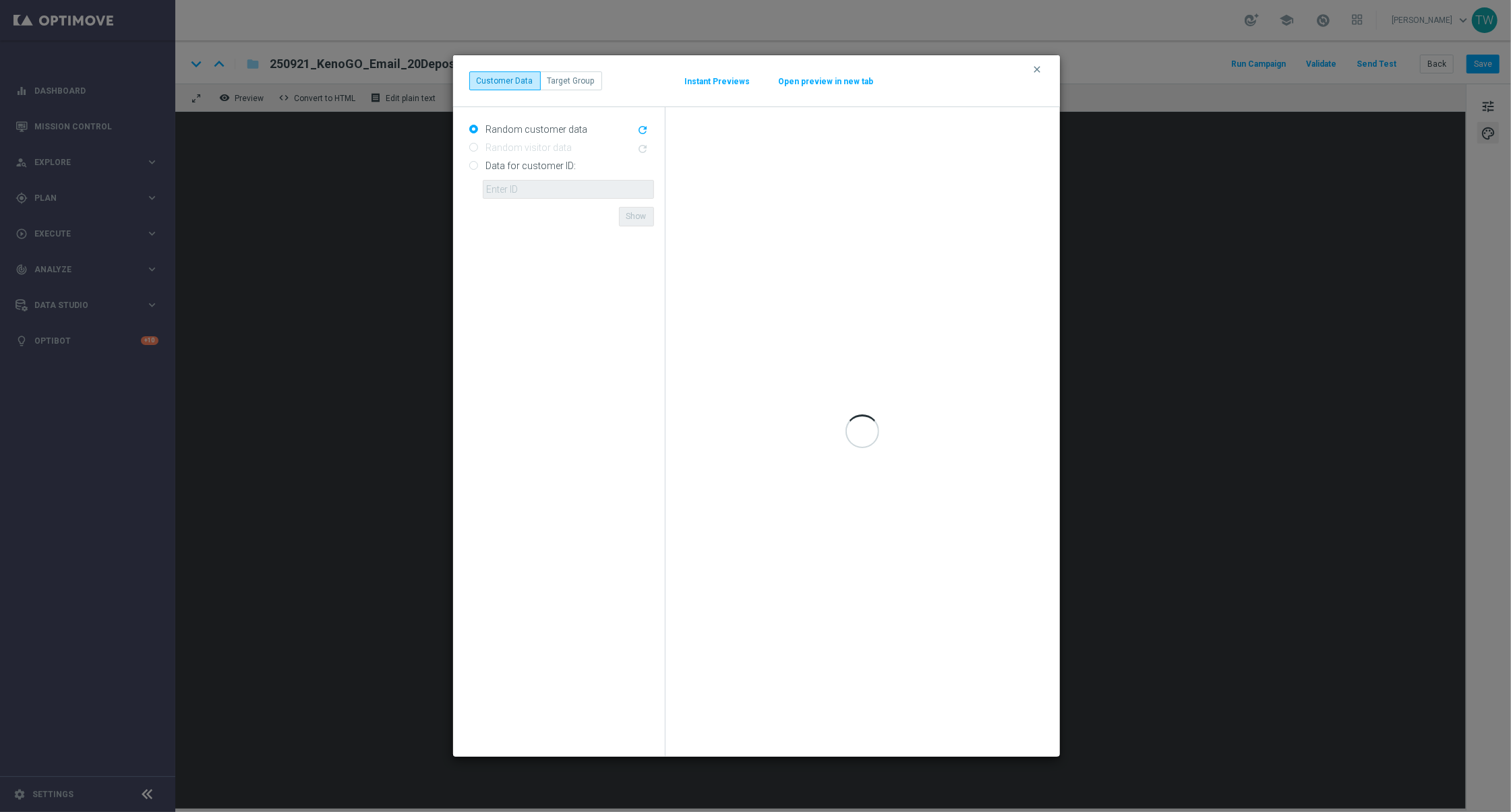
click at [793, 84] on button "Open preview in new tab" at bounding box center [826, 81] width 97 height 11
